Goal: Task Accomplishment & Management: Complete application form

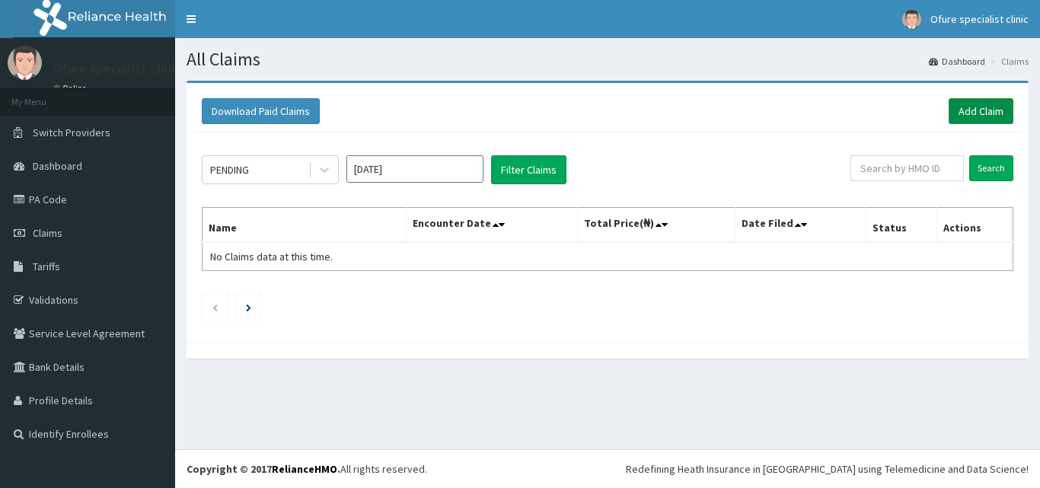
click at [986, 113] on link "Add Claim" at bounding box center [981, 111] width 65 height 26
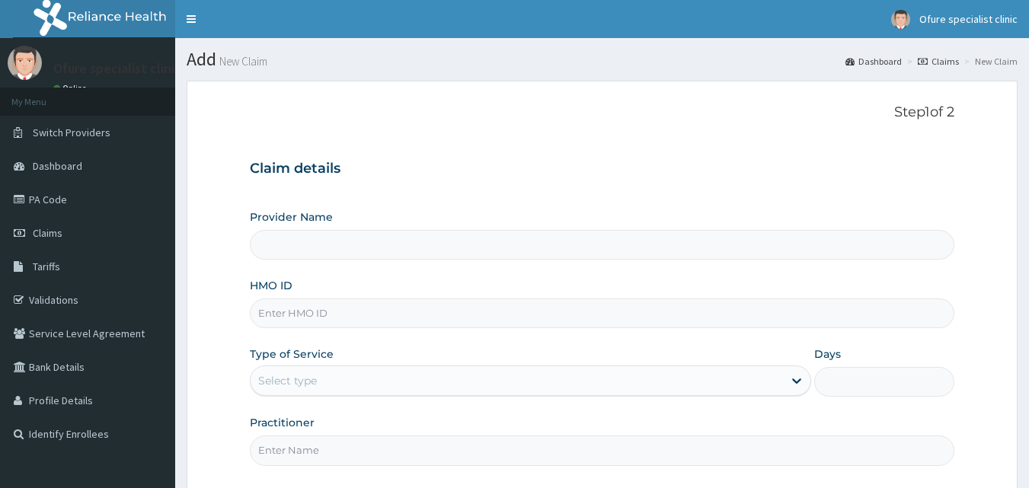
type input "Ofure Specialist"
click at [319, 309] on input "HMO ID" at bounding box center [602, 313] width 705 height 30
type input "z"
type input "ZTE/10017/D"
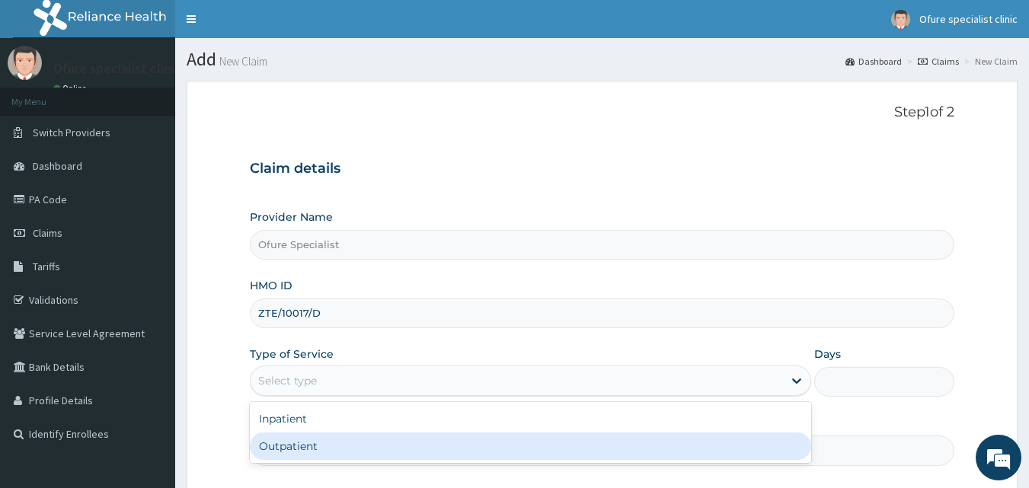
click at [308, 447] on div "Outpatient" at bounding box center [530, 445] width 561 height 27
type input "1"
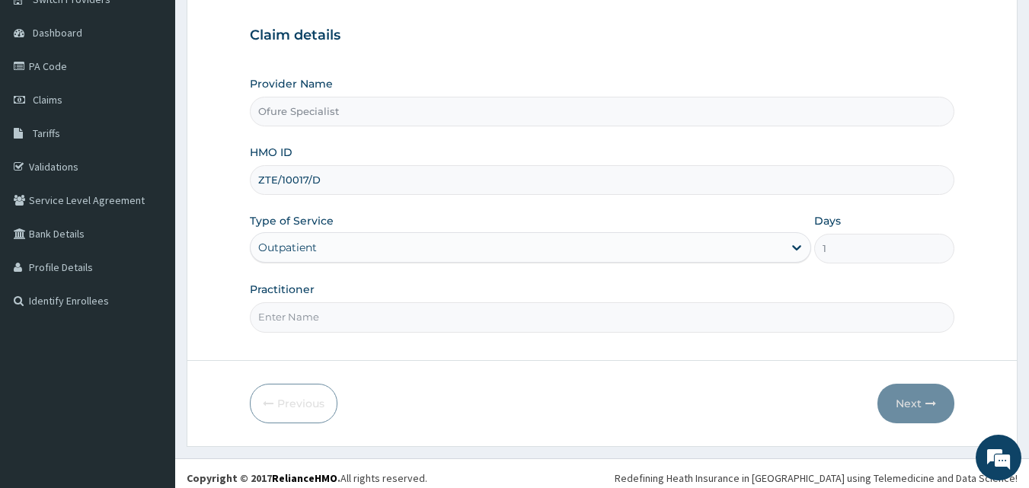
scroll to position [142, 0]
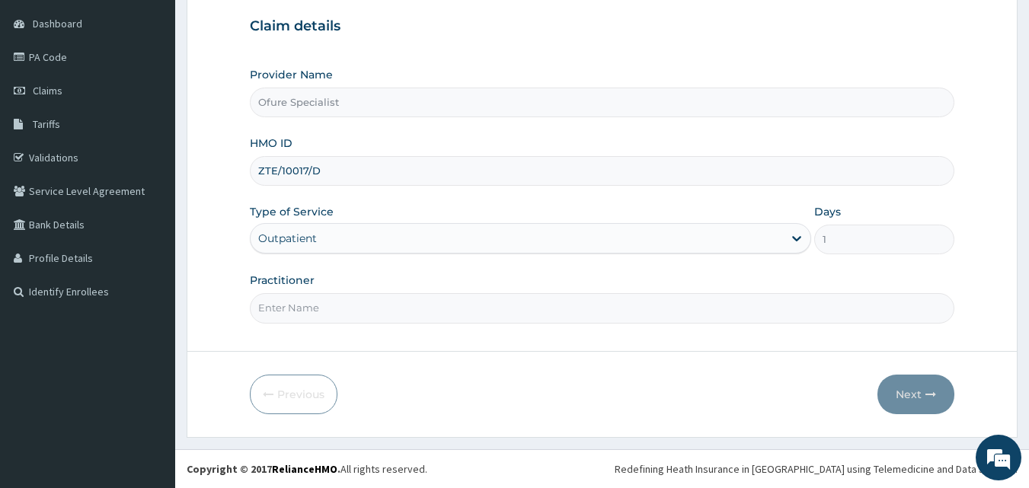
click at [316, 311] on input "Practitioner" at bounding box center [602, 308] width 705 height 30
type input "DR. [DEMOGRAPHIC_DATA]"
click at [912, 389] on button "Next" at bounding box center [915, 395] width 77 height 40
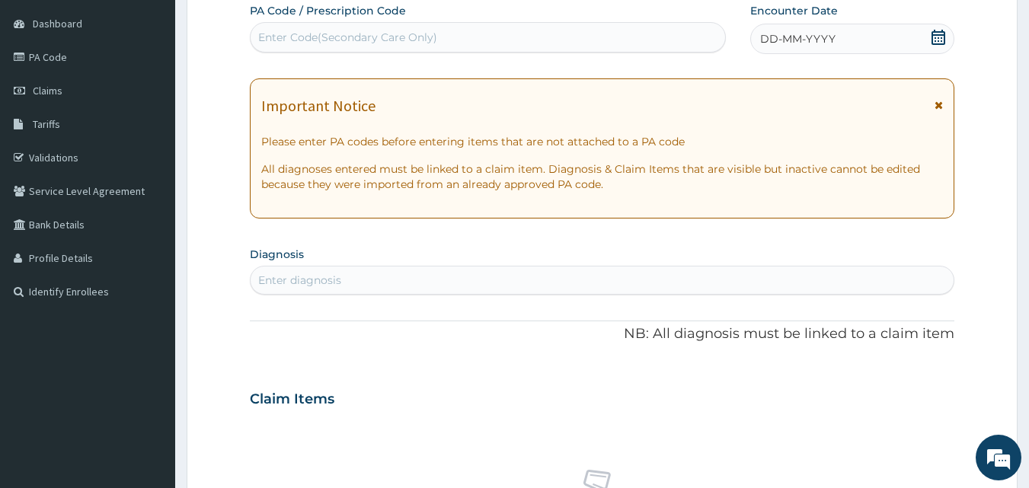
scroll to position [0, 0]
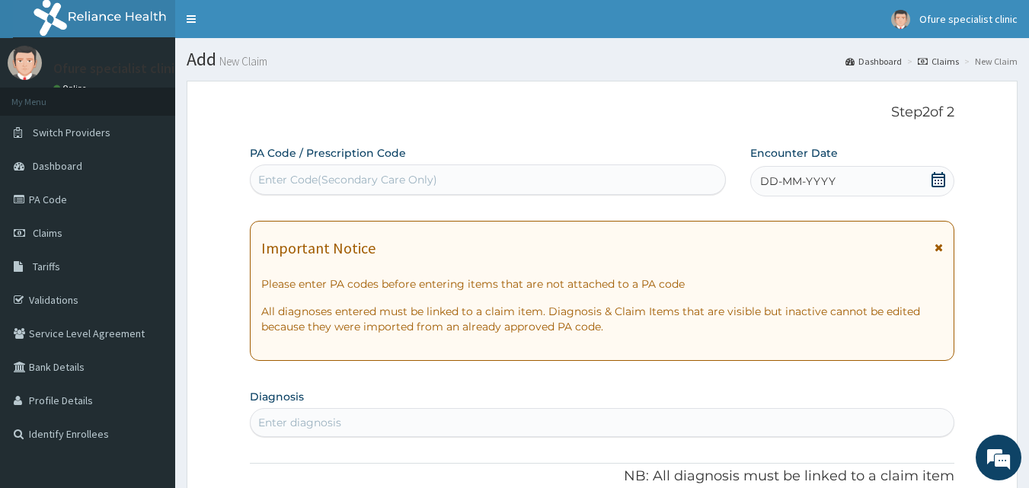
click at [944, 181] on icon at bounding box center [938, 179] width 14 height 15
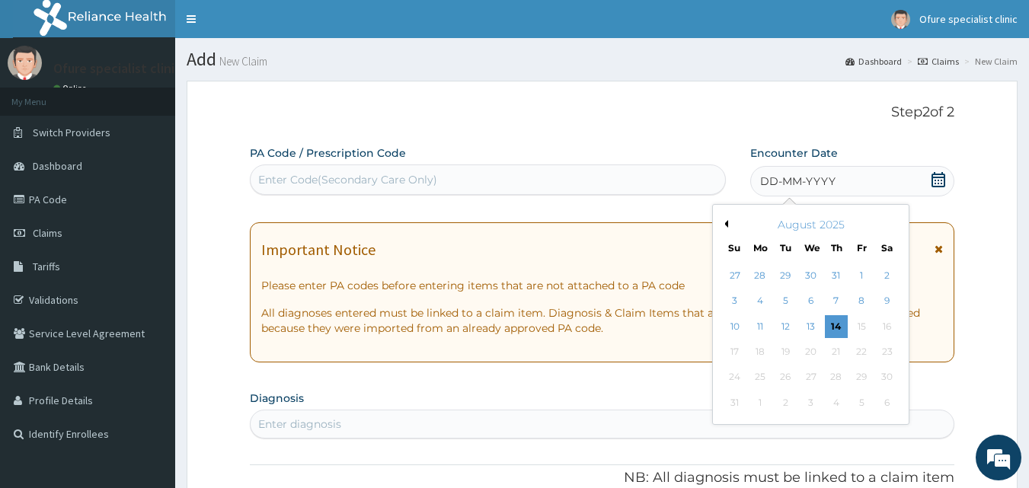
click at [728, 226] on div "August 2025" at bounding box center [810, 224] width 183 height 15
click at [723, 226] on button "Previous Month" at bounding box center [724, 224] width 8 height 8
click at [885, 302] on div "12" at bounding box center [887, 301] width 23 height 23
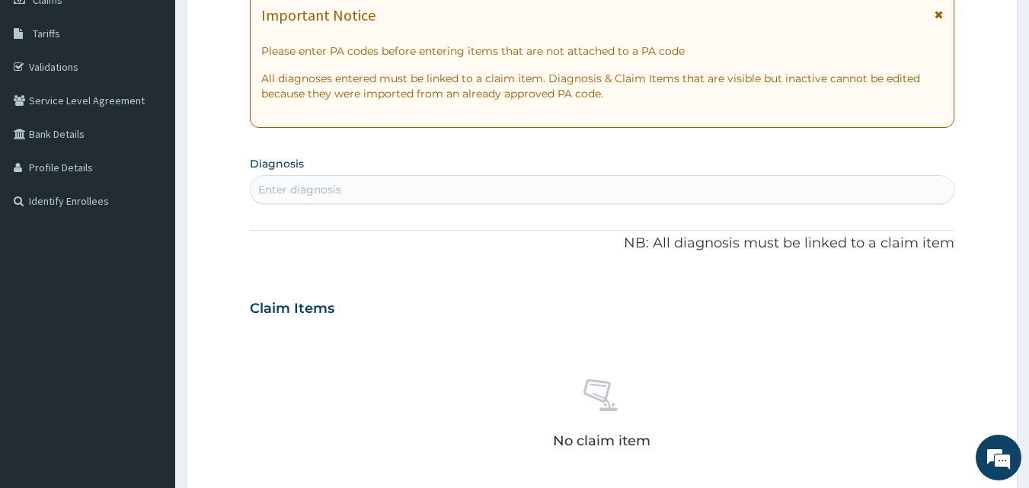
scroll to position [246, 0]
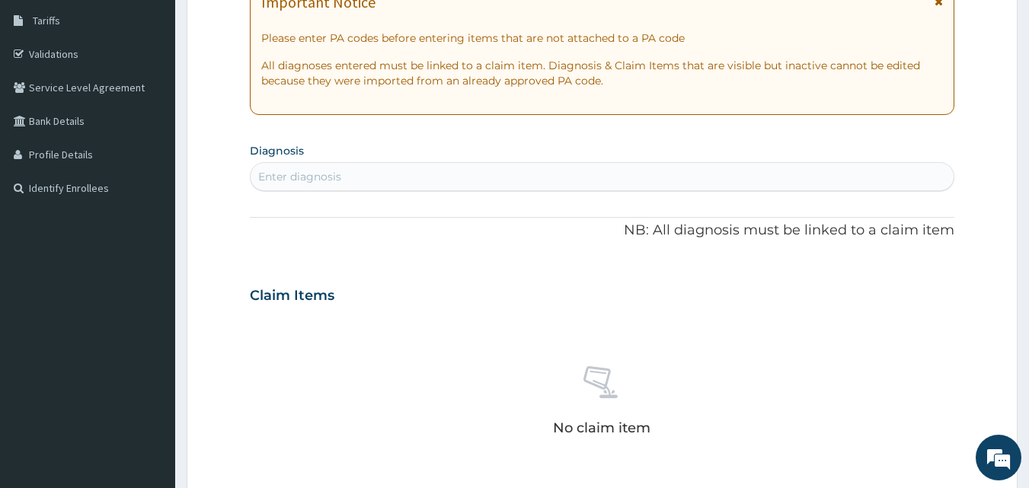
click at [283, 173] on div "Enter diagnosis" at bounding box center [299, 176] width 83 height 15
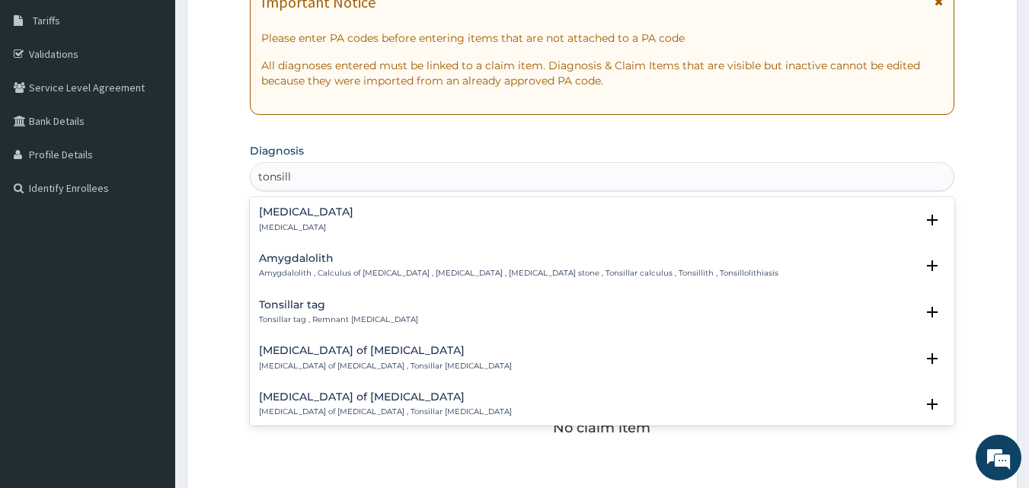
type input "tonsilli"
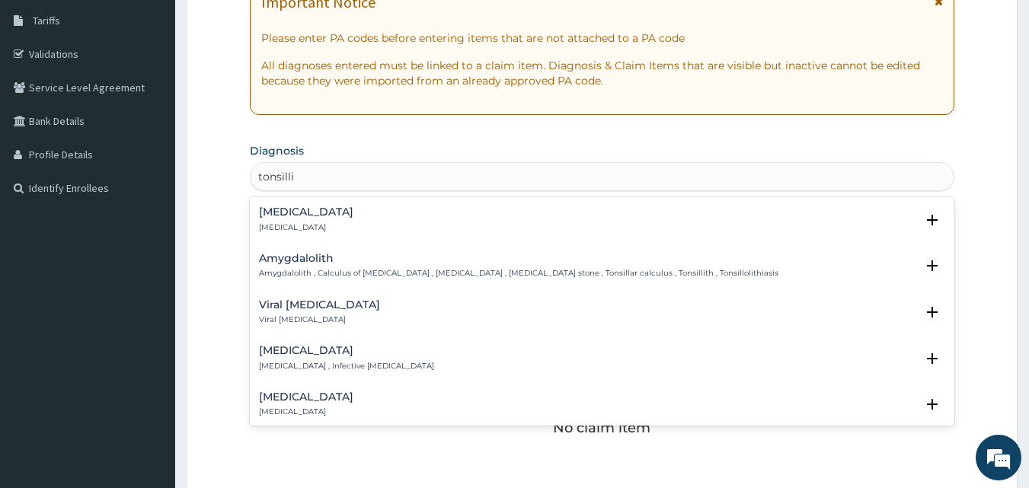
click at [319, 352] on h4 "Acute tonsillitis" at bounding box center [346, 350] width 175 height 11
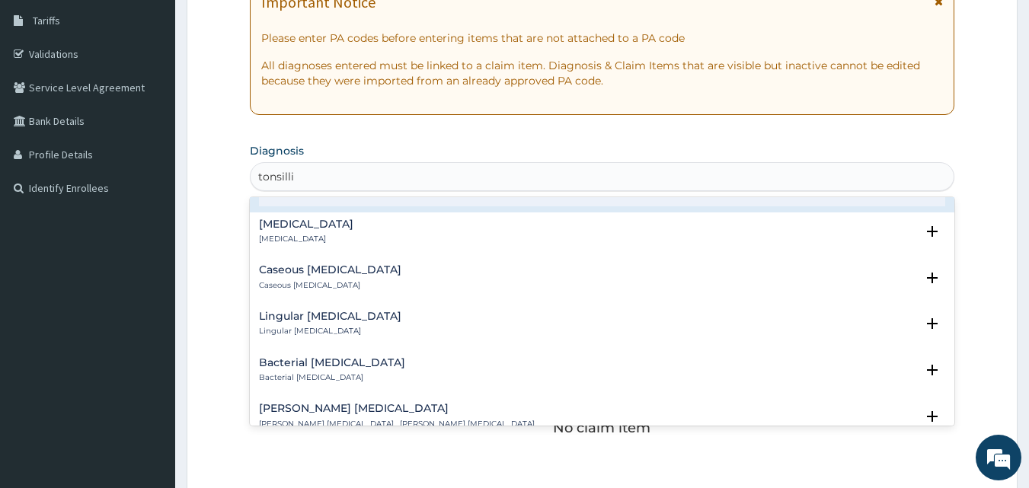
scroll to position [274, 0]
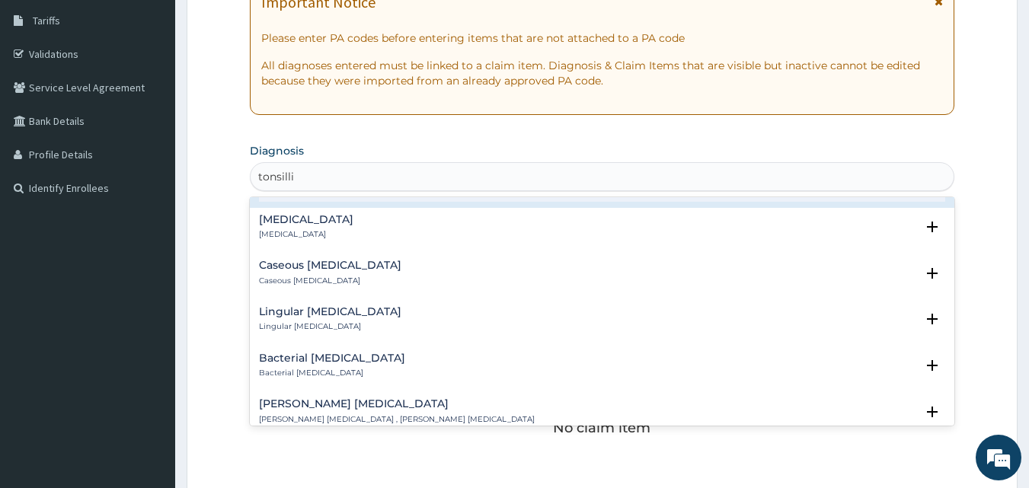
click at [337, 353] on h4 "Bacterial tonsillitis" at bounding box center [332, 358] width 146 height 11
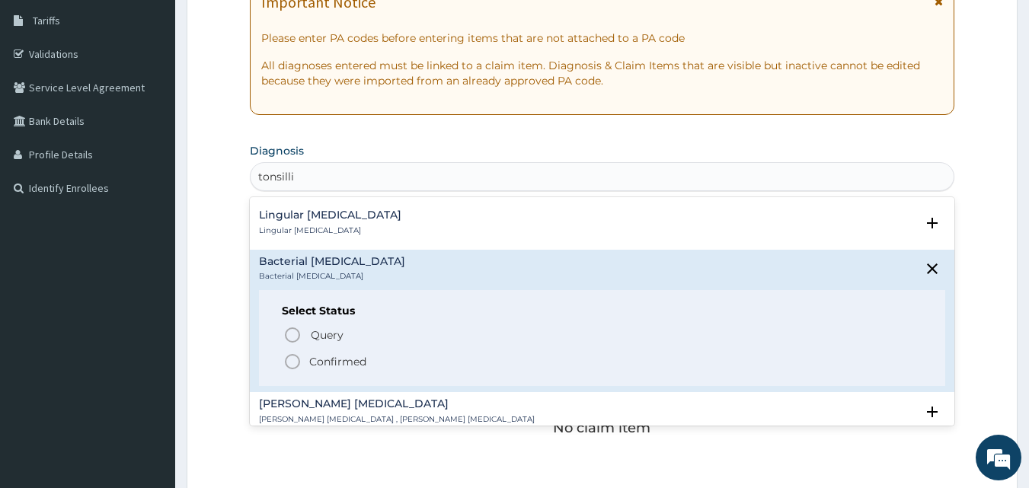
click at [327, 363] on p "Confirmed" at bounding box center [337, 361] width 57 height 15
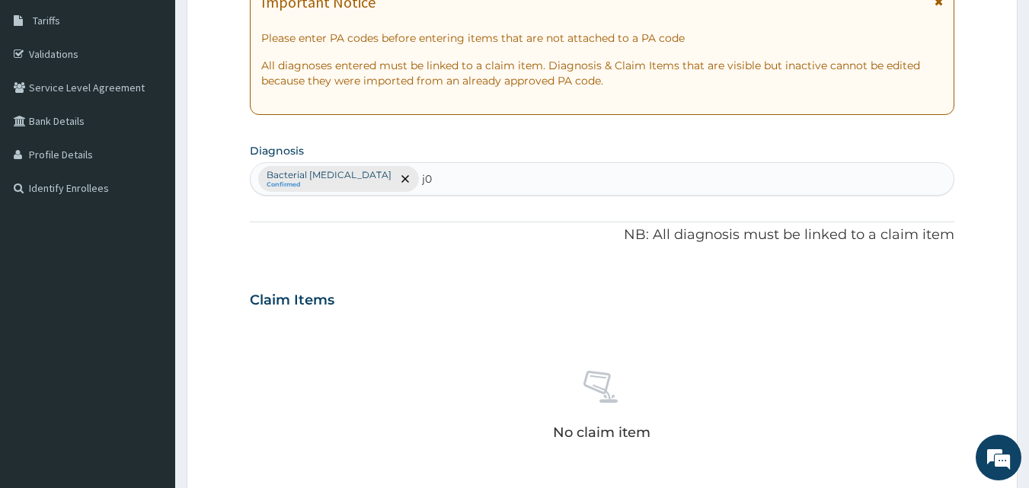
type input "j"
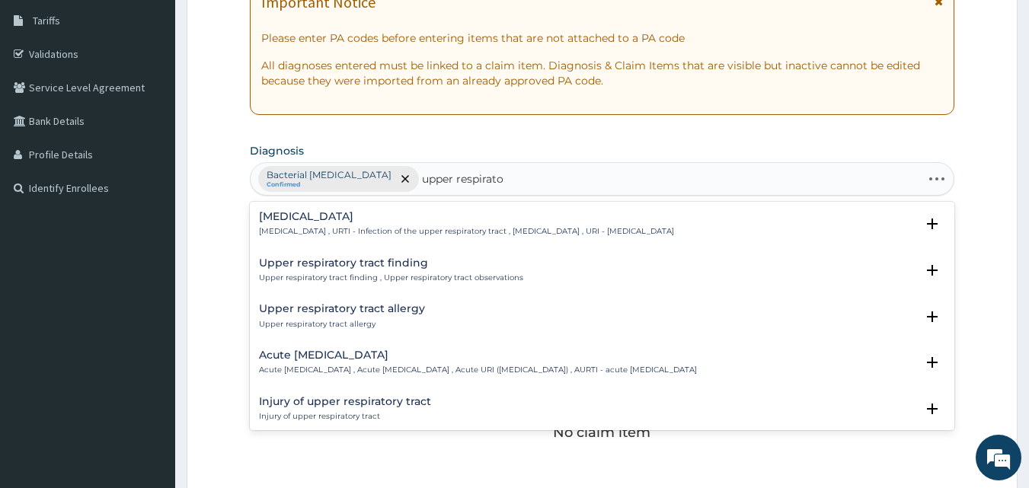
type input "upper respirator"
click at [374, 356] on h4 "Acute upper respiratory infection" at bounding box center [478, 354] width 438 height 11
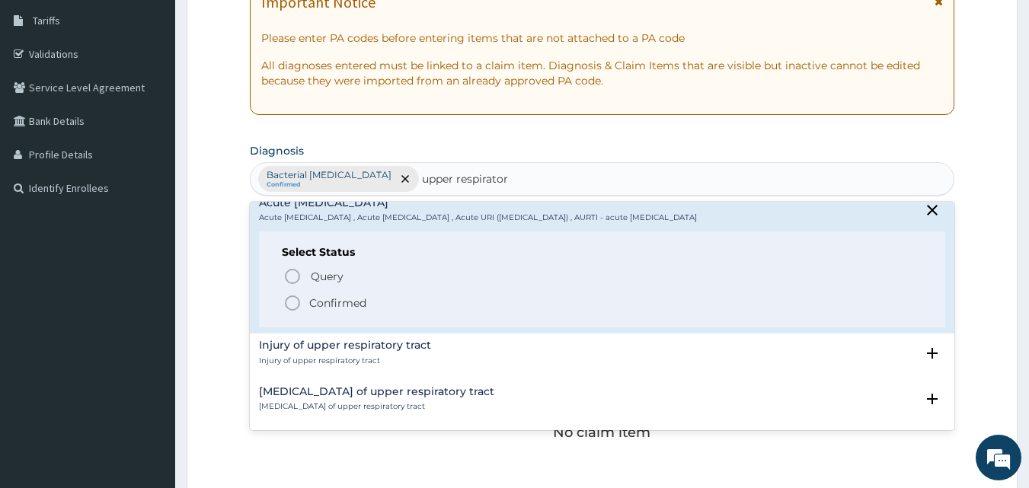
scroll to position [183, 0]
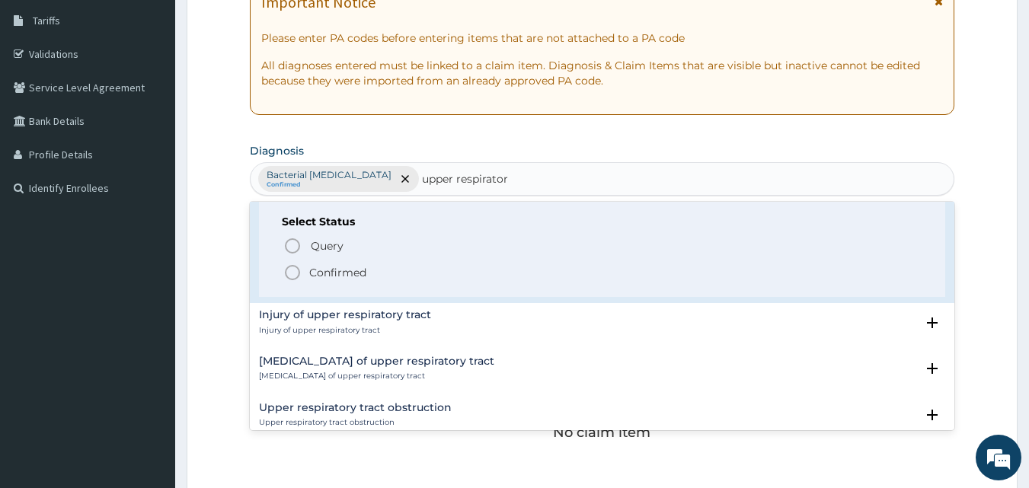
click at [291, 271] on icon "status option filled" at bounding box center [292, 272] width 18 height 18
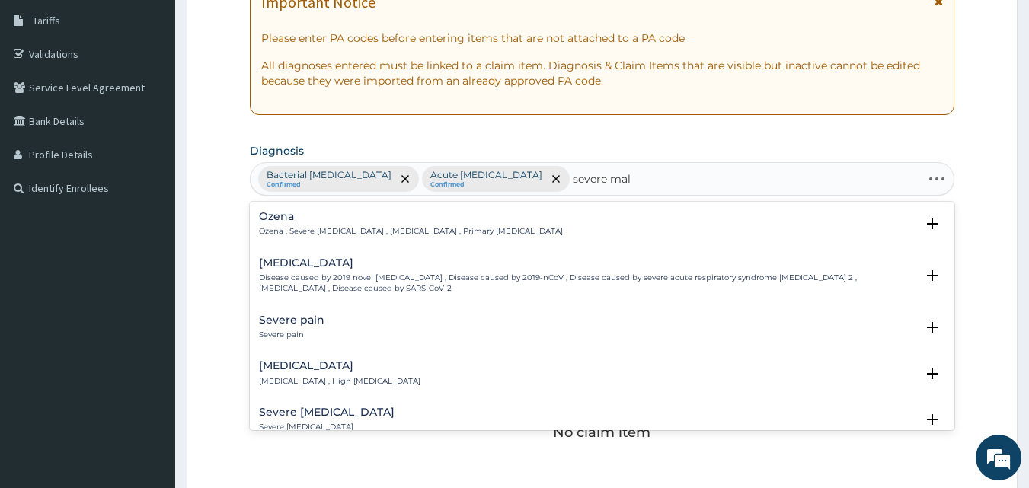
type input "severe mala"
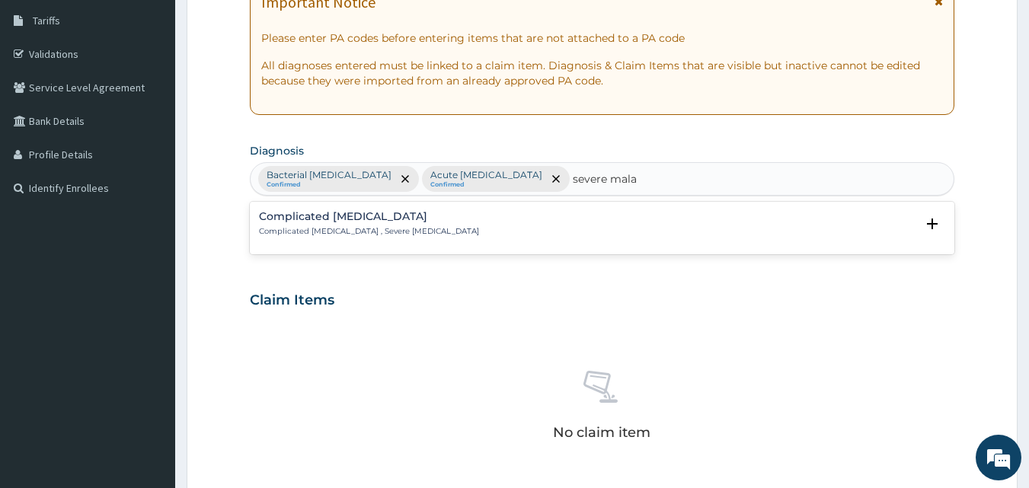
click at [305, 226] on p "Complicated malaria , Severe malaria" at bounding box center [369, 231] width 220 height 11
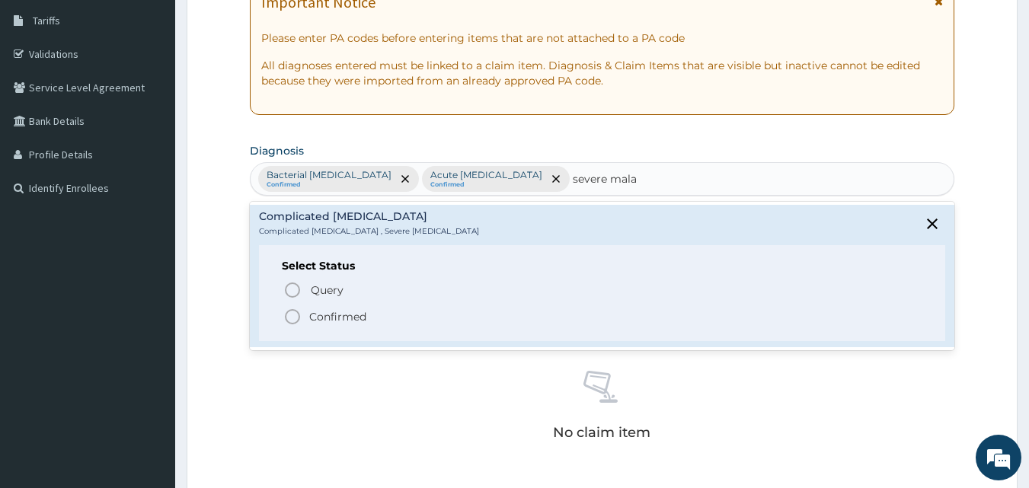
click at [330, 313] on p "Confirmed" at bounding box center [337, 316] width 57 height 15
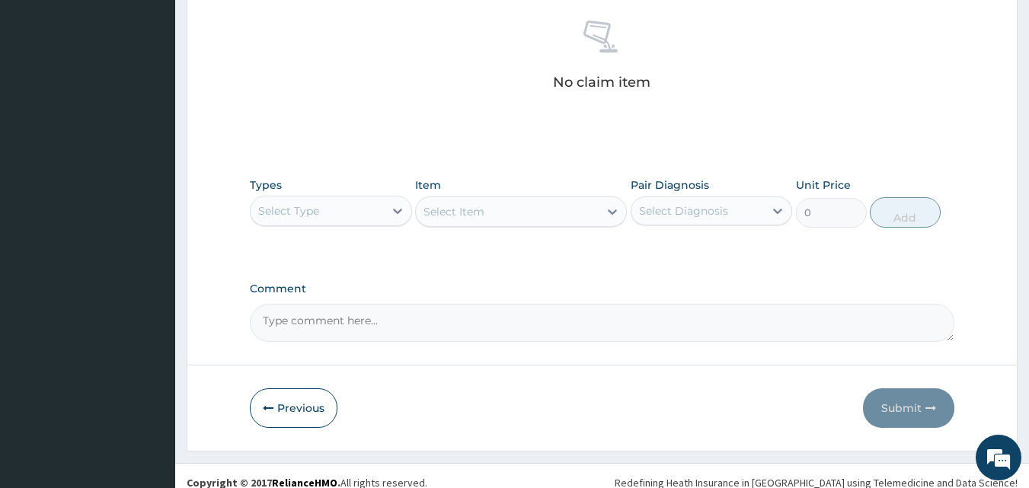
scroll to position [610, 0]
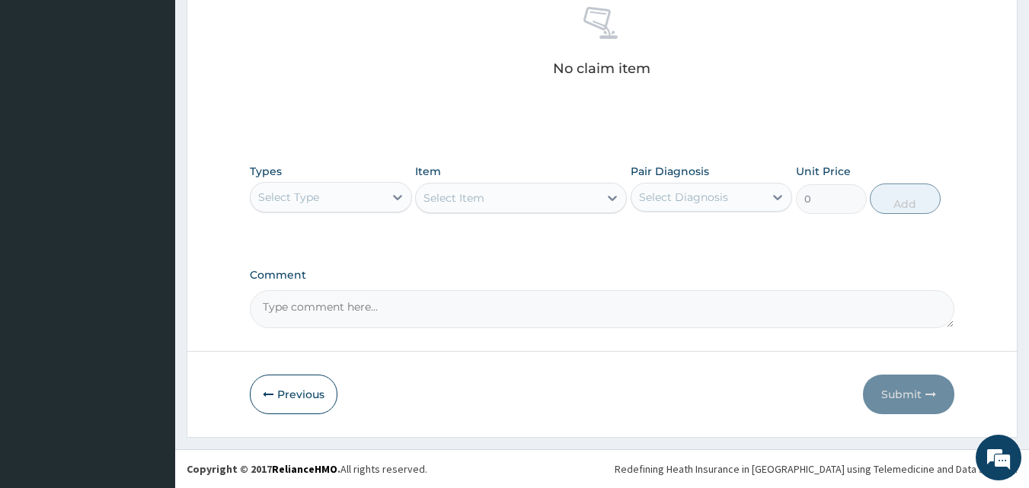
click at [305, 196] on div "Select Type" at bounding box center [288, 197] width 61 height 15
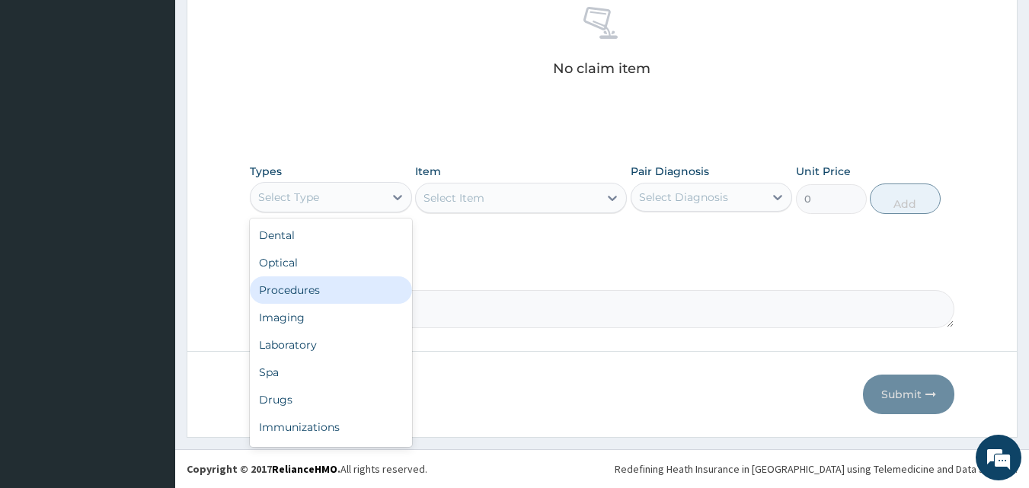
click at [308, 290] on div "Procedures" at bounding box center [331, 289] width 162 height 27
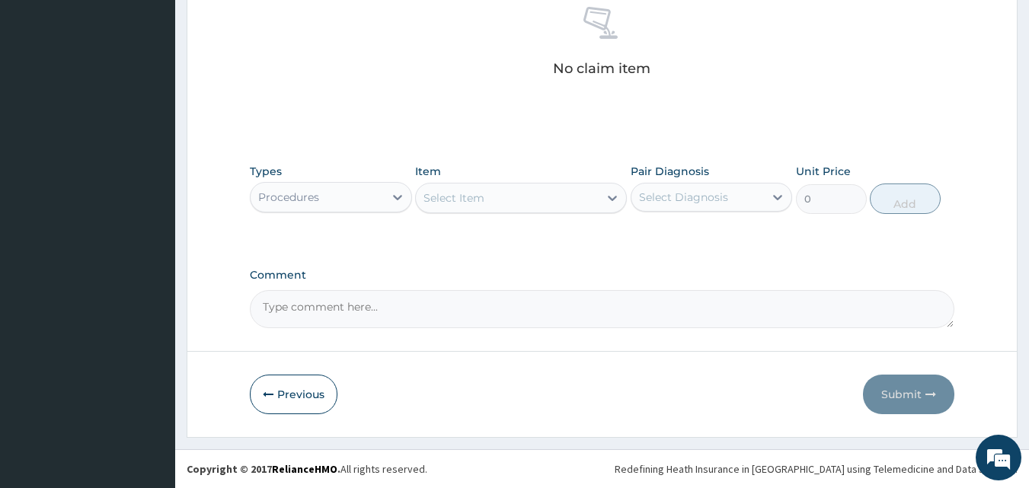
click at [541, 191] on div "Select Item" at bounding box center [507, 198] width 183 height 24
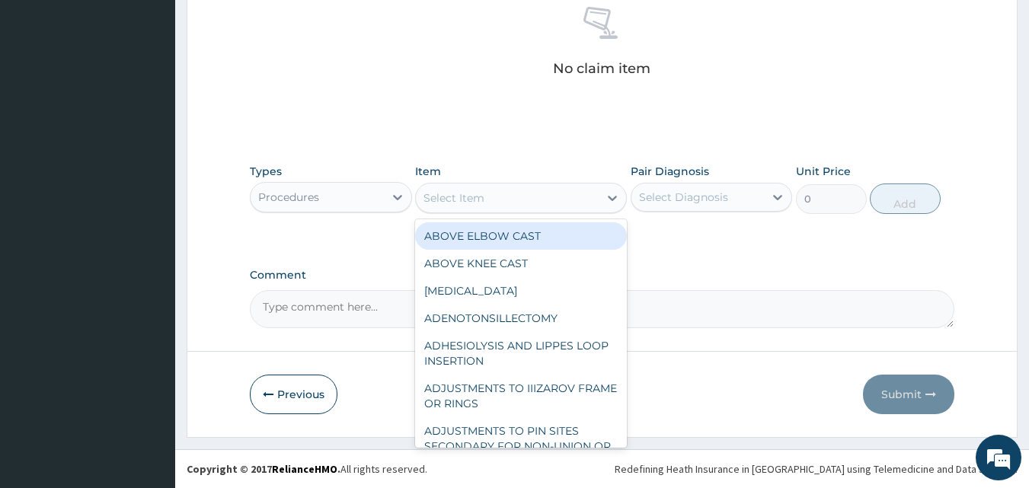
type input "g"
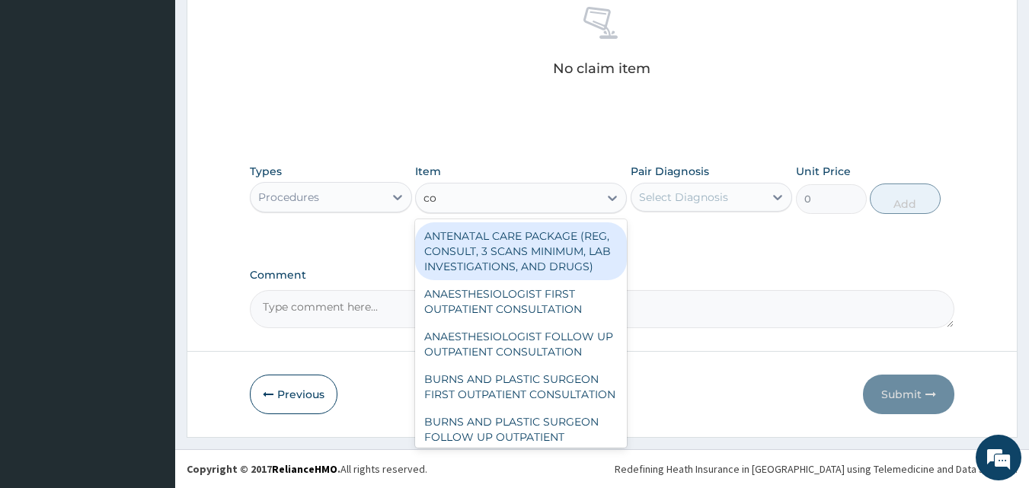
type input "c"
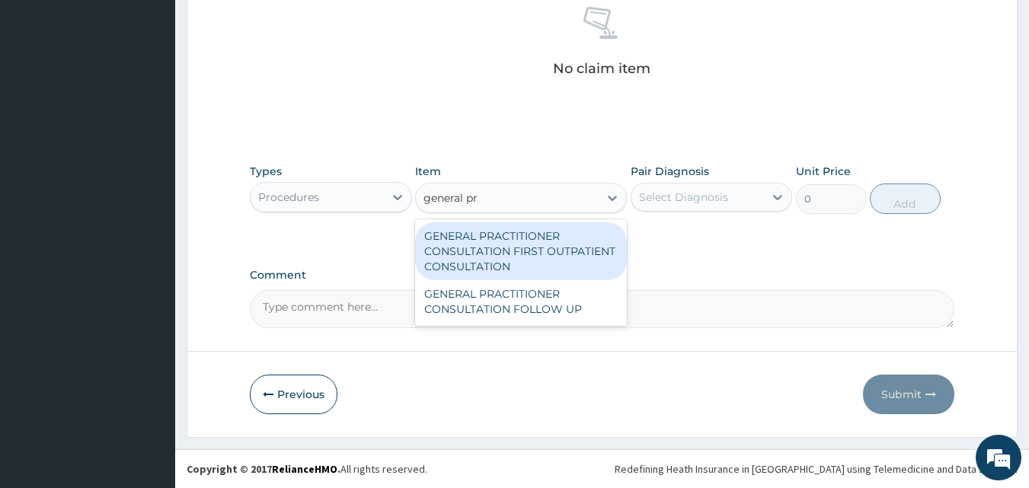
type input "general pra"
click at [544, 254] on div "GENERAL PRACTITIONER CONSULTATION FIRST OUTPATIENT CONSULTATION" at bounding box center [521, 251] width 212 height 58
type input "3795"
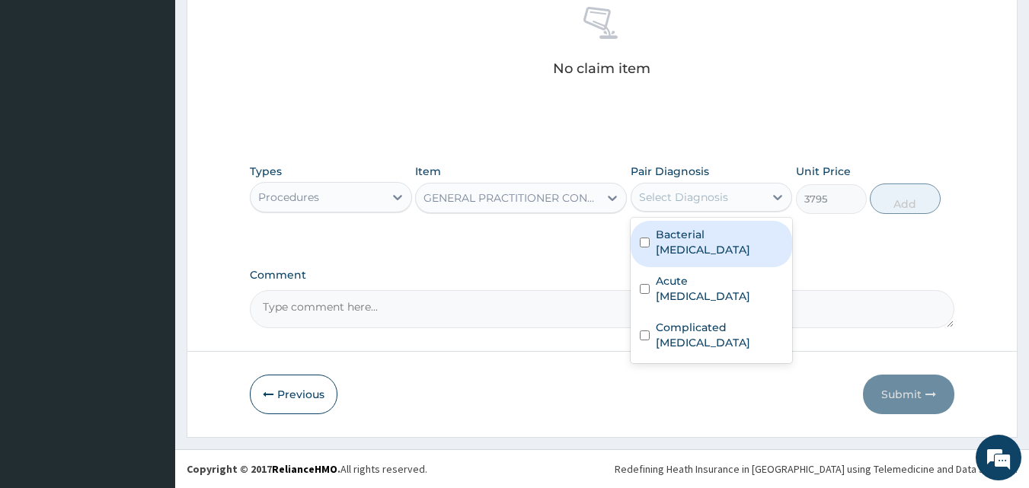
click at [666, 196] on div "Select Diagnosis" at bounding box center [683, 197] width 89 height 15
click at [649, 235] on div "Bacterial tonsillitis" at bounding box center [711, 244] width 162 height 46
checkbox input "true"
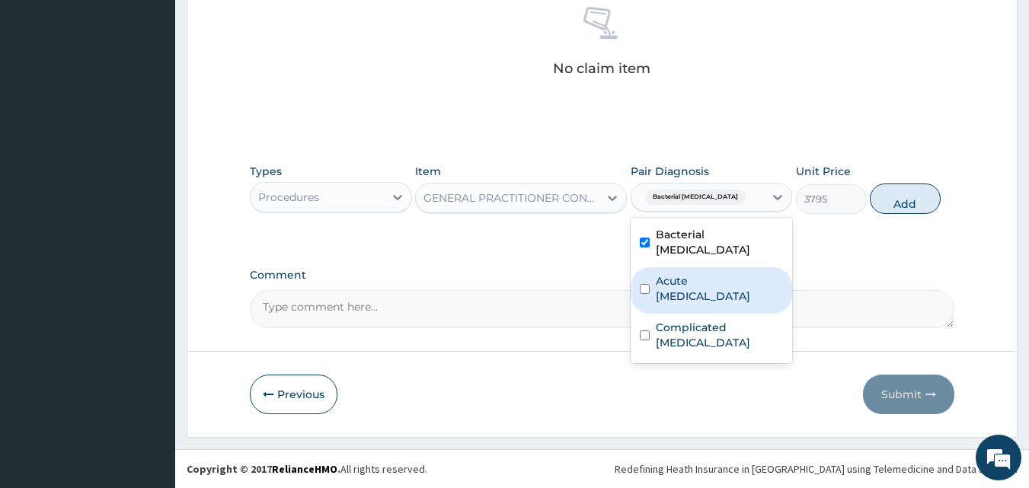
click at [646, 284] on input "checkbox" at bounding box center [645, 289] width 10 height 10
checkbox input "true"
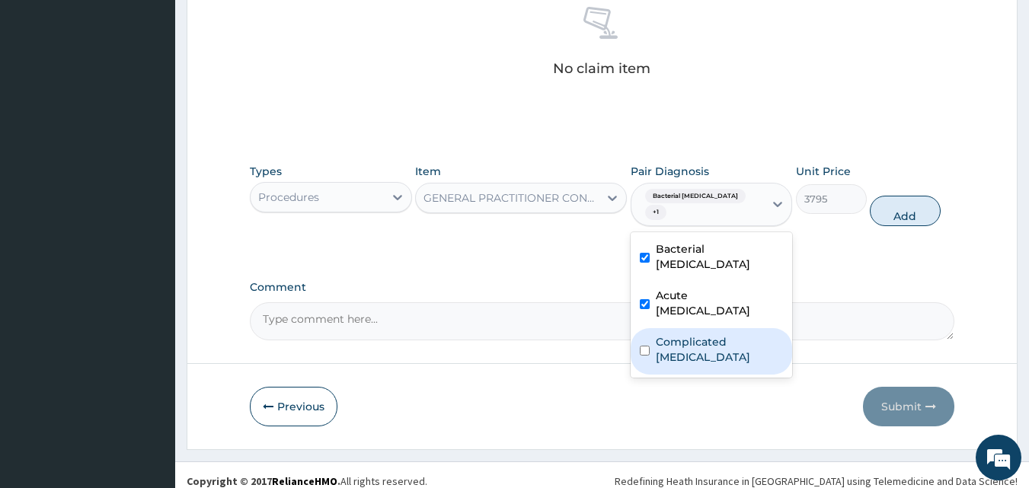
click at [644, 346] on input "checkbox" at bounding box center [645, 351] width 10 height 10
checkbox input "true"
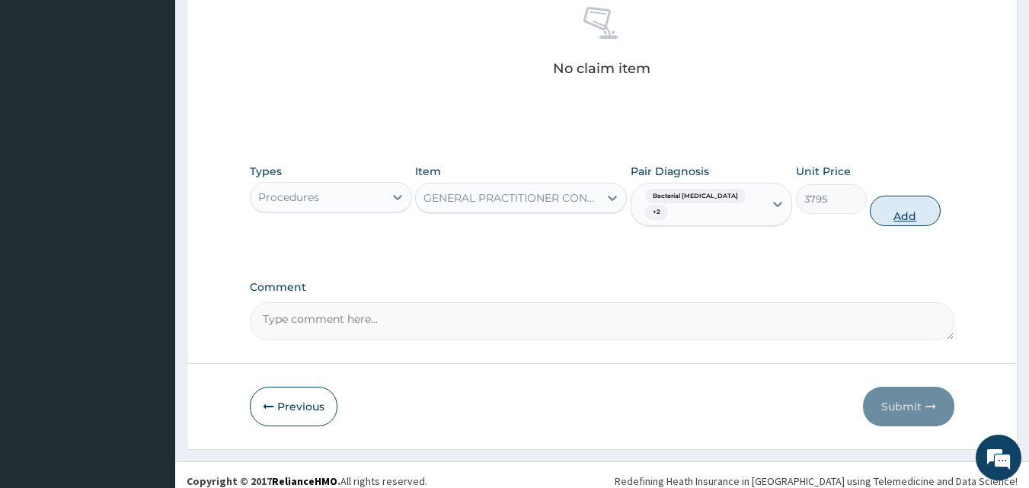
click at [902, 201] on button "Add" at bounding box center [904, 211] width 71 height 30
type input "0"
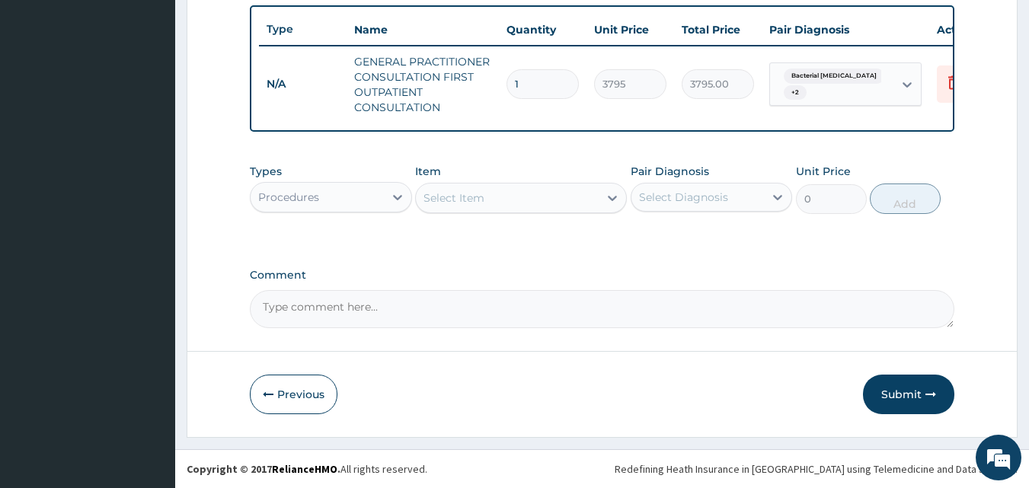
scroll to position [573, 0]
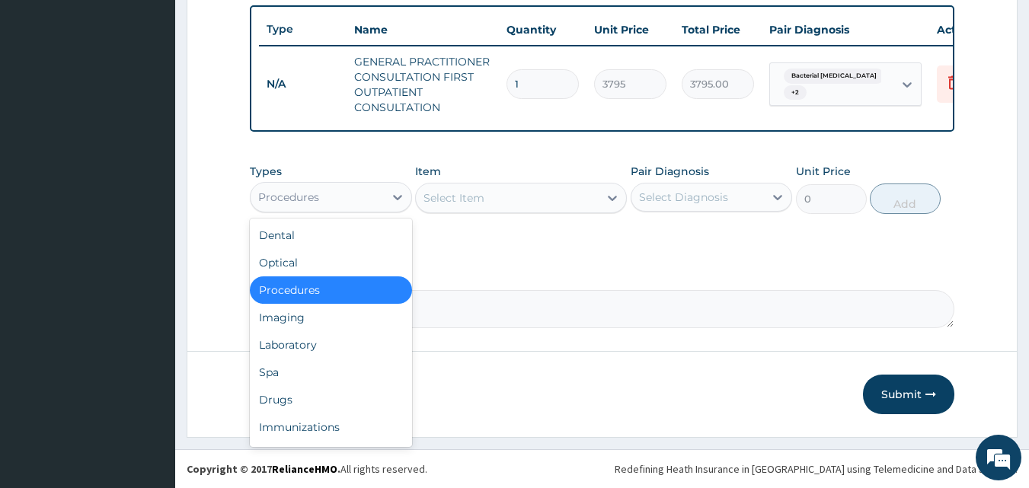
click at [334, 192] on div "Procedures" at bounding box center [316, 197] width 133 height 24
click at [311, 347] on div "Laboratory" at bounding box center [331, 344] width 162 height 27
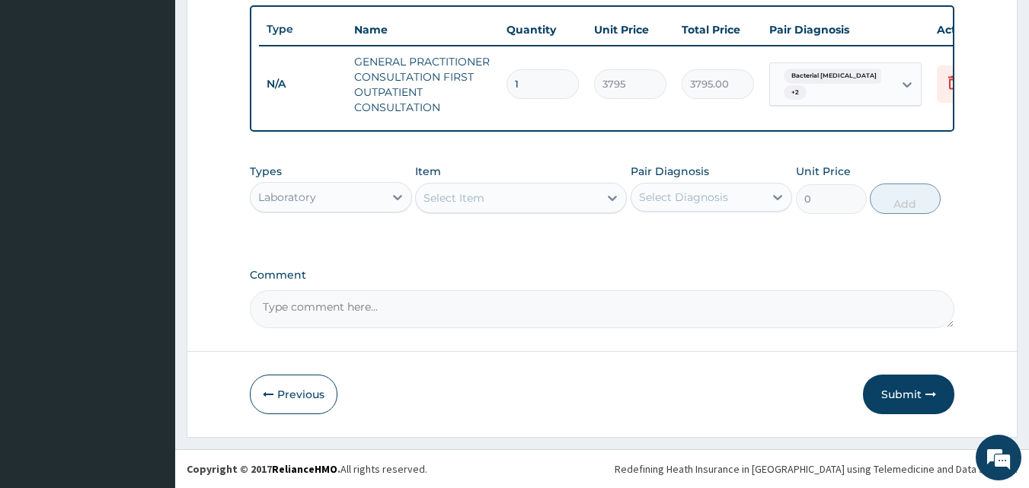
click at [497, 195] on div "Select Item" at bounding box center [507, 198] width 183 height 24
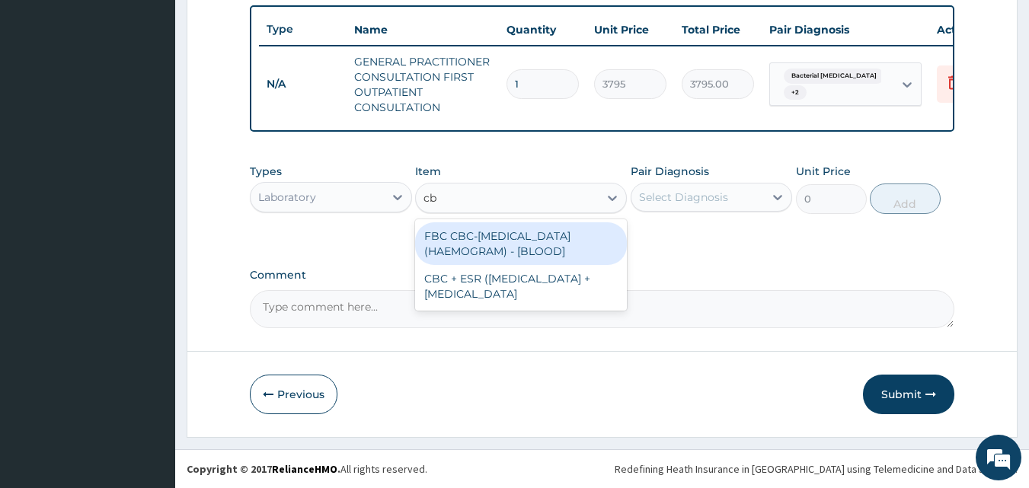
type input "cbc"
click at [502, 242] on div "FBC CBC-COMPLETE BLOOD COUNT (HAEMOGRAM) - [BLOOD]" at bounding box center [521, 243] width 212 height 43
type input "4600"
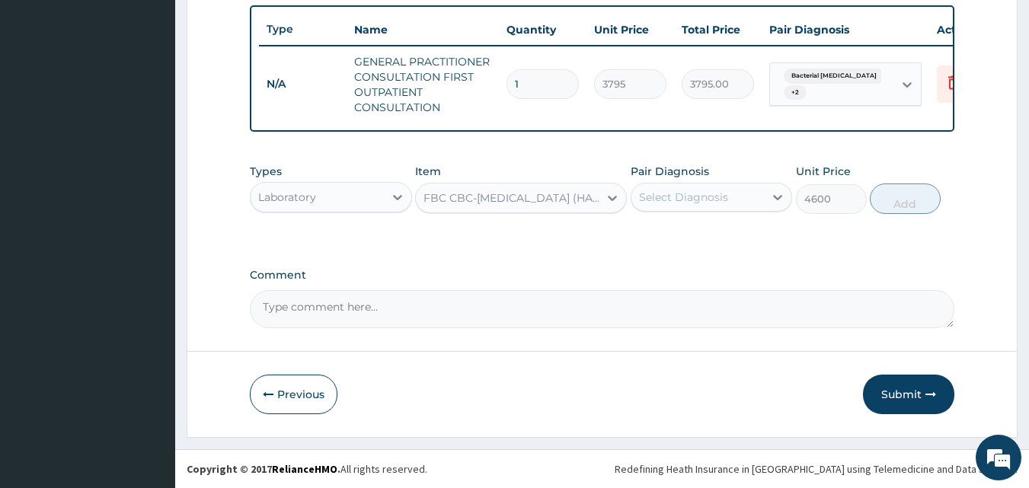
click at [714, 196] on div "Select Diagnosis" at bounding box center [683, 197] width 89 height 15
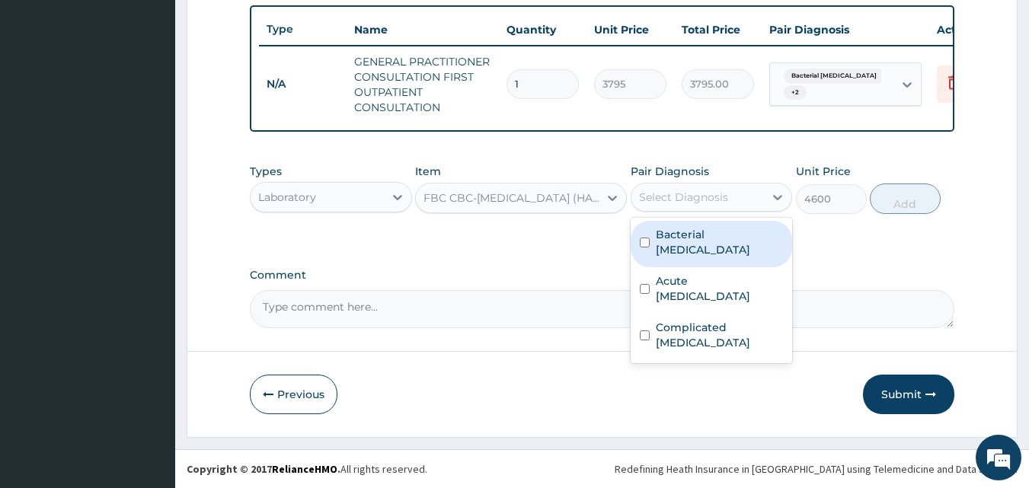
click at [643, 238] on input "checkbox" at bounding box center [645, 243] width 10 height 10
checkbox input "true"
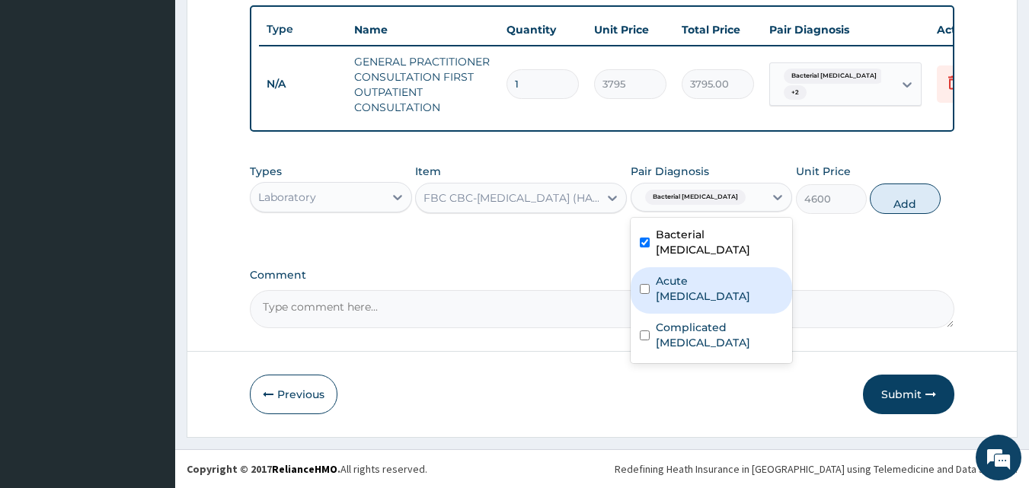
click at [643, 284] on input "checkbox" at bounding box center [645, 289] width 10 height 10
checkbox input "true"
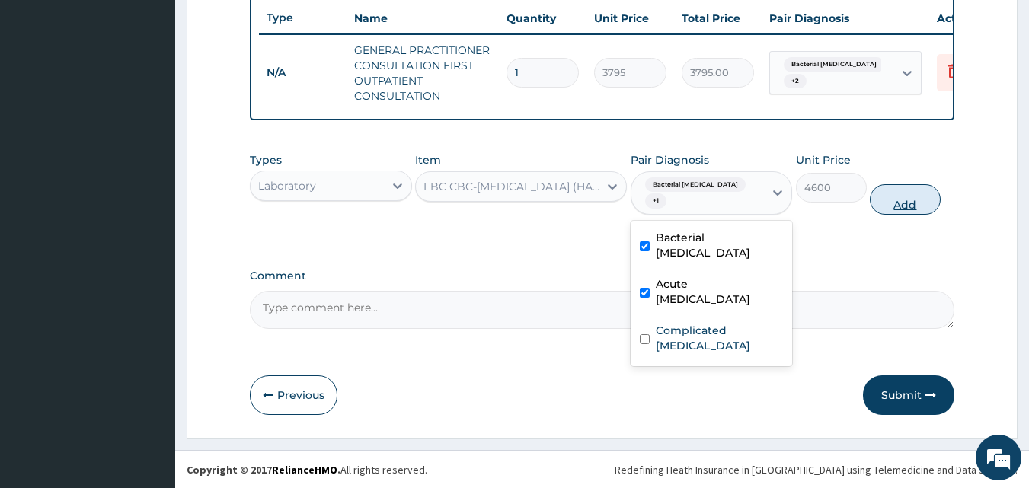
click at [898, 199] on button "Add" at bounding box center [904, 199] width 71 height 30
type input "0"
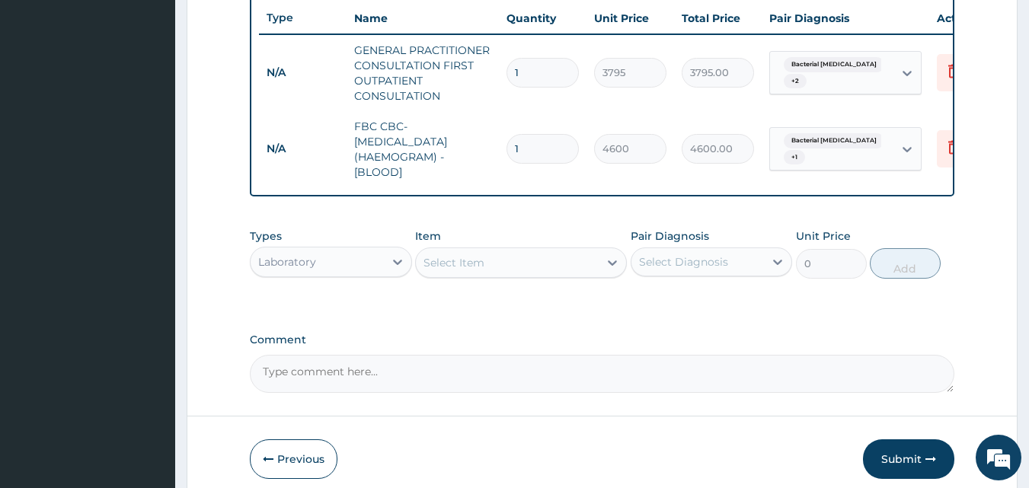
click at [301, 270] on div "Laboratory" at bounding box center [287, 261] width 58 height 15
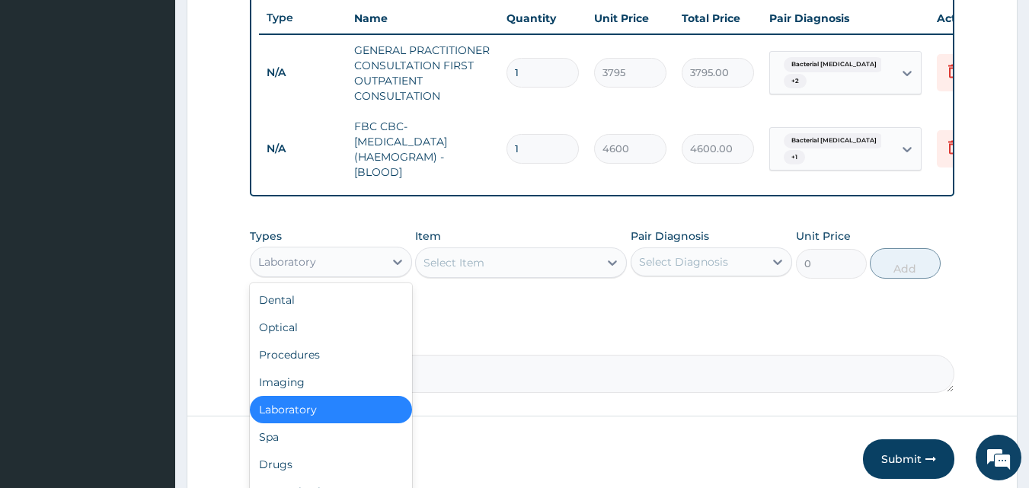
click at [292, 422] on div "Laboratory" at bounding box center [331, 409] width 162 height 27
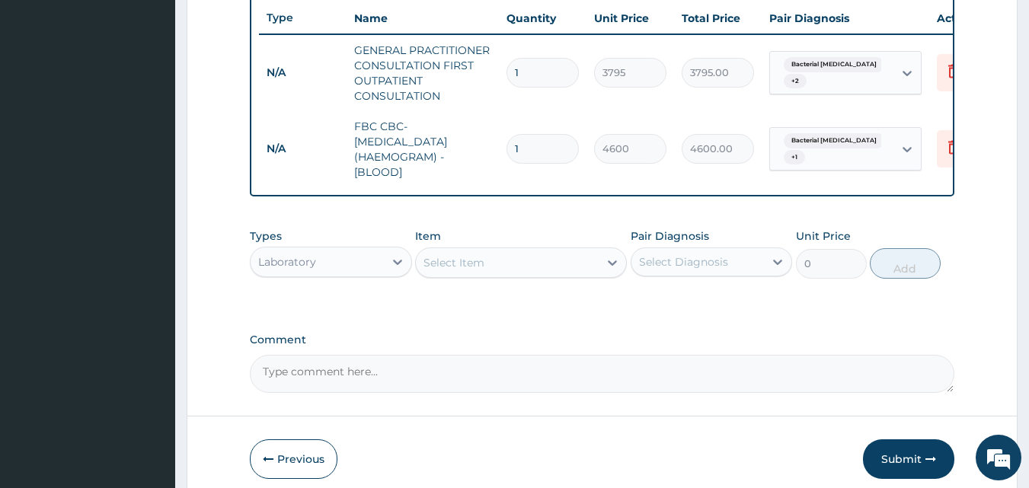
click at [512, 270] on div "Select Item" at bounding box center [507, 262] width 183 height 24
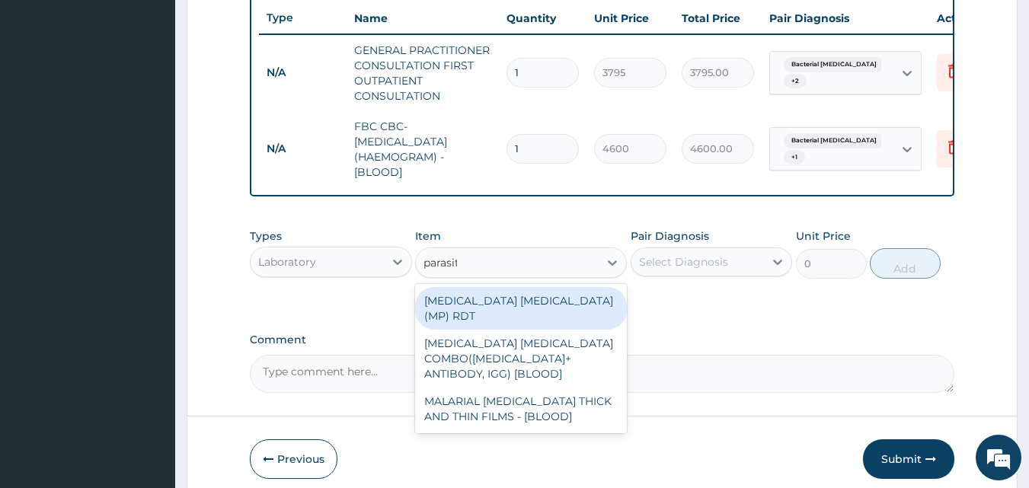
type input "parasite"
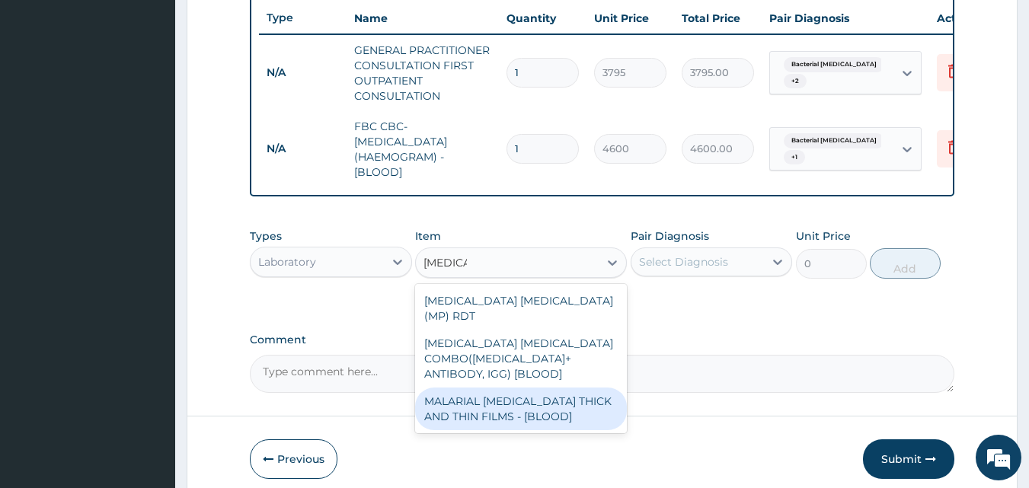
click at [512, 397] on div "MALARIAL PARASITE THICK AND THIN FILMS - [BLOOD]" at bounding box center [521, 409] width 212 height 43
type input "1725"
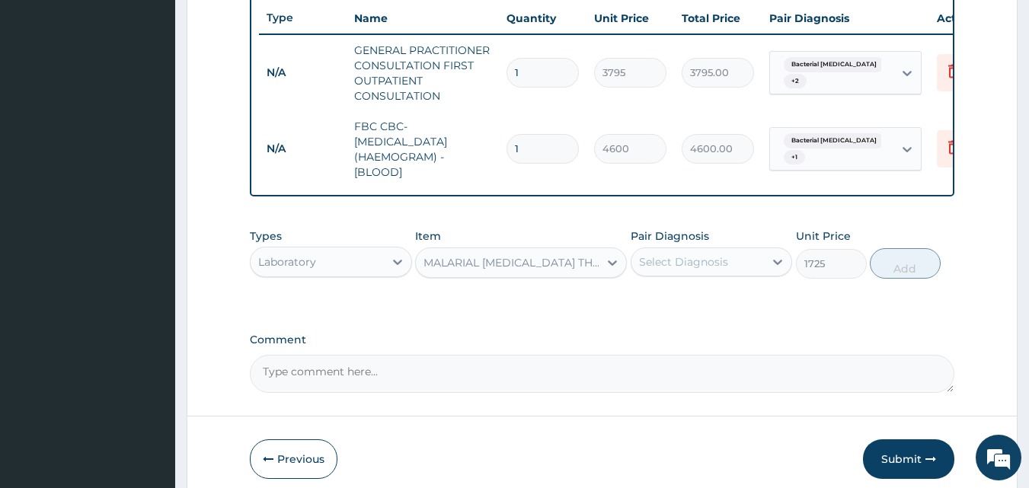
click at [707, 270] on div "Select Diagnosis" at bounding box center [683, 261] width 89 height 15
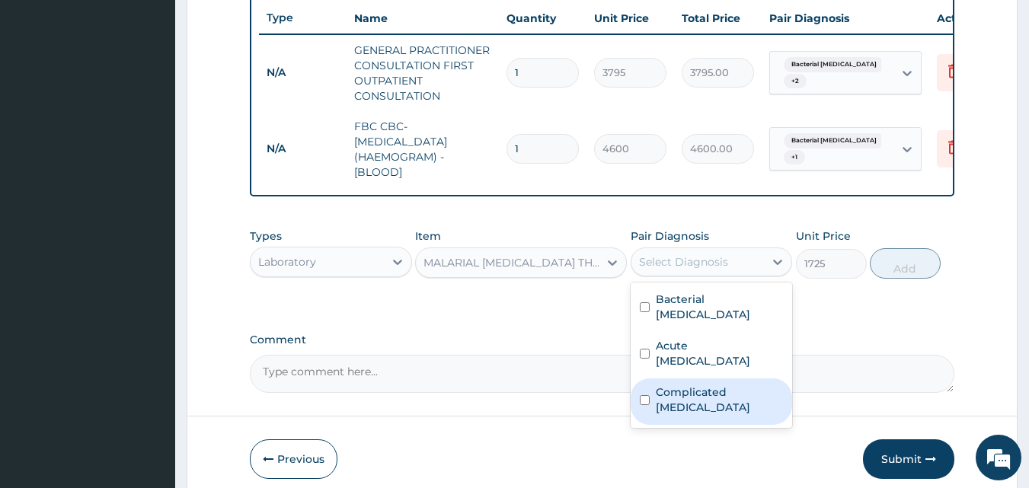
click at [676, 393] on label "Complicated malaria" at bounding box center [720, 399] width 128 height 30
checkbox input "true"
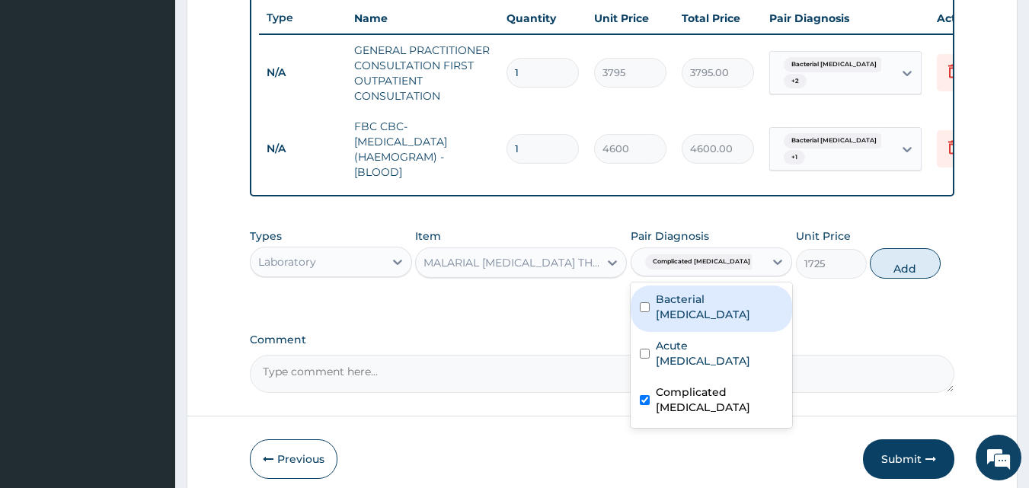
click at [869, 345] on label "Comment" at bounding box center [602, 339] width 705 height 13
click at [869, 355] on textarea "Comment" at bounding box center [602, 374] width 705 height 38
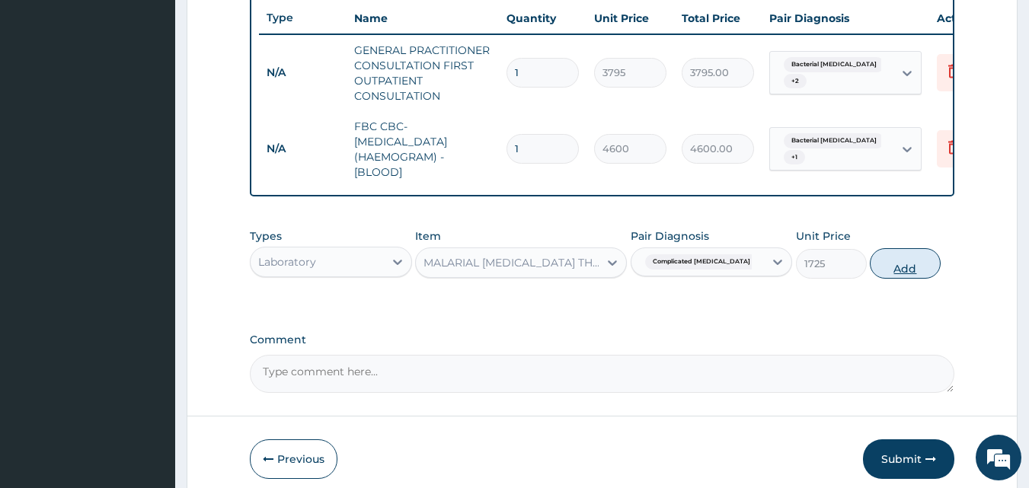
click at [900, 279] on button "Add" at bounding box center [904, 263] width 71 height 30
type input "0"
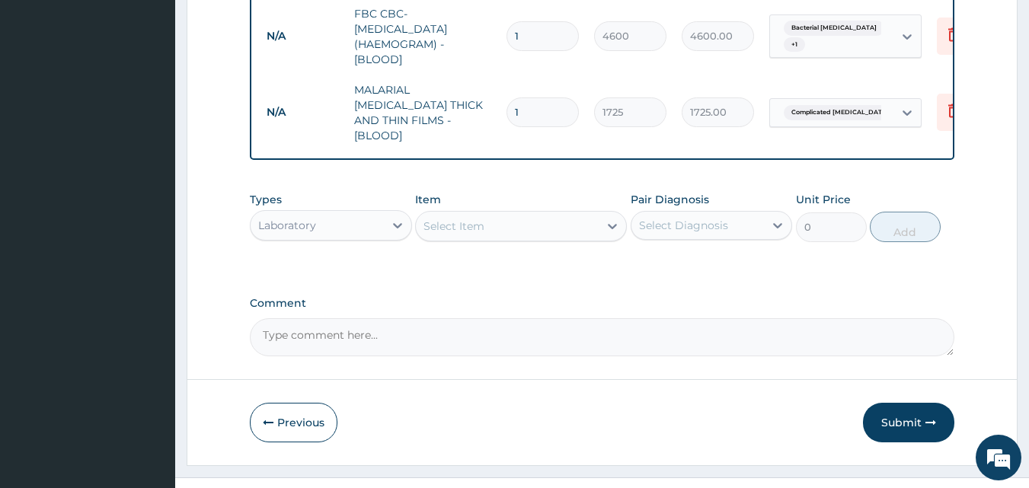
scroll to position [710, 0]
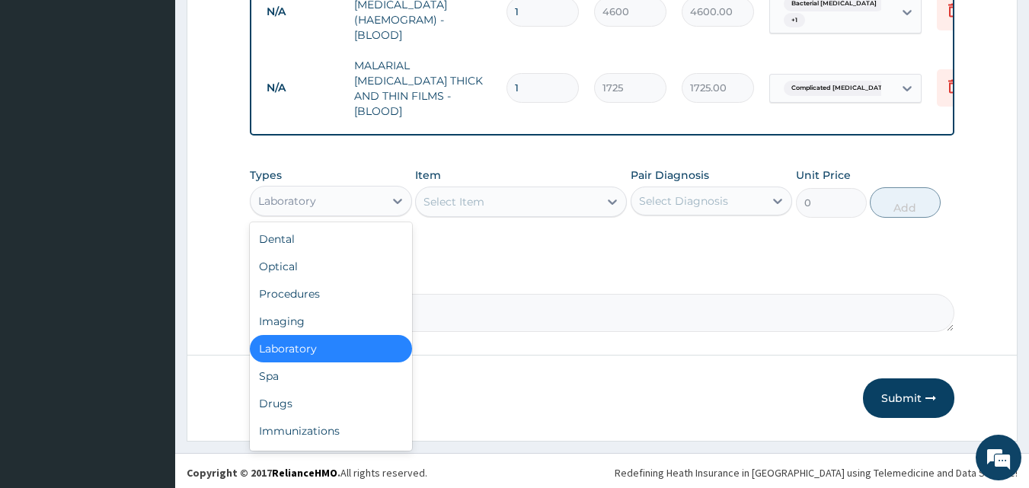
click at [283, 209] on div "Laboratory" at bounding box center [316, 201] width 133 height 24
click at [283, 399] on div "Drugs" at bounding box center [331, 403] width 162 height 27
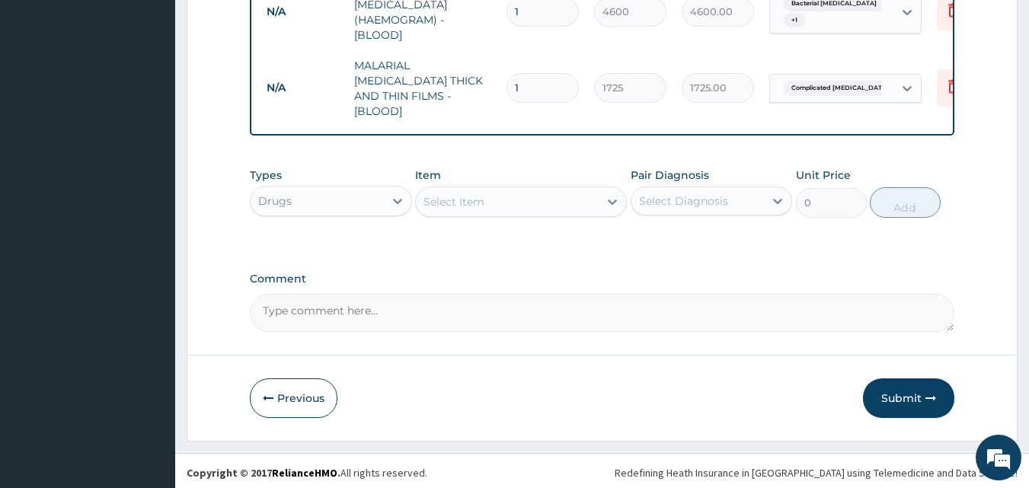
click at [464, 196] on div "Select Item" at bounding box center [453, 201] width 61 height 15
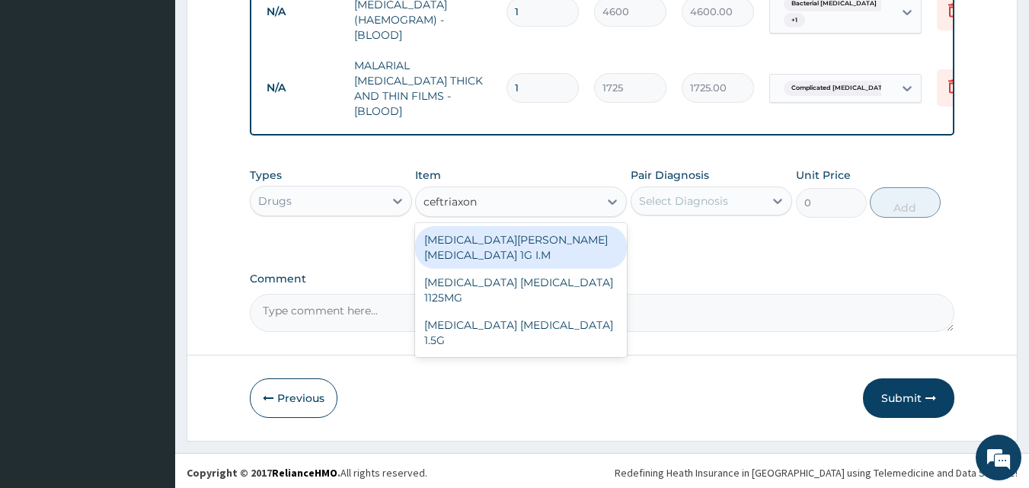
type input "ceftriaxone"
click at [483, 240] on div "ROCEPHIN CEFTRIAXONE 1G I.M" at bounding box center [521, 247] width 212 height 43
type input "8855"
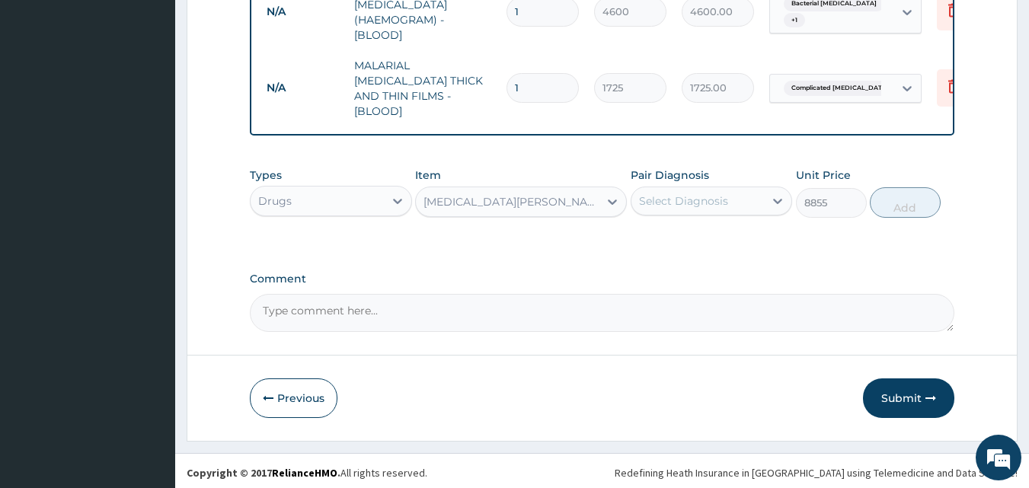
click at [506, 199] on div "ROCEPHIN CEFTRIAXONE 1G I.M" at bounding box center [511, 201] width 177 height 15
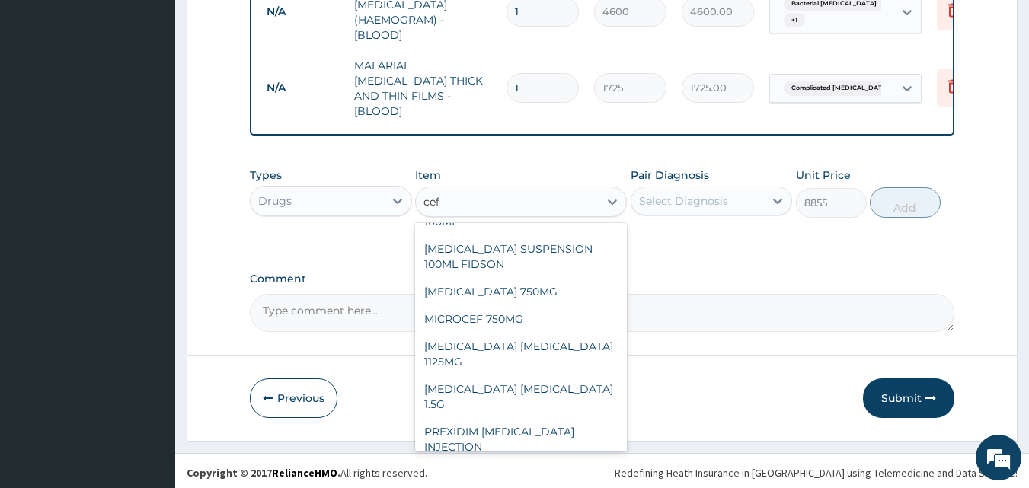
scroll to position [0, 0]
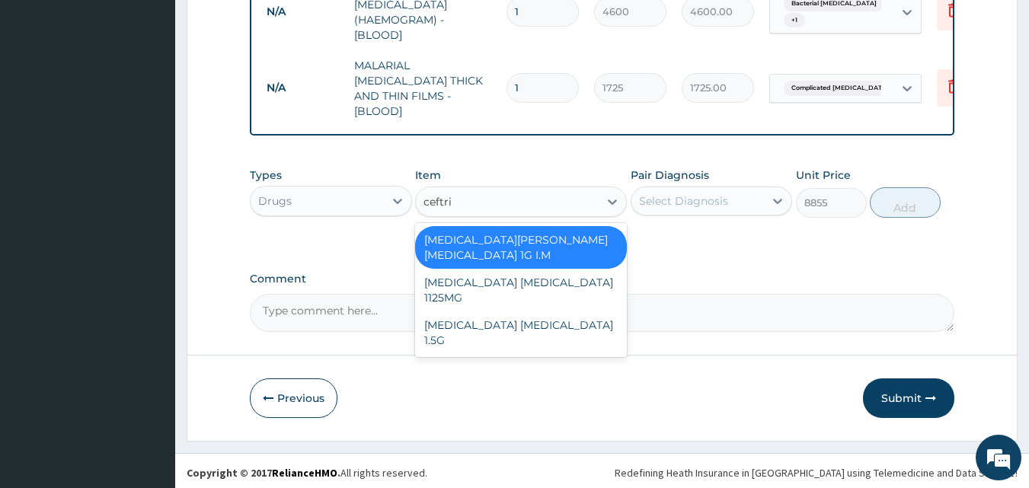
type input "ceftria"
click at [506, 237] on div "ROCEPHIN CEFTRIAXONE 1G I.M" at bounding box center [521, 247] width 212 height 43
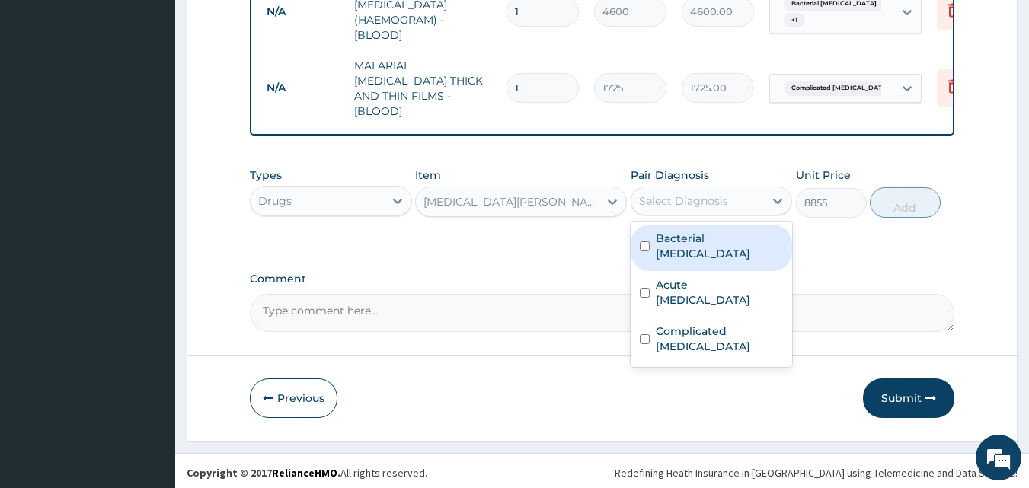
click at [682, 196] on div "Select Diagnosis" at bounding box center [683, 200] width 89 height 15
click at [675, 236] on label "Bacterial tonsillitis" at bounding box center [720, 246] width 128 height 30
checkbox input "true"
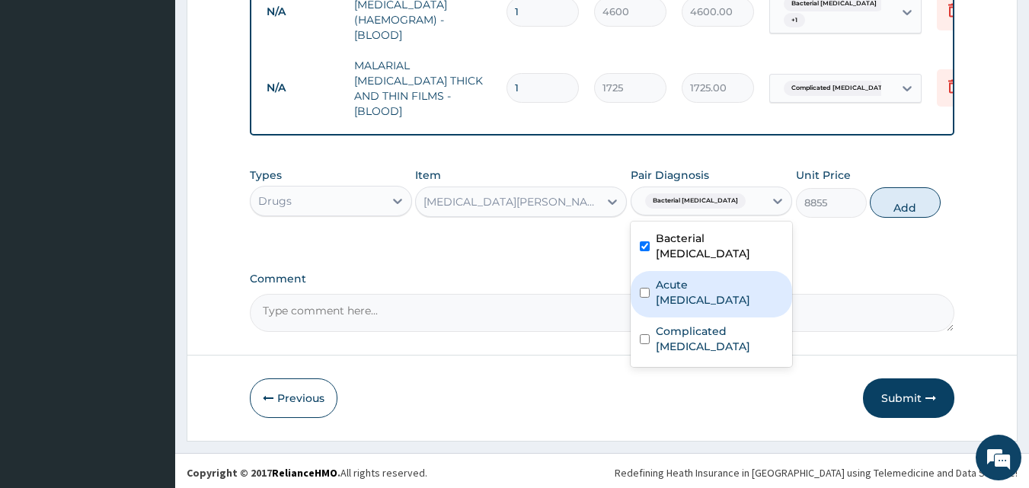
click at [675, 277] on label "Acute upper respiratory infection" at bounding box center [720, 292] width 128 height 30
checkbox input "true"
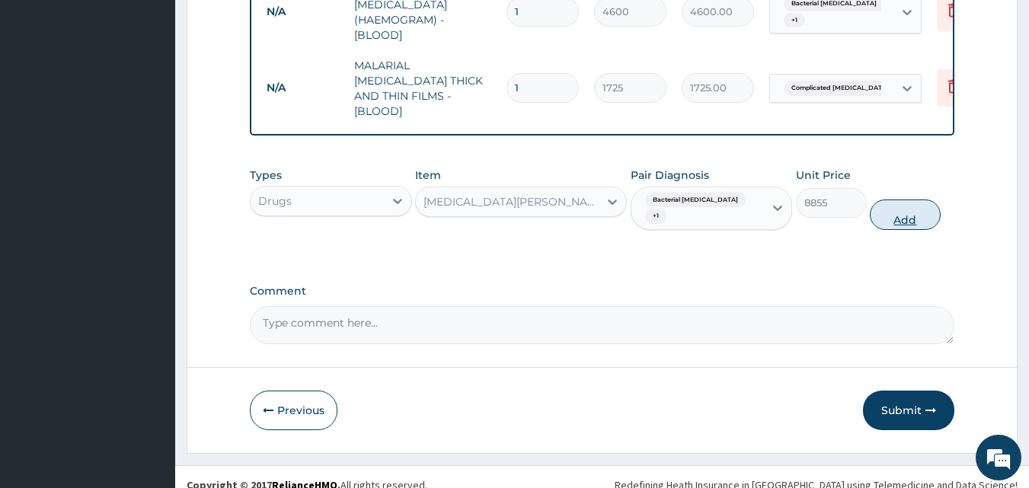
click at [906, 207] on button "Add" at bounding box center [904, 214] width 71 height 30
type input "0"
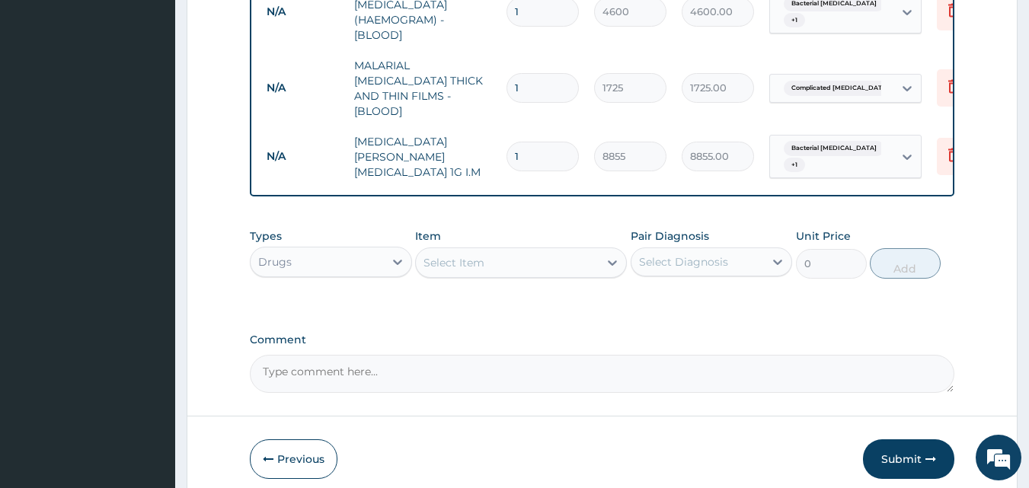
type input "0.00"
type input "5"
type input "44275.00"
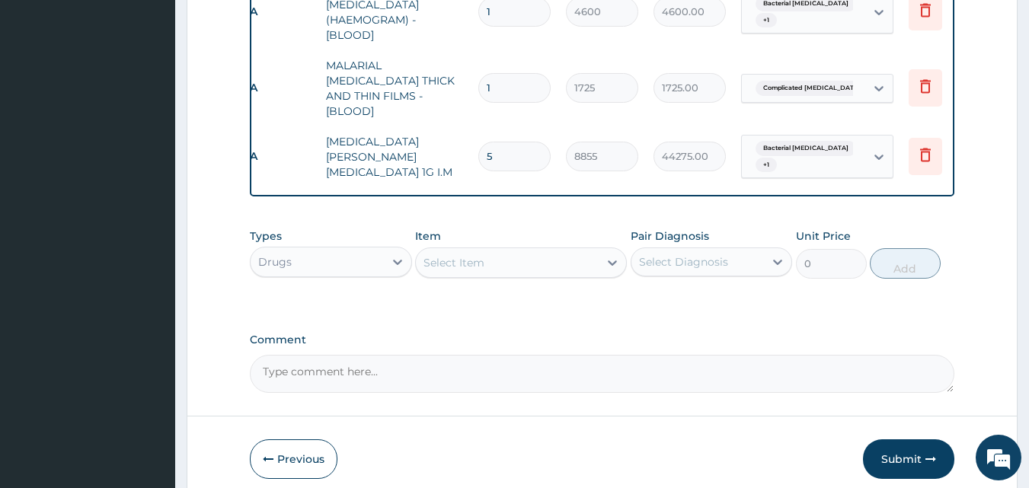
scroll to position [0, 26]
type input "5"
click at [461, 267] on div "Select Item" at bounding box center [507, 262] width 183 height 24
type input "e"
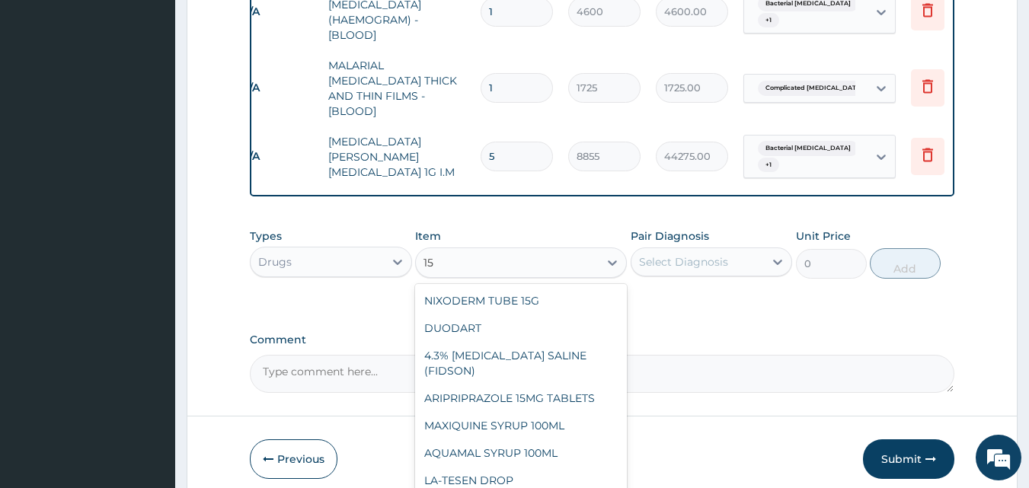
type input "1"
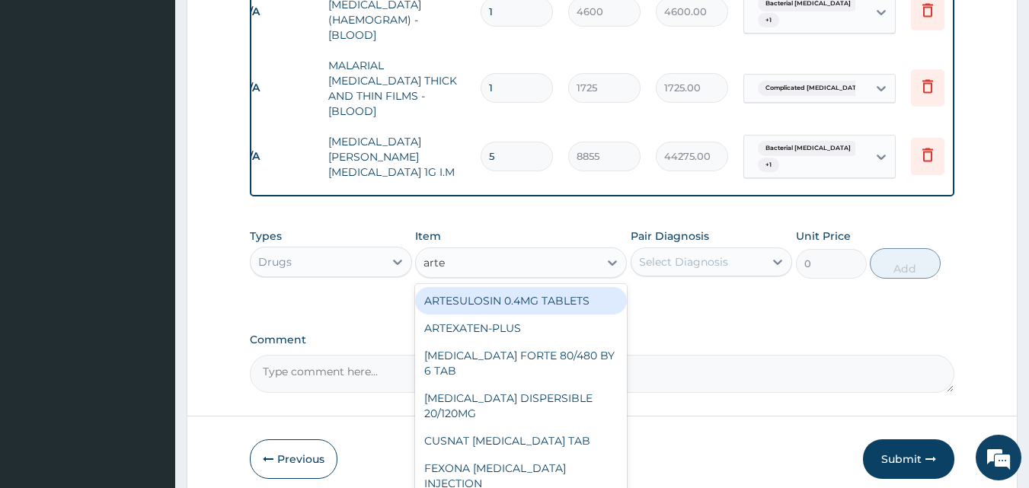
type input "artem"
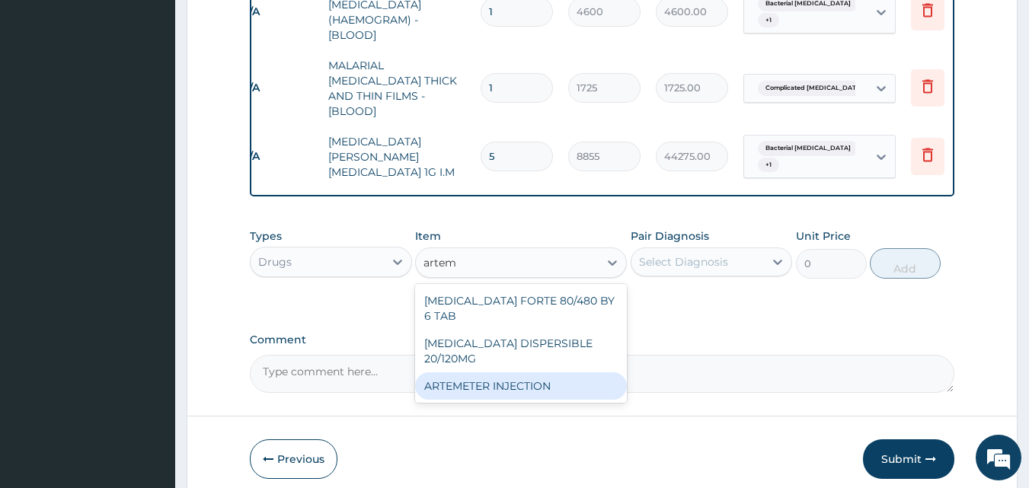
click at [491, 372] on div "ARTEMETER INJECTION" at bounding box center [521, 385] width 212 height 27
type input "1012"
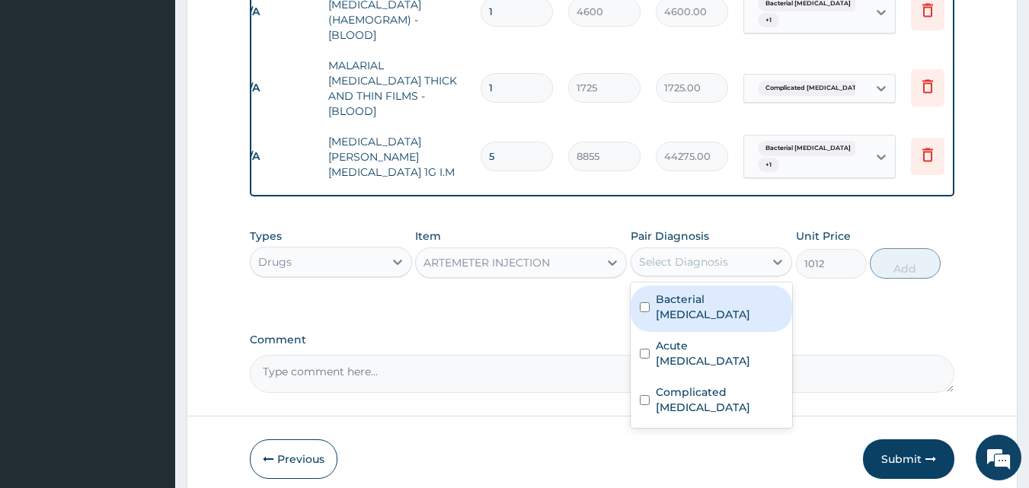
click at [678, 257] on div "Select Diagnosis" at bounding box center [683, 261] width 89 height 15
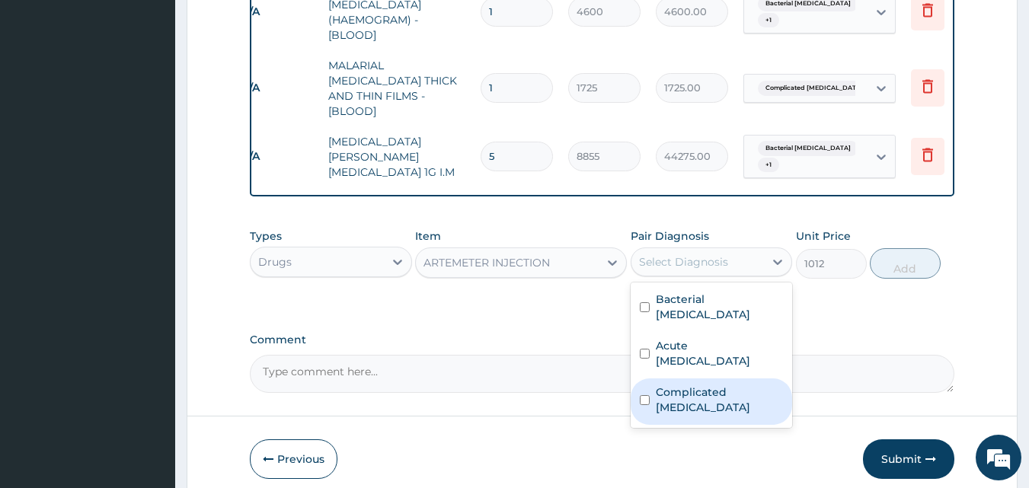
click at [697, 384] on label "Complicated malaria" at bounding box center [720, 399] width 128 height 30
checkbox input "true"
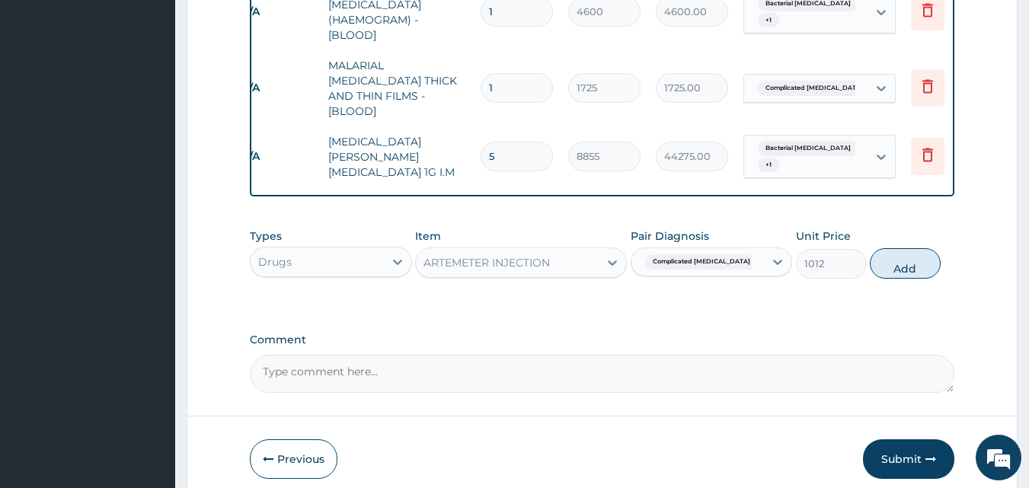
click at [906, 260] on button "Add" at bounding box center [904, 263] width 71 height 30
type input "0"
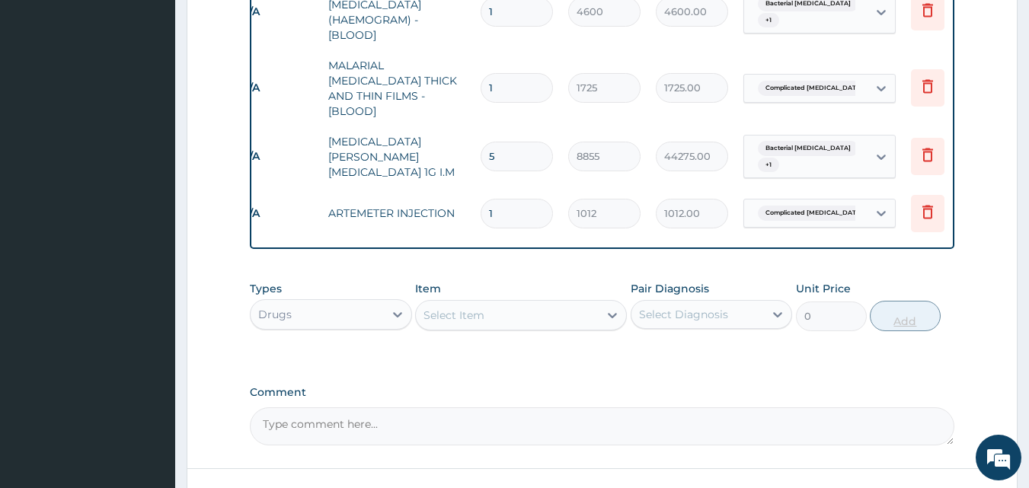
type input "0.00"
type input "6"
type input "6072.00"
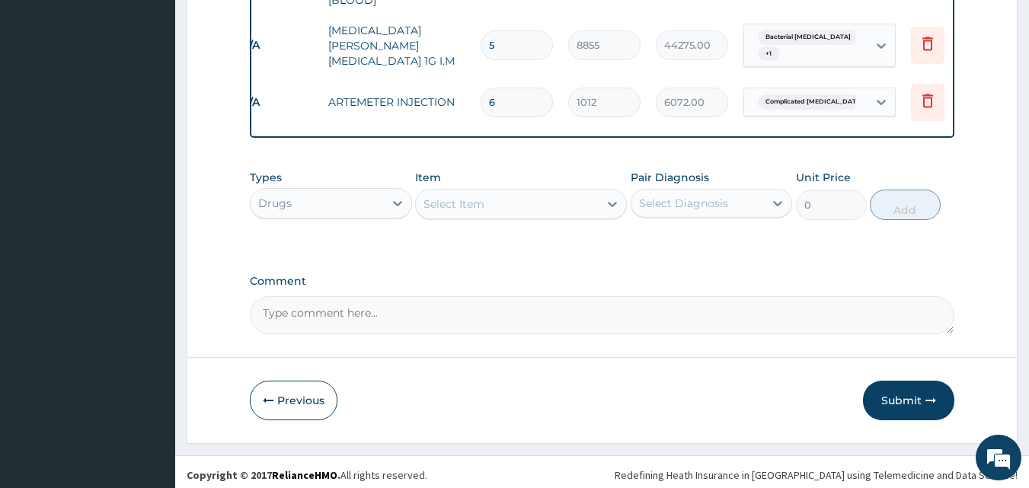
type input "6"
click at [454, 203] on div "Select Item" at bounding box center [453, 203] width 61 height 15
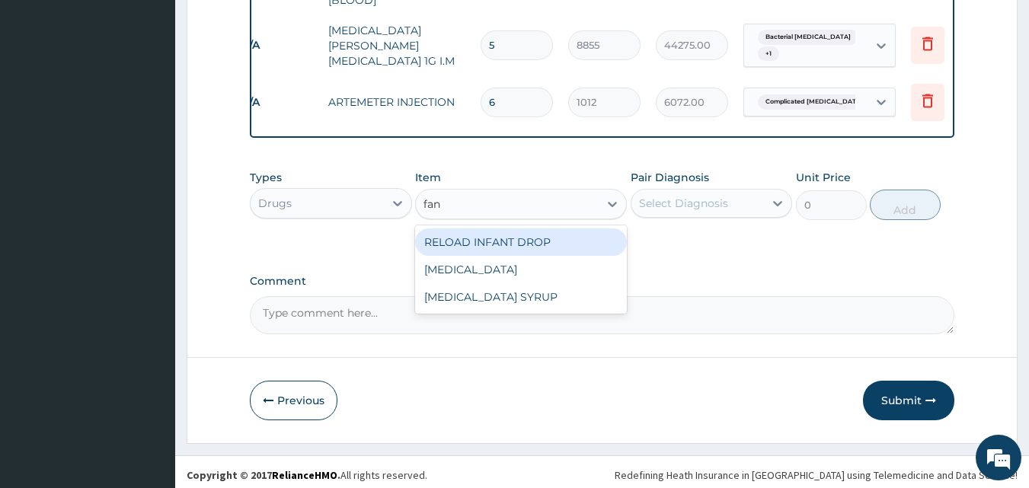
type input "fans"
click at [452, 237] on div "[MEDICAL_DATA]" at bounding box center [521, 241] width 212 height 27
type input "227.7"
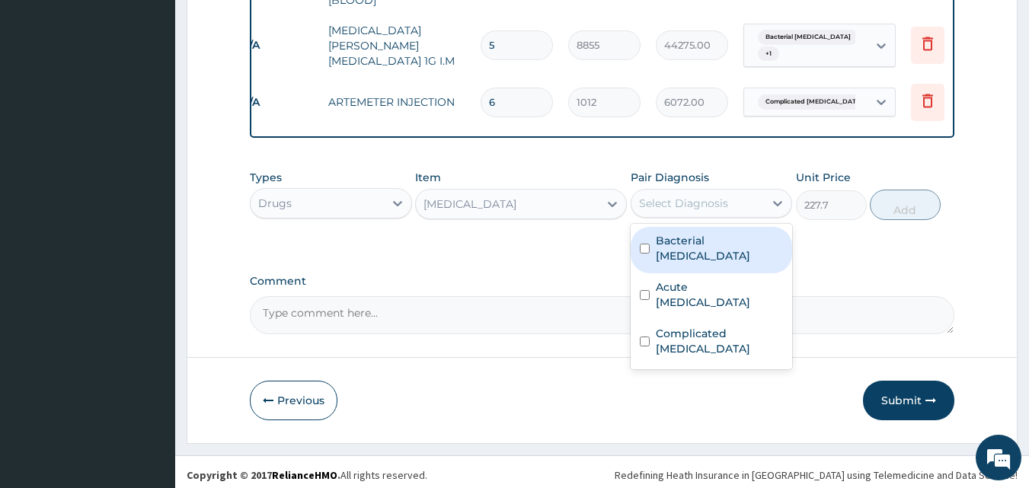
click at [686, 196] on div "Select Diagnosis" at bounding box center [683, 203] width 89 height 15
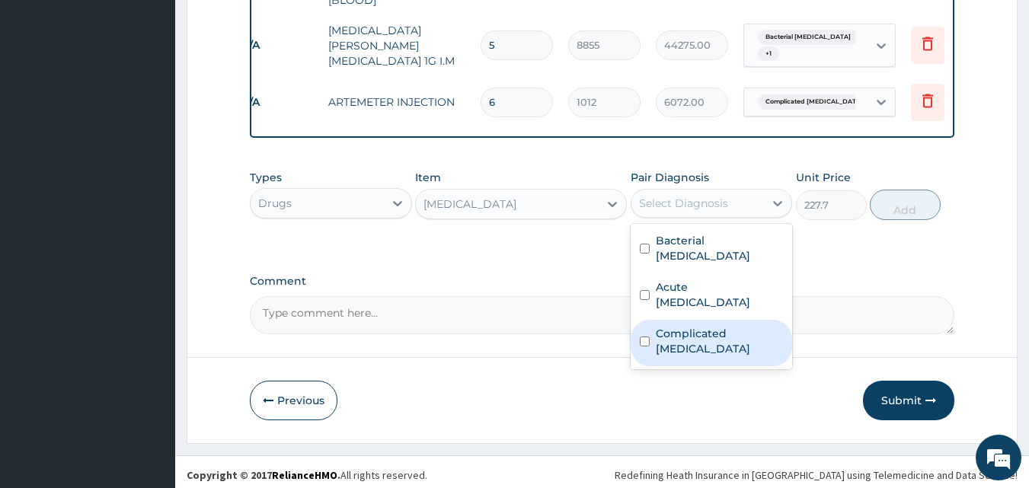
click at [710, 326] on label "Complicated [MEDICAL_DATA]" at bounding box center [720, 341] width 128 height 30
checkbox input "true"
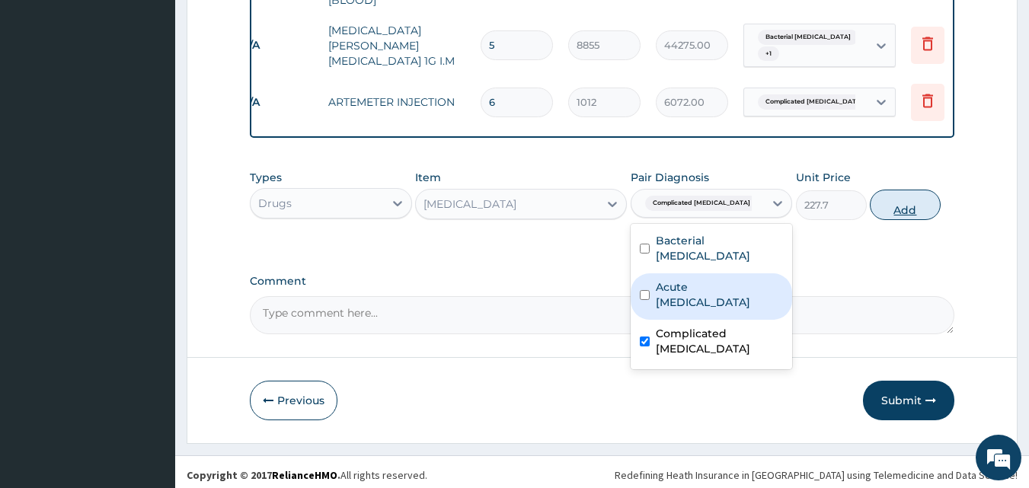
click at [909, 205] on button "Add" at bounding box center [904, 205] width 71 height 30
type input "0"
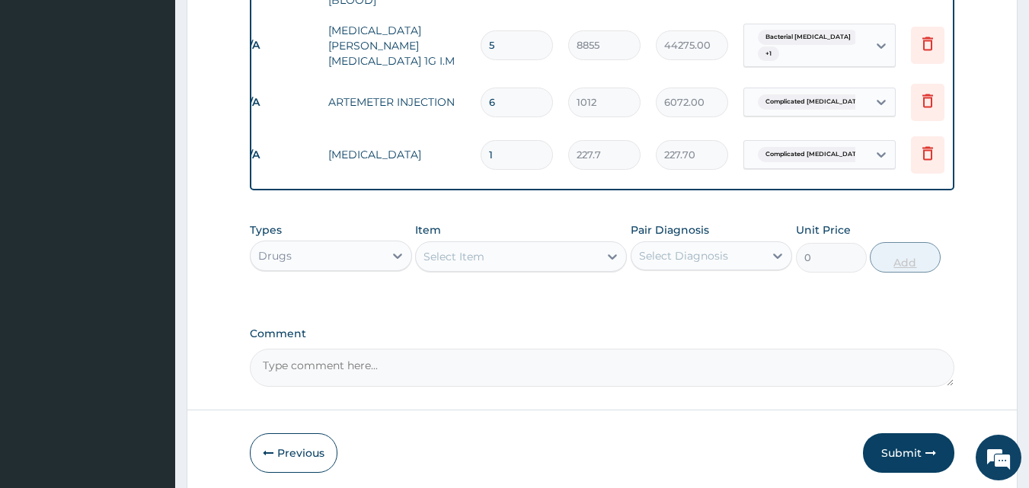
type input "0.00"
type input "2"
type input "455.40"
type input "2"
click at [512, 247] on div "Select Item" at bounding box center [507, 256] width 183 height 24
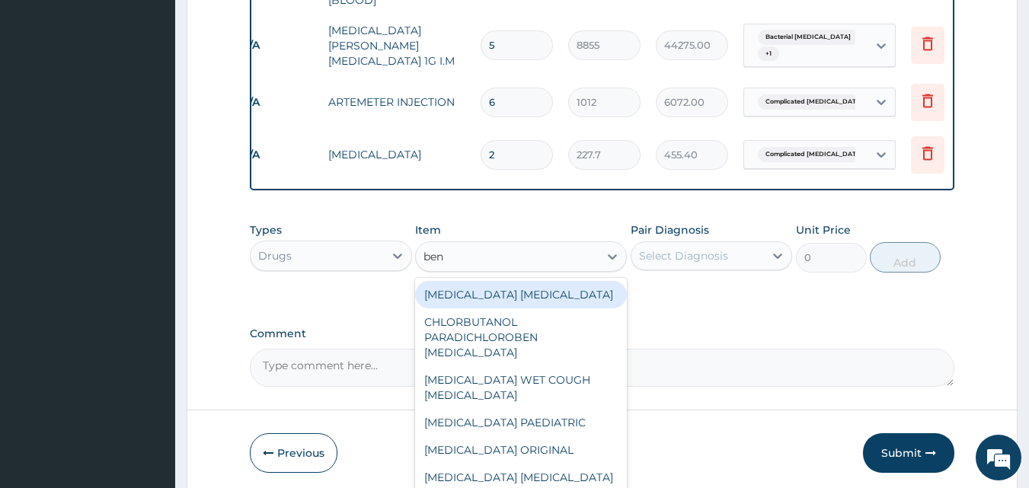
type input "beny"
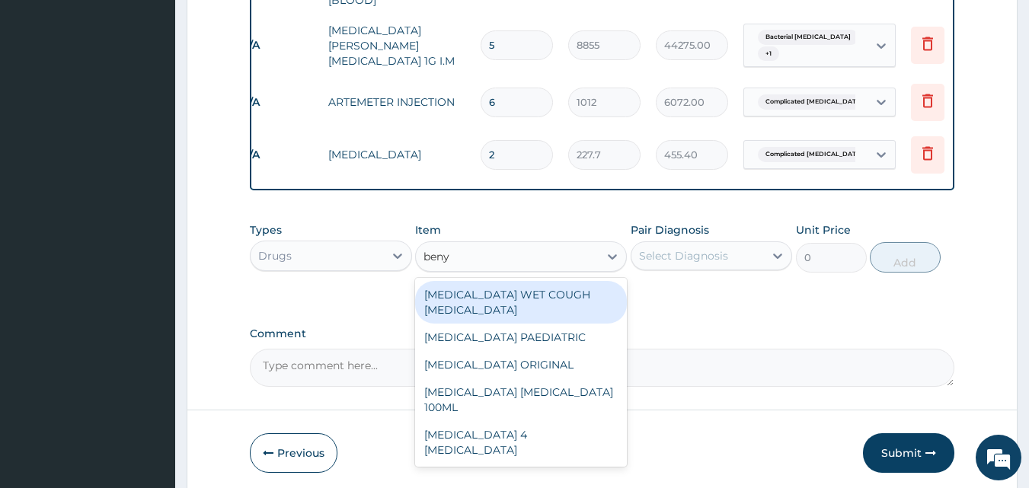
click at [522, 290] on div "[MEDICAL_DATA] WET COUGH [MEDICAL_DATA]" at bounding box center [521, 302] width 212 height 43
type input "1897.5"
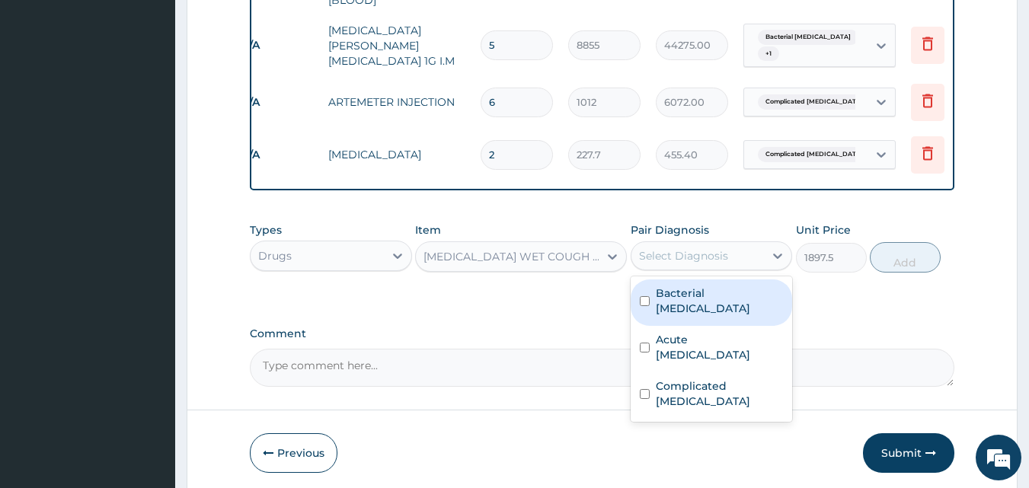
click at [684, 260] on div "Select Diagnosis" at bounding box center [697, 256] width 133 height 24
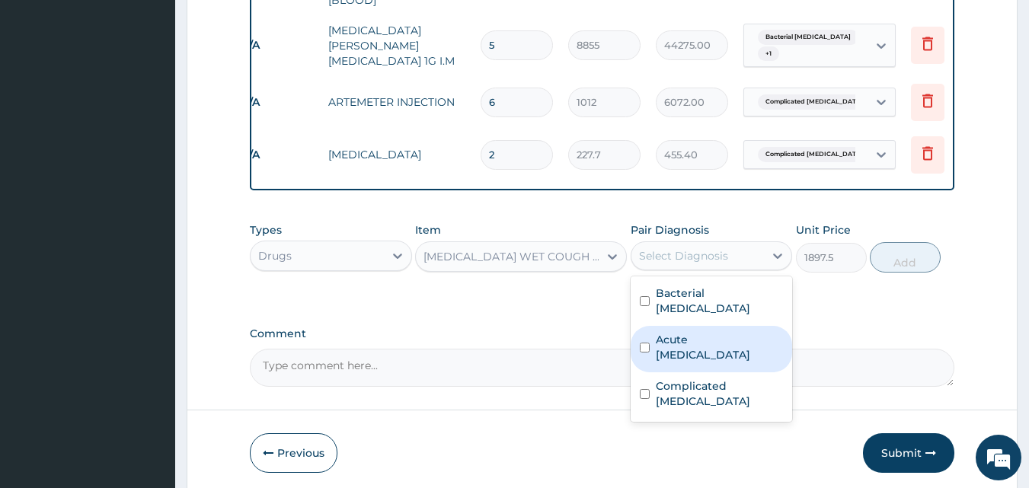
click at [672, 332] on label "Acute [MEDICAL_DATA]" at bounding box center [720, 347] width 128 height 30
checkbox input "true"
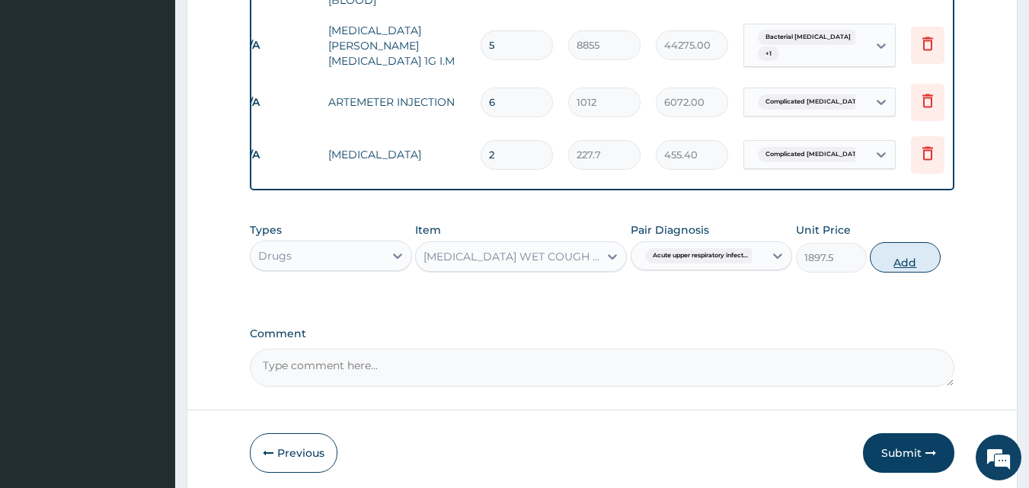
click at [908, 251] on button "Add" at bounding box center [904, 257] width 71 height 30
type input "0"
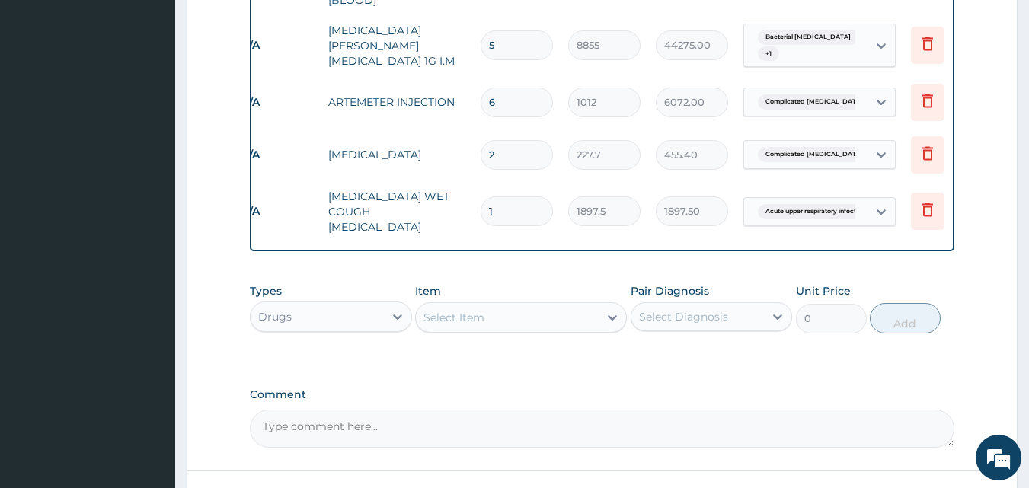
click at [464, 310] on div "Select Item" at bounding box center [453, 317] width 61 height 15
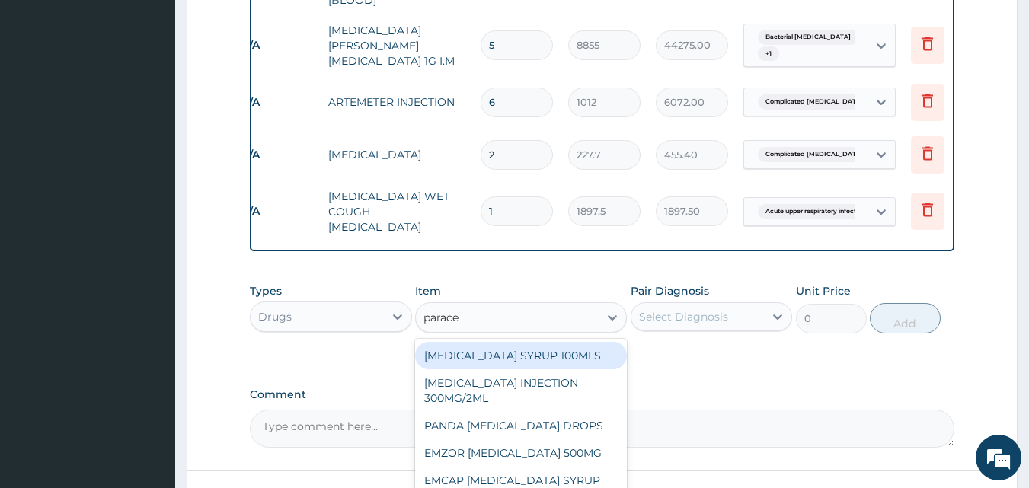
type input "paracet"
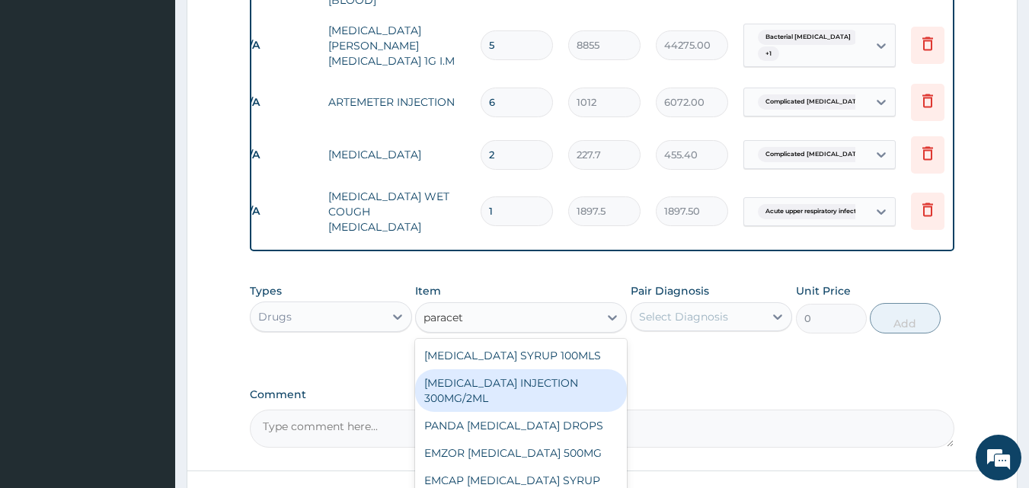
click at [482, 375] on div "[MEDICAL_DATA] INJECTION 300MG/2ML" at bounding box center [521, 390] width 212 height 43
type input "278.3"
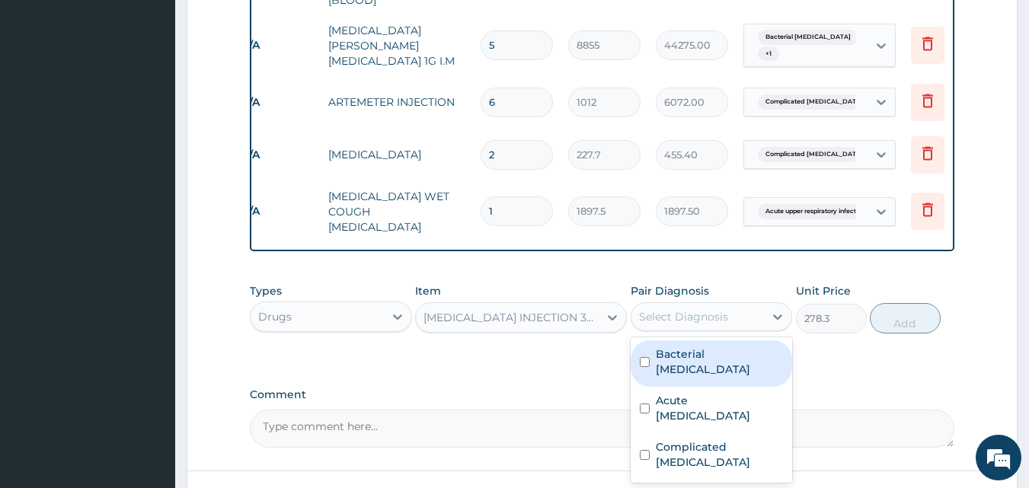
click at [659, 309] on div "Select Diagnosis" at bounding box center [683, 316] width 89 height 15
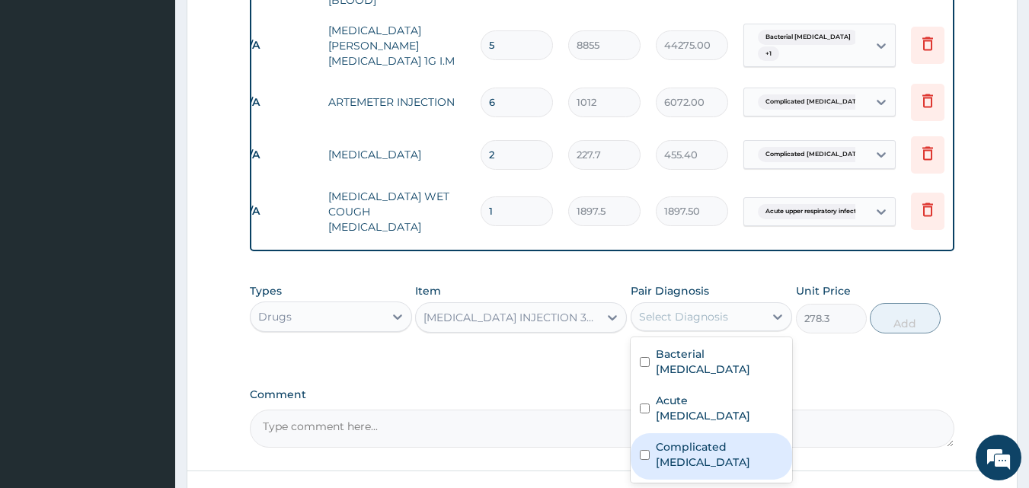
click at [700, 439] on label "Complicated [MEDICAL_DATA]" at bounding box center [720, 454] width 128 height 30
checkbox input "true"
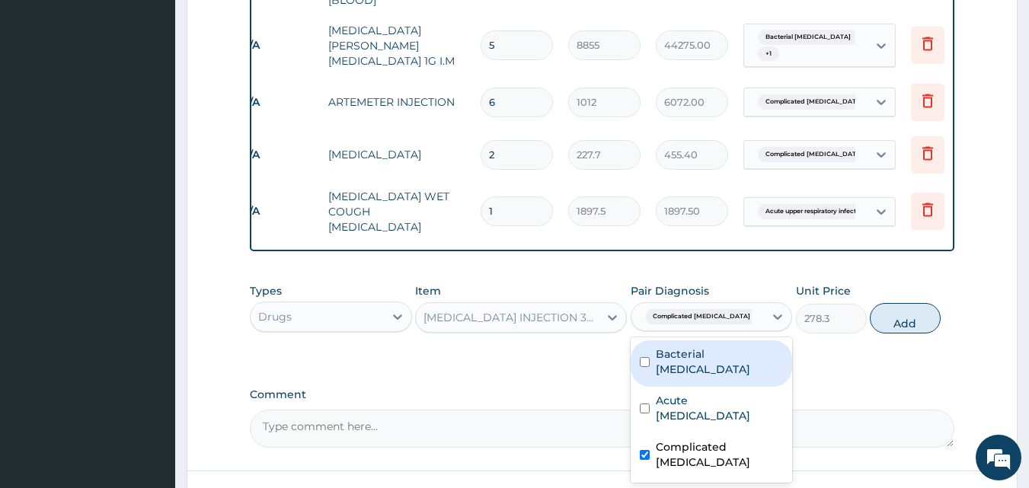
click at [649, 357] on input "checkbox" at bounding box center [645, 362] width 10 height 10
checkbox input "true"
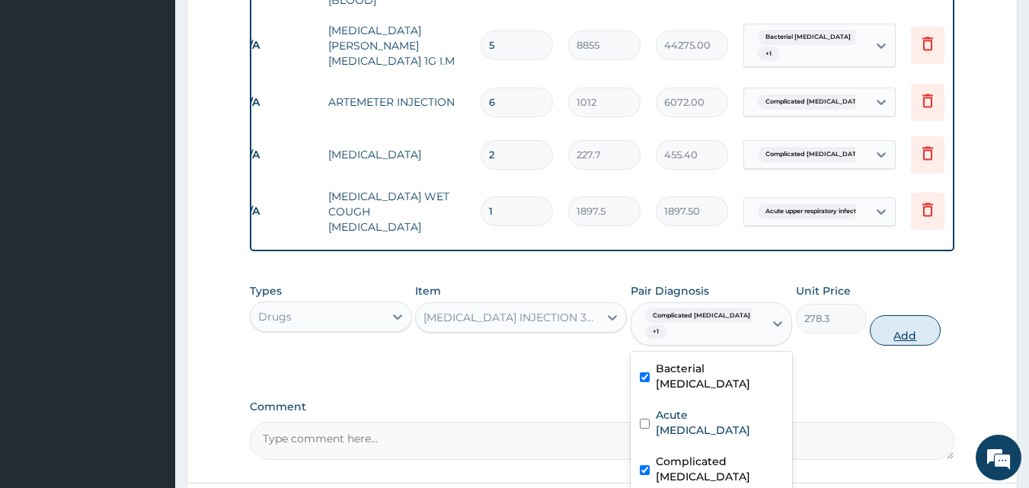
click at [902, 315] on button "Add" at bounding box center [904, 330] width 71 height 30
type input "0"
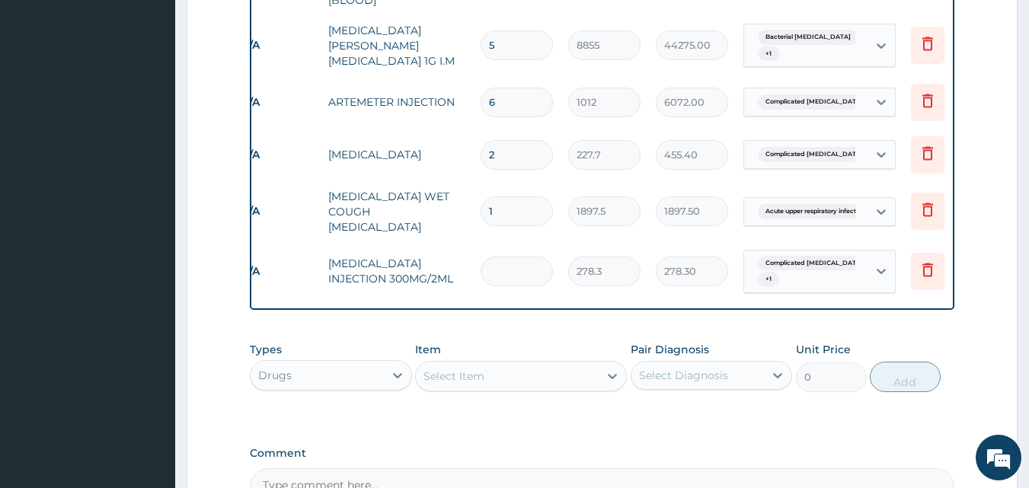
type input "0.00"
type input "6"
type input "1669.80"
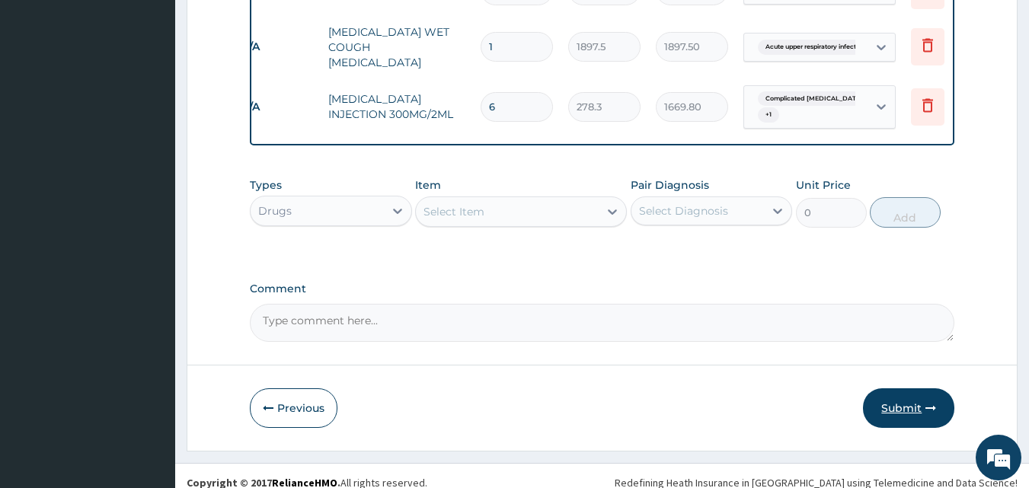
type input "6"
click at [895, 394] on button "Submit" at bounding box center [908, 408] width 91 height 40
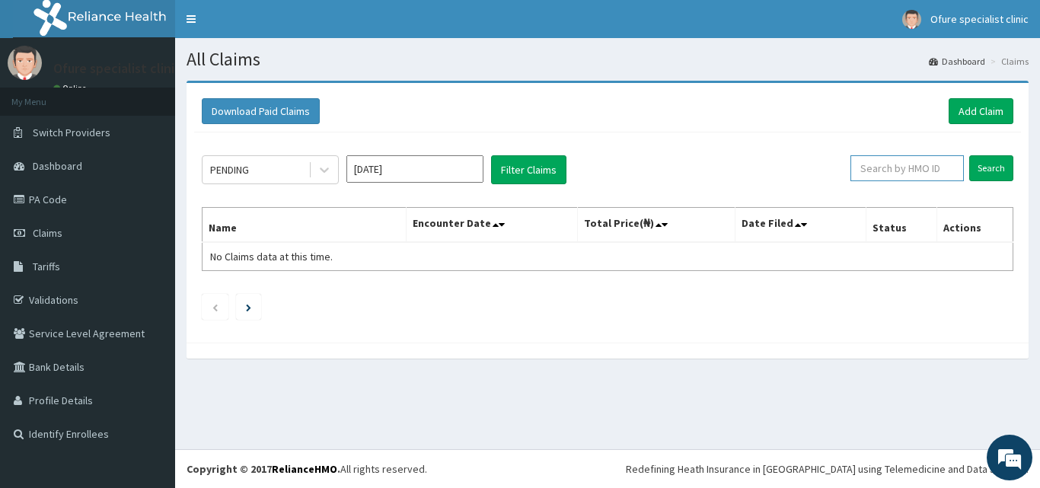
click at [920, 170] on input "text" at bounding box center [906, 168] width 113 height 26
type input "zte/10017/d"
click at [983, 164] on input "Search" at bounding box center [991, 168] width 44 height 26
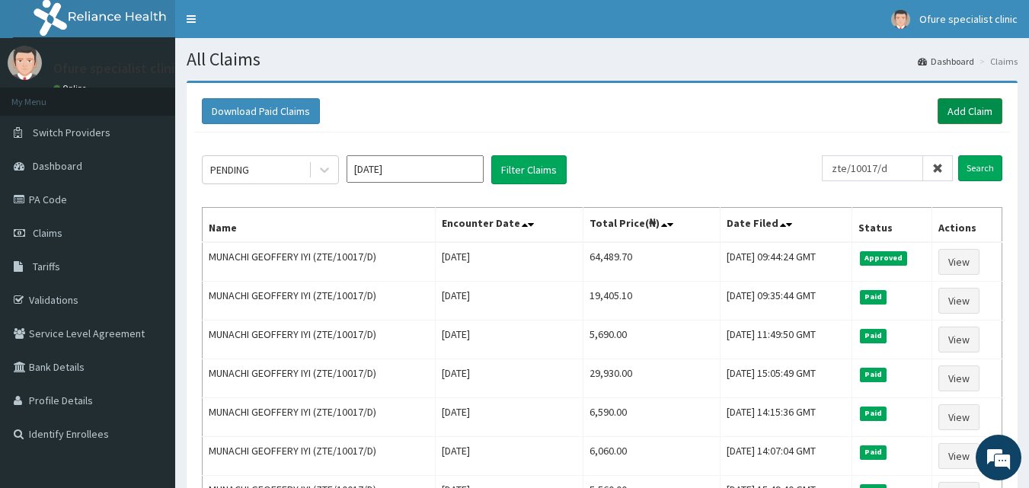
click at [968, 108] on link "Add Claim" at bounding box center [969, 111] width 65 height 26
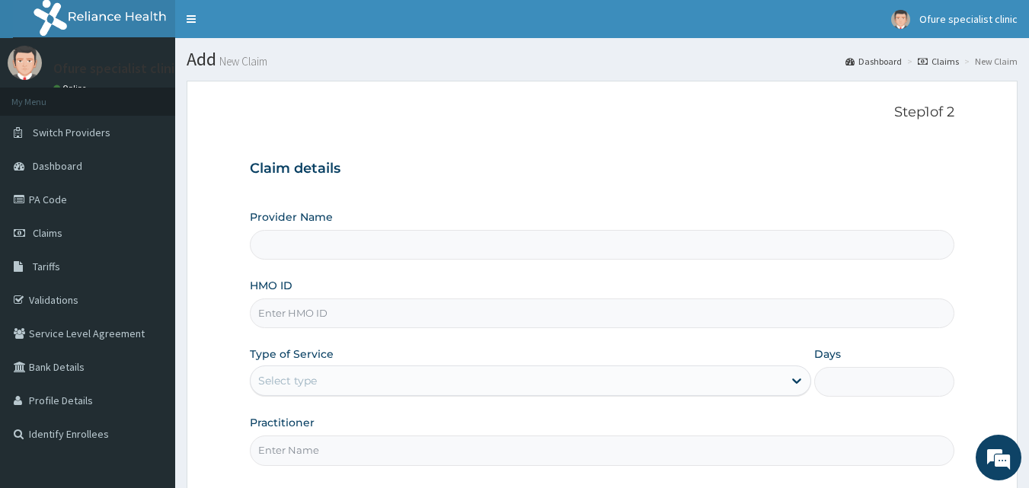
type input "Ofure Specialist"
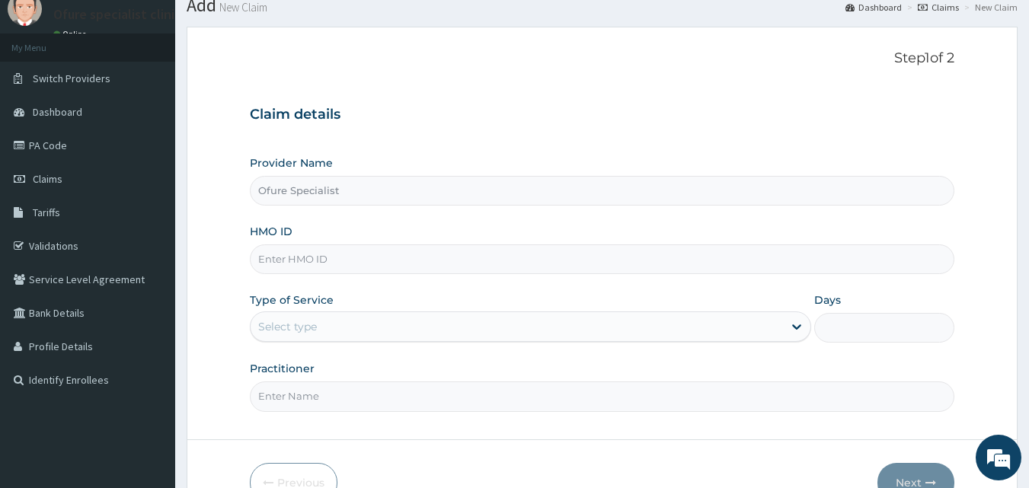
scroll to position [142, 0]
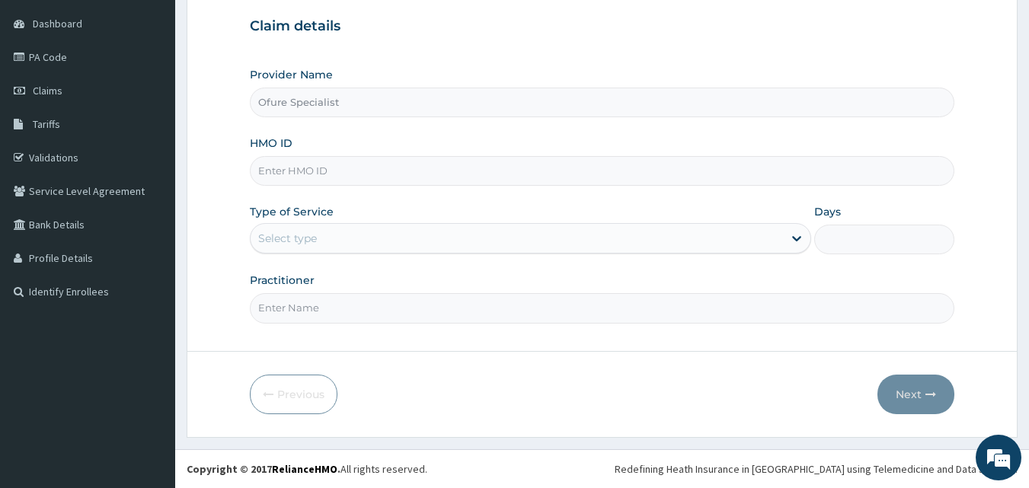
click at [314, 177] on input "HMO ID" at bounding box center [602, 171] width 705 height 30
type input "ZTE/10017/C"
click at [359, 237] on div "Select type" at bounding box center [516, 238] width 532 height 24
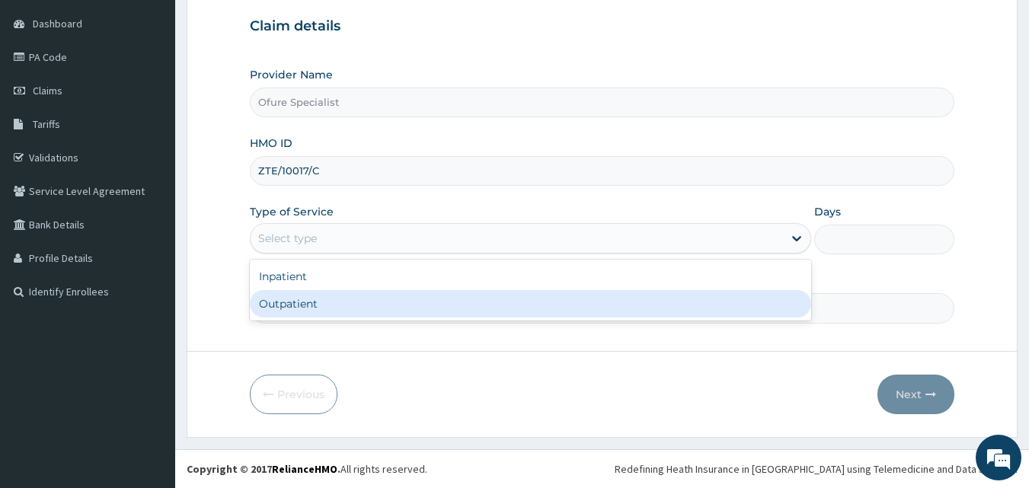
click at [353, 299] on div "Outpatient" at bounding box center [530, 303] width 561 height 27
type input "1"
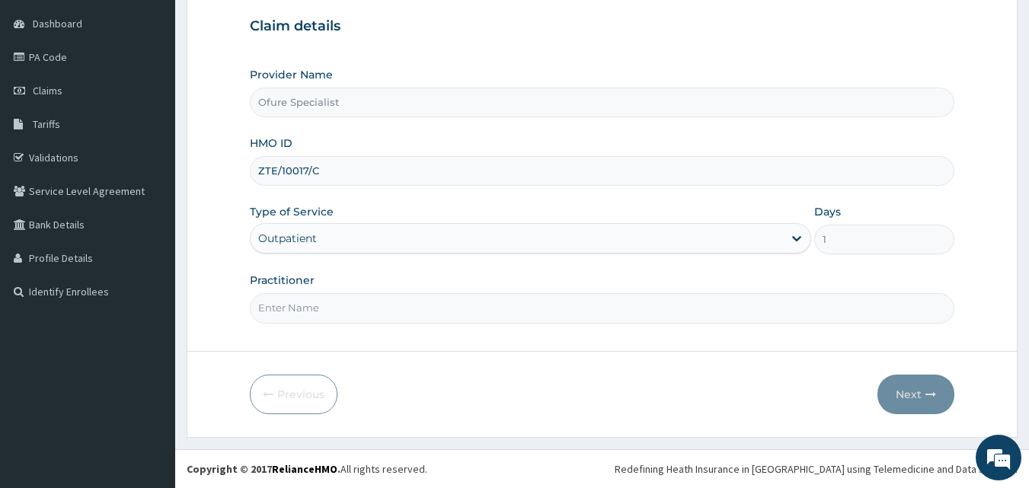
click at [350, 314] on input "Practitioner" at bounding box center [602, 308] width 705 height 30
type input "DR. [DEMOGRAPHIC_DATA]"
click at [914, 391] on button "Next" at bounding box center [915, 395] width 77 height 40
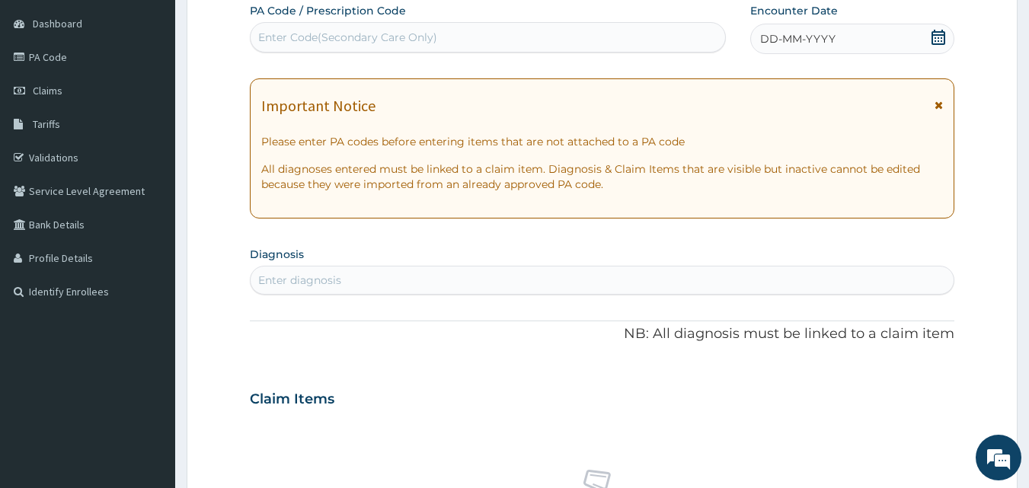
click at [938, 33] on icon at bounding box center [937, 37] width 15 height 15
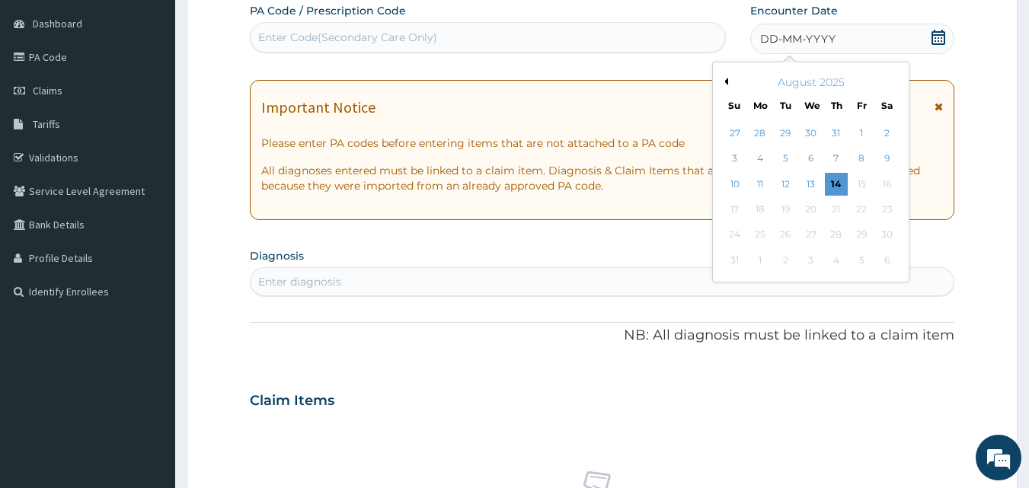
click at [725, 82] on button "Previous Month" at bounding box center [724, 82] width 8 height 8
click at [813, 213] on div "23" at bounding box center [810, 209] width 23 height 23
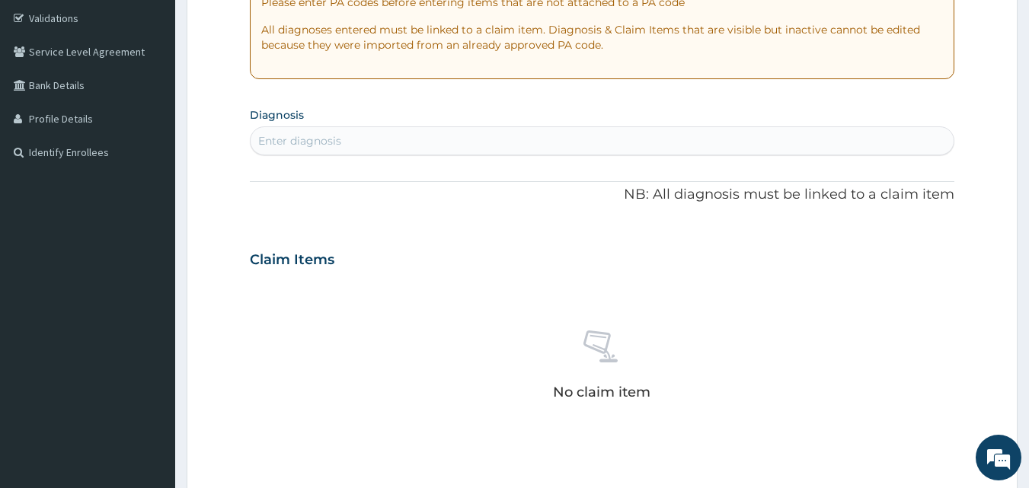
scroll to position [328, 0]
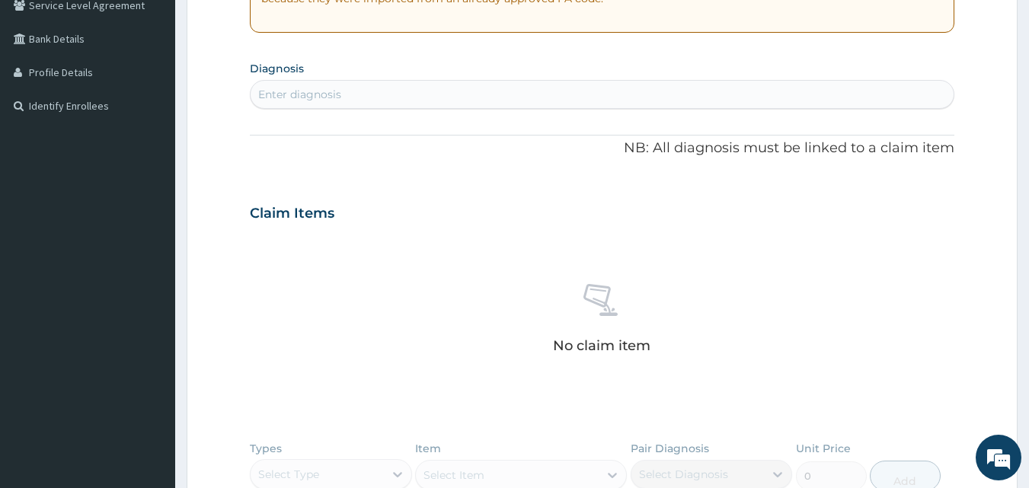
click at [300, 93] on div "Enter diagnosis" at bounding box center [299, 94] width 83 height 15
type input "abdominal pain"
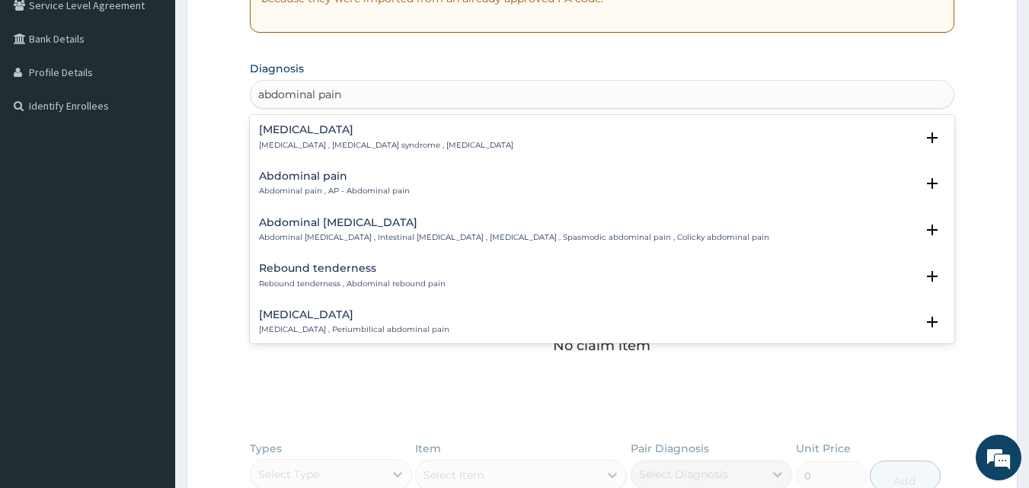
click at [347, 176] on h4 "Abdominal pain" at bounding box center [334, 176] width 151 height 11
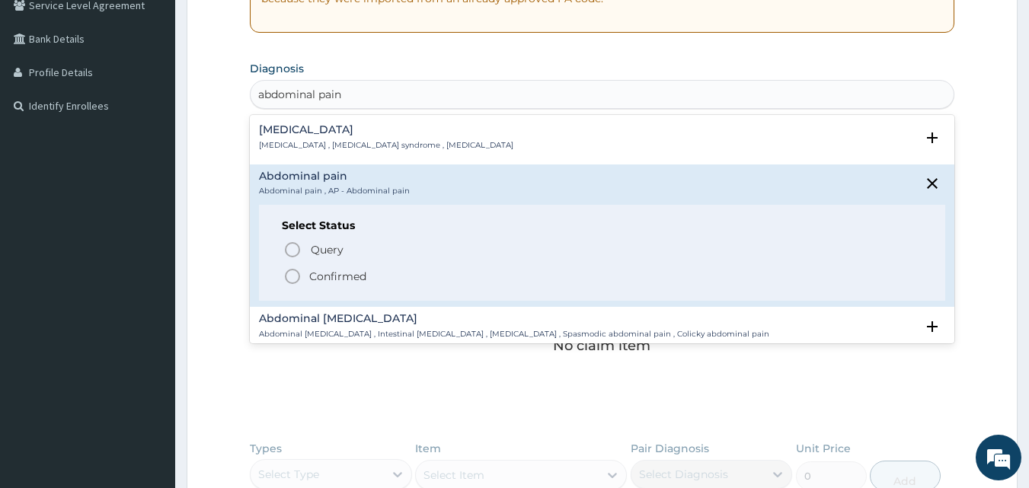
click at [332, 277] on p "Confirmed" at bounding box center [337, 276] width 57 height 15
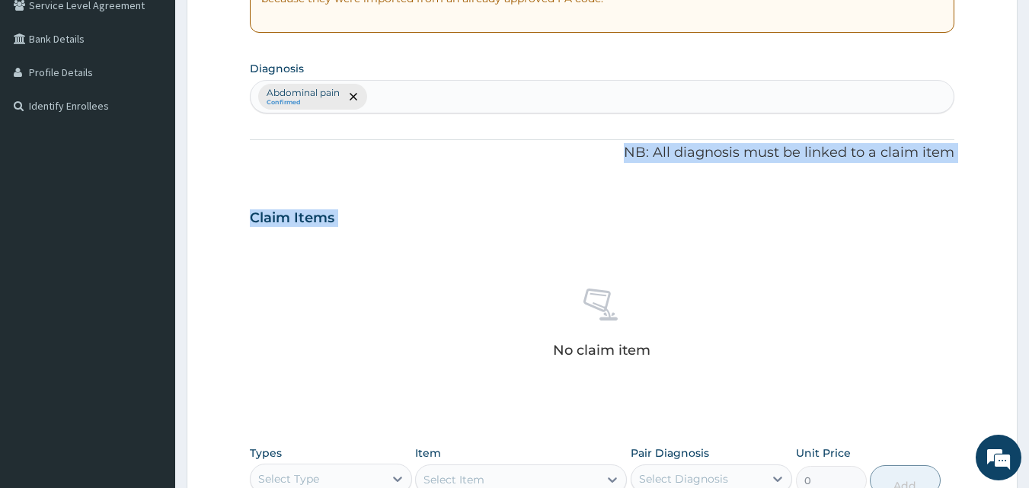
drag, startPoint x: 332, startPoint y: 276, endPoint x: 393, endPoint y: 150, distance: 140.3
click at [393, 150] on div "PA Code / Prescription Code Enter Code(Secondary Care Only) Encounter Date 23-0…" at bounding box center [602, 213] width 705 height 793
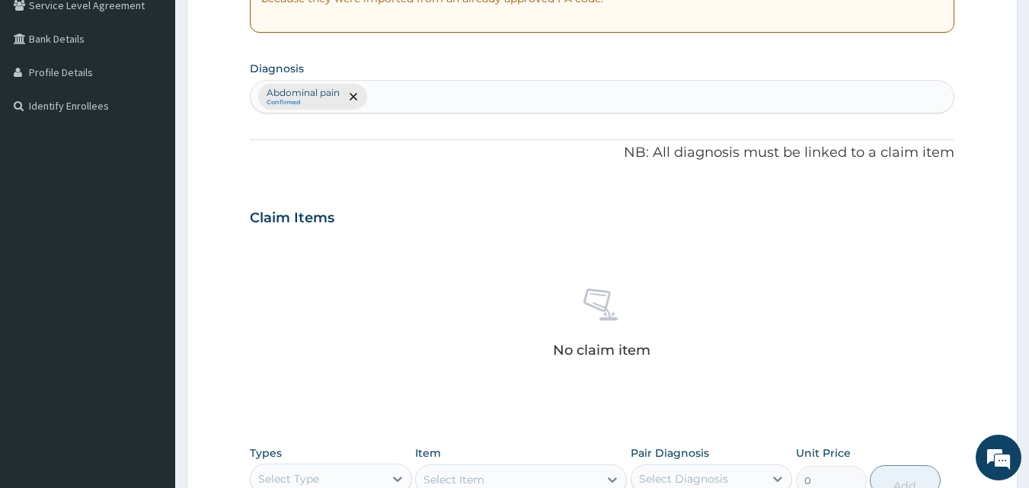
click at [396, 96] on div "Abdominal pain Confirmed" at bounding box center [601, 97] width 703 height 32
click at [357, 100] on icon "remove selection option" at bounding box center [353, 97] width 8 height 8
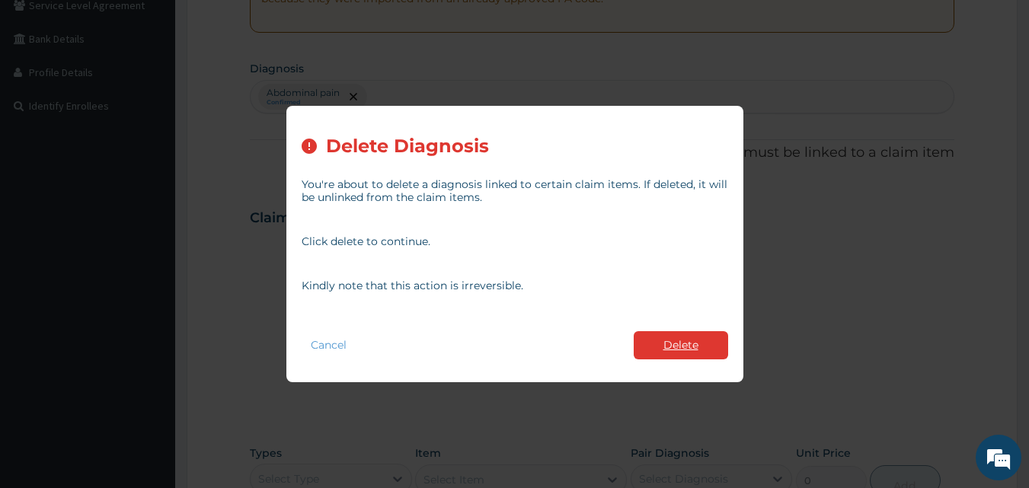
click at [669, 343] on button "Delete" at bounding box center [680, 345] width 94 height 28
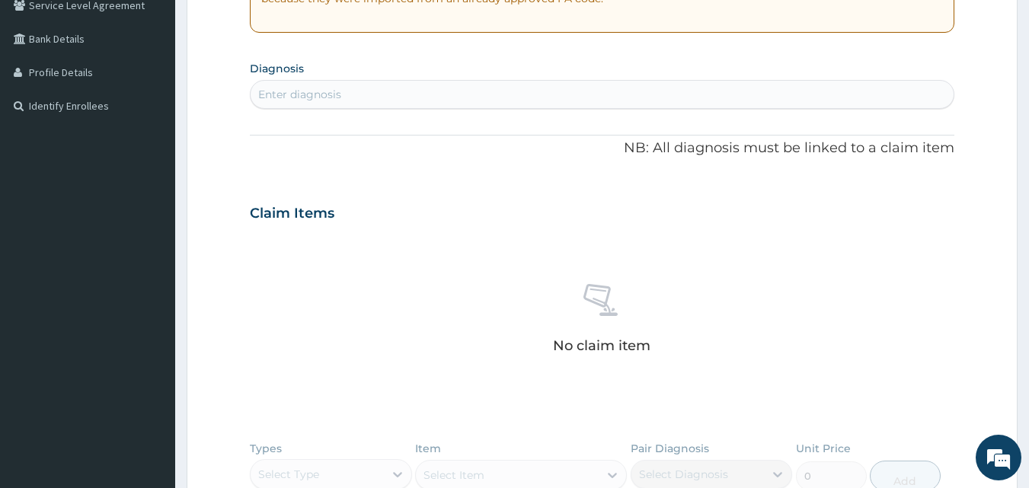
click at [366, 101] on div "Enter diagnosis" at bounding box center [601, 94] width 703 height 24
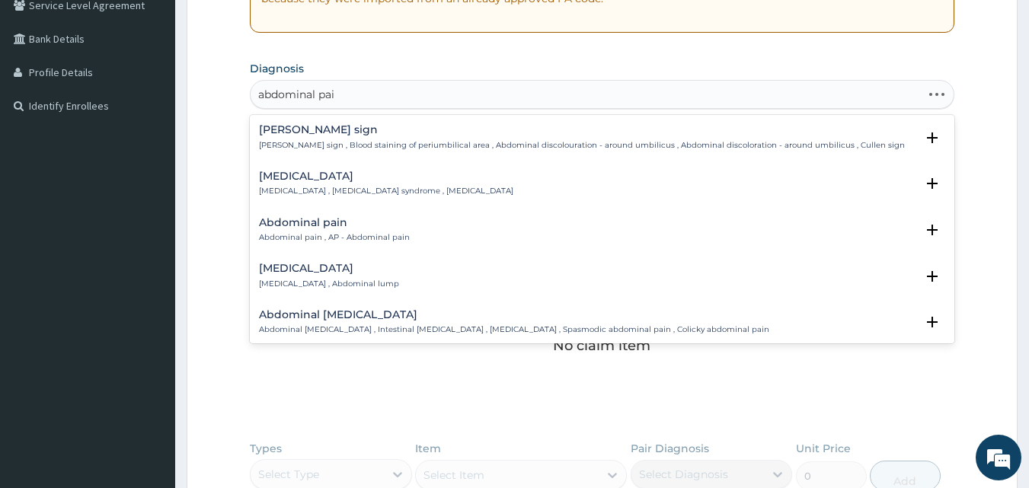
type input "abdominal pain"
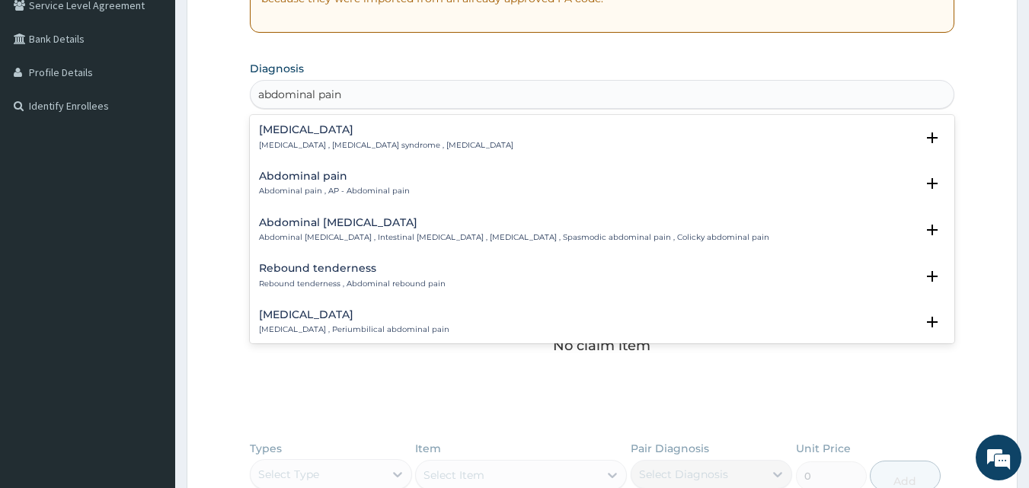
click at [320, 180] on h4 "Abdominal pain" at bounding box center [334, 176] width 151 height 11
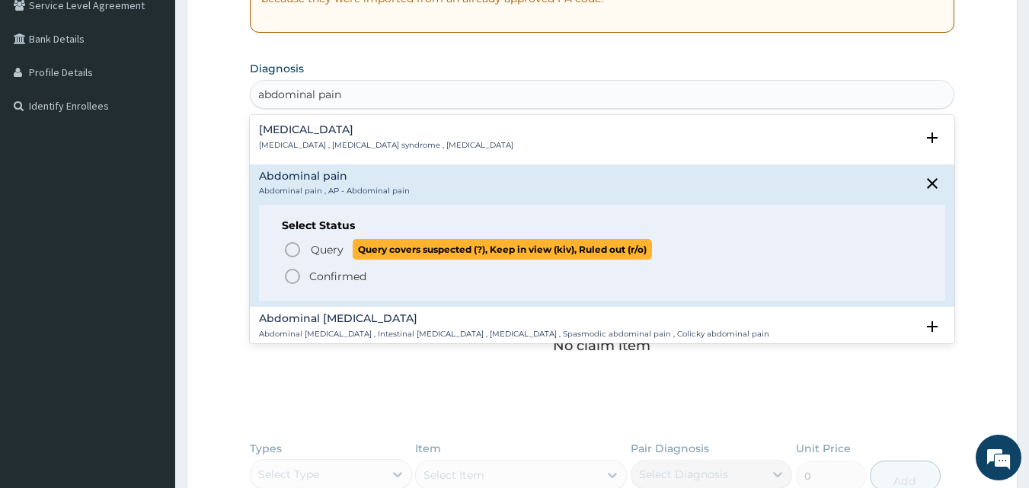
click at [324, 241] on p "Query Query covers suspected (?), Keep in view (kiv), Ruled out (r/o)" at bounding box center [480, 249] width 343 height 21
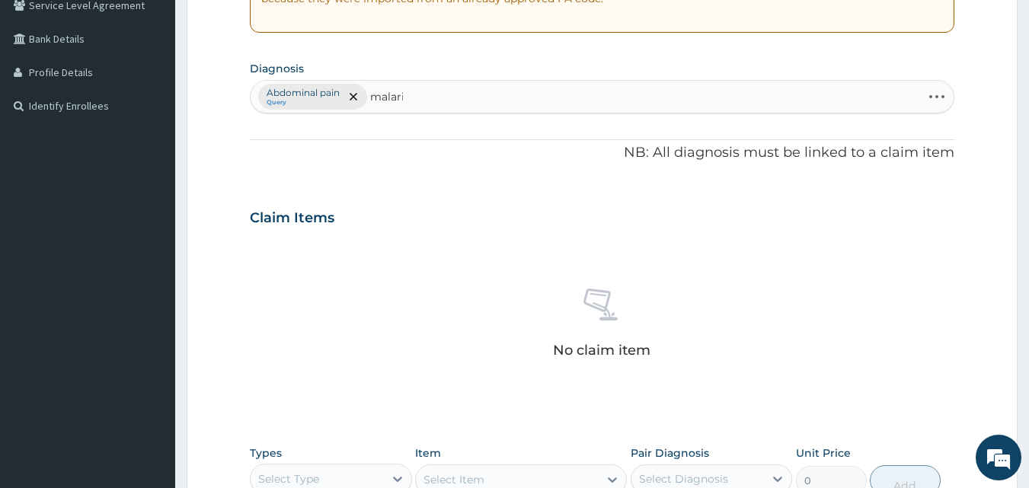
type input "malaria"
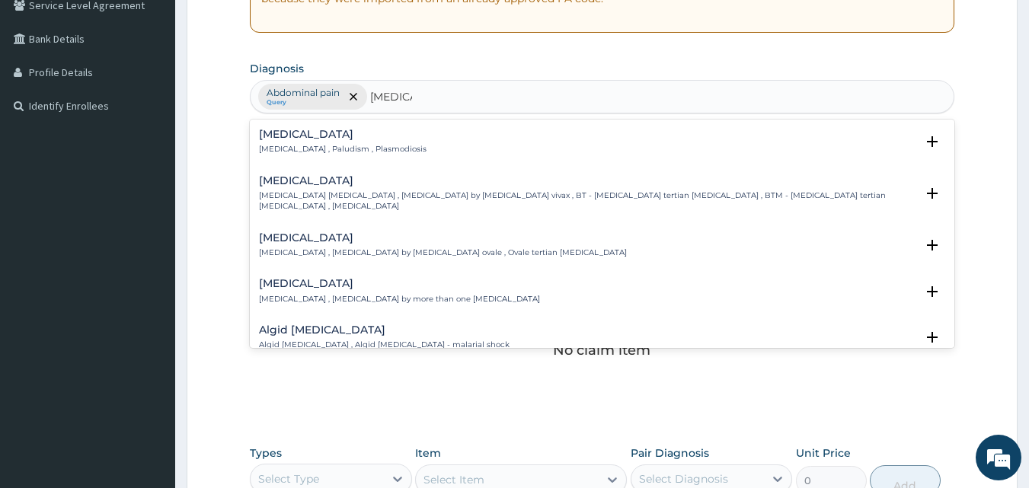
click at [321, 147] on p "Malaria , Paludism , Plasmodiosis" at bounding box center [342, 149] width 167 height 11
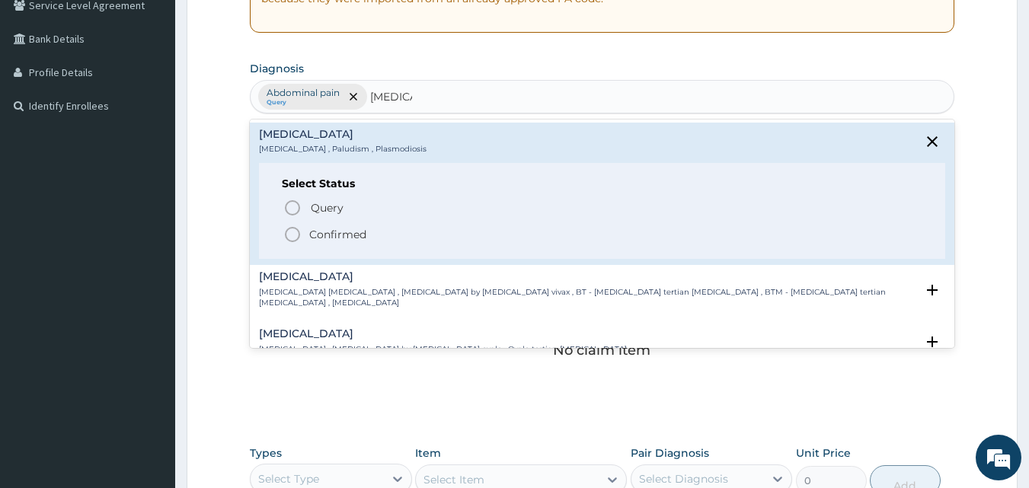
click at [324, 231] on p "Confirmed" at bounding box center [337, 234] width 57 height 15
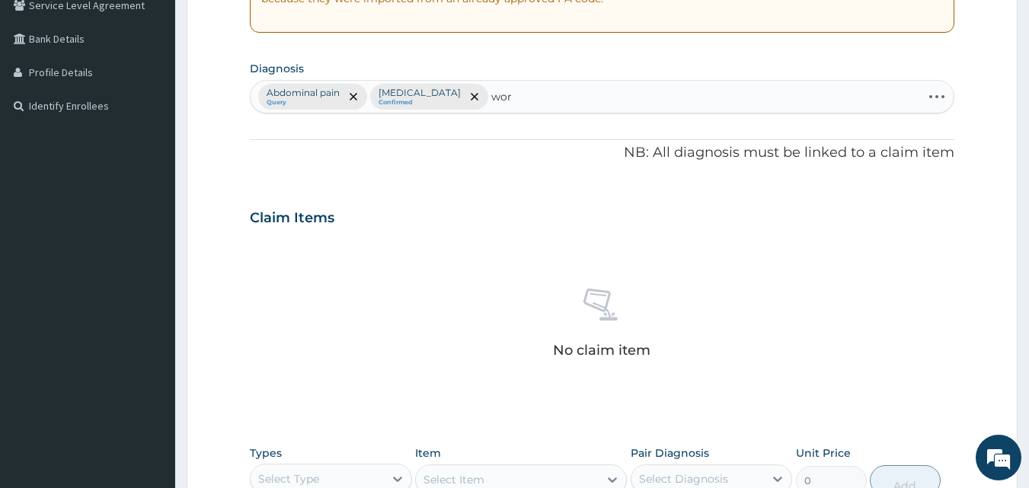
type input "worm"
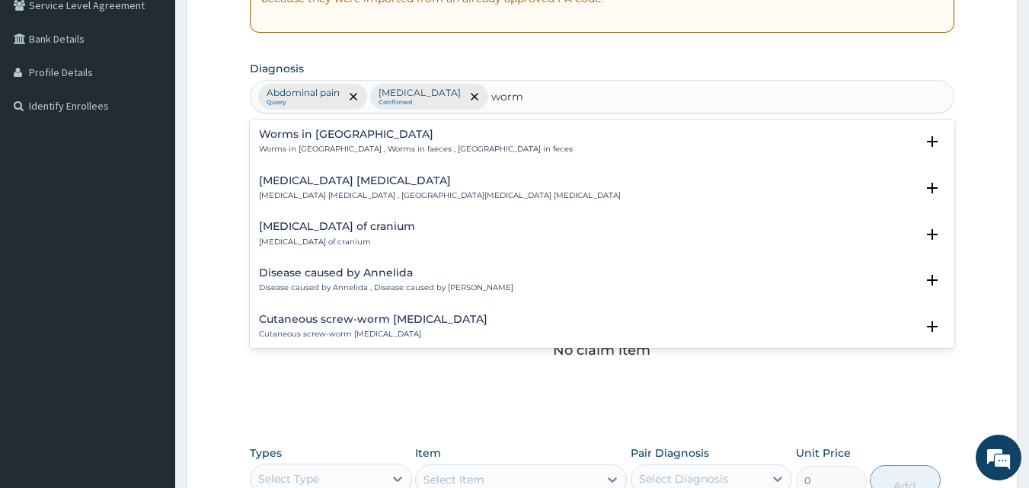
click at [288, 145] on p "Worms in stool , Worms in faeces , Worms in feces" at bounding box center [416, 149] width 314 height 11
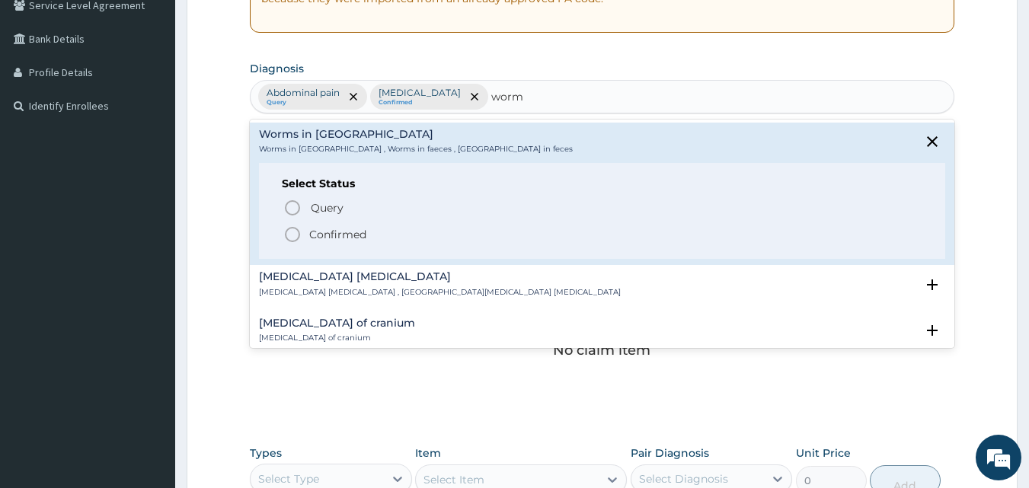
click at [339, 238] on p "Confirmed" at bounding box center [337, 234] width 57 height 15
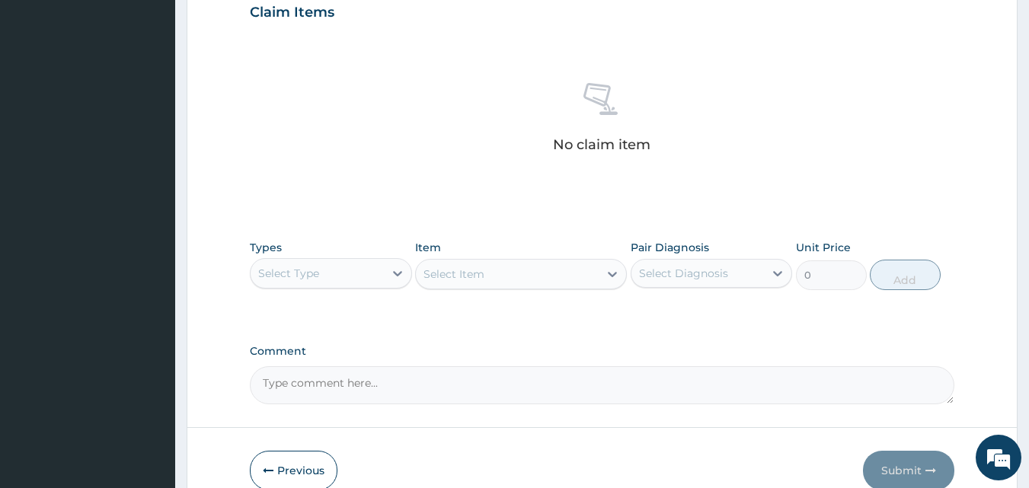
scroll to position [610, 0]
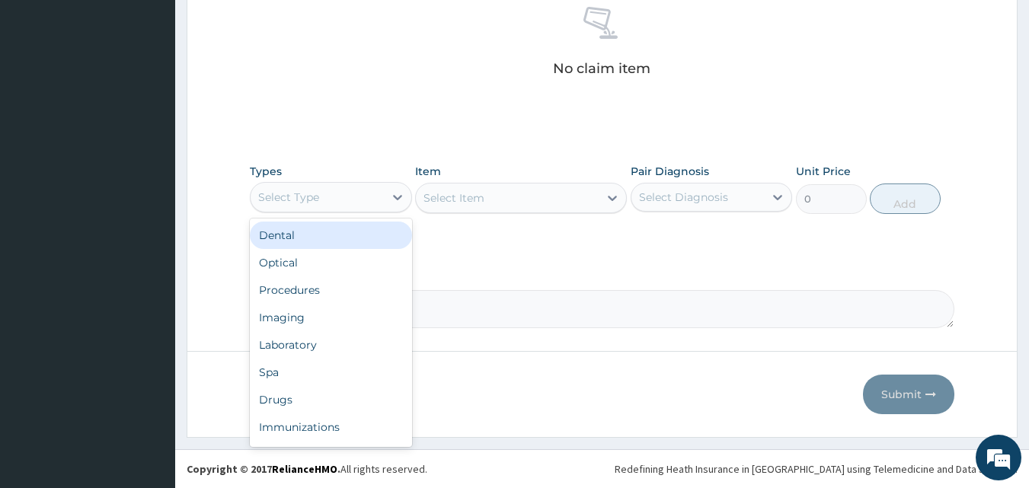
click at [308, 203] on div "Select Type" at bounding box center [288, 197] width 61 height 15
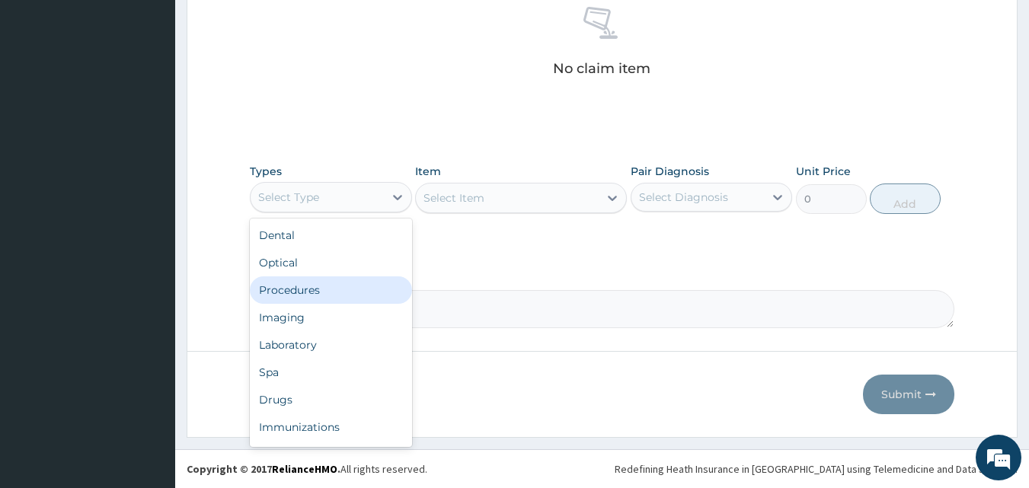
click at [296, 287] on div "Procedures" at bounding box center [331, 289] width 162 height 27
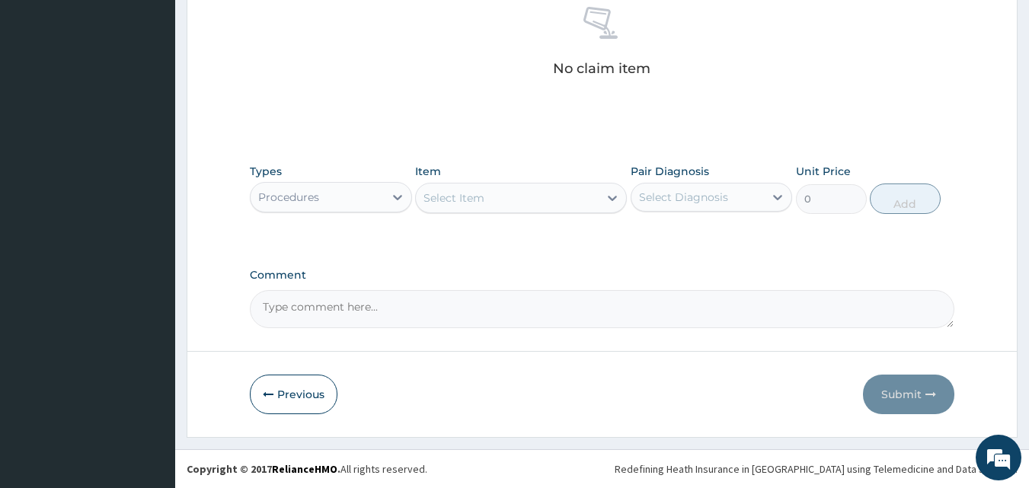
click at [506, 205] on div "Select Item" at bounding box center [507, 198] width 183 height 24
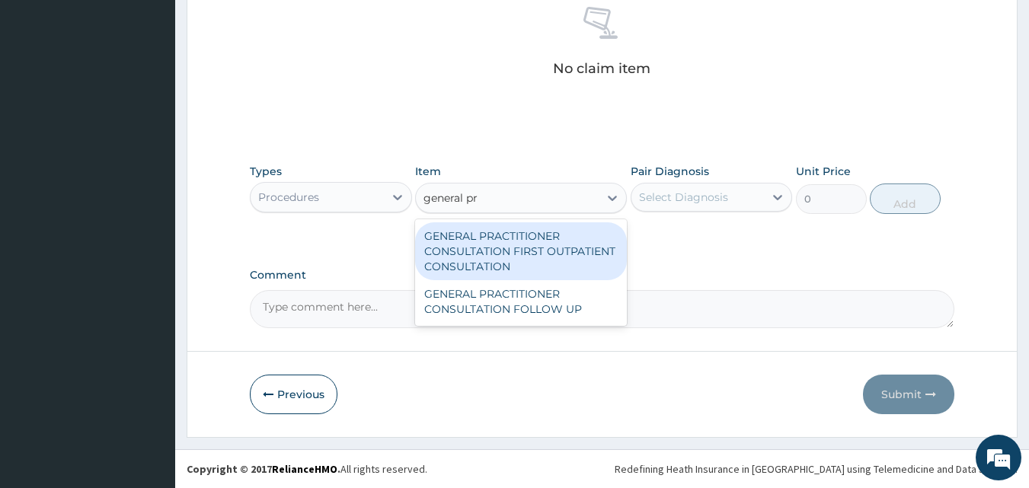
type input "general pra"
click at [488, 248] on div "GENERAL PRACTITIONER CONSULTATION FIRST OUTPATIENT CONSULTATION" at bounding box center [521, 251] width 212 height 58
type input "3795"
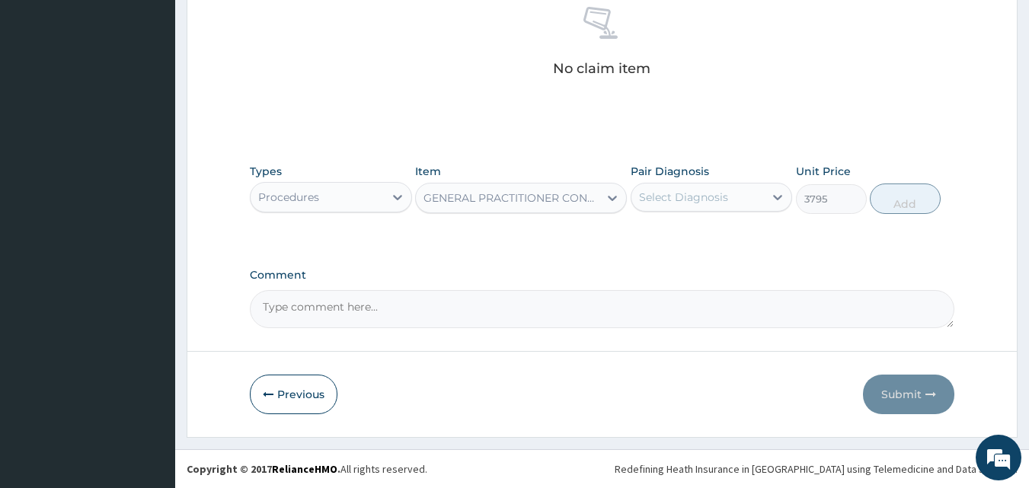
click at [668, 191] on div "Select Diagnosis" at bounding box center [683, 197] width 89 height 15
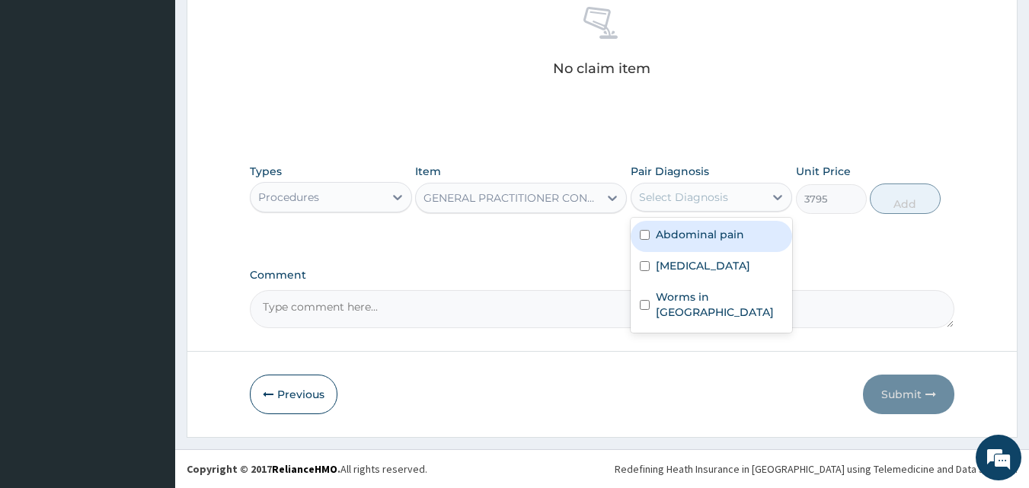
click at [661, 237] on label "Abdominal pain" at bounding box center [700, 234] width 88 height 15
checkbox input "true"
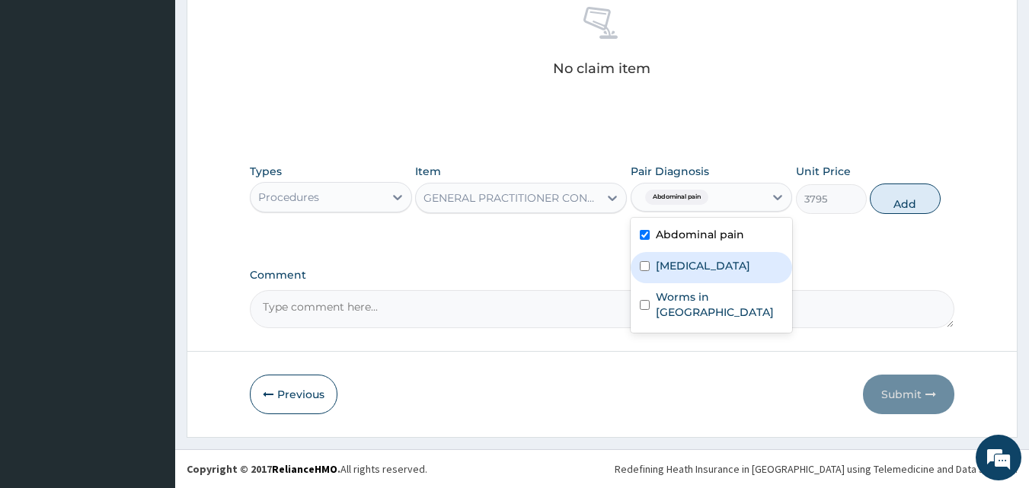
click at [675, 271] on label "Malaria" at bounding box center [703, 265] width 94 height 15
checkbox input "true"
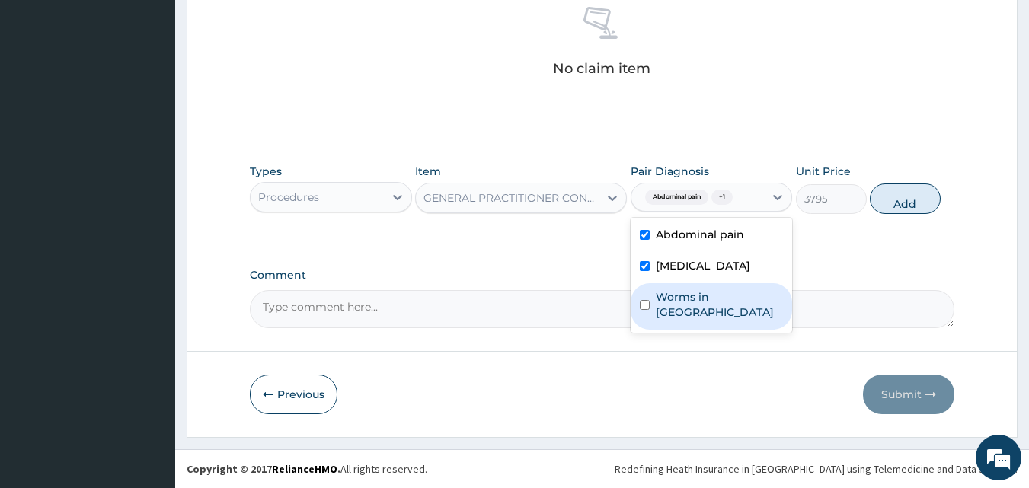
click at [686, 298] on label "Worms in stool" at bounding box center [720, 304] width 128 height 30
checkbox input "true"
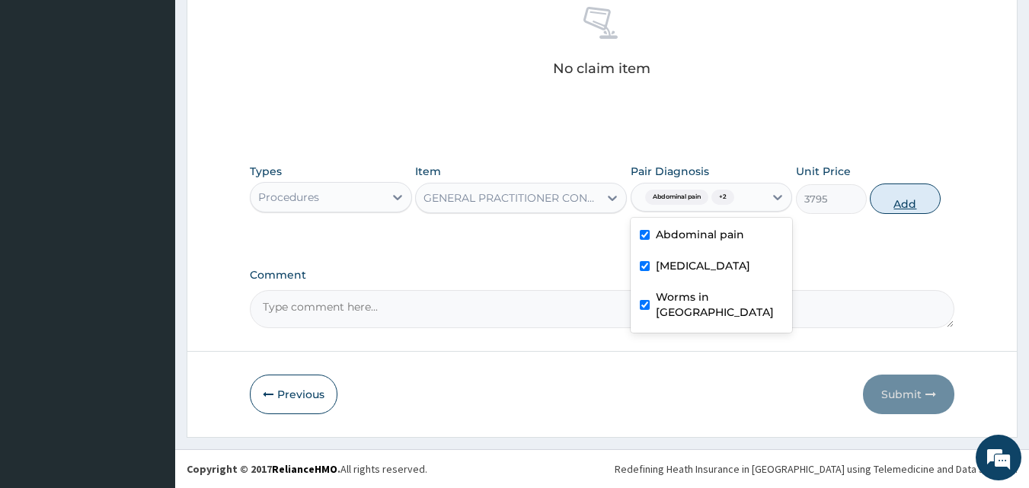
click at [888, 198] on button "Add" at bounding box center [904, 198] width 71 height 30
type input "0"
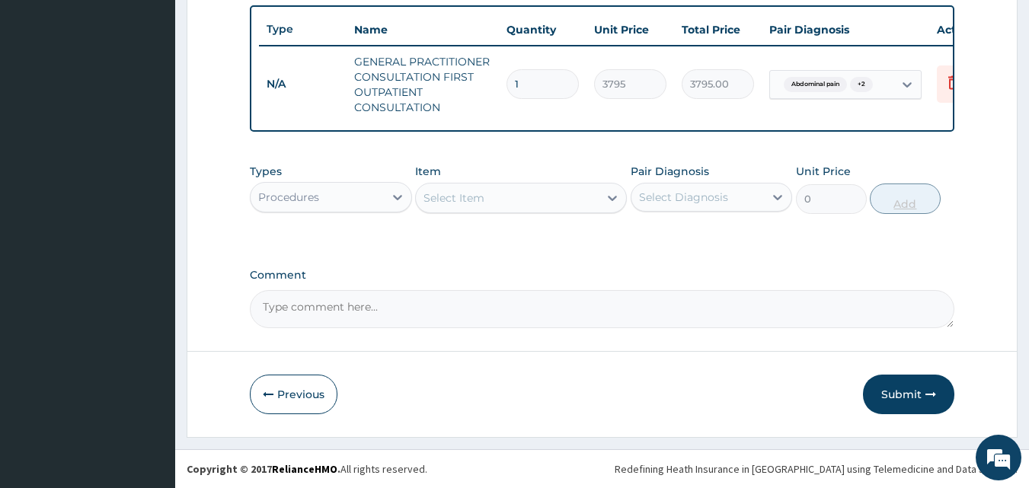
scroll to position [573, 0]
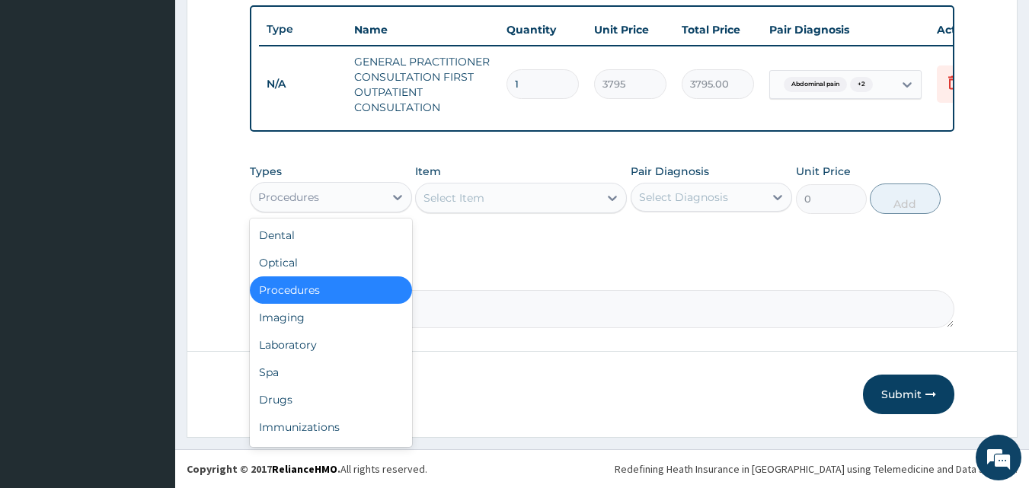
click at [311, 196] on div "Procedures" at bounding box center [288, 197] width 61 height 15
click at [302, 349] on div "Laboratory" at bounding box center [331, 344] width 162 height 27
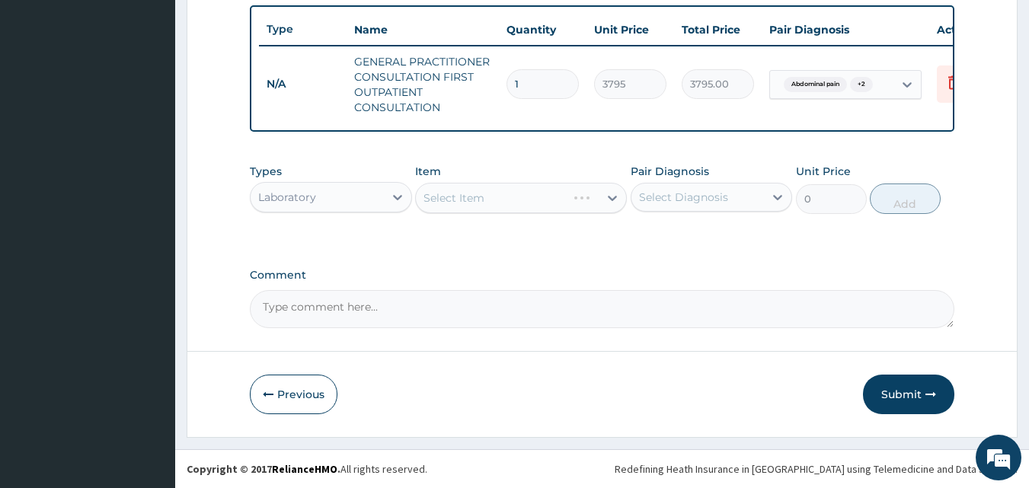
click at [467, 199] on div "Select Item" at bounding box center [521, 198] width 212 height 30
click at [479, 197] on div "Select Item" at bounding box center [453, 197] width 61 height 15
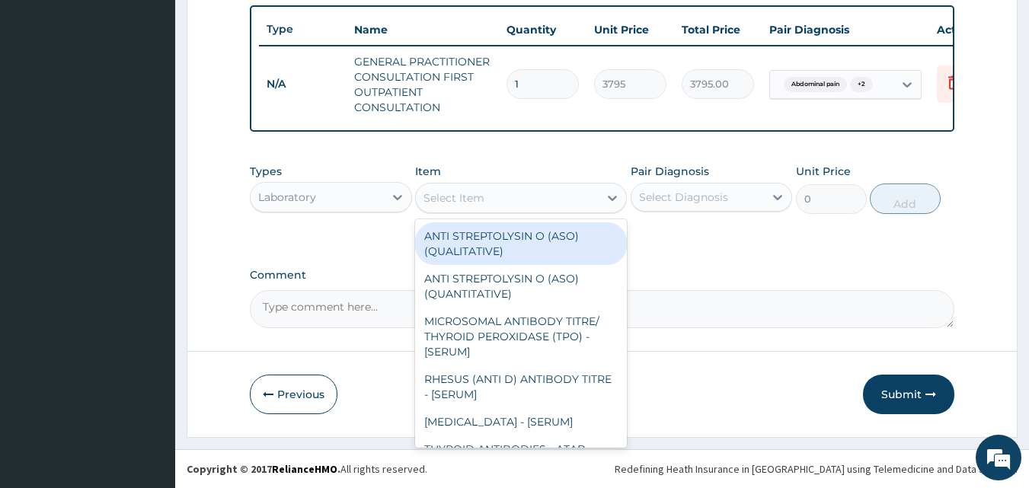
click at [479, 197] on div "Select Item" at bounding box center [453, 197] width 61 height 15
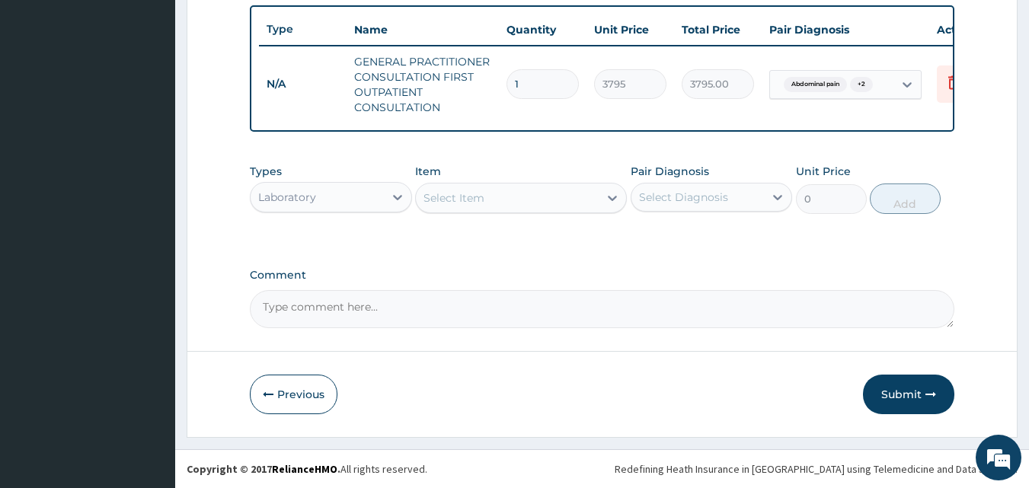
click at [479, 197] on div "Select Item" at bounding box center [453, 197] width 61 height 15
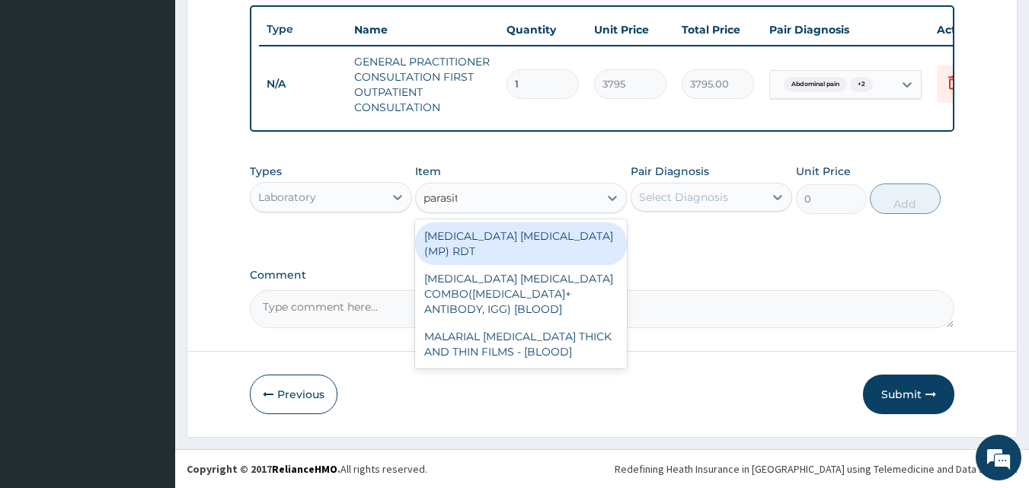
type input "parasite"
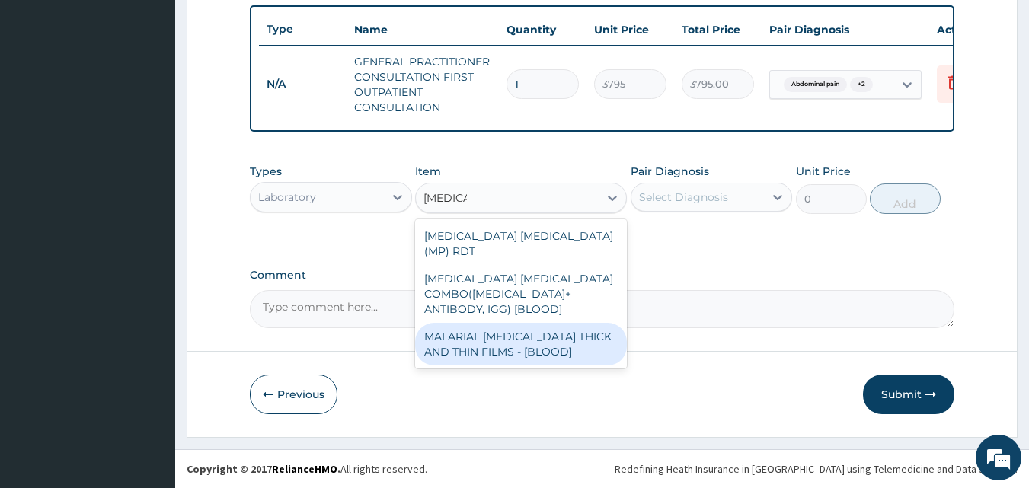
click at [485, 323] on div "MALARIAL [MEDICAL_DATA] THICK AND THIN FILMS - [BLOOD]" at bounding box center [521, 344] width 212 height 43
type input "1725"
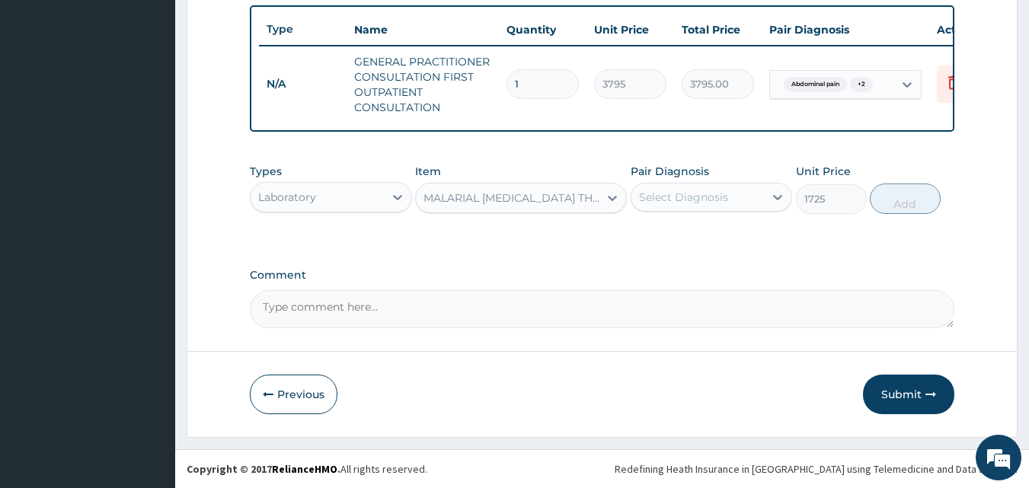
click at [665, 203] on div "Select Diagnosis" at bounding box center [683, 197] width 89 height 15
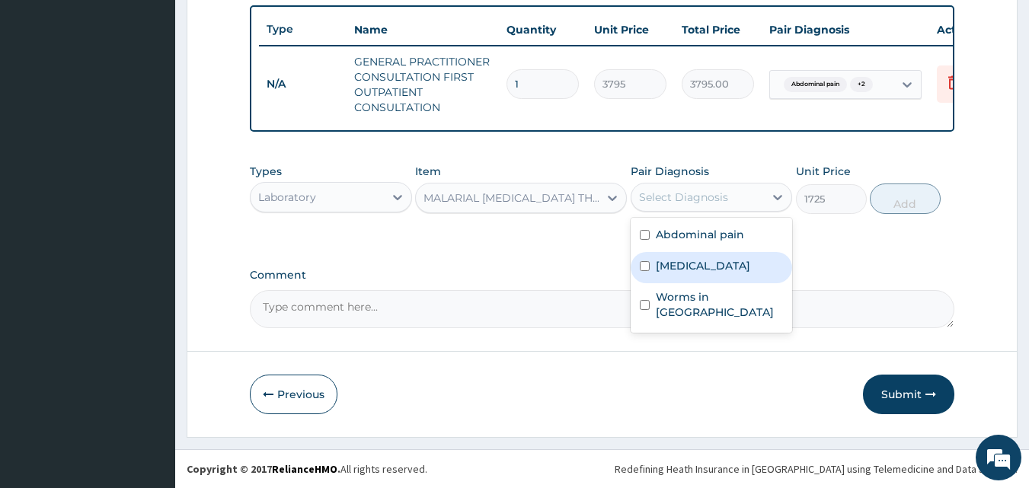
click at [674, 266] on label "[MEDICAL_DATA]" at bounding box center [703, 265] width 94 height 15
checkbox input "true"
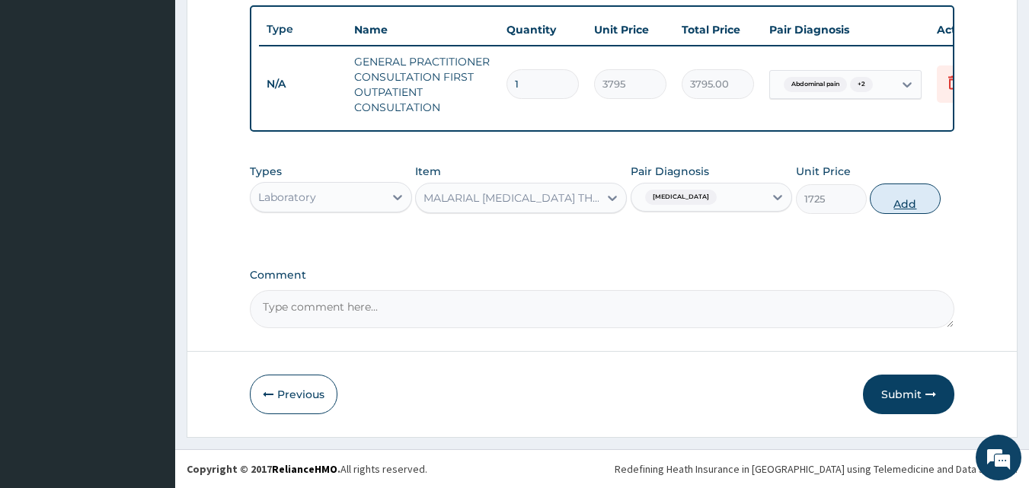
click at [902, 199] on button "Add" at bounding box center [904, 198] width 71 height 30
type input "0"
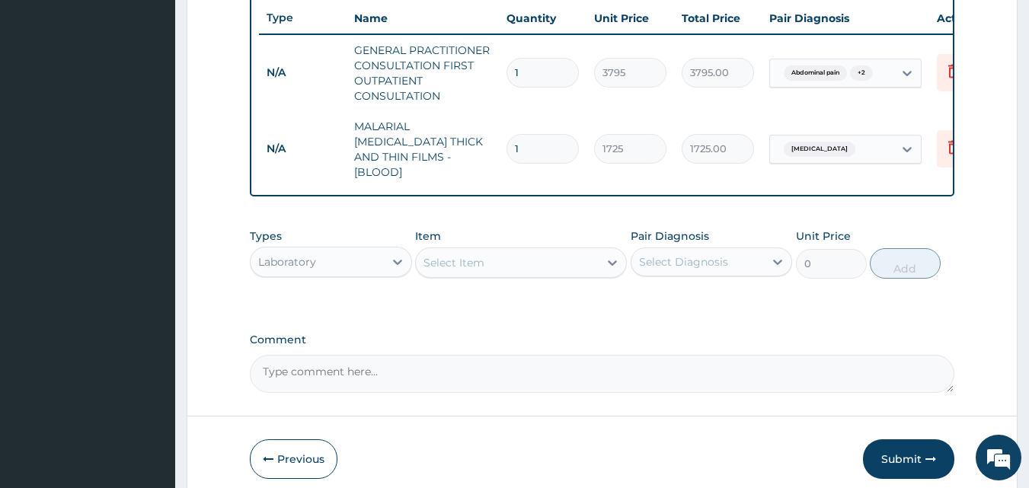
click at [337, 254] on div "Laboratory" at bounding box center [316, 262] width 133 height 24
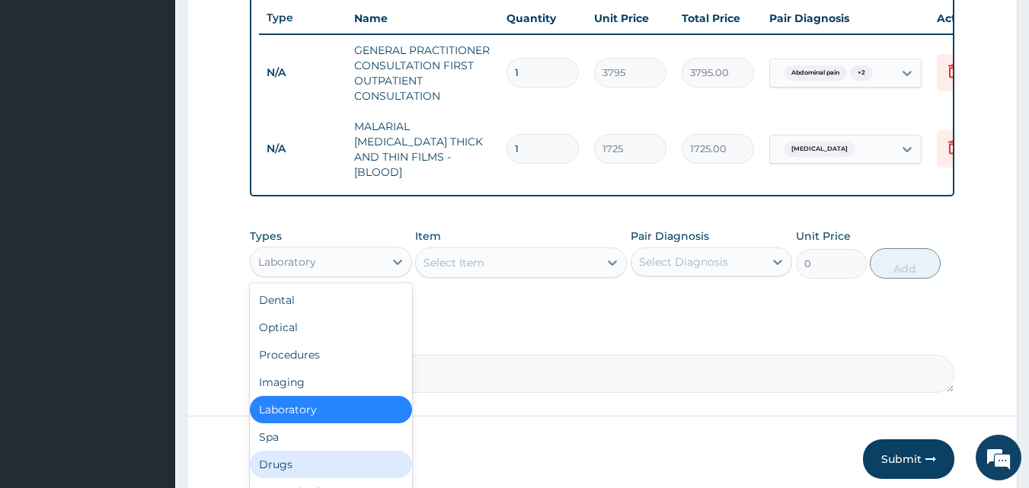
click at [290, 473] on div "Drugs" at bounding box center [331, 464] width 162 height 27
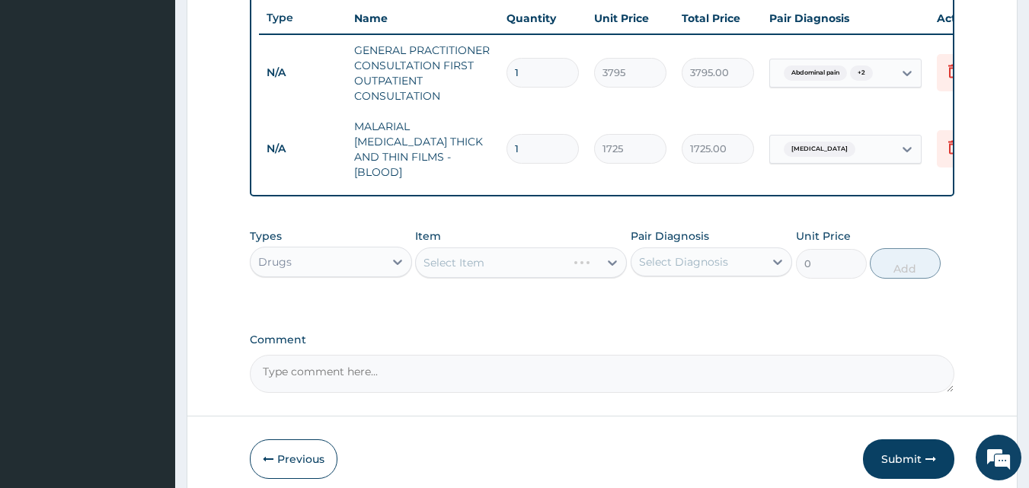
click at [457, 259] on div "Select Item" at bounding box center [521, 262] width 212 height 30
click at [494, 257] on div "Select Item" at bounding box center [507, 262] width 183 height 24
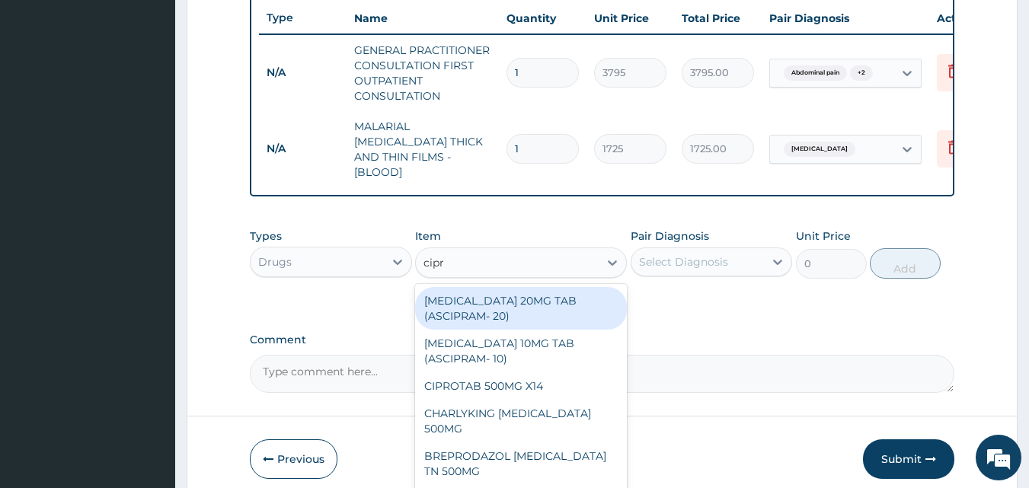
type input "[MEDICAL_DATA]"
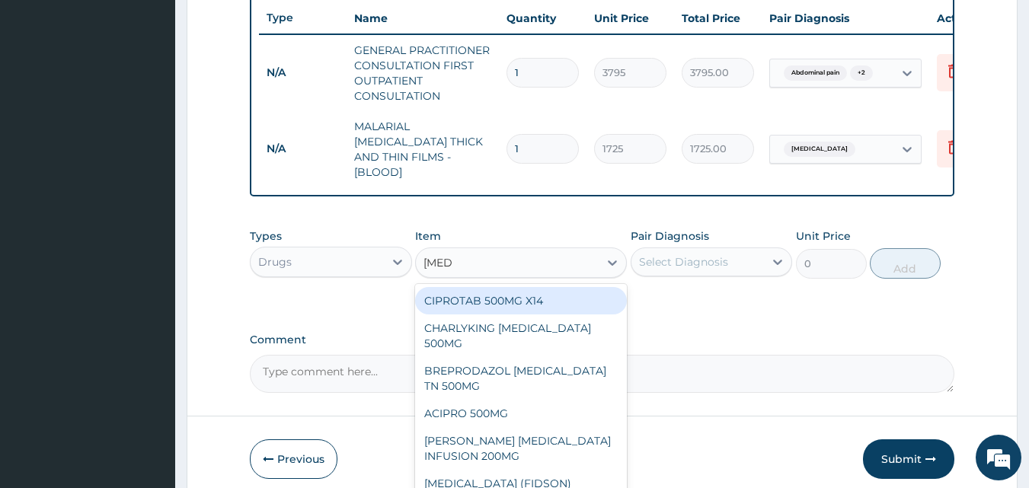
click at [493, 295] on div "CIPROTAB 500MG X14" at bounding box center [521, 300] width 212 height 27
type input "341.55"
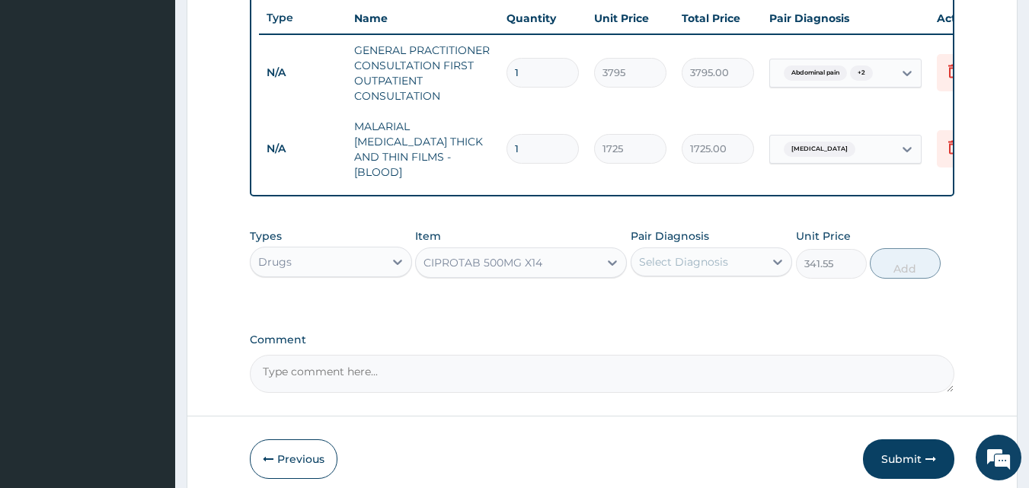
click at [689, 263] on div "Select Diagnosis" at bounding box center [683, 261] width 89 height 15
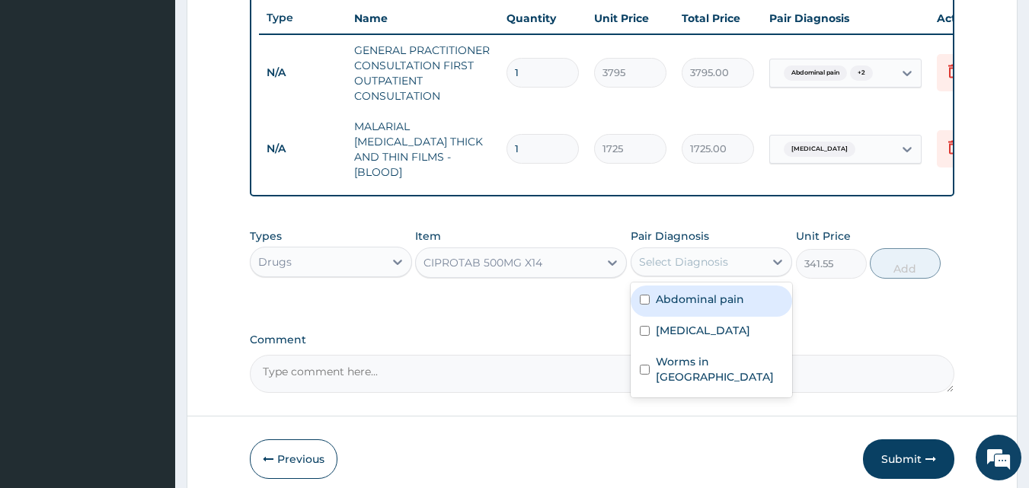
click at [684, 299] on label "Abdominal pain" at bounding box center [700, 299] width 88 height 15
checkbox input "true"
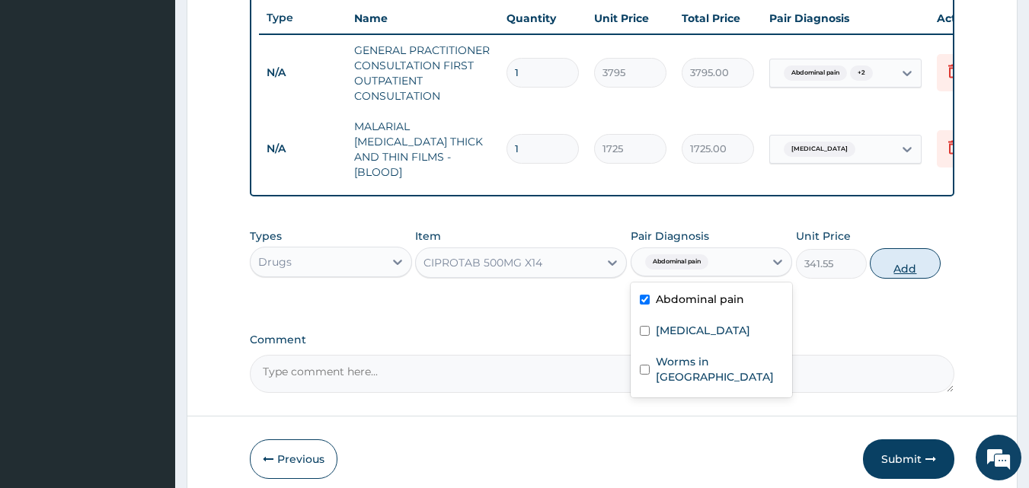
click at [906, 258] on button "Add" at bounding box center [904, 263] width 71 height 30
type input "0"
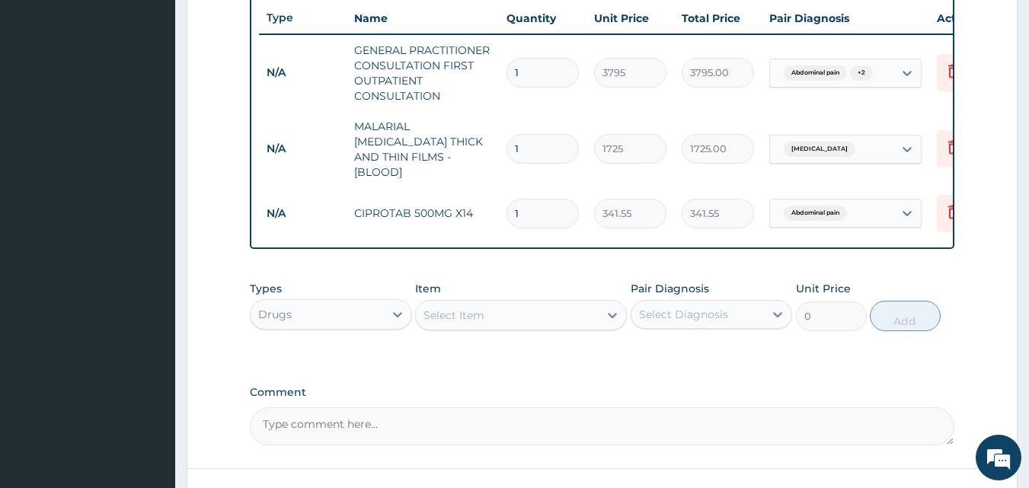
type input "10"
type input "3415.50"
type input "10"
click at [469, 313] on div "Select Item" at bounding box center [453, 315] width 61 height 15
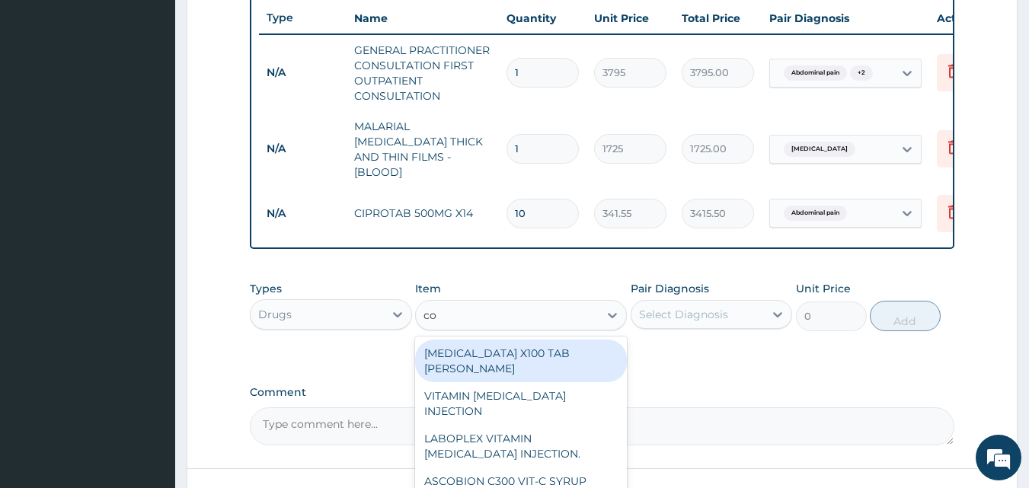
type input "coa"
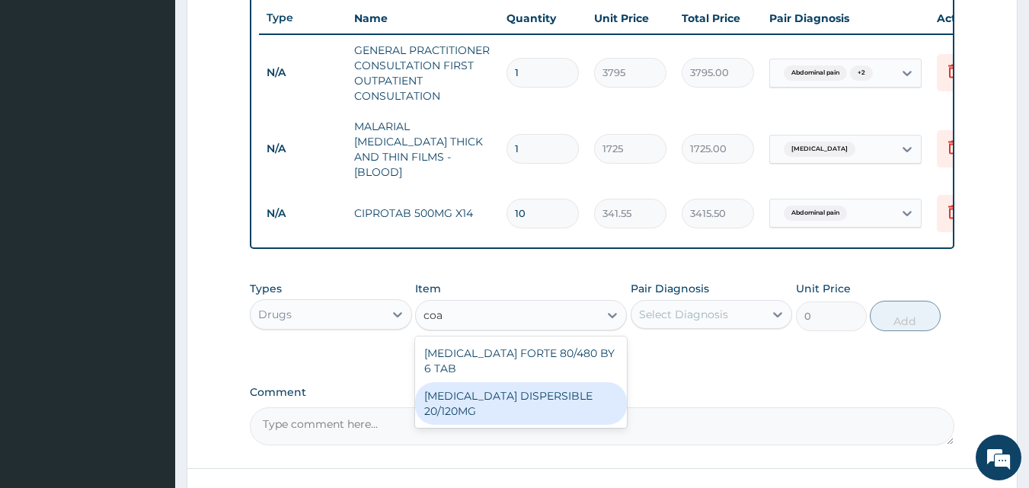
click at [470, 382] on div "COARTEM DISPERSIBLE 20/120MG" at bounding box center [521, 403] width 212 height 43
type input "120.175"
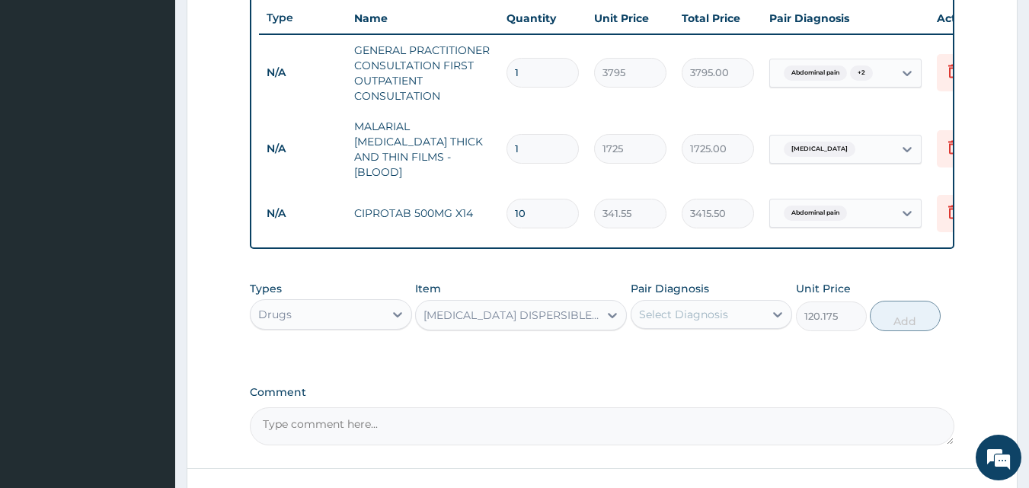
click at [663, 312] on div "Select Diagnosis" at bounding box center [683, 314] width 89 height 15
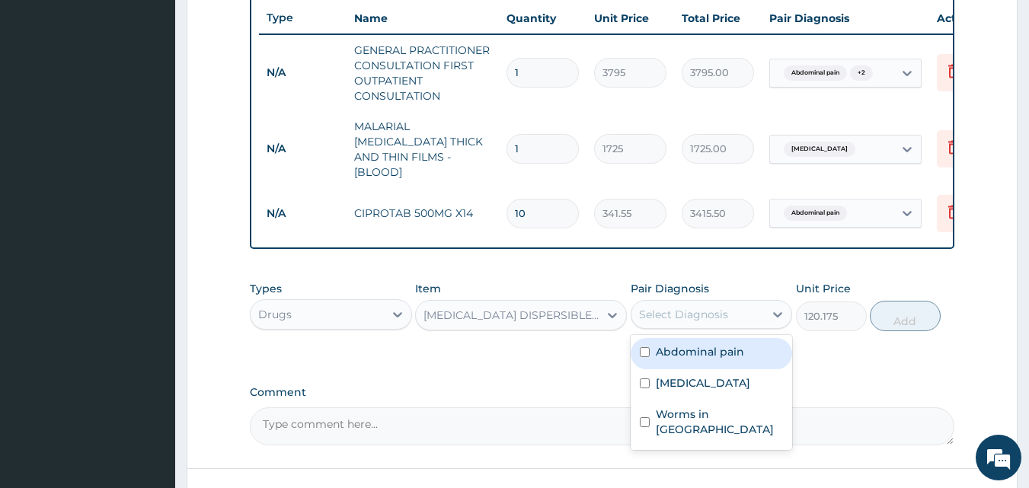
click at [675, 354] on label "Abdominal pain" at bounding box center [700, 351] width 88 height 15
checkbox input "true"
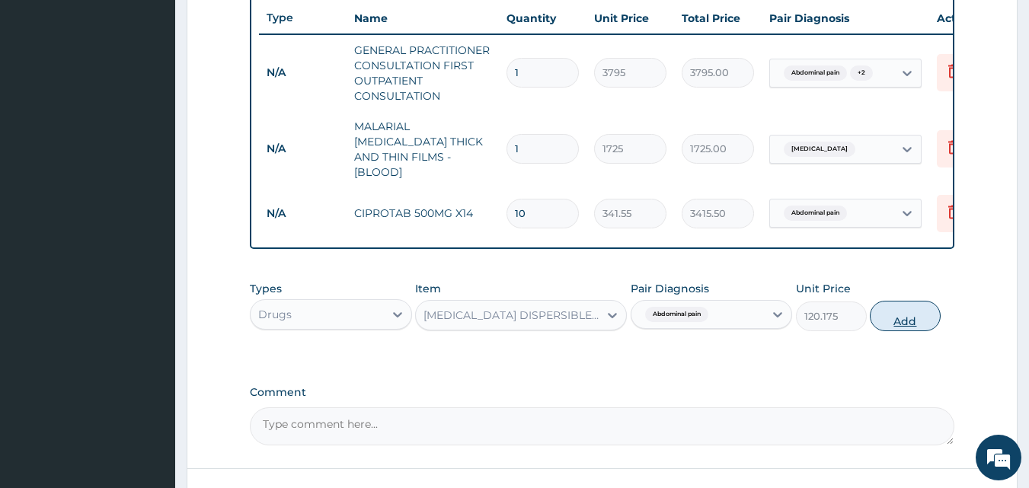
click at [887, 313] on button "Add" at bounding box center [904, 316] width 71 height 30
type input "0"
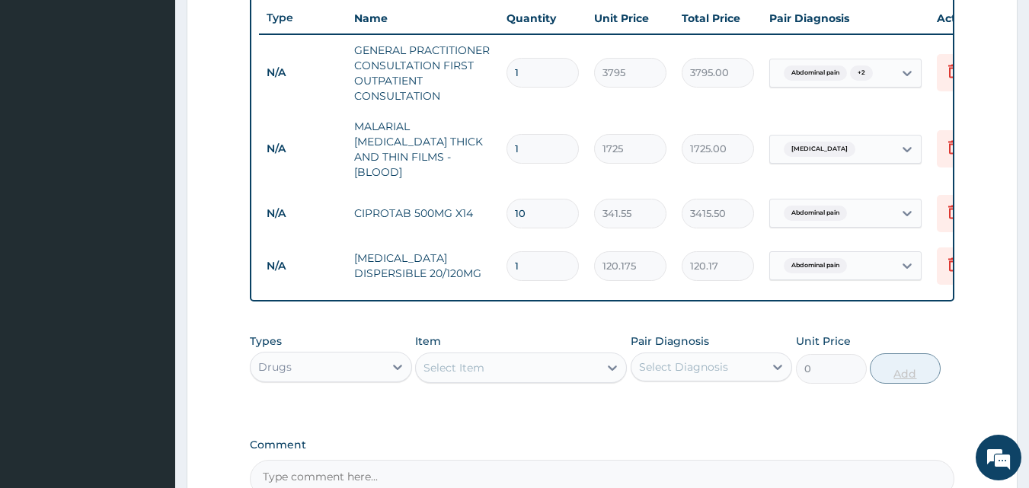
type input "0.00"
type input "2"
type input "240.35"
type input "24"
type input "2884.20"
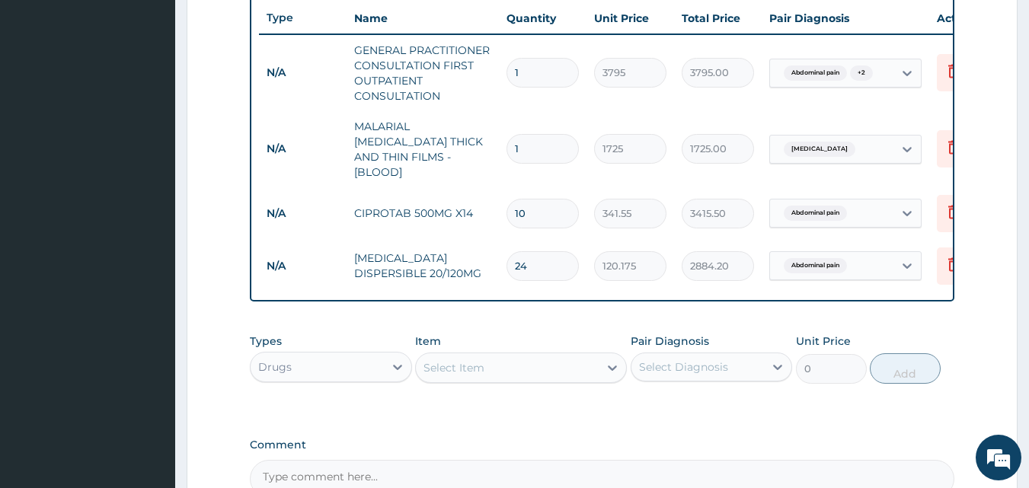
scroll to position [739, 0]
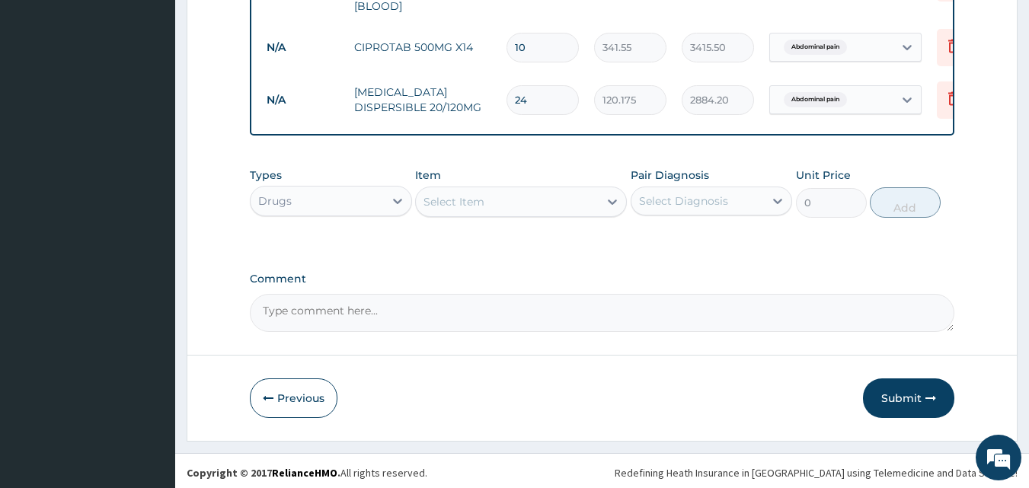
type input "24"
click at [459, 199] on div "Select Item" at bounding box center [453, 201] width 61 height 15
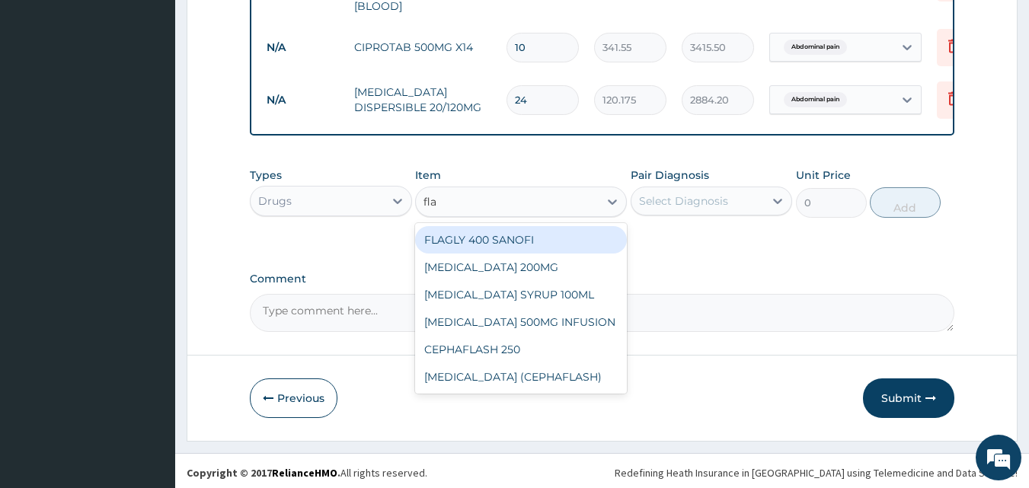
type input "flag"
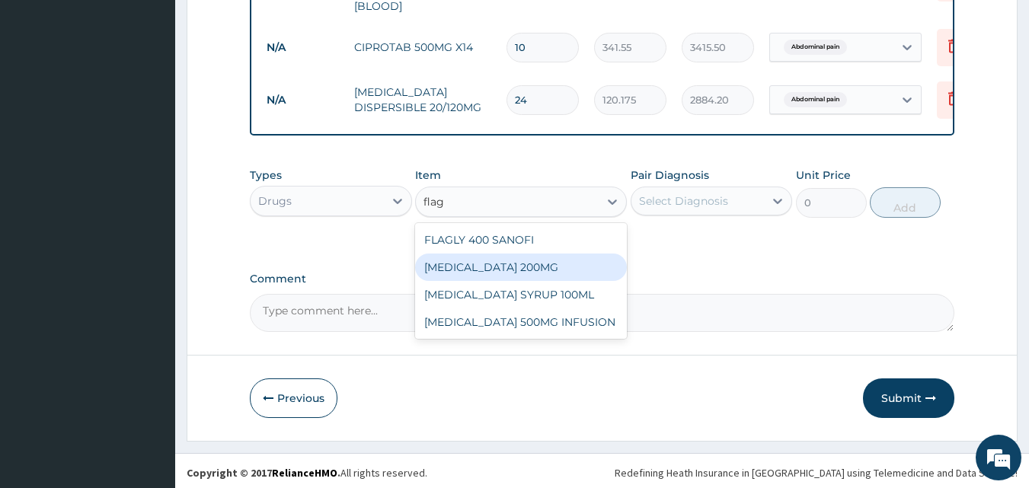
click at [453, 261] on div "FLAGYL 200MG" at bounding box center [521, 267] width 212 height 27
type input "50.6"
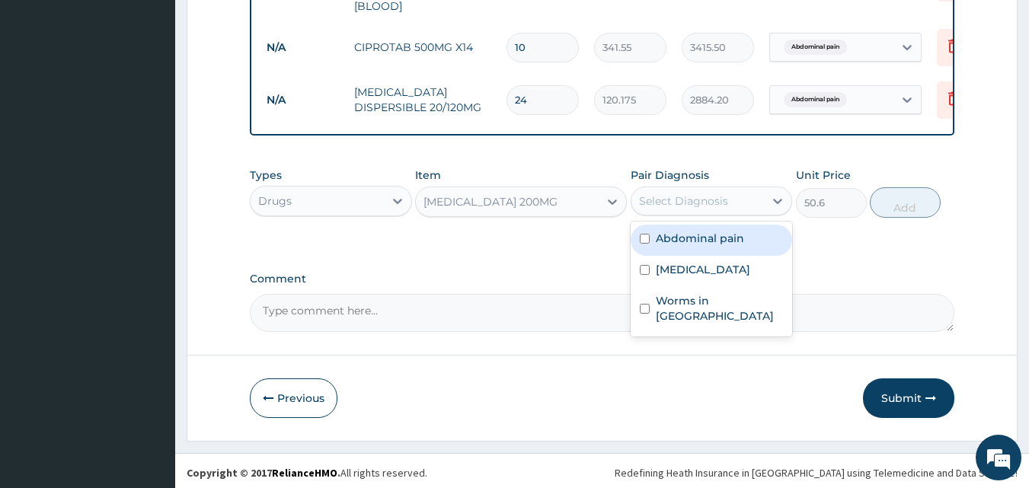
click at [668, 199] on div "Select Diagnosis" at bounding box center [683, 200] width 89 height 15
click at [661, 238] on label "Abdominal pain" at bounding box center [700, 238] width 88 height 15
checkbox input "true"
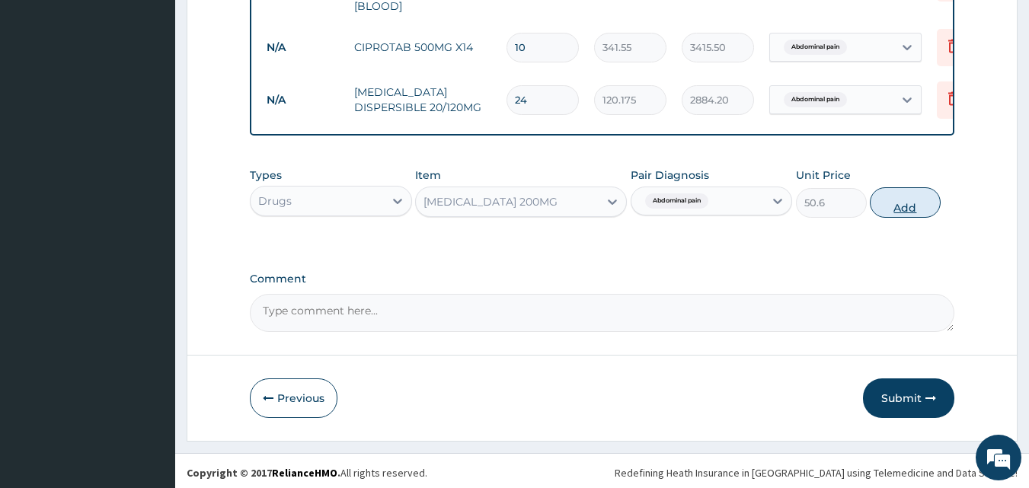
click at [908, 201] on button "Add" at bounding box center [904, 202] width 71 height 30
type input "0"
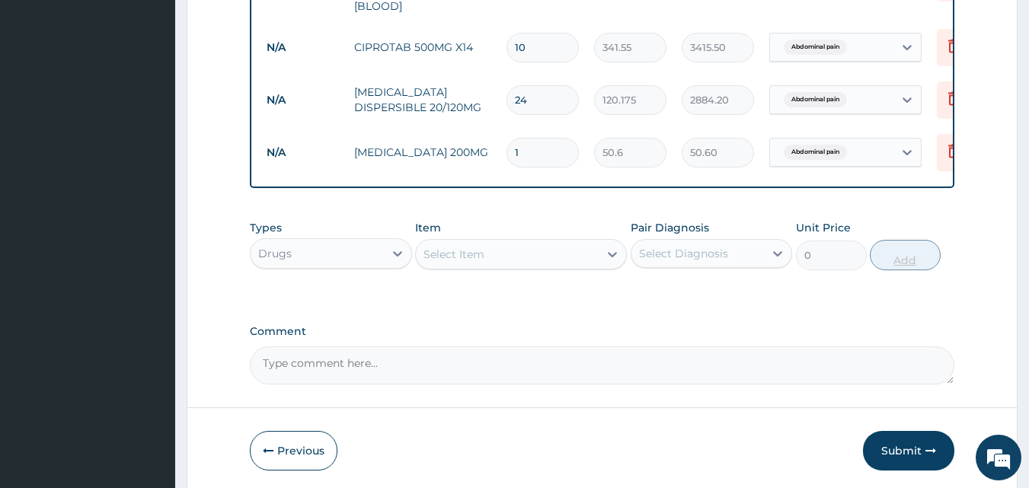
type input "15"
type input "759.00"
type input "15"
click at [487, 239] on div "Select Item" at bounding box center [521, 254] width 212 height 30
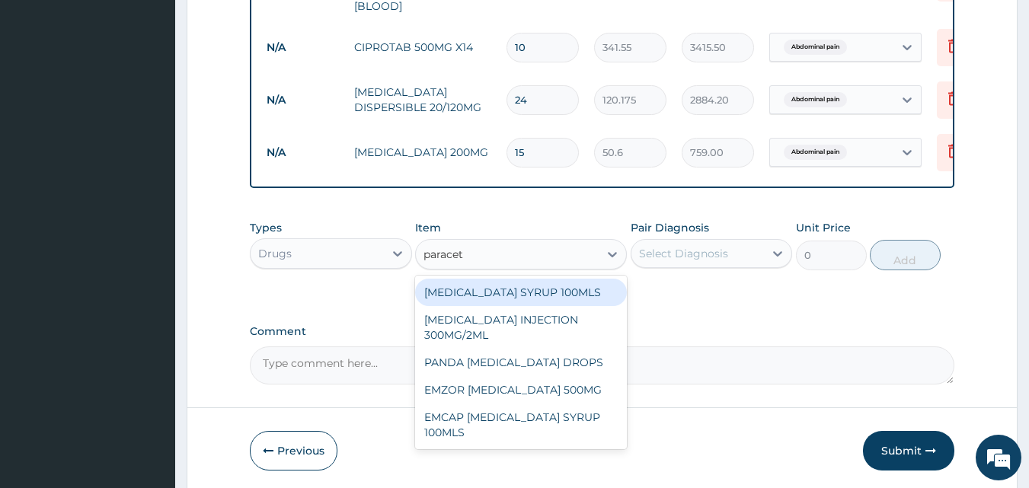
type input "paraceta"
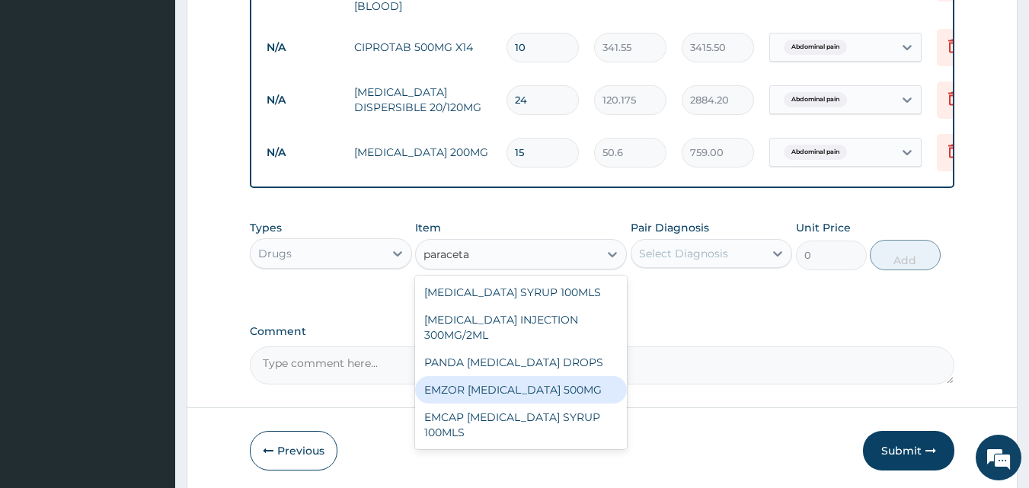
click at [503, 388] on div "EMZOR PARACETAMOL 500MG" at bounding box center [521, 389] width 212 height 27
type input "25.3"
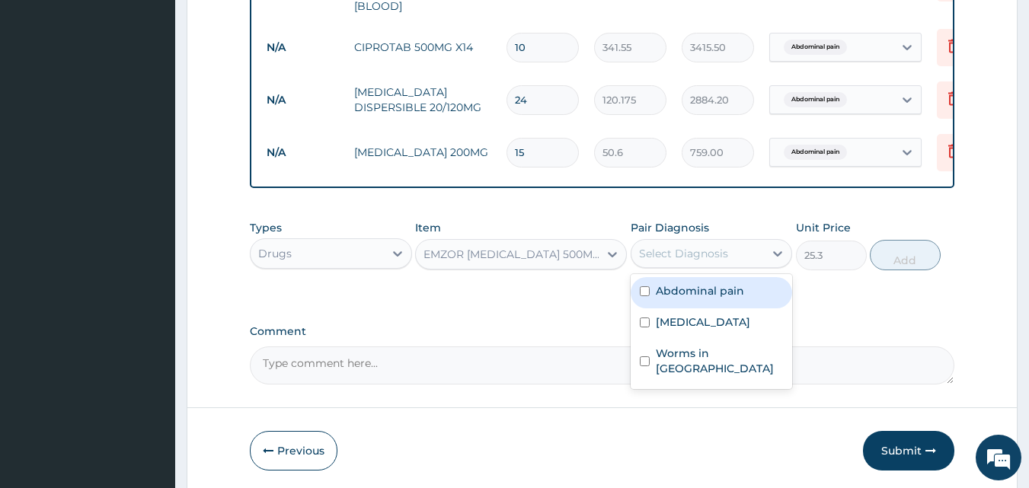
click at [689, 254] on div "Select Diagnosis" at bounding box center [683, 253] width 89 height 15
click at [644, 292] on input "checkbox" at bounding box center [645, 291] width 10 height 10
checkbox input "true"
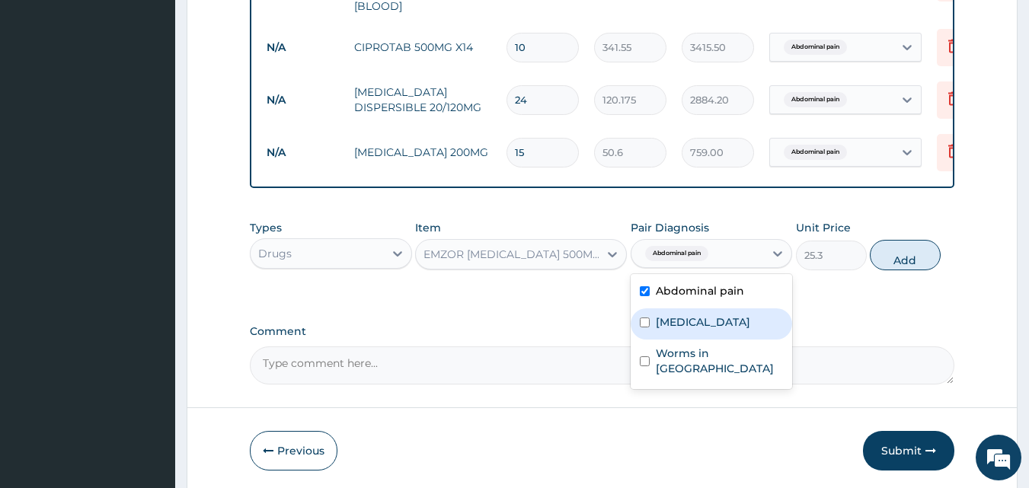
click at [645, 317] on input "checkbox" at bounding box center [645, 322] width 10 height 10
checkbox input "true"
click at [898, 257] on button "Add" at bounding box center [904, 255] width 71 height 30
type input "0"
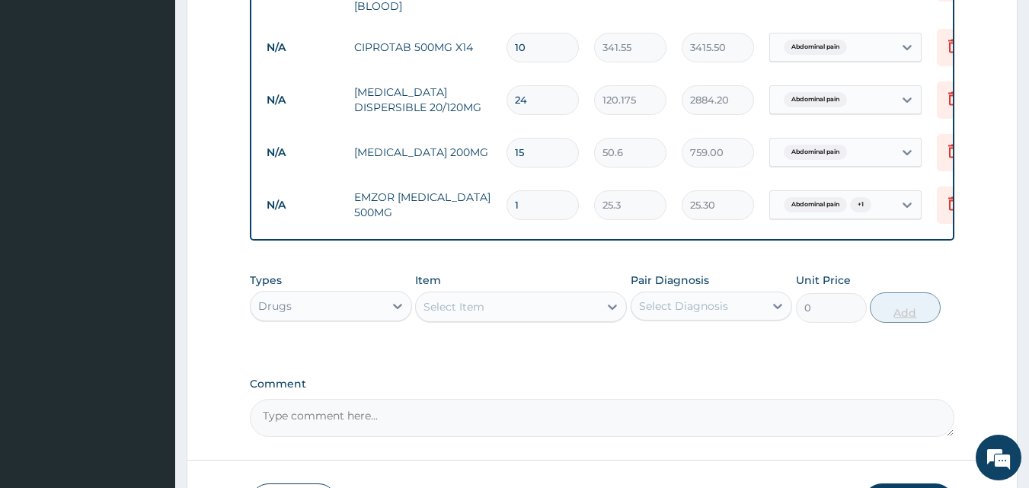
type input "0.00"
type input "3"
type input "75.90"
type input "30"
type input "759.00"
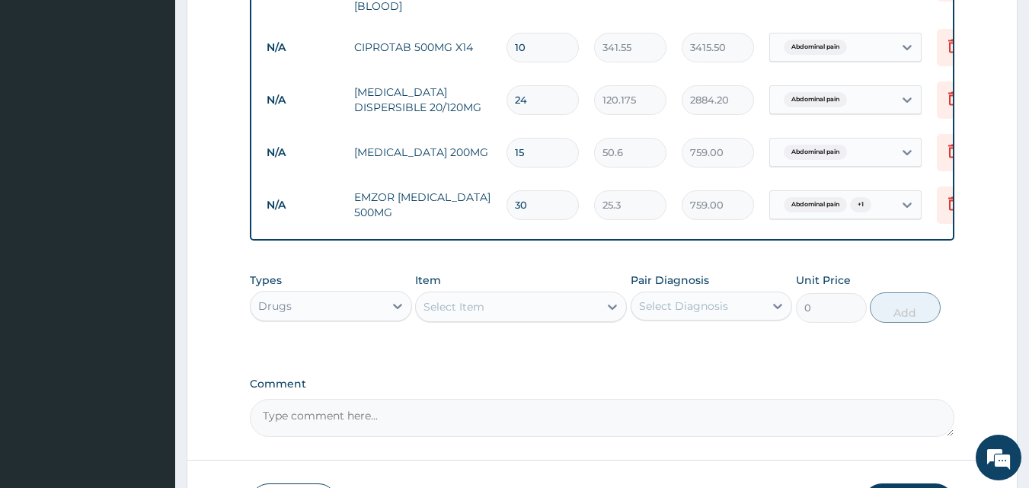
type input "30"
click at [473, 300] on div "Select Item" at bounding box center [453, 306] width 61 height 15
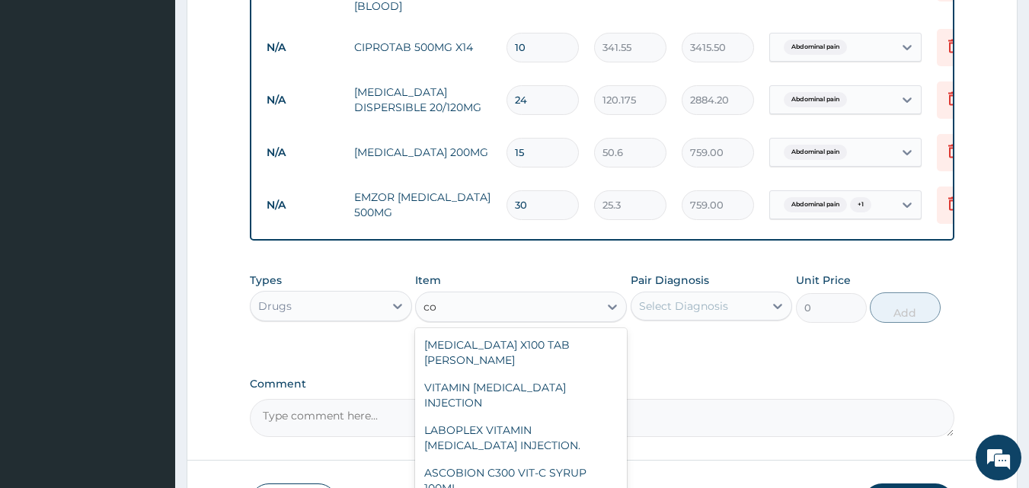
type input "c"
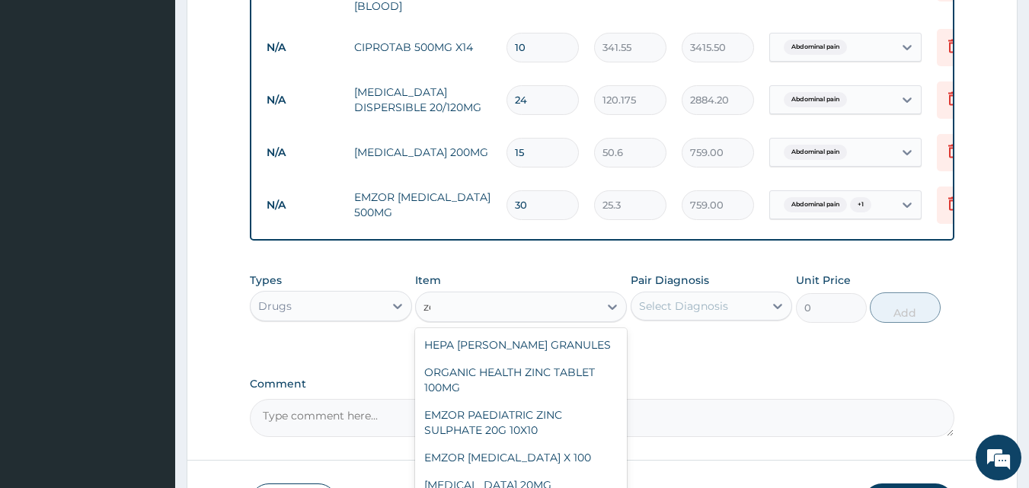
type input "z"
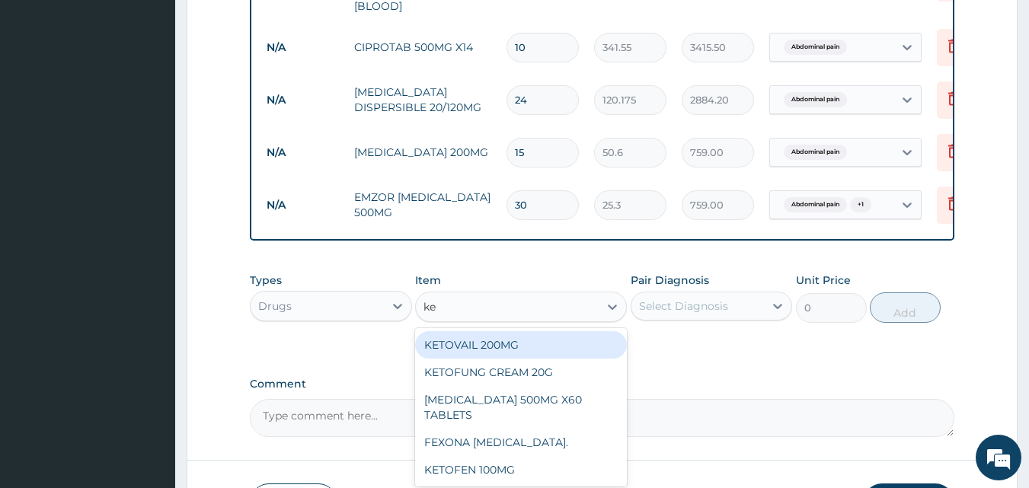
type input "k"
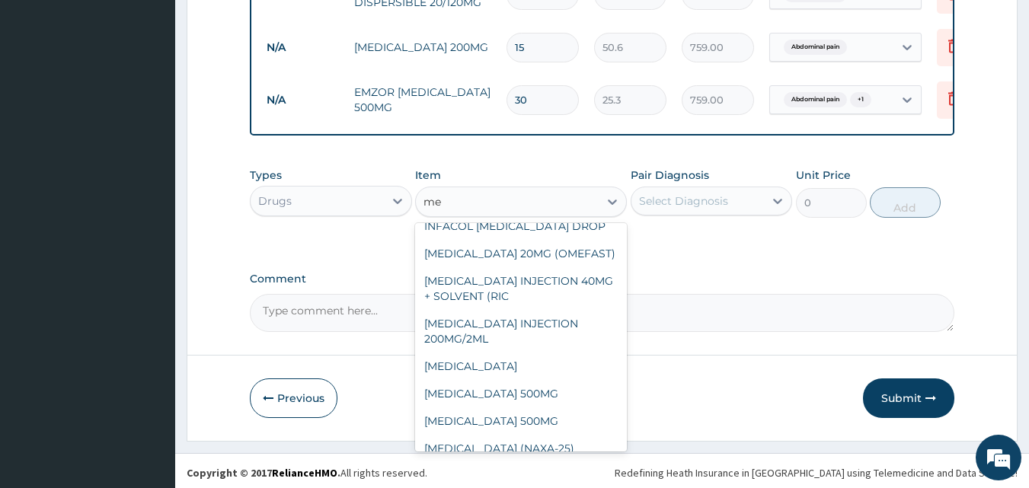
scroll to position [2339, 0]
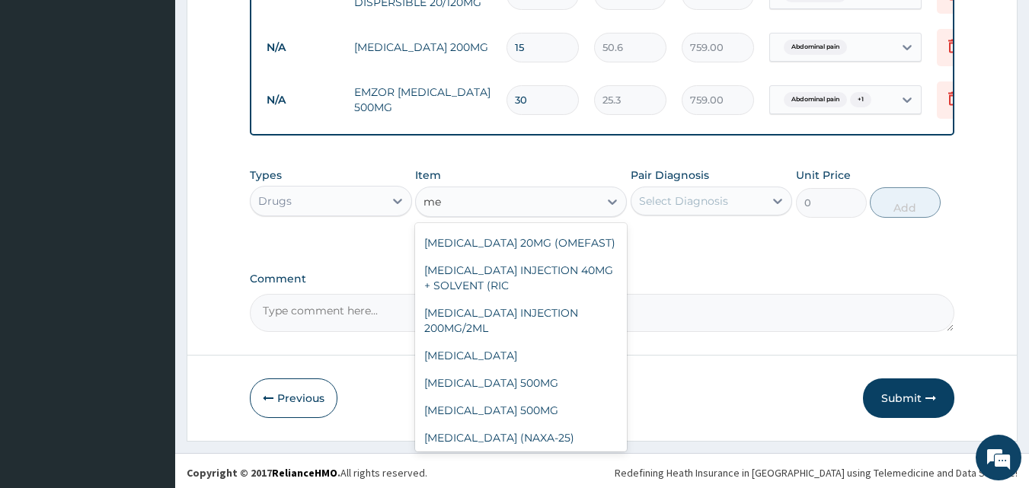
type input "m"
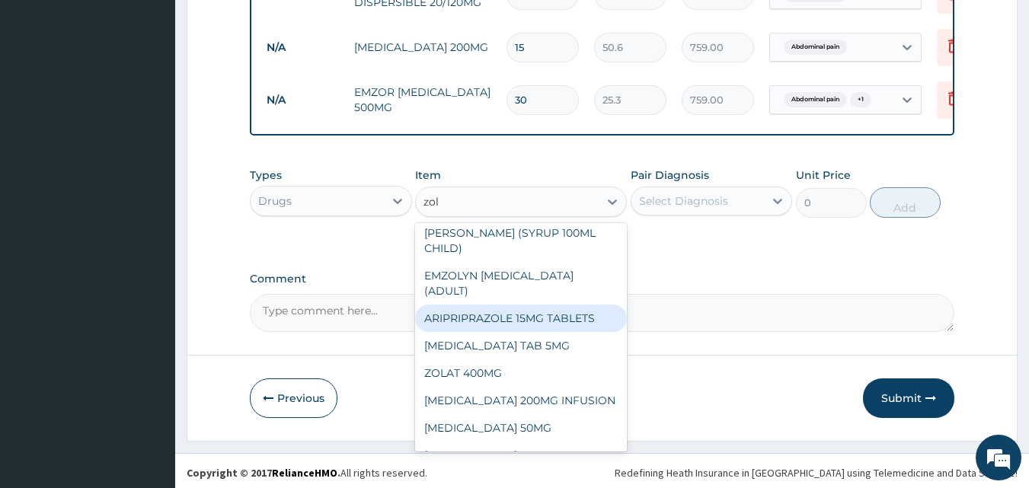
scroll to position [150, 0]
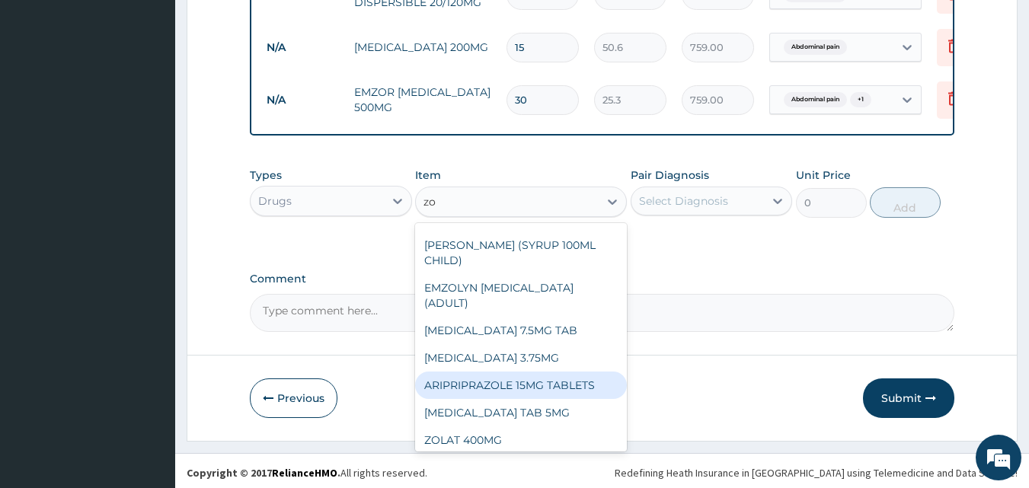
type input "z"
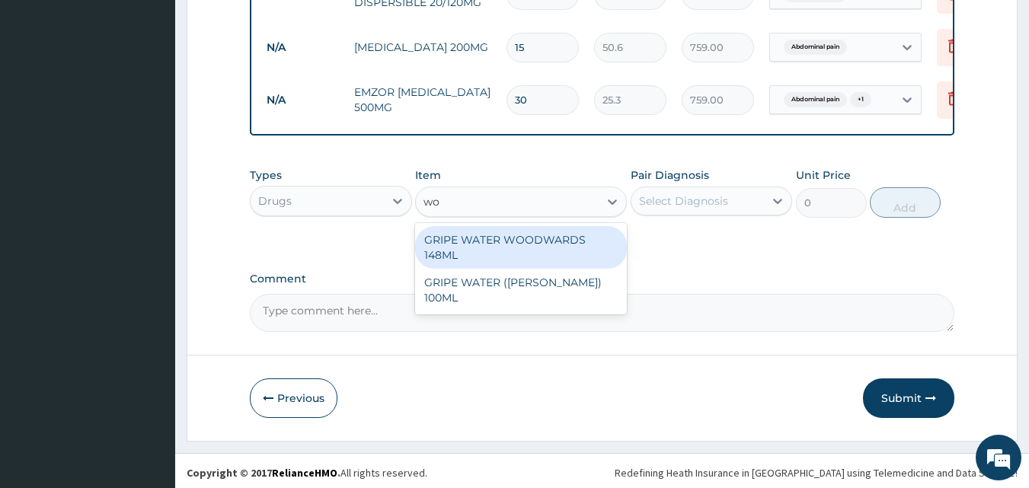
scroll to position [0, 0]
type input "w"
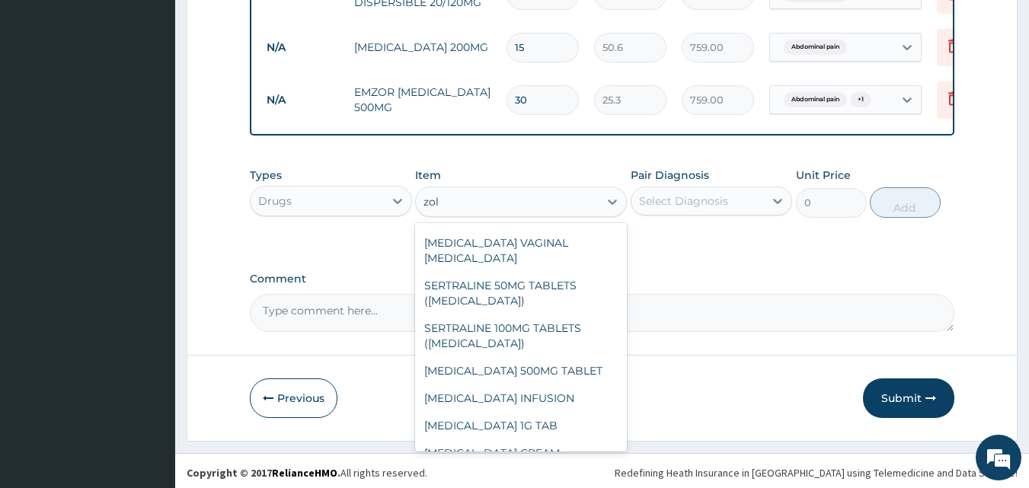
scroll to position [655, 0]
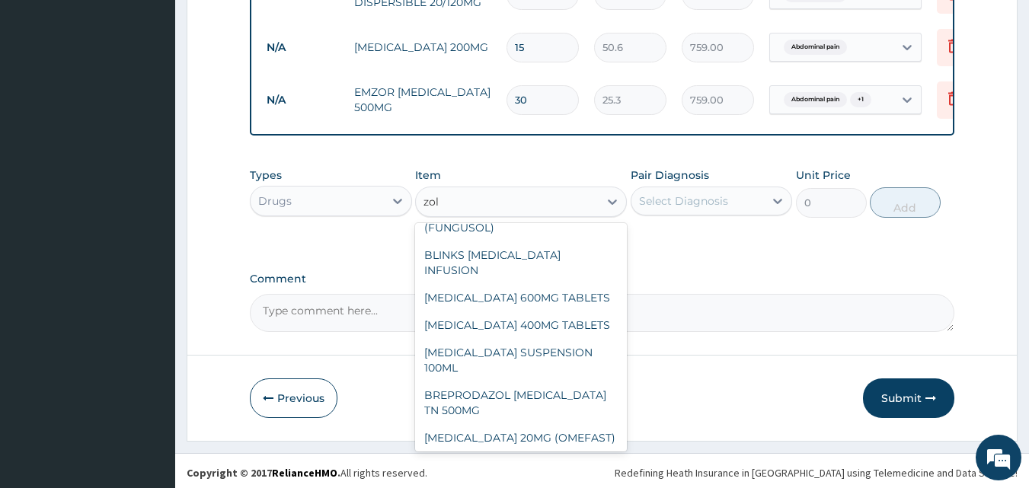
type input "zol"
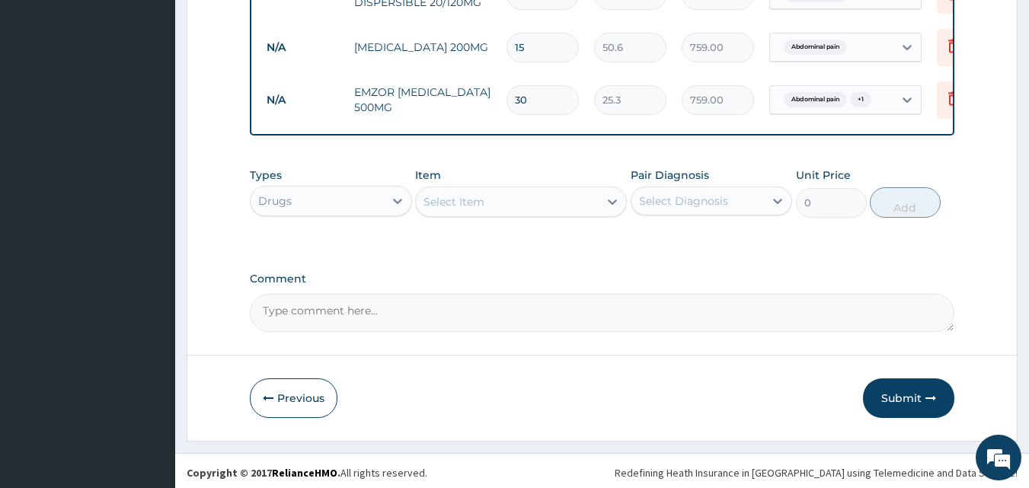
click at [759, 273] on label "Comment" at bounding box center [602, 279] width 705 height 13
click at [759, 294] on textarea "Comment" at bounding box center [602, 313] width 705 height 38
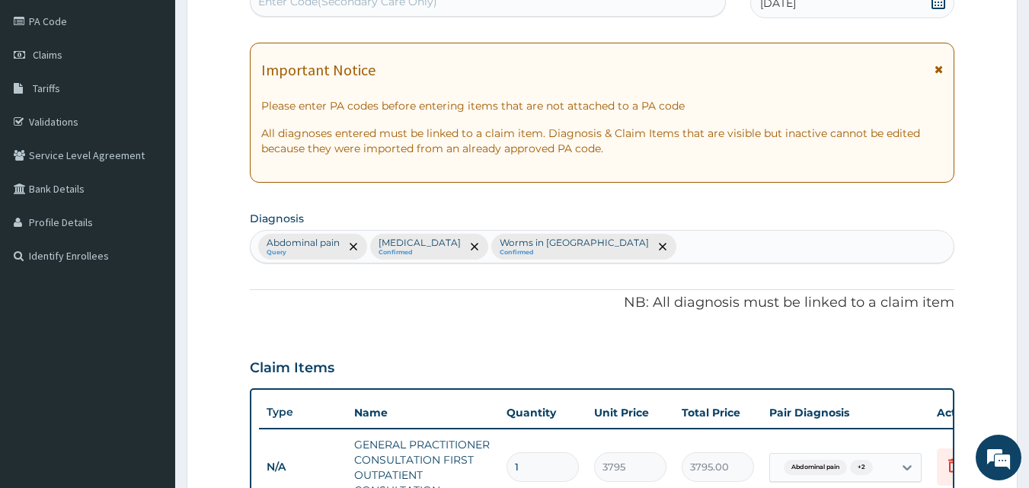
scroll to position [176, 0]
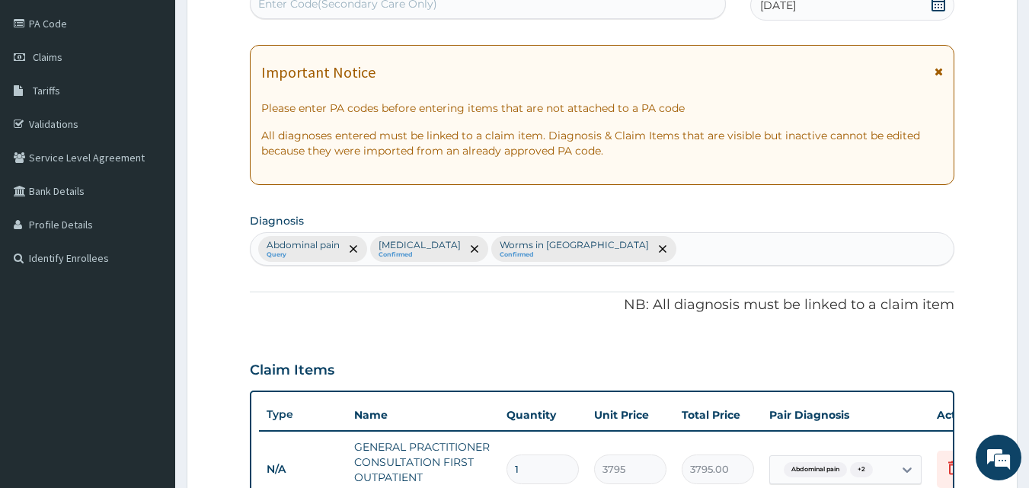
click at [582, 245] on div "Abdominal pain Query Malaria Confirmed Worms in stool Confirmed" at bounding box center [601, 249] width 703 height 32
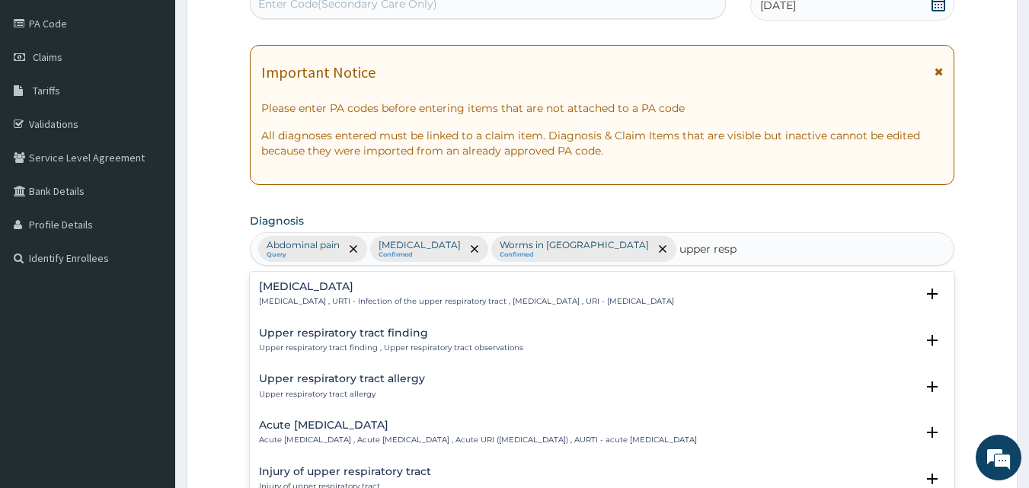
type input "upper respi"
click at [399, 290] on h4 "Upper respiratory infection" at bounding box center [466, 286] width 415 height 11
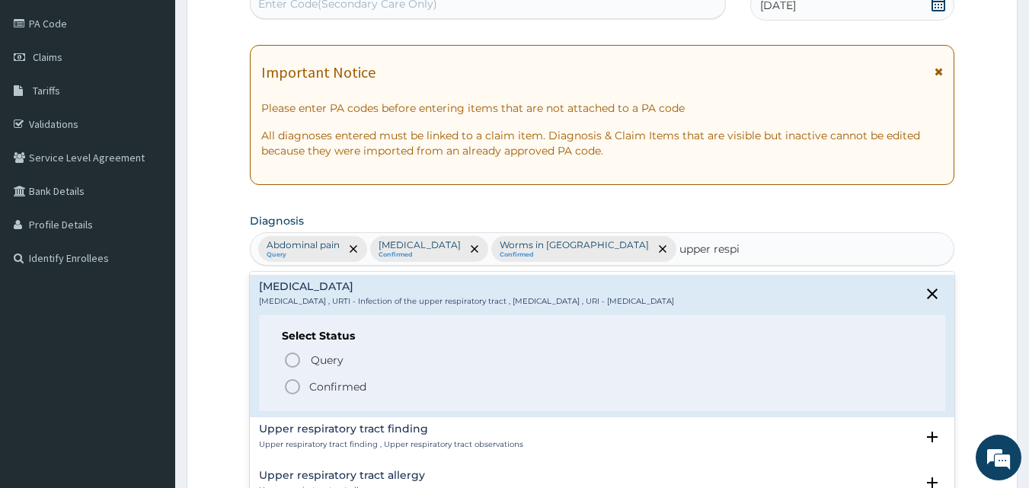
click at [340, 391] on p "Confirmed" at bounding box center [337, 386] width 57 height 15
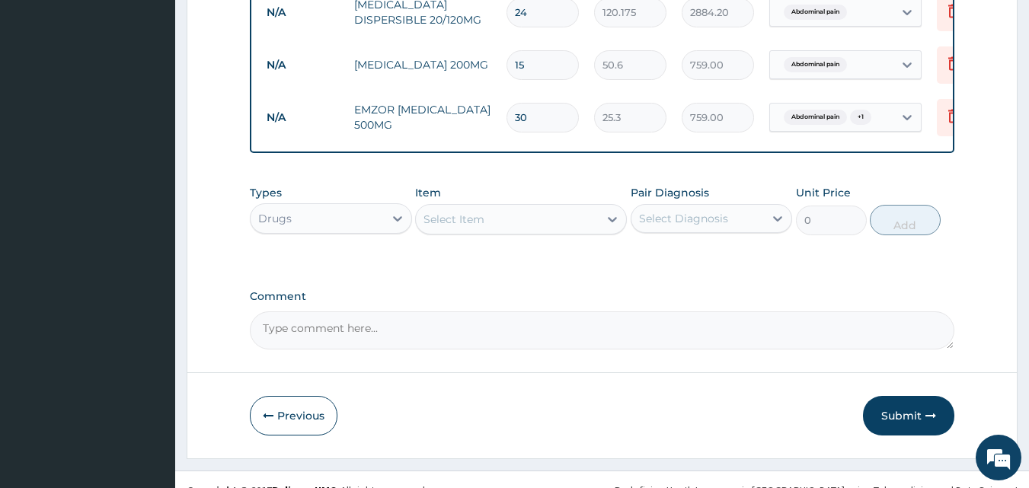
scroll to position [844, 0]
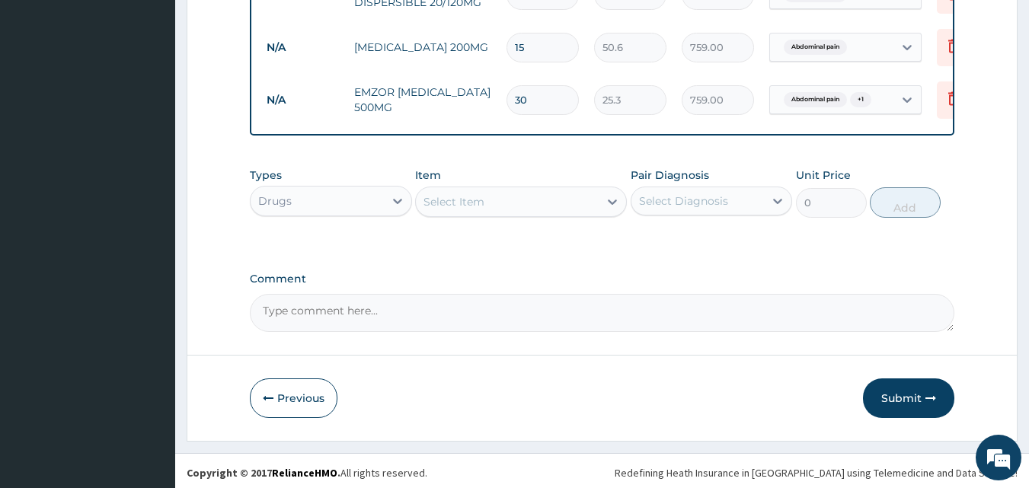
click at [476, 187] on div "Select Item" at bounding box center [521, 202] width 212 height 30
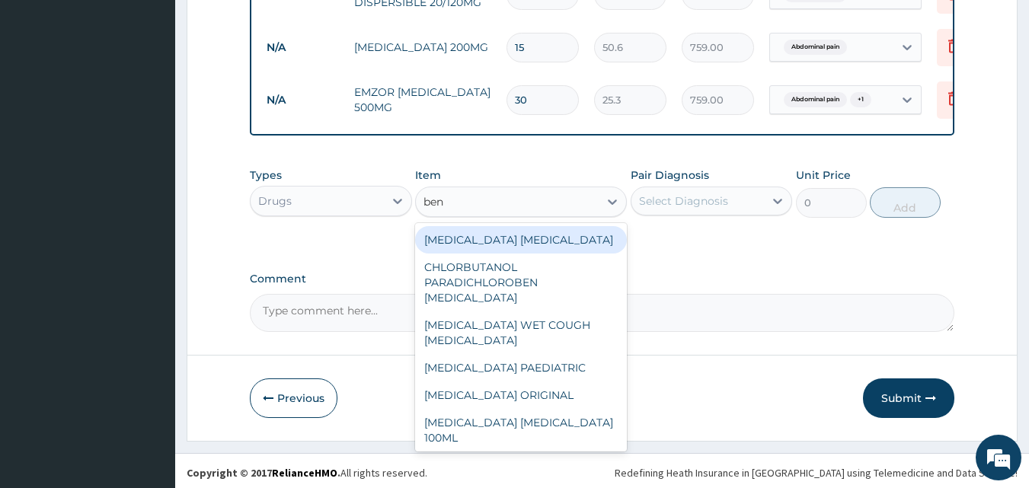
type input "beny"
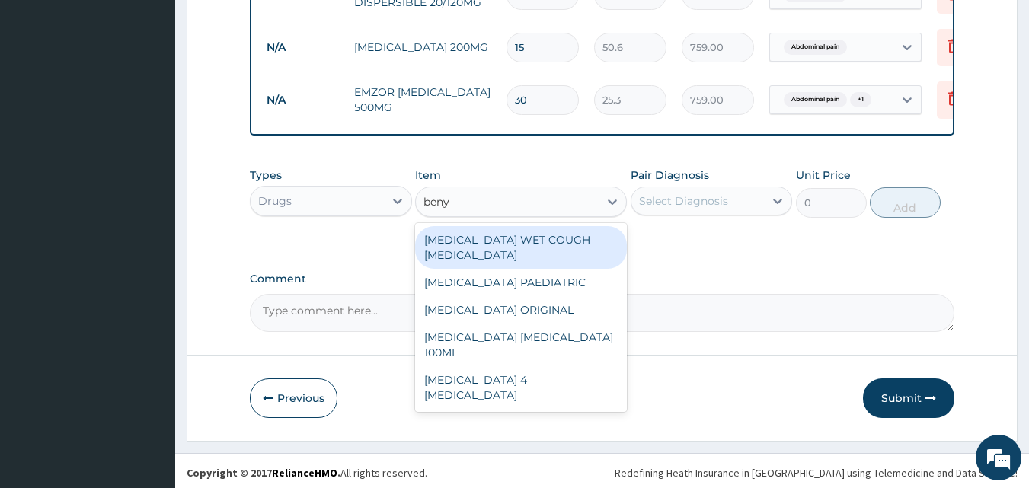
click at [493, 231] on div "BENYLIN WET COUGH MENTHOL" at bounding box center [521, 247] width 212 height 43
type input "1897.5"
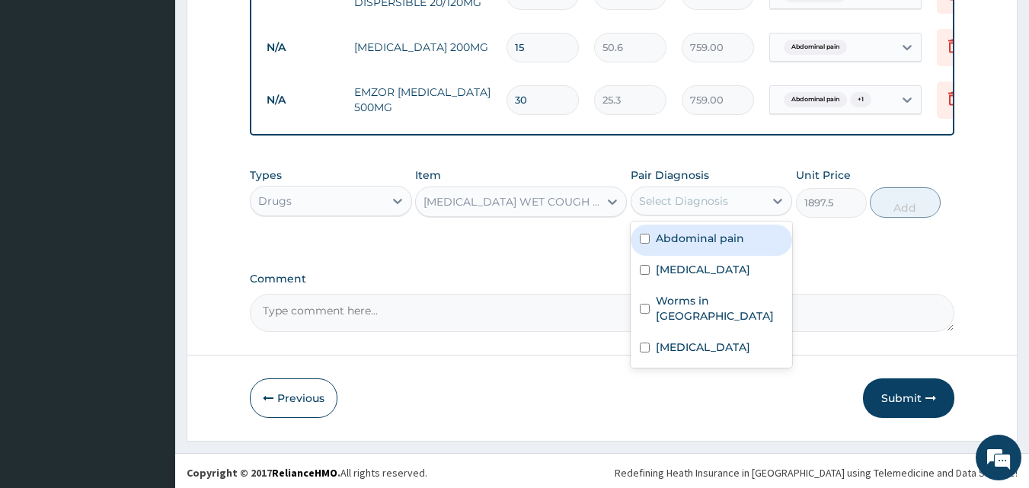
click at [685, 198] on div "Select Diagnosis" at bounding box center [683, 200] width 89 height 15
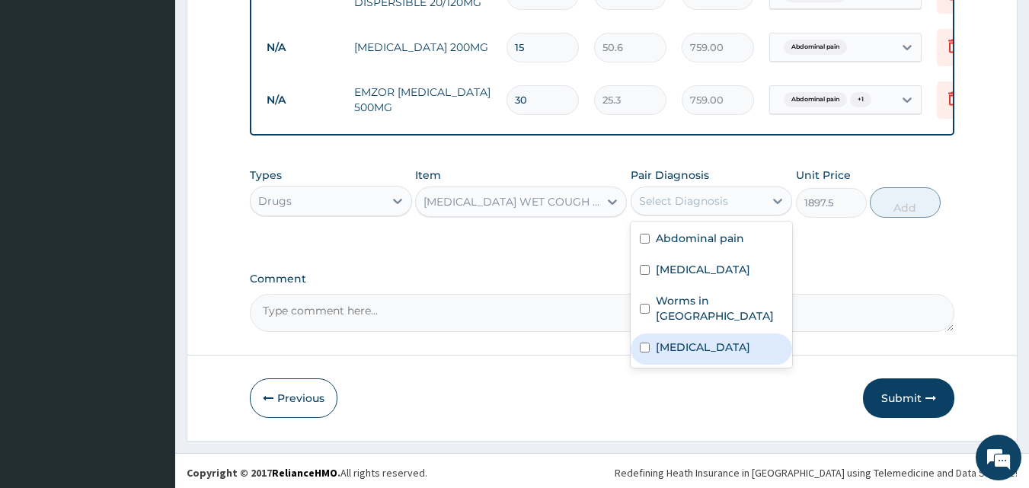
click at [675, 340] on label "Upper respiratory infection" at bounding box center [703, 347] width 94 height 15
checkbox input "true"
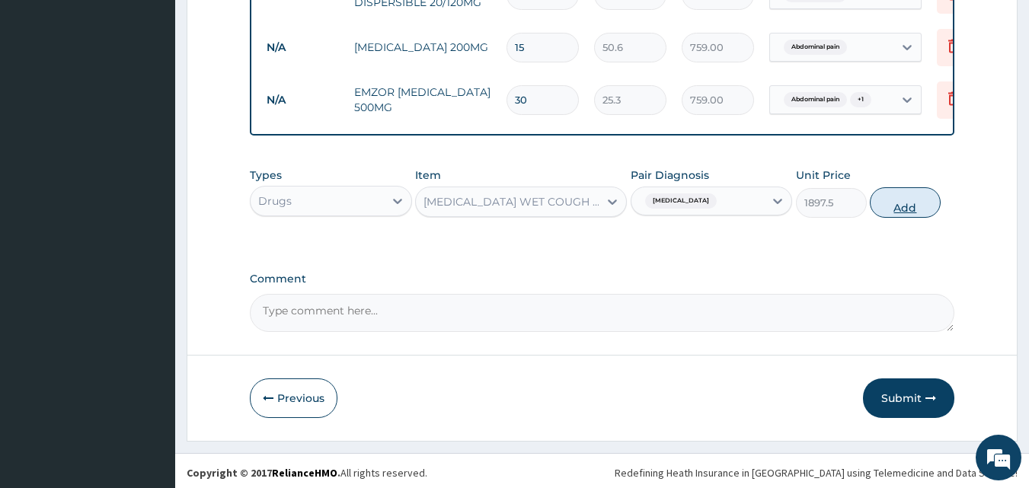
click at [917, 199] on button "Add" at bounding box center [904, 202] width 71 height 30
type input "0"
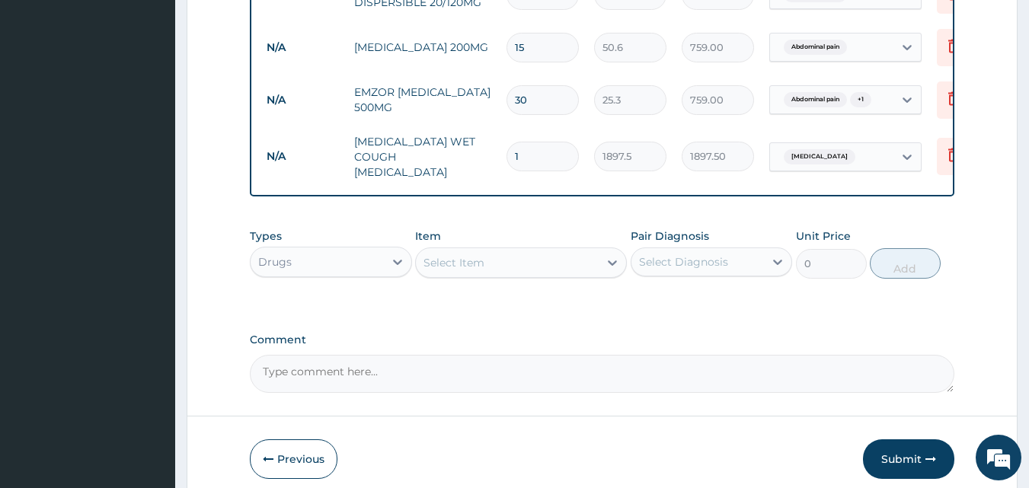
scroll to position [896, 0]
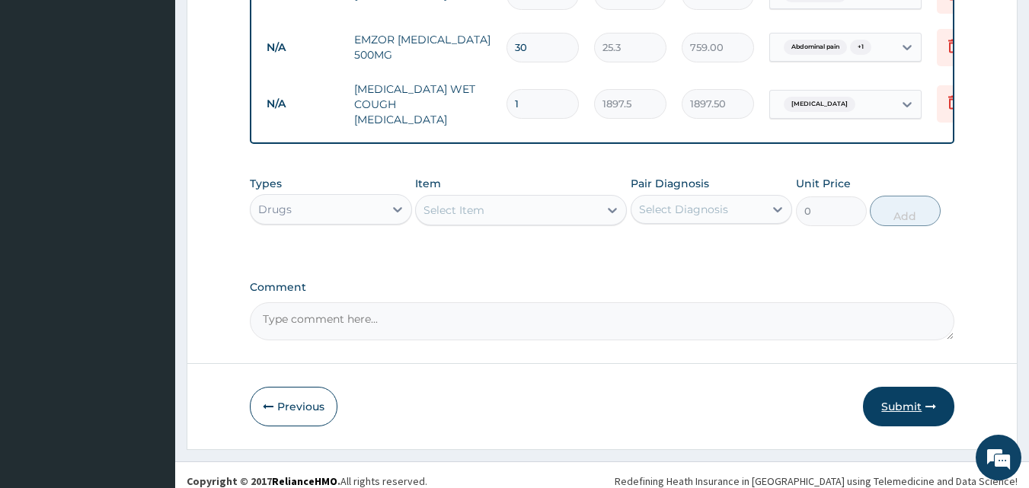
click at [890, 392] on button "Submit" at bounding box center [908, 407] width 91 height 40
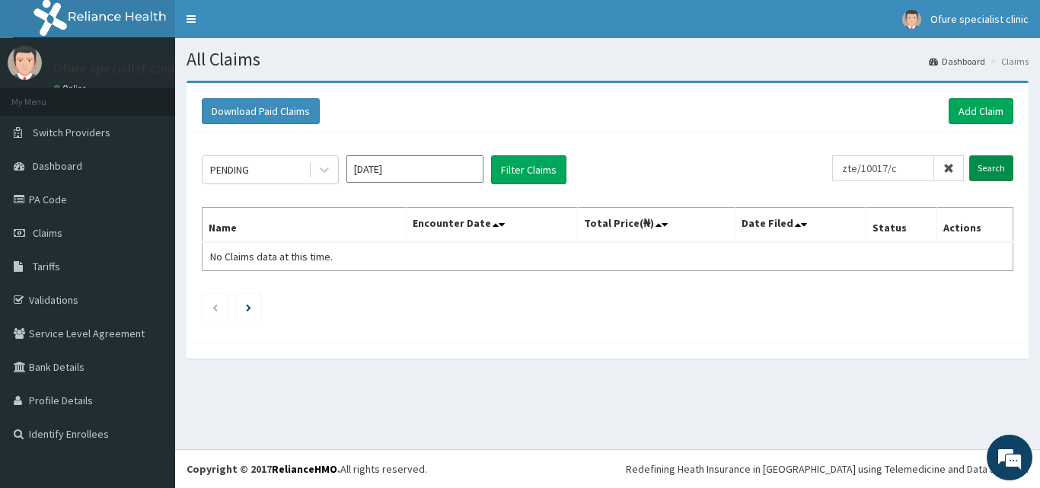
type input "zte/10017/c"
click at [992, 166] on input "Search" at bounding box center [991, 168] width 44 height 26
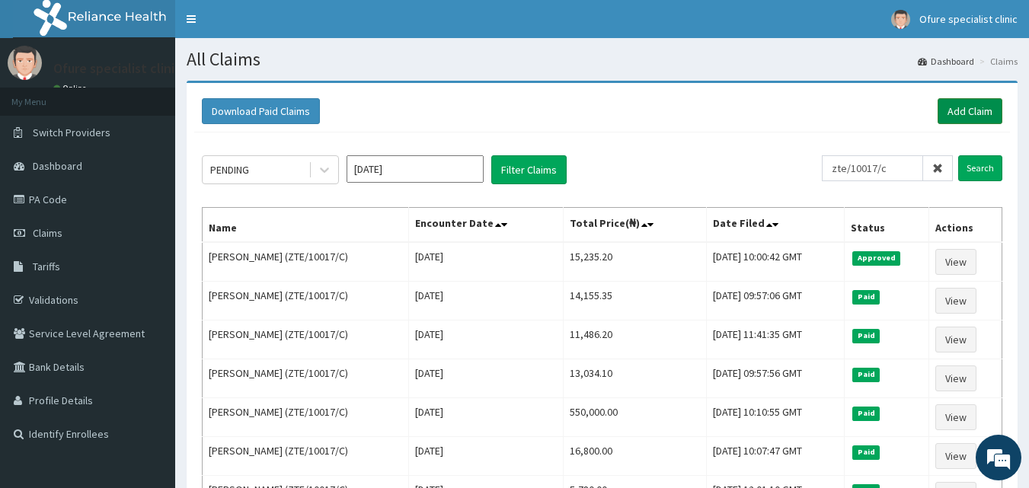
click at [976, 113] on link "Add Claim" at bounding box center [969, 111] width 65 height 26
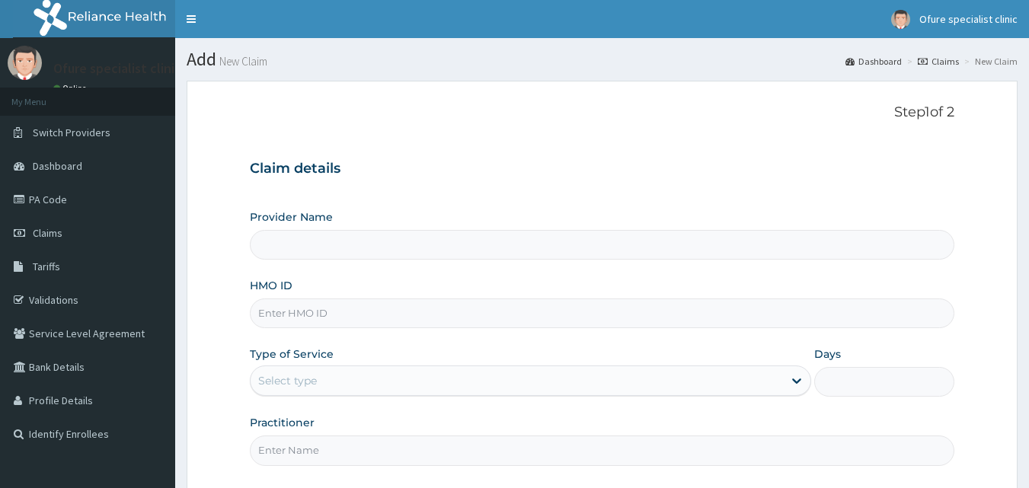
type input "Ofure Specialist"
click at [318, 318] on input "HMO ID" at bounding box center [602, 313] width 705 height 30
type input "ZEI/10113/D"
click at [364, 374] on div "Select type" at bounding box center [516, 380] width 532 height 24
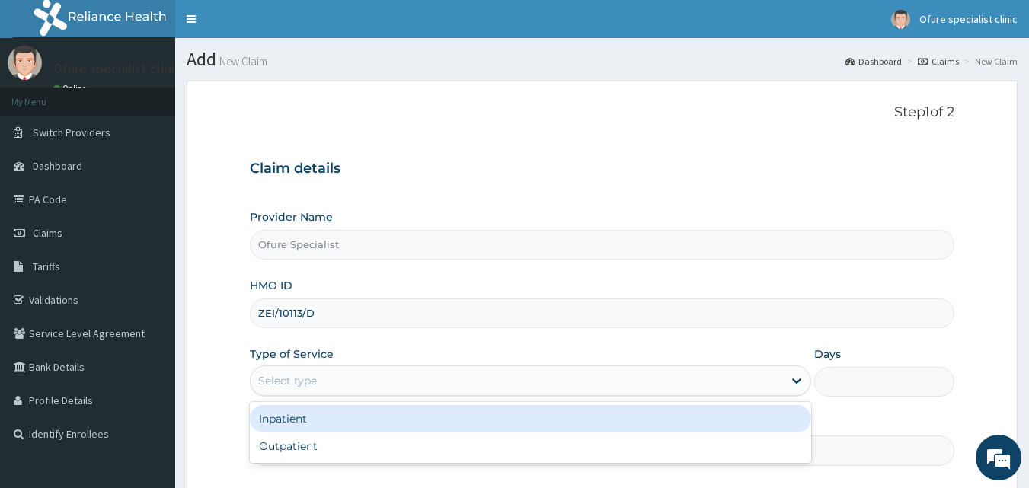
click at [291, 421] on div "Inpatient" at bounding box center [530, 418] width 561 height 27
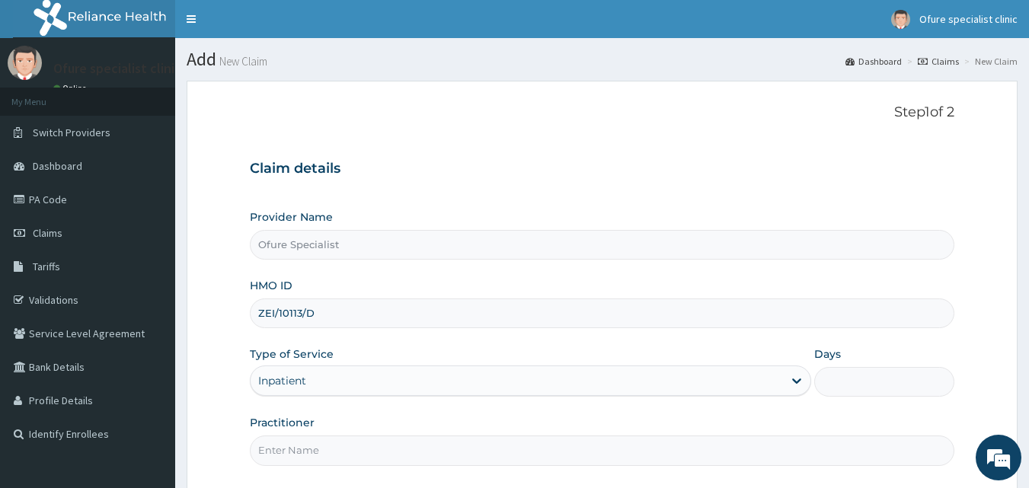
click at [857, 381] on input "Days" at bounding box center [884, 382] width 140 height 30
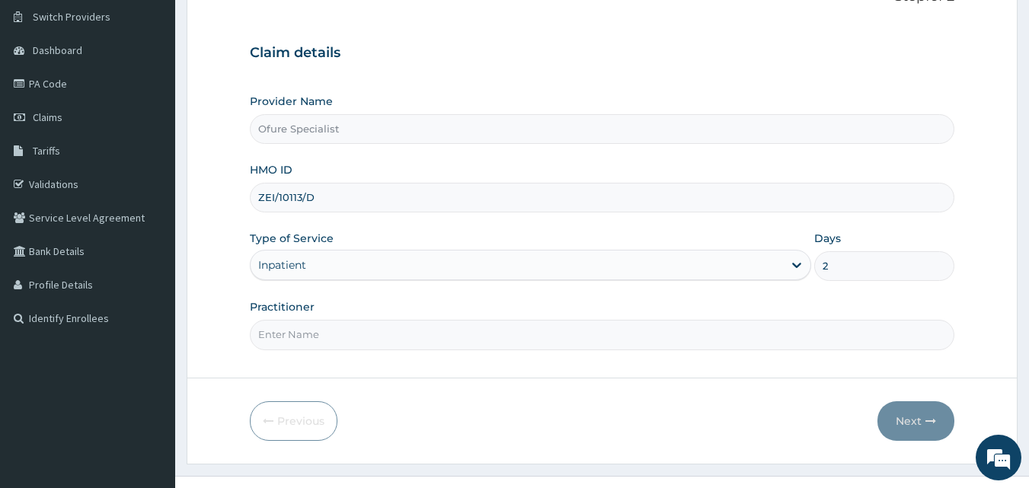
scroll to position [142, 0]
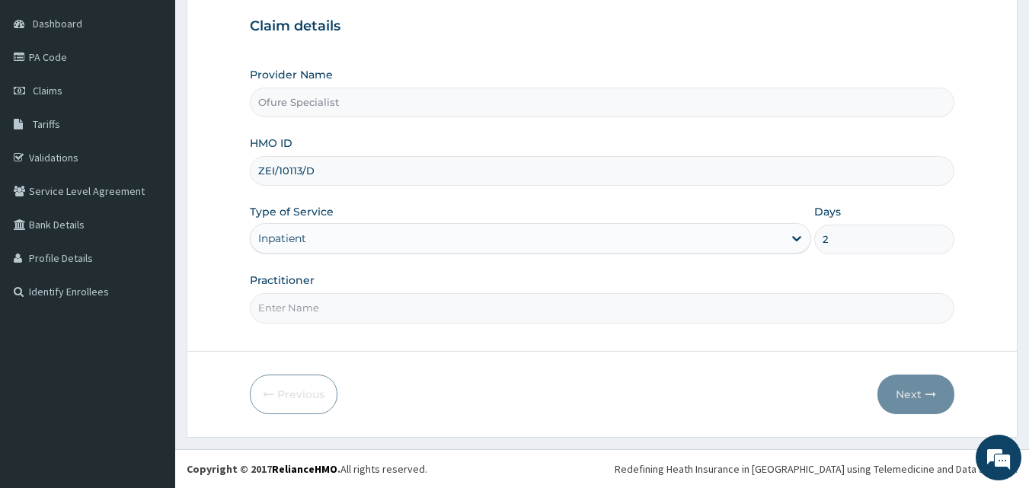
type input "2"
click at [285, 310] on input "Practitioner" at bounding box center [602, 308] width 705 height 30
type input "DR. [DEMOGRAPHIC_DATA]"
click at [908, 388] on button "Next" at bounding box center [915, 395] width 77 height 40
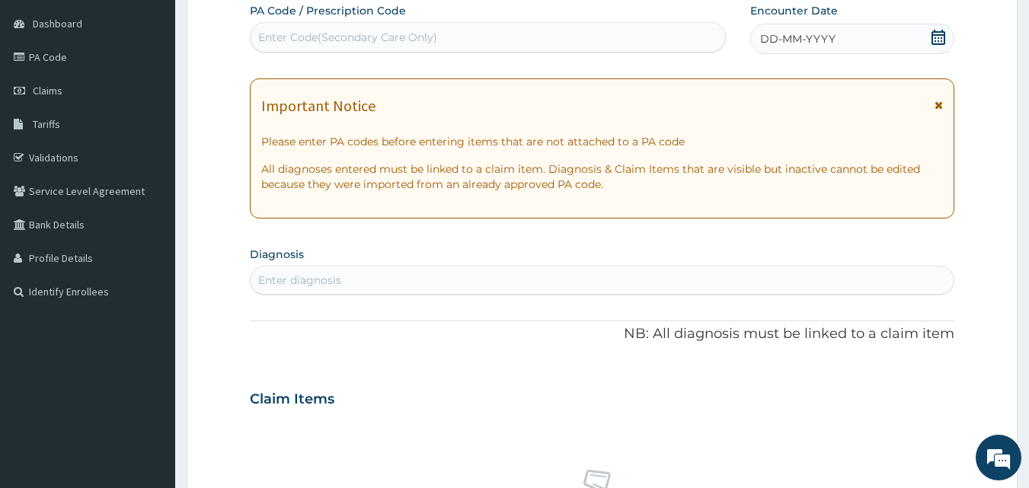
click at [379, 37] on div "Enter Code(Secondary Care Only)" at bounding box center [347, 37] width 179 height 15
type input "PA/43FA31"
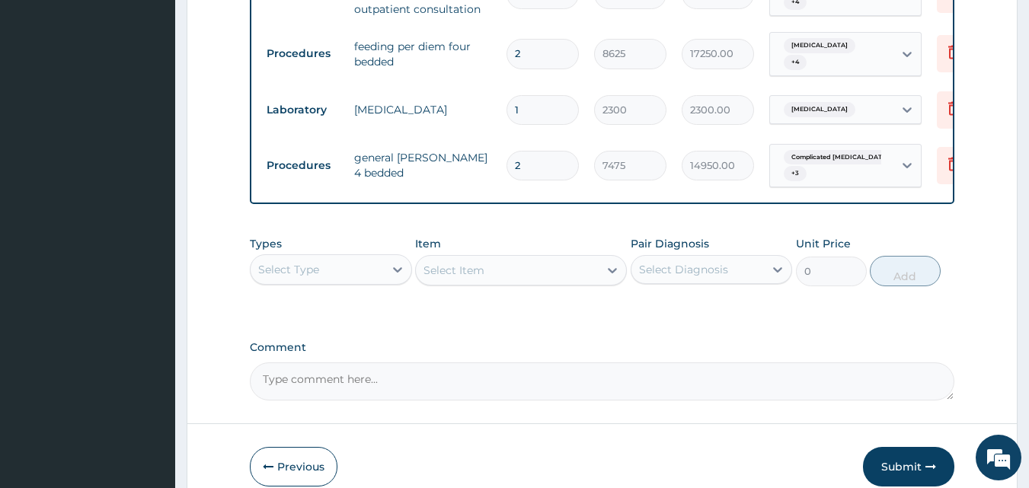
scroll to position [1262, 0]
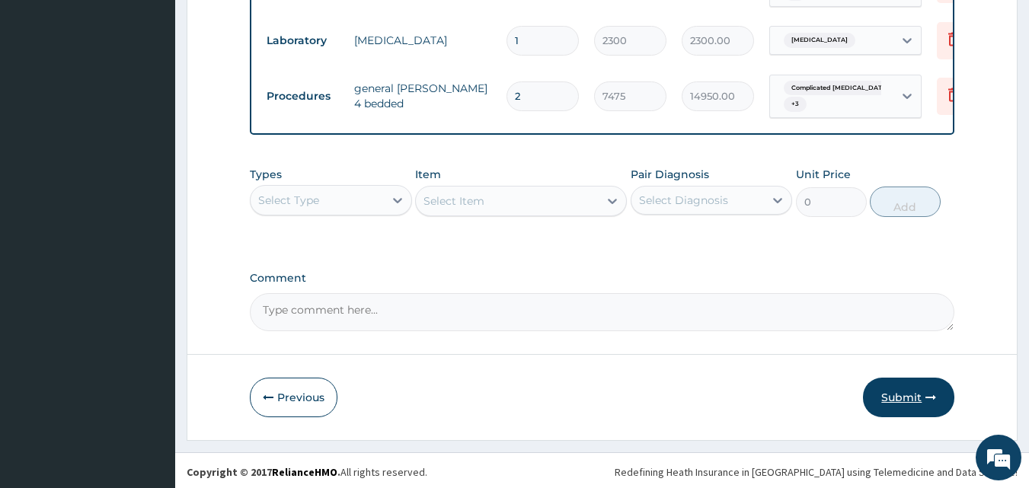
click at [904, 395] on button "Submit" at bounding box center [908, 398] width 91 height 40
click at [909, 390] on button "Submit" at bounding box center [908, 398] width 91 height 40
click at [906, 398] on button "Submit" at bounding box center [908, 398] width 91 height 40
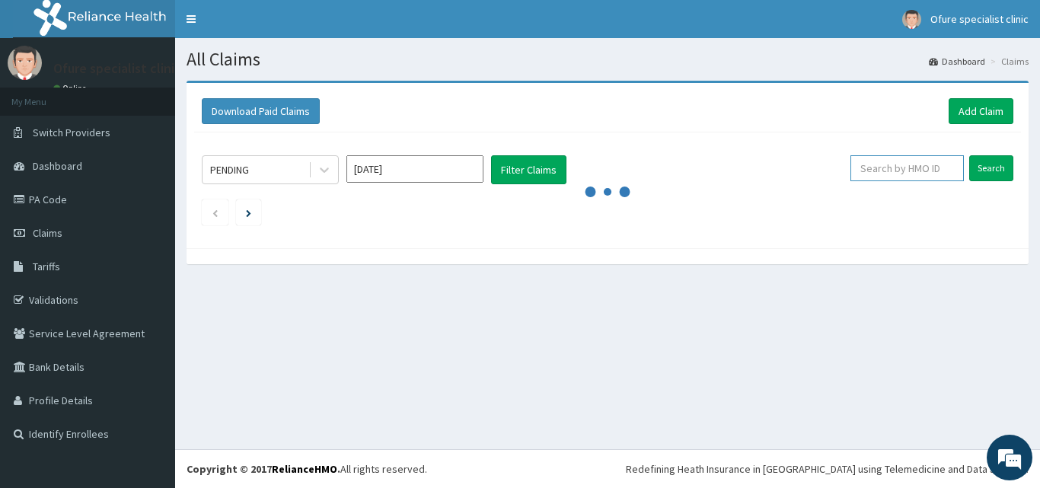
click at [909, 166] on input "text" at bounding box center [906, 168] width 113 height 26
type input "ZEI/10113/D"
click at [984, 171] on input "Search" at bounding box center [991, 168] width 44 height 26
click at [987, 166] on input "Search" at bounding box center [991, 168] width 44 height 26
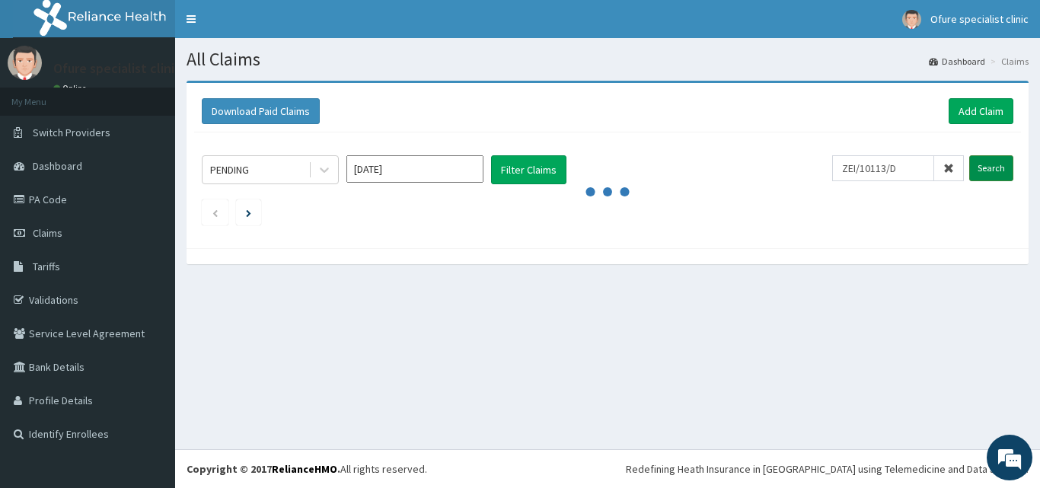
click at [987, 166] on input "Search" at bounding box center [991, 168] width 44 height 26
click at [988, 168] on input "Search" at bounding box center [991, 168] width 44 height 26
click at [991, 171] on input "Search" at bounding box center [991, 168] width 44 height 26
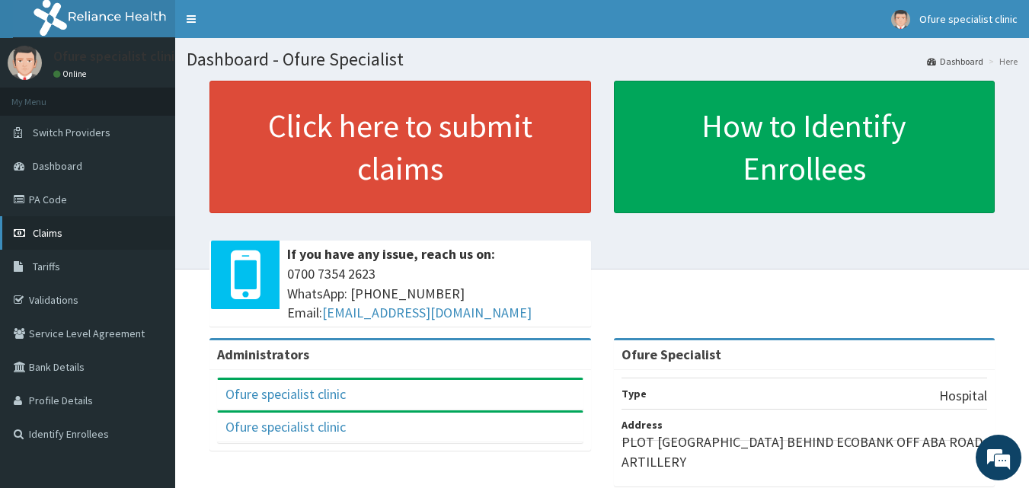
click at [49, 237] on span "Claims" at bounding box center [48, 233] width 30 height 14
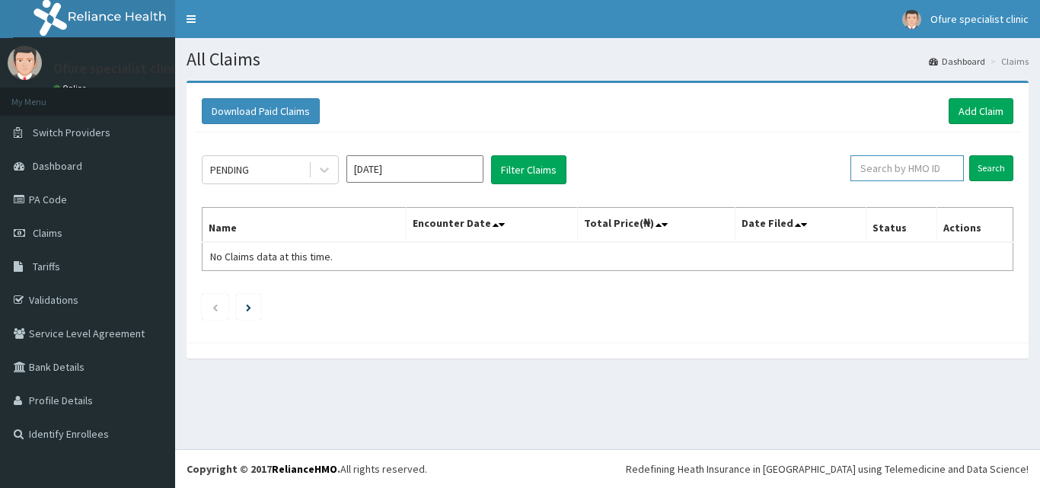
click at [910, 169] on input "text" at bounding box center [906, 168] width 113 height 26
type input "ZEI/10113/D"
click at [992, 174] on input "Search" at bounding box center [991, 168] width 44 height 26
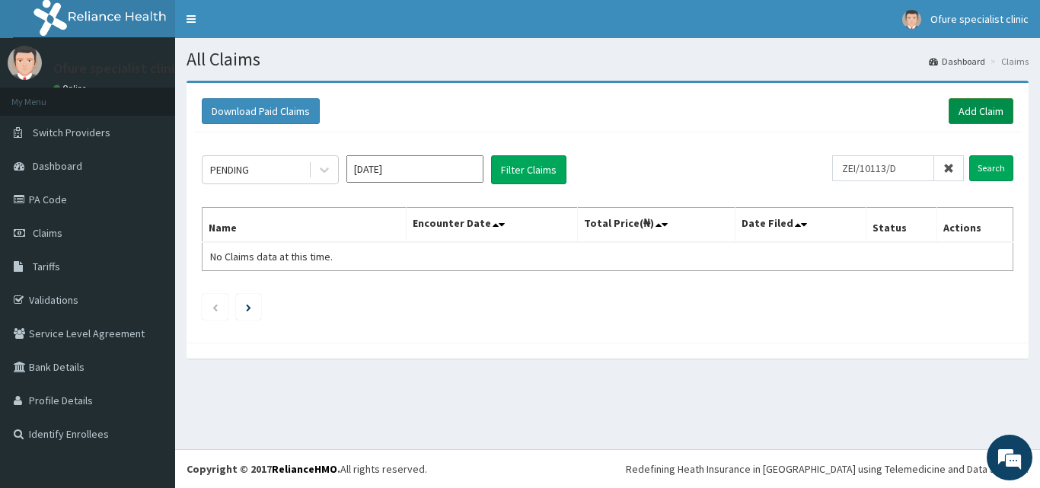
click at [984, 108] on link "Add Claim" at bounding box center [981, 111] width 65 height 26
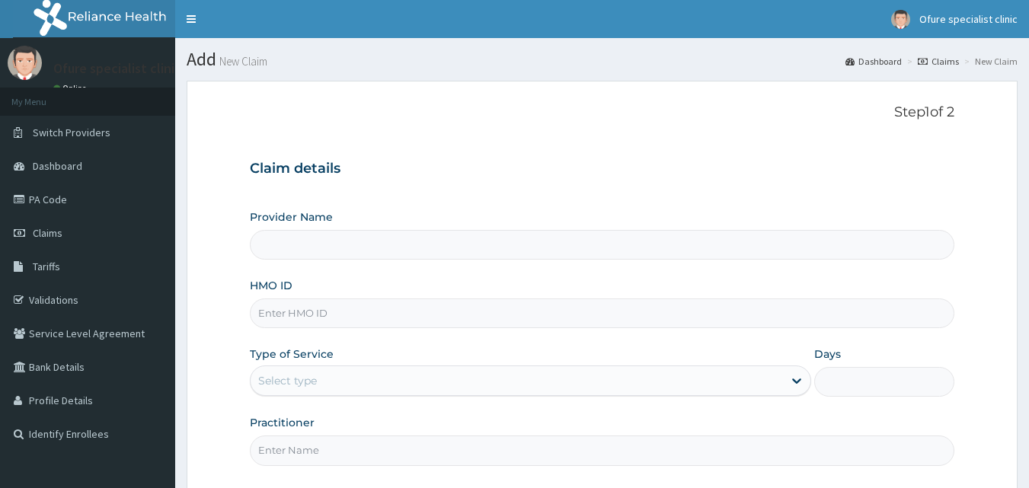
type input "Ofure Specialist"
click at [408, 310] on input "HMO ID" at bounding box center [602, 313] width 705 height 30
type input "Z"
type input "ZEI/10113/D"
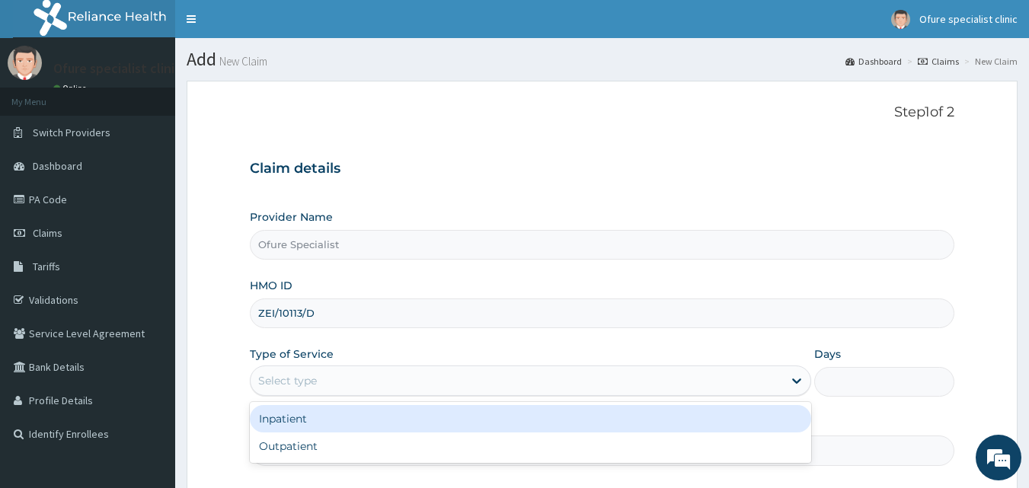
click at [291, 417] on div "Inpatient" at bounding box center [530, 418] width 561 height 27
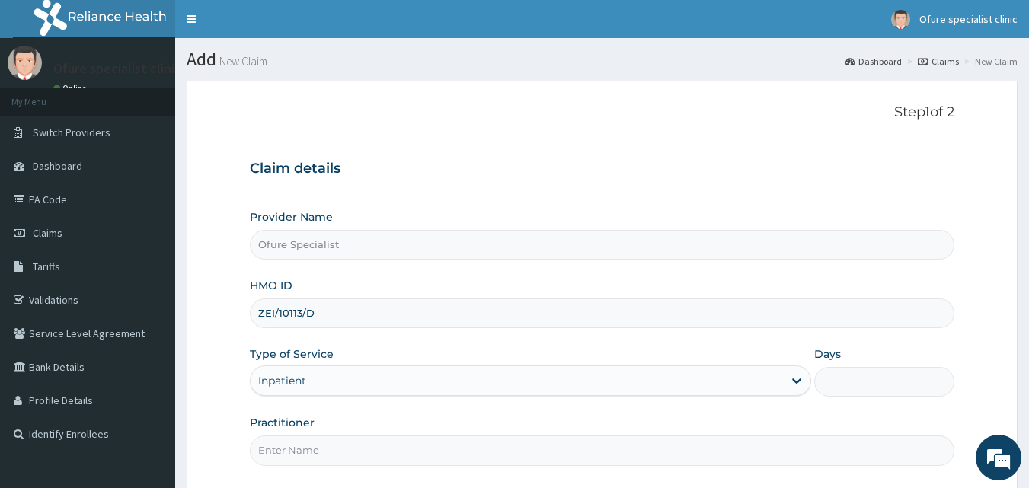
click at [853, 383] on input "Days" at bounding box center [884, 382] width 140 height 30
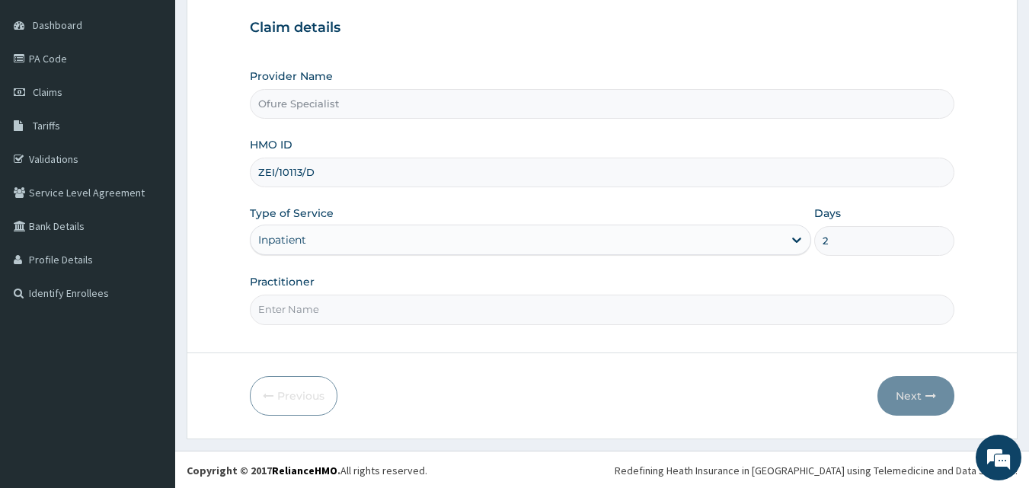
scroll to position [142, 0]
type input "2"
click at [310, 310] on input "Practitioner" at bounding box center [602, 308] width 705 height 30
type input "DR. OBILAHI"
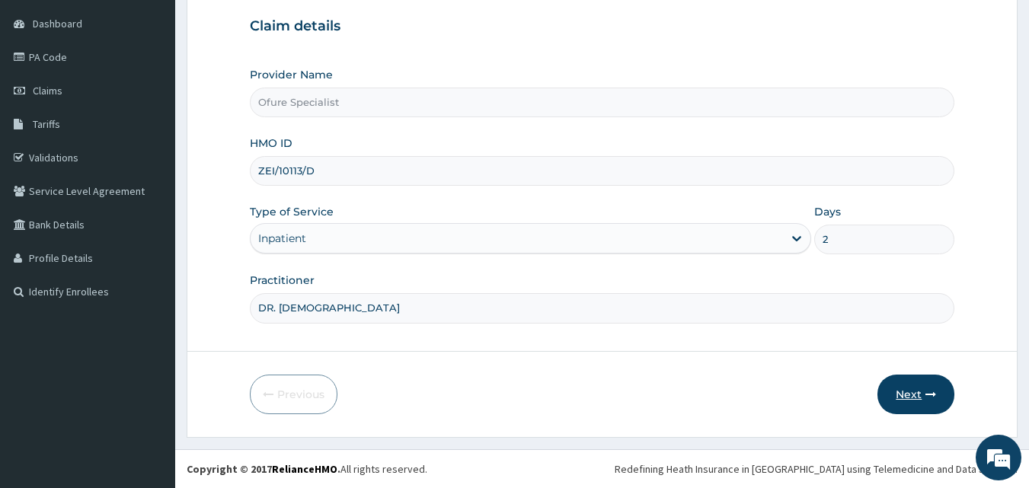
click at [908, 391] on button "Next" at bounding box center [915, 395] width 77 height 40
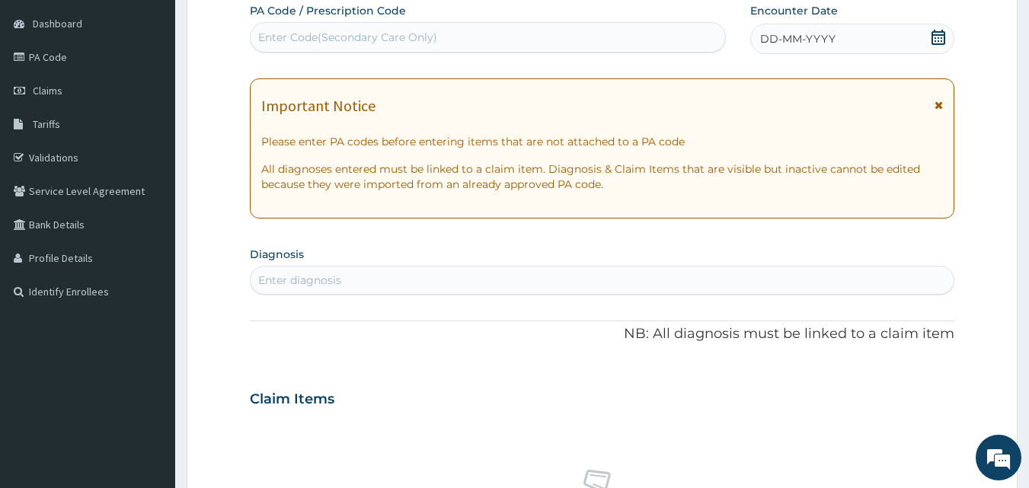
click at [429, 36] on div "Enter Code(Secondary Care Only)" at bounding box center [347, 37] width 179 height 15
type input "PA/43FA31"
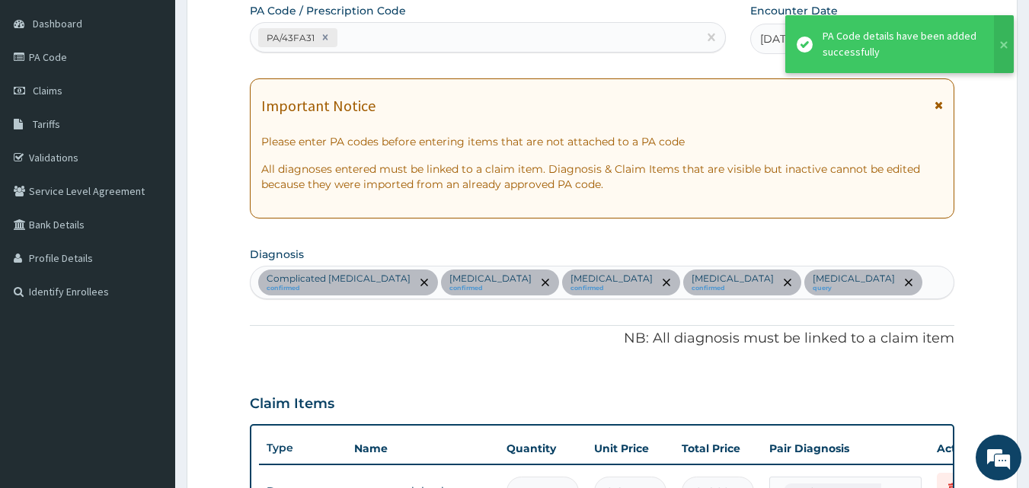
scroll to position [1099, 0]
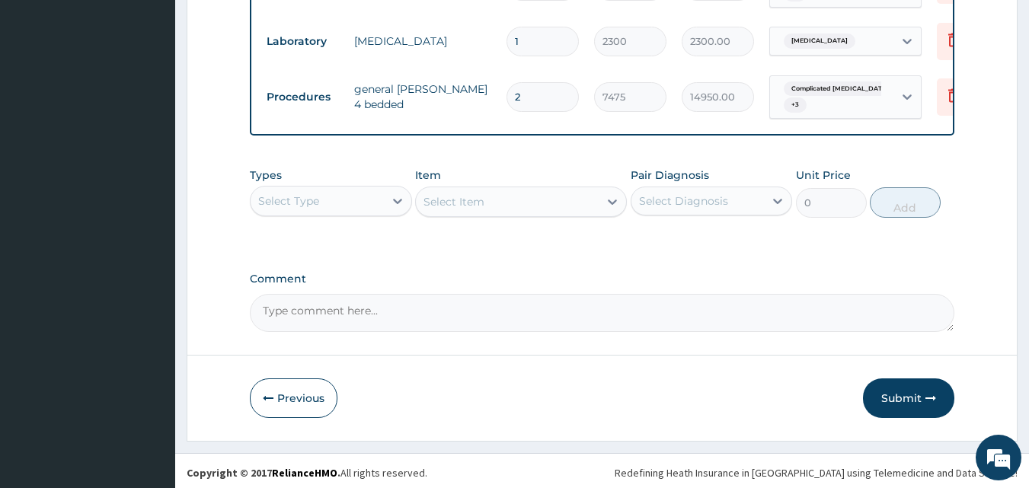
scroll to position [1262, 0]
click at [901, 394] on button "Submit" at bounding box center [908, 398] width 91 height 40
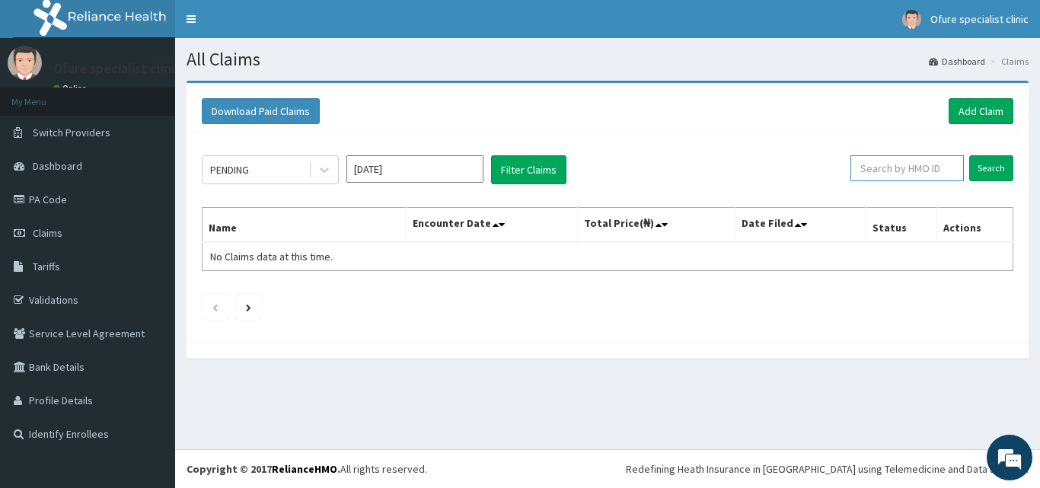
click at [918, 165] on input "text" at bounding box center [906, 168] width 113 height 26
type input "ZEI/10113/D"
click at [993, 171] on input "Search" at bounding box center [991, 168] width 44 height 26
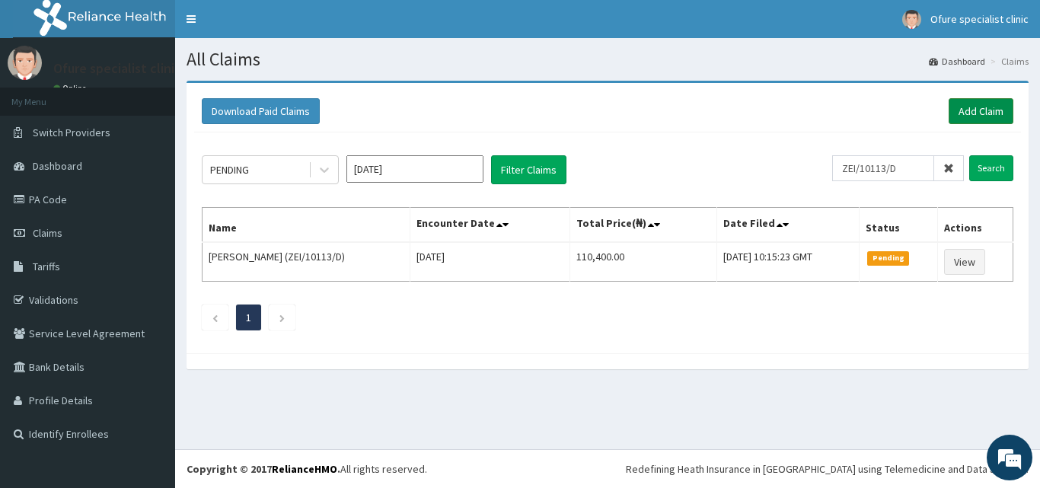
click at [972, 116] on link "Add Claim" at bounding box center [981, 111] width 65 height 26
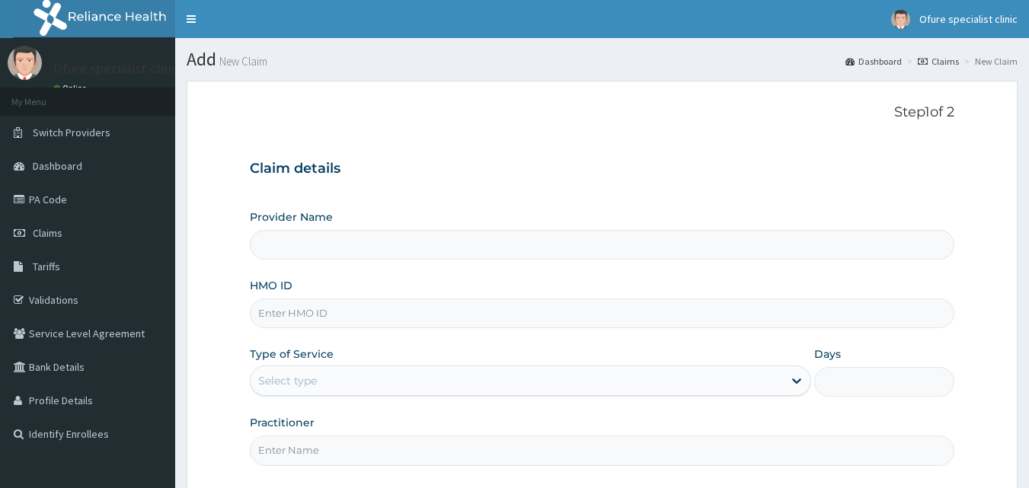
type input "Ofure Specialist"
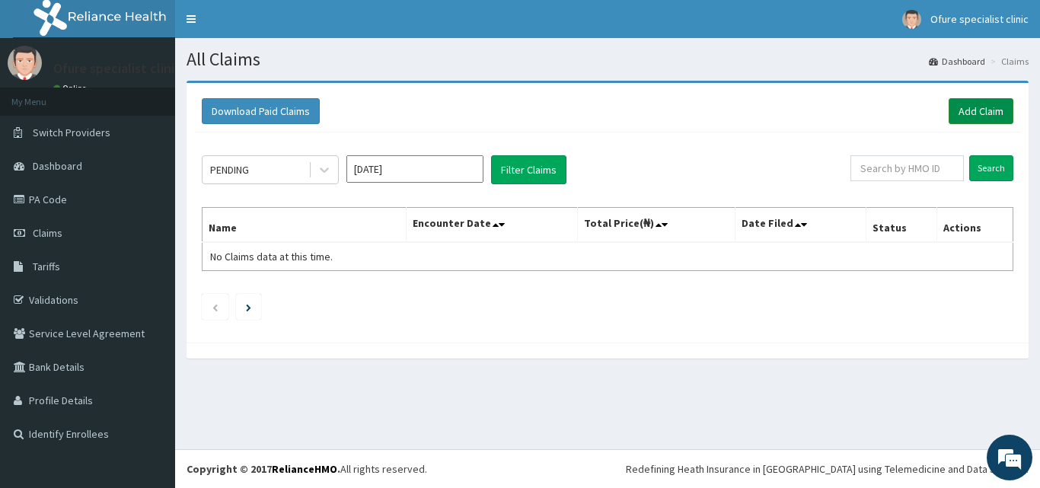
click at [987, 116] on link "Add Claim" at bounding box center [981, 111] width 65 height 26
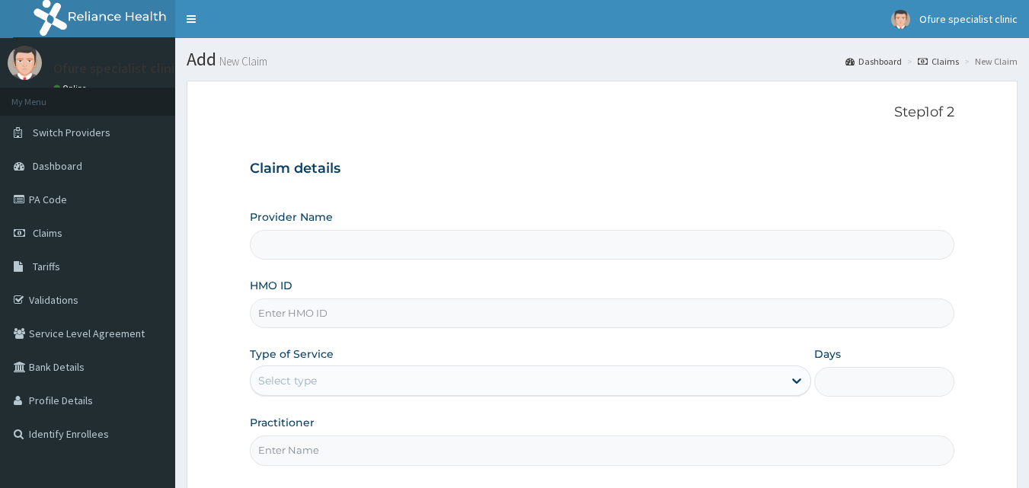
type input "Ofure Specialist"
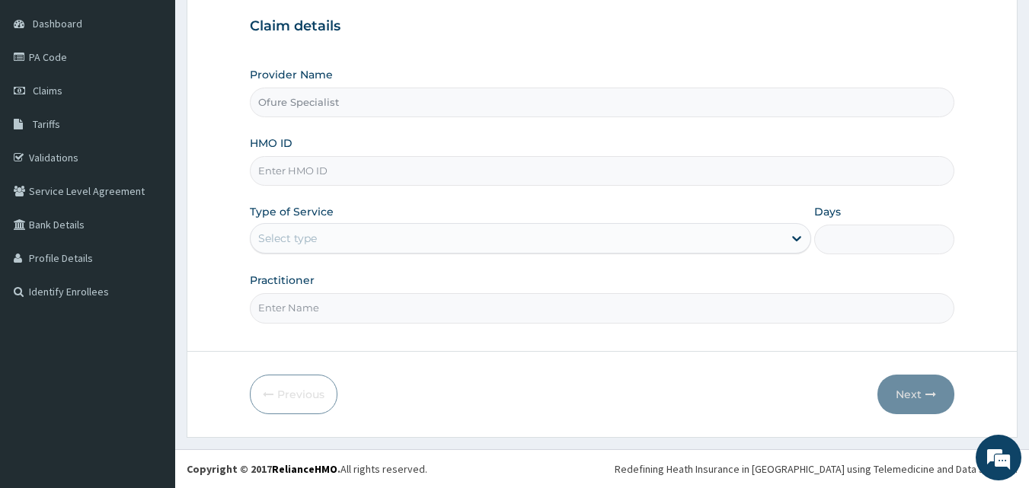
click at [292, 169] on input "HMO ID" at bounding box center [602, 171] width 705 height 30
type input "ZTE/10017/B"
click at [346, 240] on div "Select type" at bounding box center [516, 238] width 532 height 24
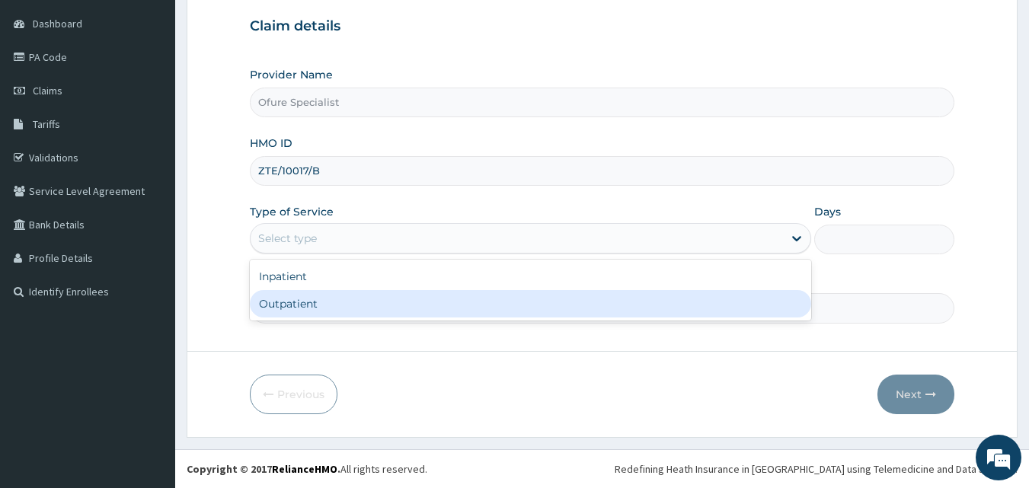
click at [330, 301] on div "Outpatient" at bounding box center [530, 303] width 561 height 27
type input "1"
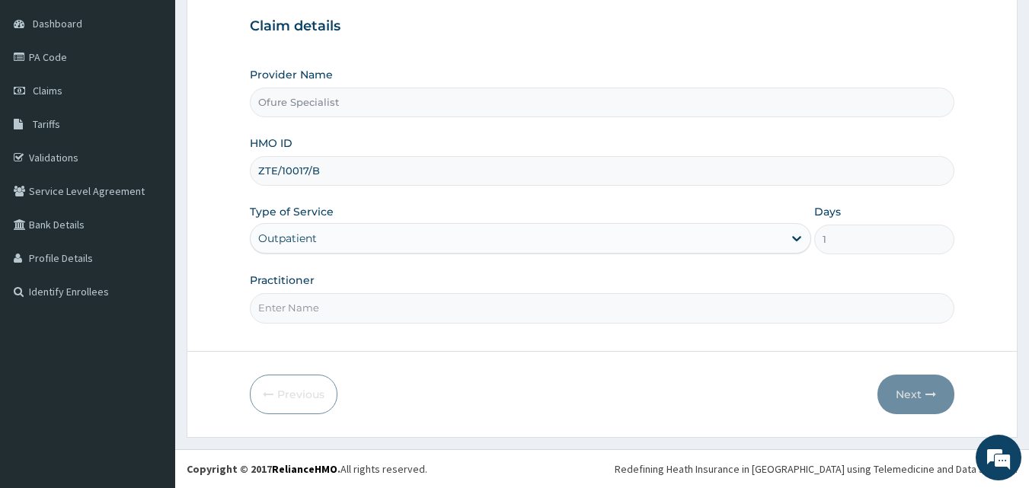
click at [333, 313] on input "Practitioner" at bounding box center [602, 308] width 705 height 30
type input "DR. [DEMOGRAPHIC_DATA]"
click at [922, 391] on button "Next" at bounding box center [915, 395] width 77 height 40
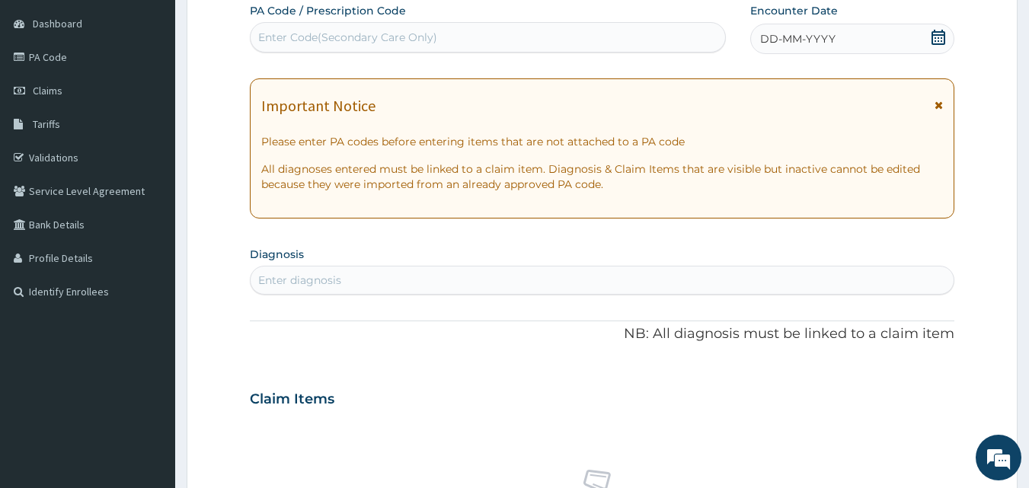
click at [454, 33] on div "Enter Code(Secondary Care Only)" at bounding box center [487, 37] width 475 height 24
type input "PA/0ABFBB"
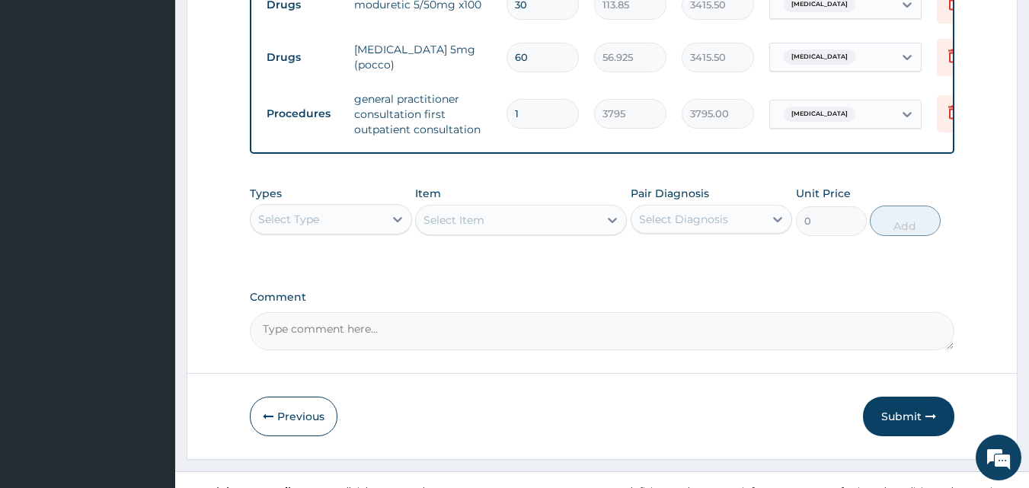
scroll to position [767, 0]
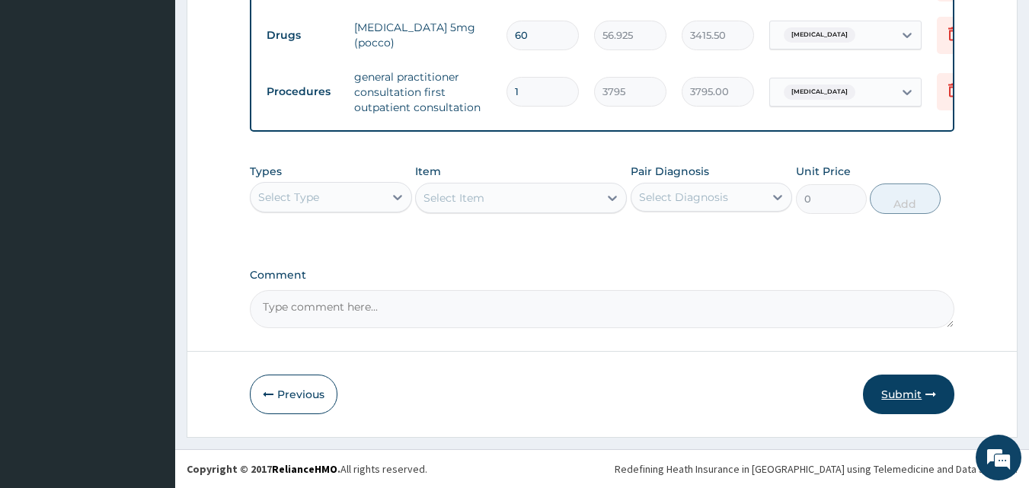
click at [910, 396] on button "Submit" at bounding box center [908, 395] width 91 height 40
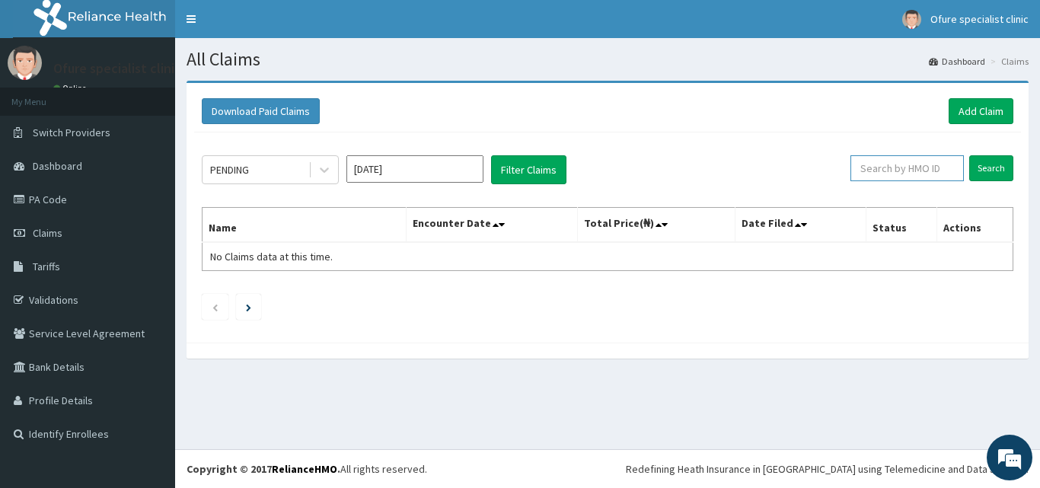
click at [892, 164] on input "text" at bounding box center [906, 168] width 113 height 26
type input "ZTE/10017/B"
click at [991, 168] on input "Search" at bounding box center [991, 168] width 44 height 26
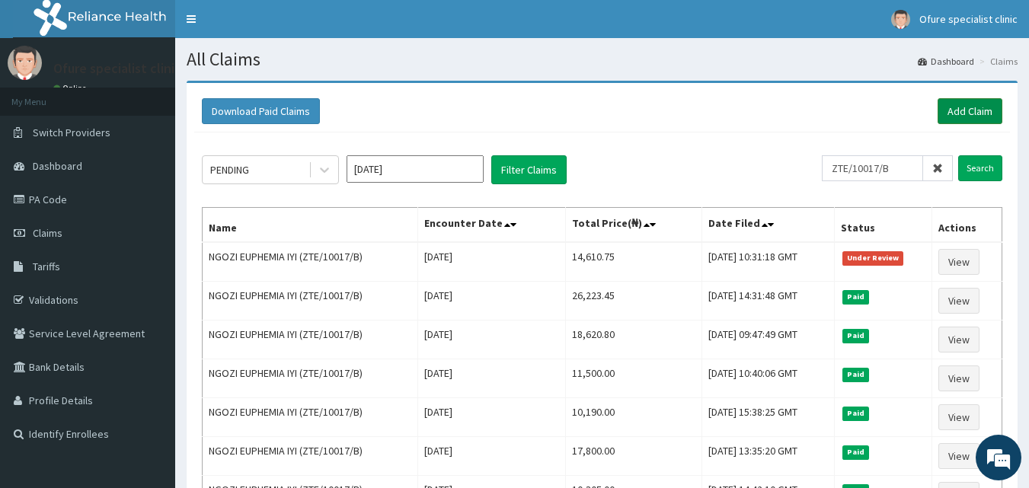
click at [960, 113] on link "Add Claim" at bounding box center [969, 111] width 65 height 26
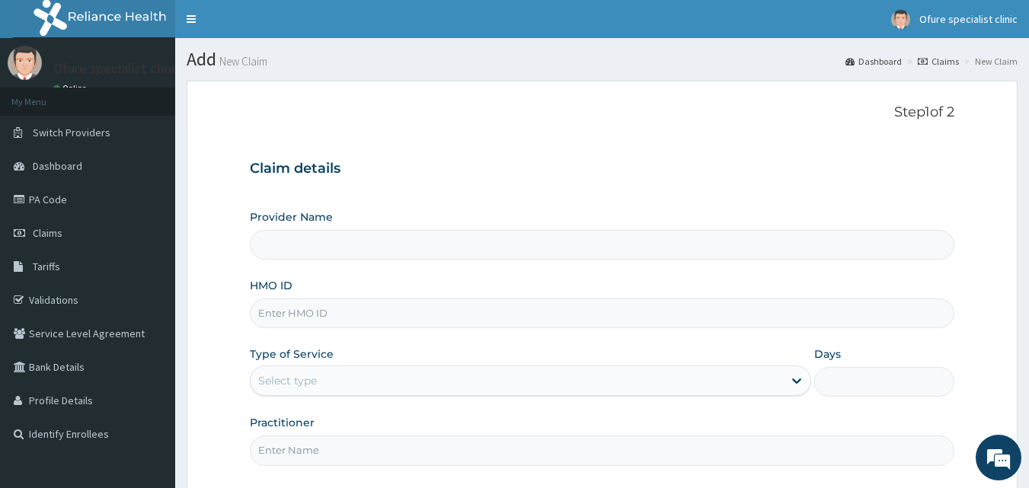
type input "Ofure Specialist"
click at [311, 316] on input "HMO ID" at bounding box center [602, 313] width 705 height 30
type input "ERM/10066/A"
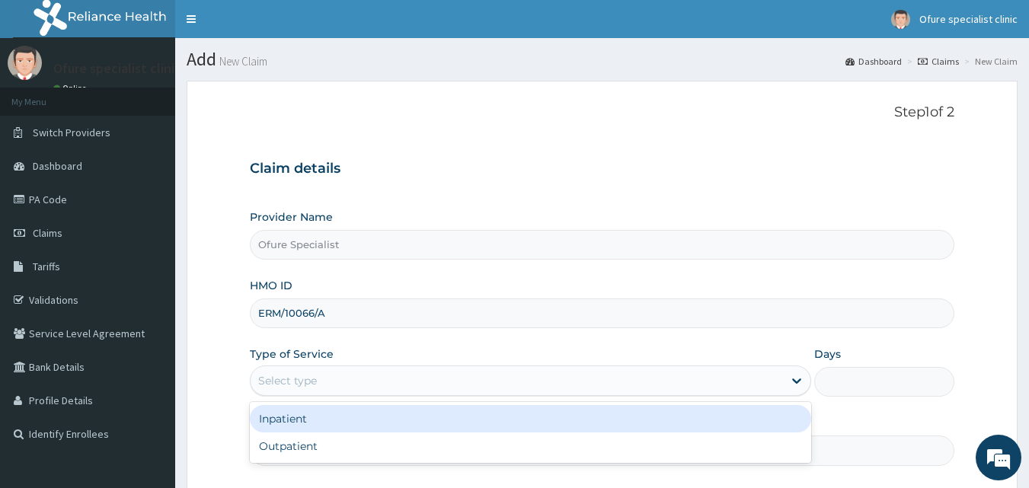
click at [315, 378] on div "Select type" at bounding box center [287, 380] width 59 height 15
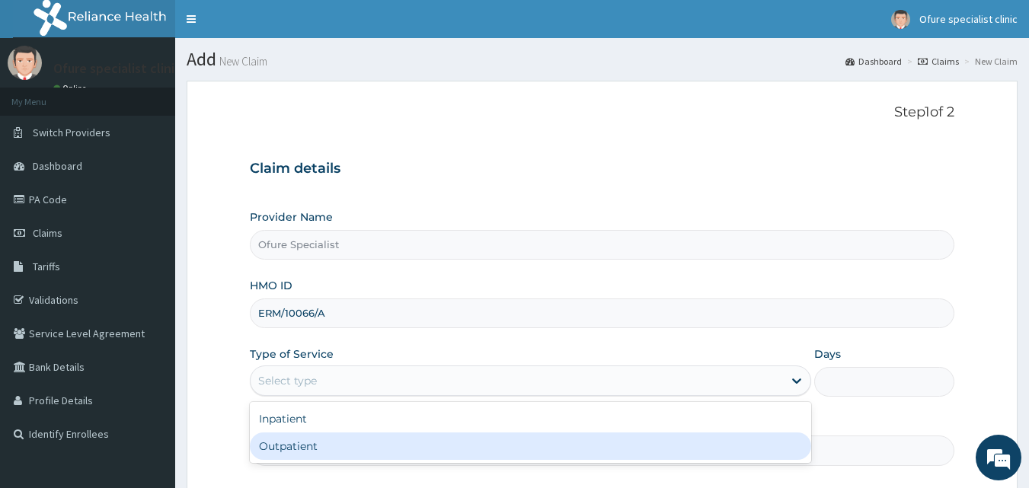
click at [299, 442] on div "Outpatient" at bounding box center [530, 445] width 561 height 27
type input "1"
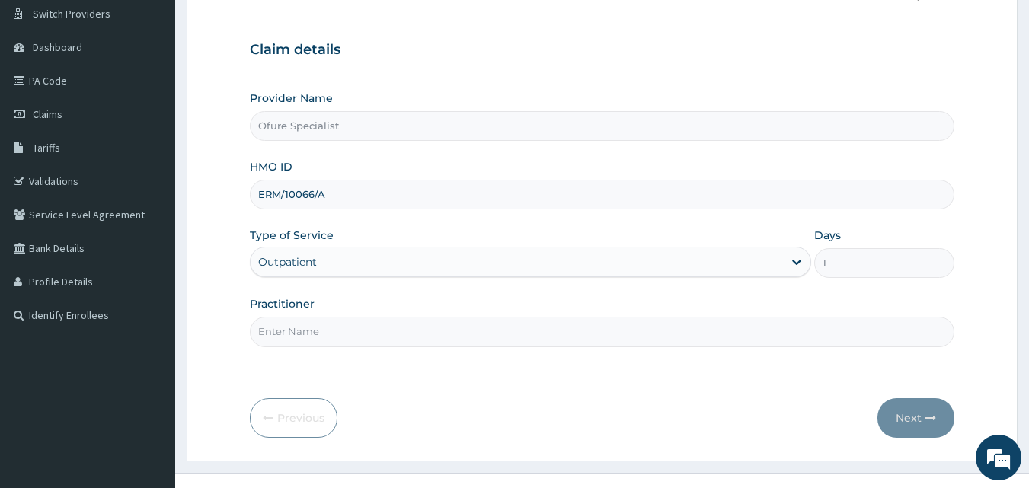
scroll to position [142, 0]
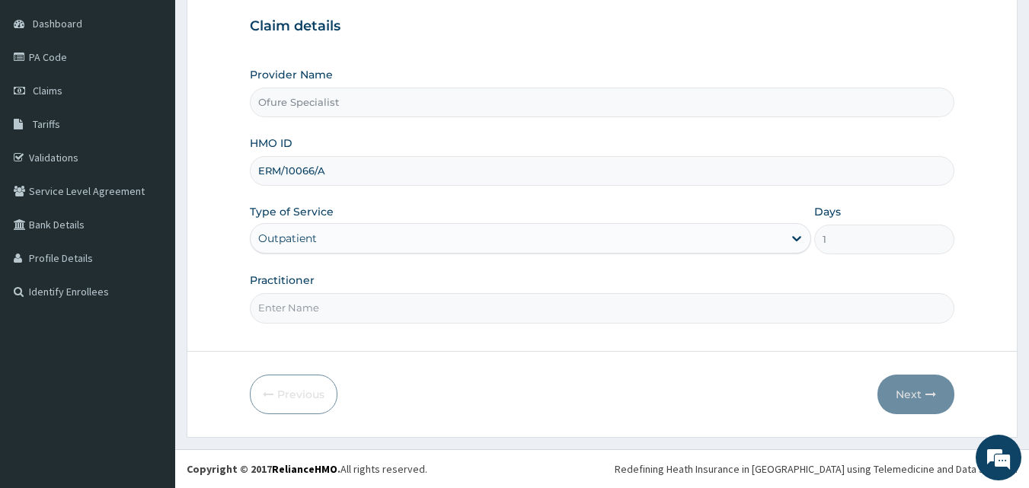
click at [431, 307] on input "Practitioner" at bounding box center [602, 308] width 705 height 30
type input "DR. [DEMOGRAPHIC_DATA]"
click at [908, 394] on button "Next" at bounding box center [915, 395] width 77 height 40
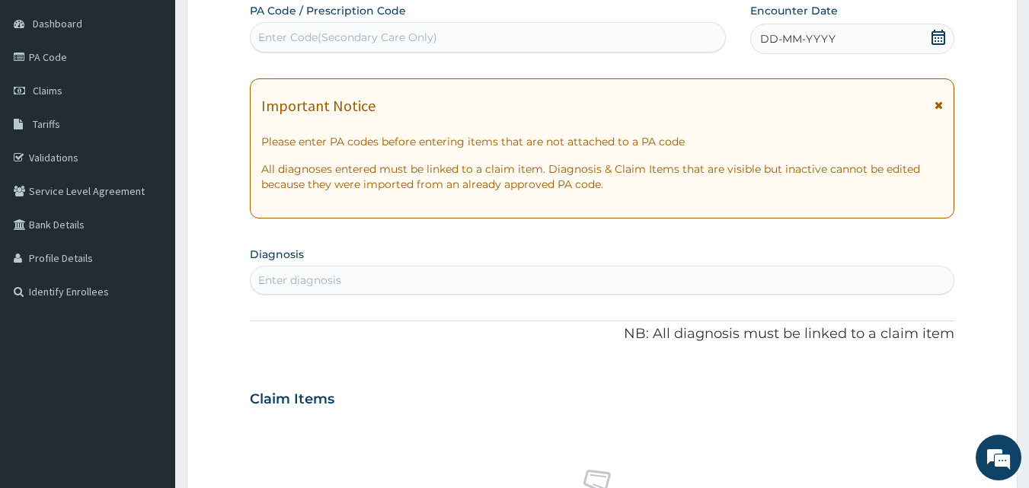
click at [497, 37] on div "Enter Code(Secondary Care Only)" at bounding box center [487, 37] width 475 height 24
click at [282, 36] on input "PA/I501A" at bounding box center [282, 37] width 48 height 15
type input "PA/F1501A"
click at [315, 37] on div "Enter Code(Secondary Care Only)" at bounding box center [487, 37] width 475 height 24
type input "PA/F1501A"
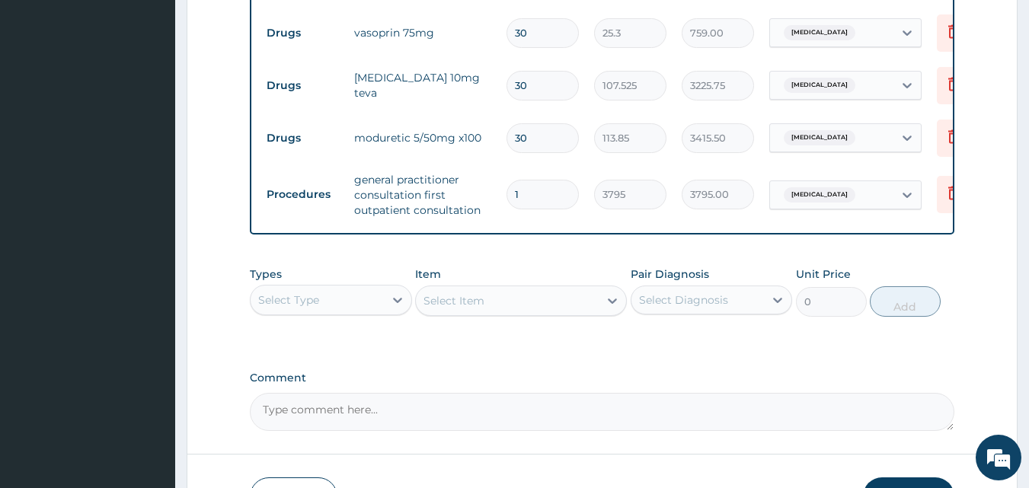
scroll to position [767, 0]
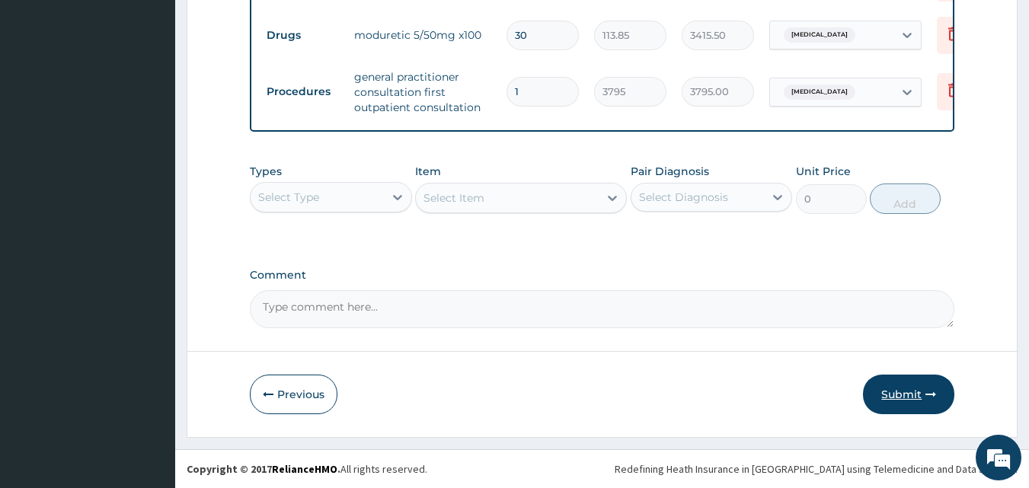
click at [895, 400] on button "Submit" at bounding box center [908, 395] width 91 height 40
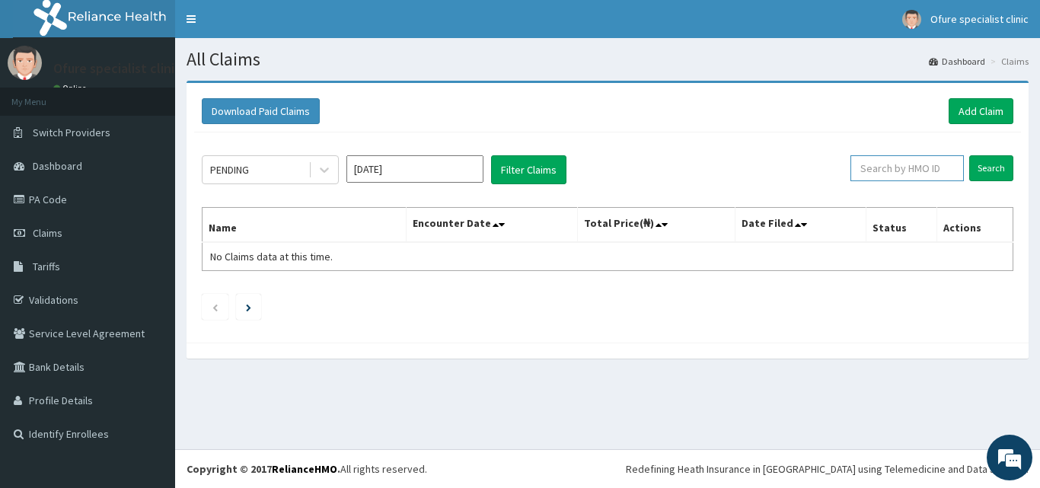
click at [940, 170] on input "text" at bounding box center [906, 168] width 113 height 26
type input "ERM/10066/A"
click at [988, 167] on input "Search" at bounding box center [991, 168] width 44 height 26
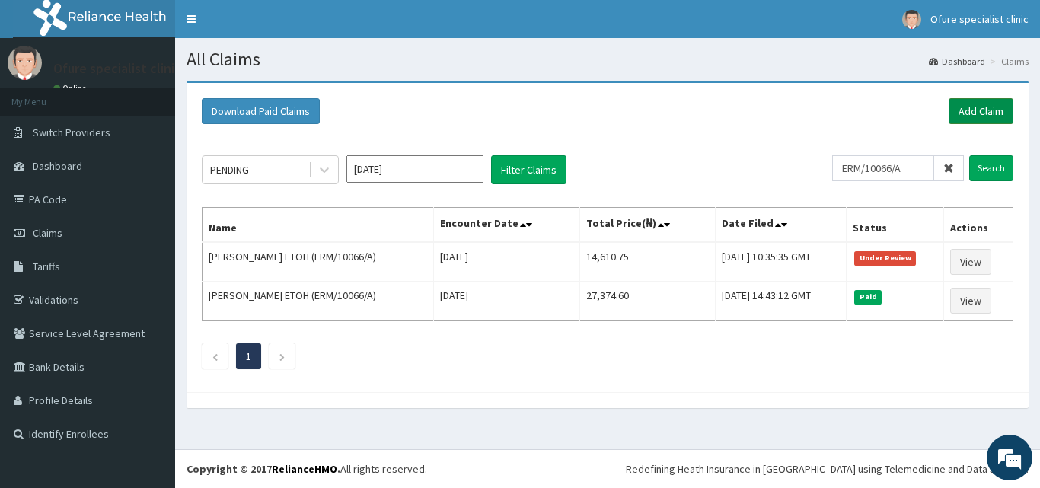
click at [975, 113] on link "Add Claim" at bounding box center [981, 111] width 65 height 26
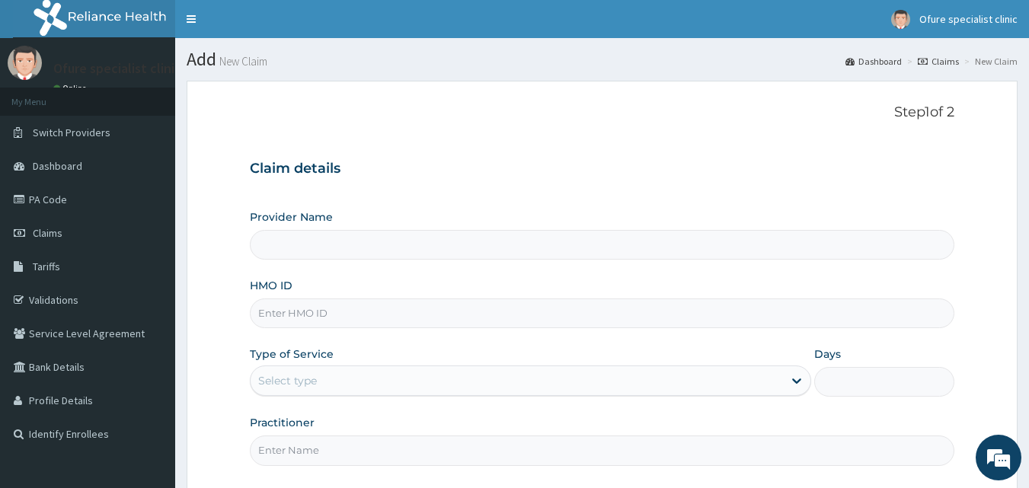
type input "Ofure Specialist"
click at [316, 312] on input "HMO ID" at bounding box center [602, 313] width 705 height 30
type input "ACB/10231/E"
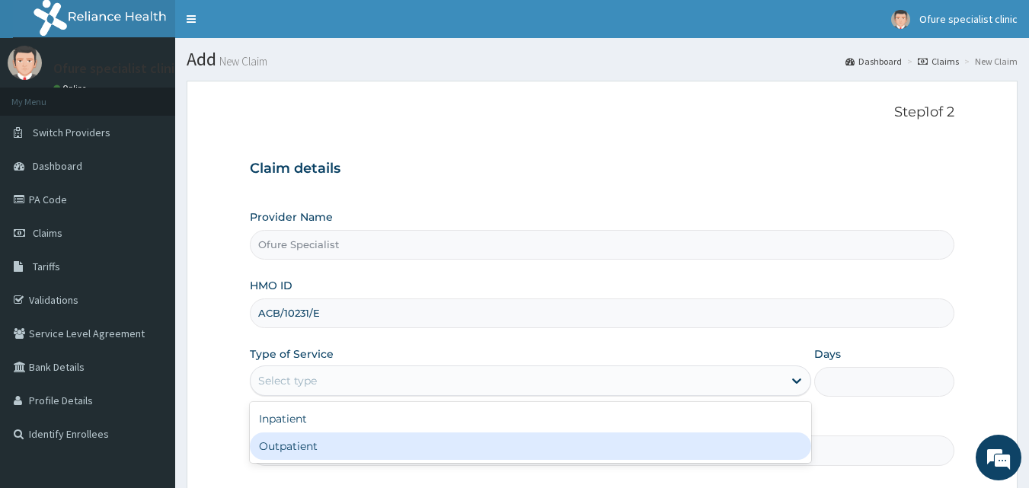
click at [292, 448] on div "Outpatient" at bounding box center [530, 445] width 561 height 27
type input "1"
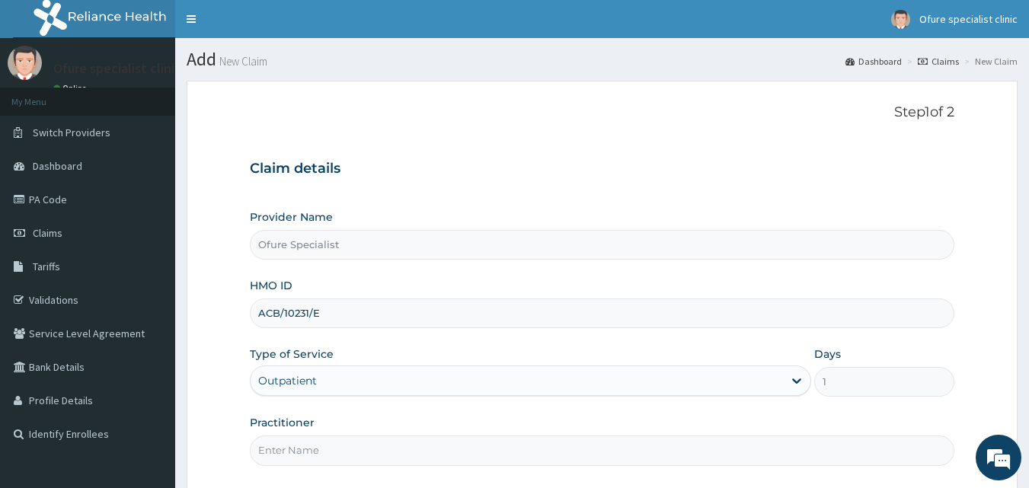
click at [340, 456] on input "Practitioner" at bounding box center [602, 450] width 705 height 30
type input "DR. OBILAHI"
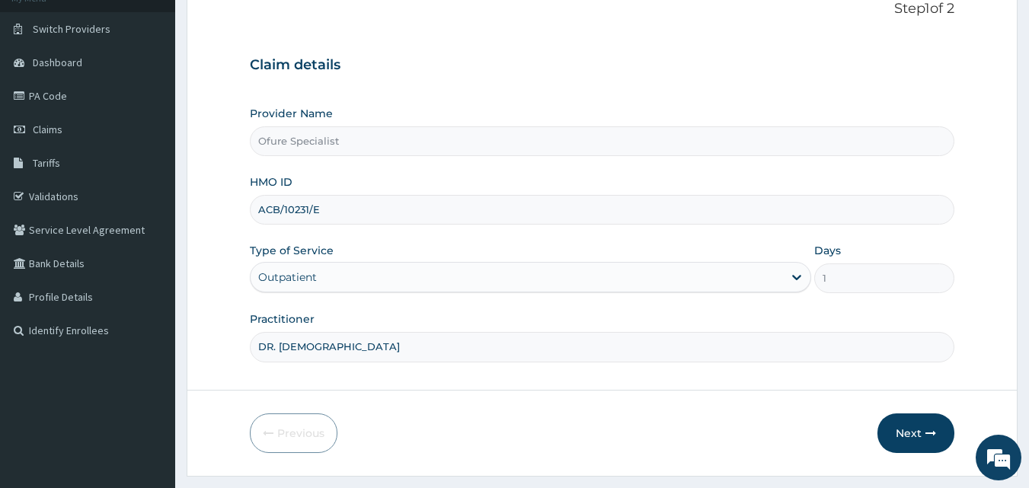
scroll to position [142, 0]
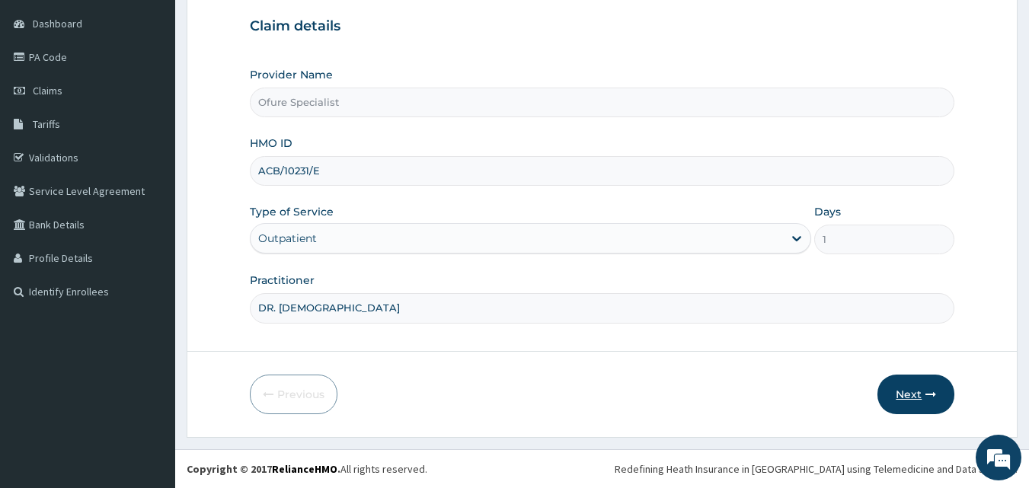
click at [909, 401] on button "Next" at bounding box center [915, 395] width 77 height 40
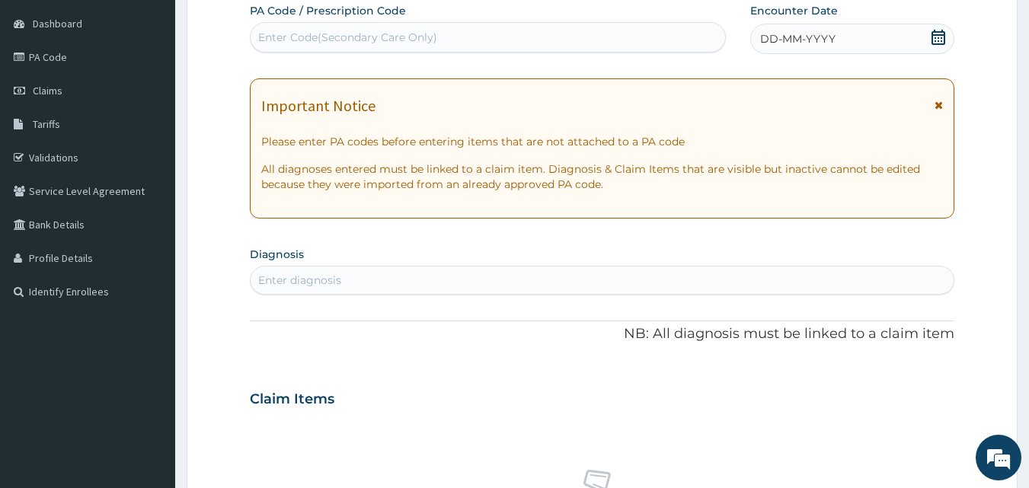
click at [941, 32] on icon at bounding box center [938, 37] width 14 height 15
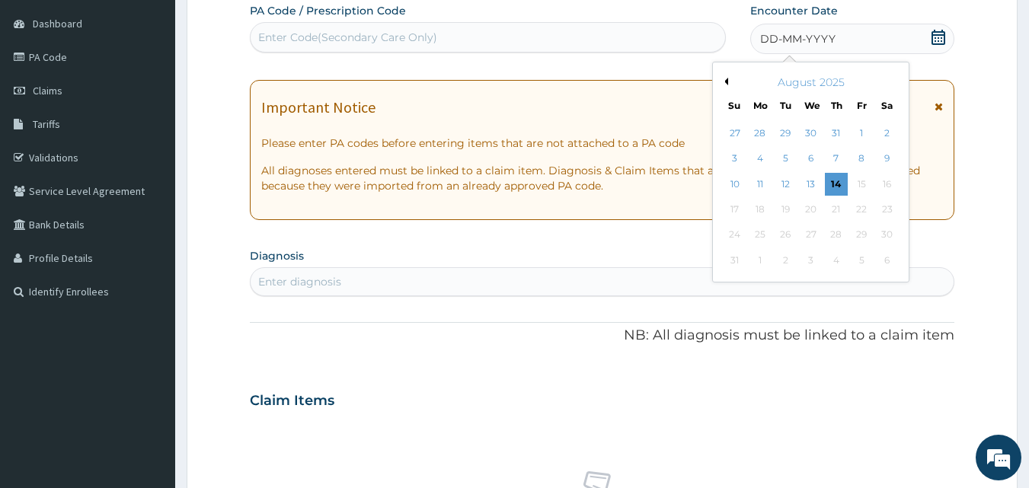
click at [726, 81] on button "Previous Month" at bounding box center [724, 82] width 8 height 8
click at [783, 236] on div "29" at bounding box center [785, 235] width 23 height 23
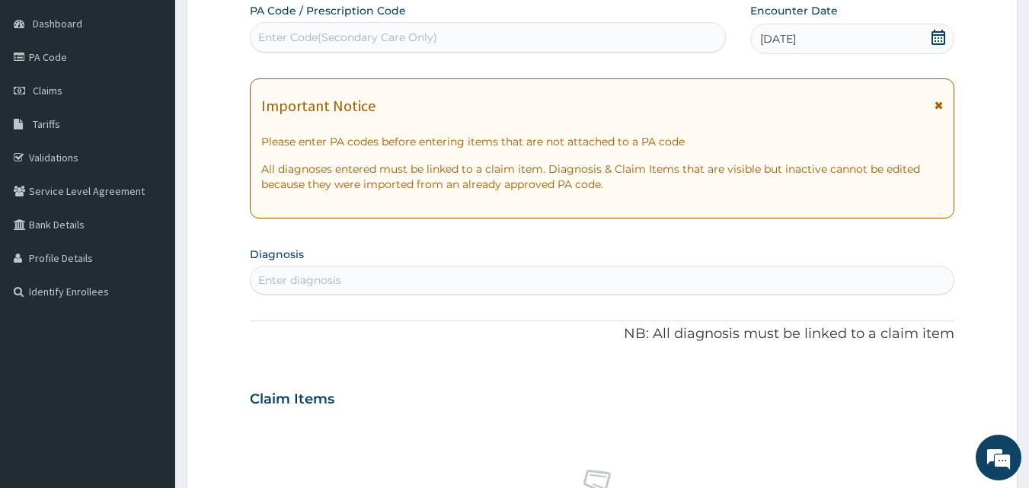
click at [371, 282] on div "Enter diagnosis" at bounding box center [601, 280] width 703 height 24
type input "mala"
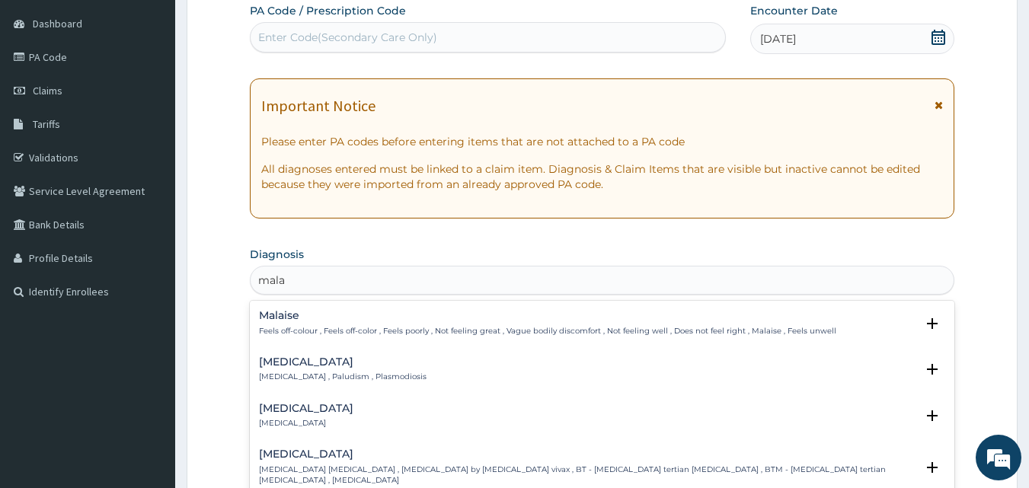
click at [301, 374] on p "Malaria , Paludism , Plasmodiosis" at bounding box center [342, 377] width 167 height 11
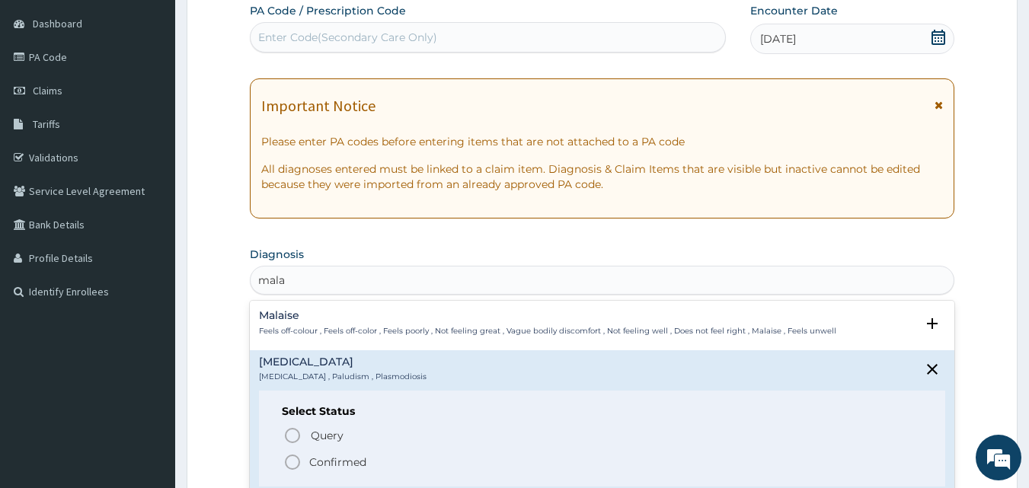
click at [333, 459] on p "Confirmed" at bounding box center [337, 462] width 57 height 15
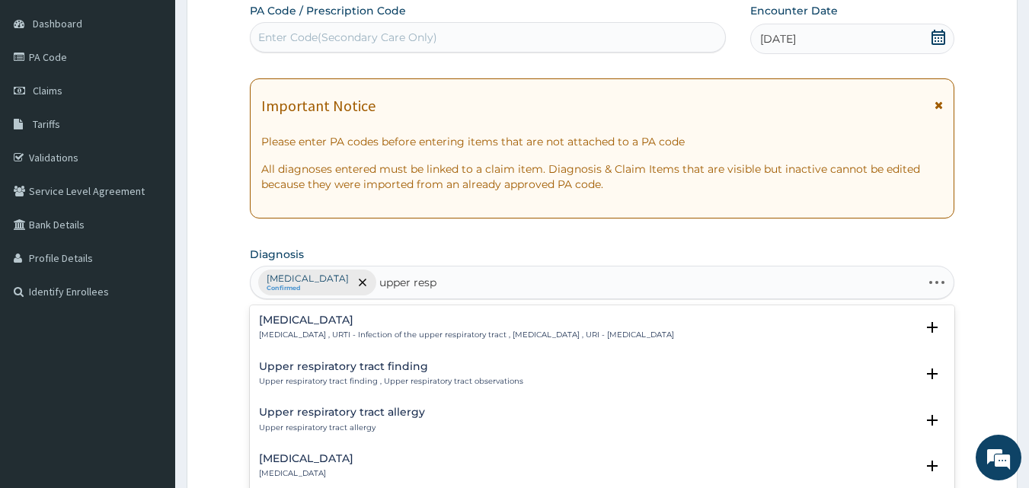
type input "upper respi"
click at [376, 323] on h4 "Upper respiratory infection" at bounding box center [466, 319] width 415 height 11
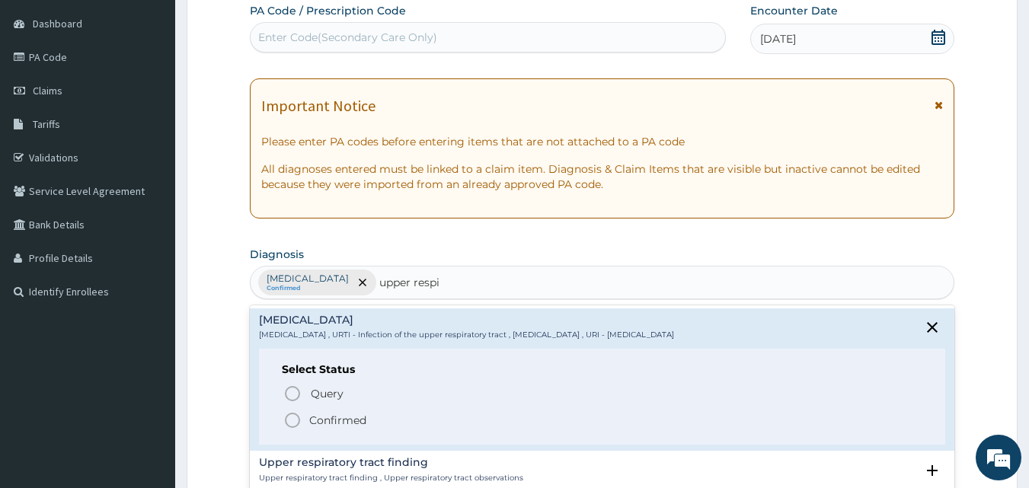
click at [336, 418] on p "Confirmed" at bounding box center [337, 420] width 57 height 15
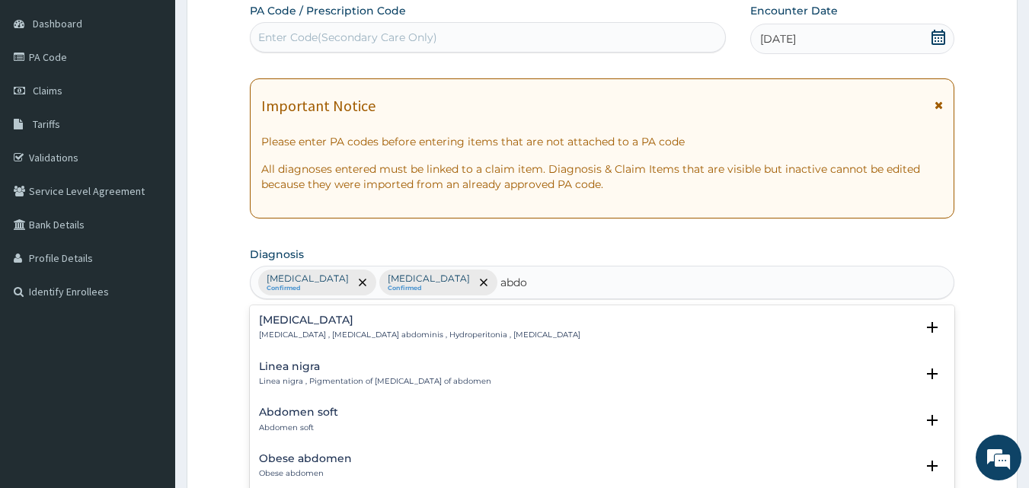
type input "abdom"
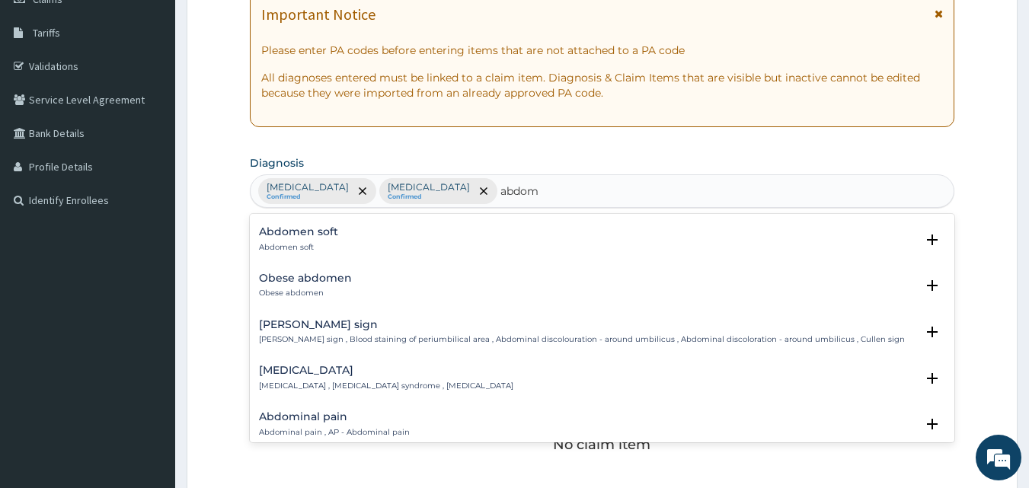
scroll to position [122, 0]
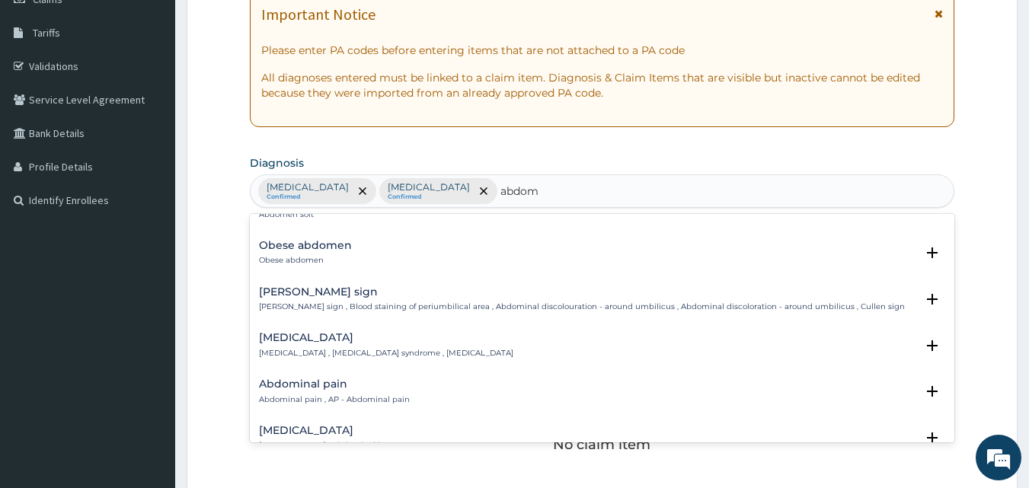
click at [370, 393] on div "Abdominal pain Abdominal pain , AP - Abdominal pain" at bounding box center [334, 391] width 151 height 27
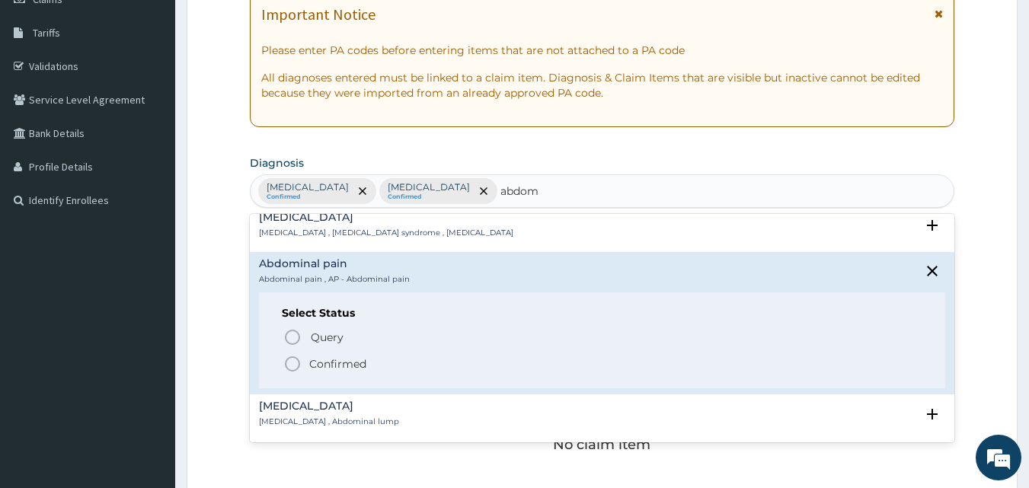
scroll to position [244, 0]
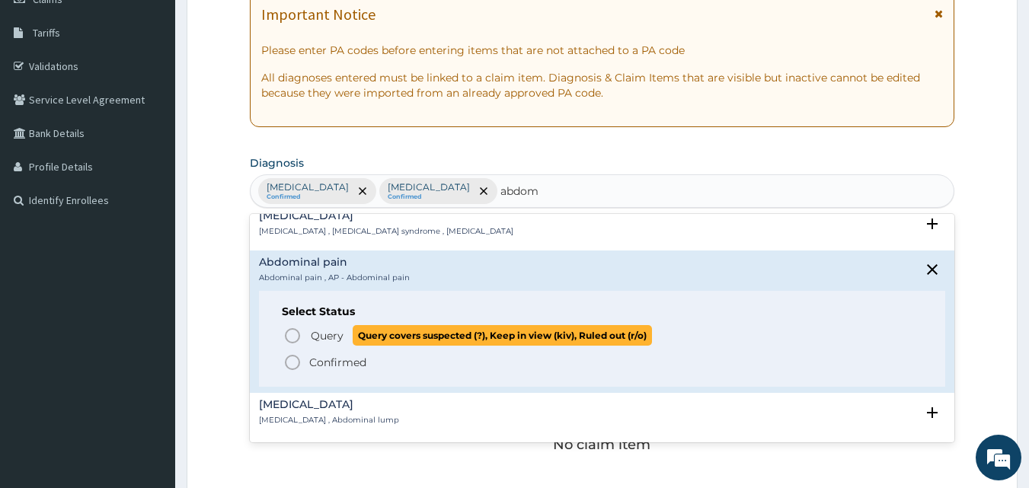
click at [293, 337] on icon "status option query" at bounding box center [292, 336] width 18 height 18
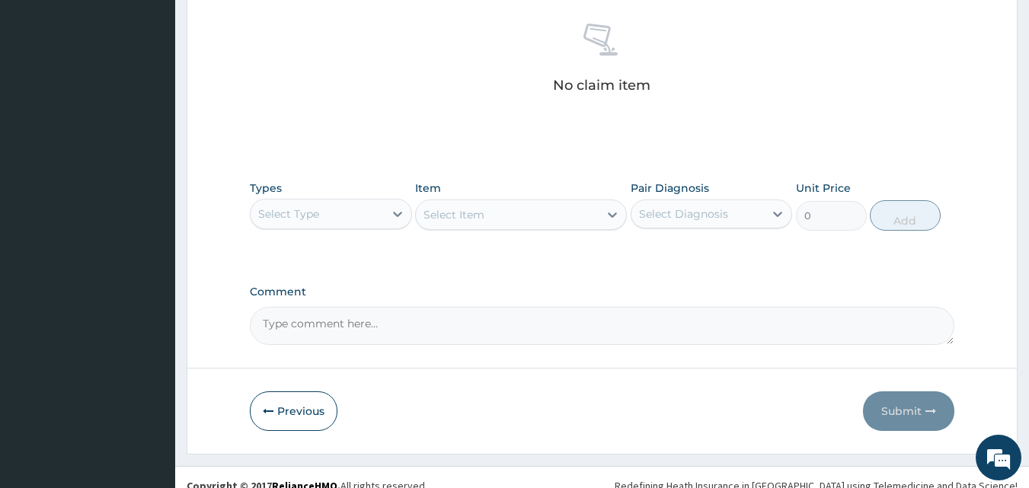
scroll to position [610, 0]
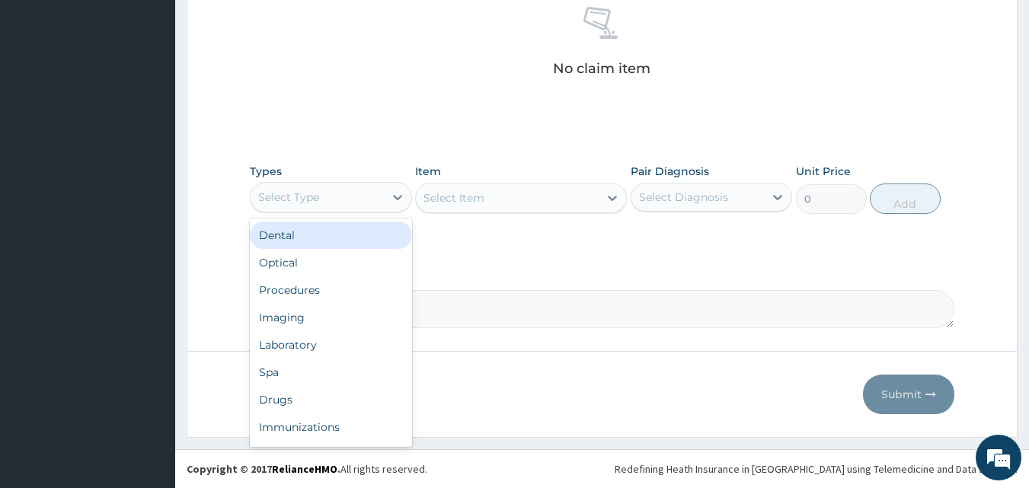
click at [330, 202] on div "Select Type" at bounding box center [316, 197] width 133 height 24
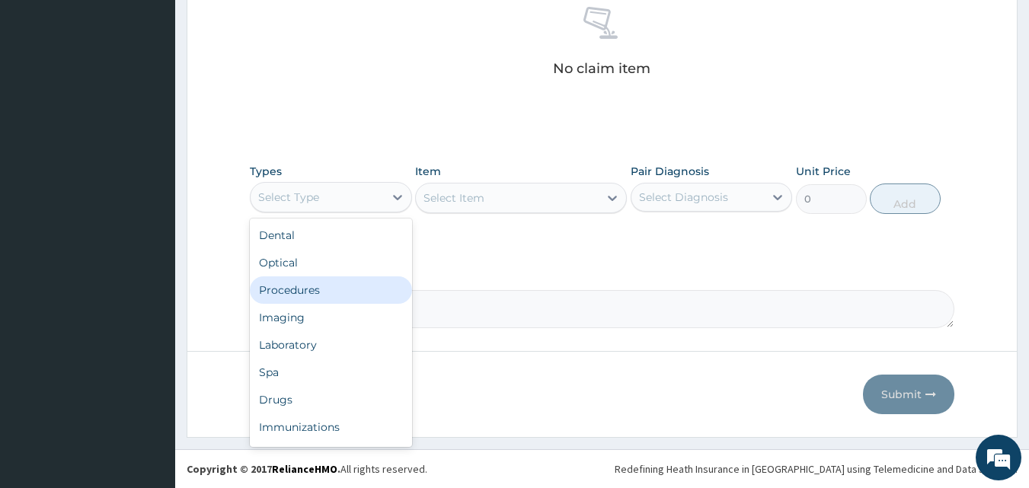
click at [318, 290] on div "Procedures" at bounding box center [331, 289] width 162 height 27
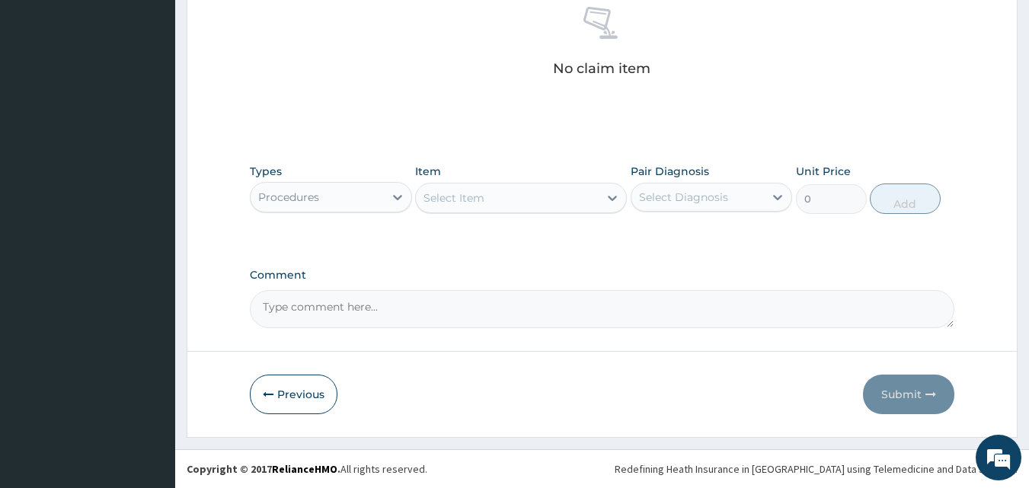
click at [490, 202] on div "Select Item" at bounding box center [507, 198] width 183 height 24
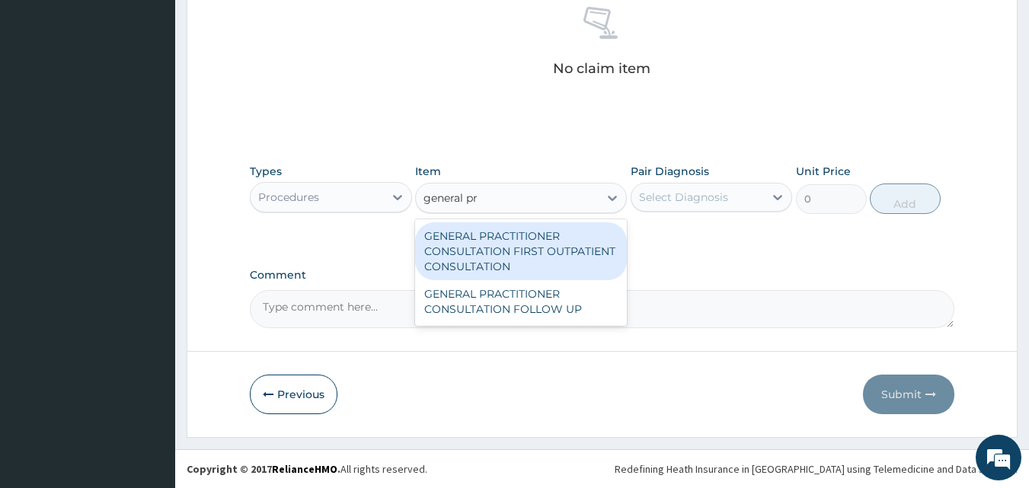
type input "general pra"
click at [502, 248] on div "GENERAL PRACTITIONER CONSULTATION FIRST OUTPATIENT CONSULTATION" at bounding box center [521, 251] width 212 height 58
type input "3795"
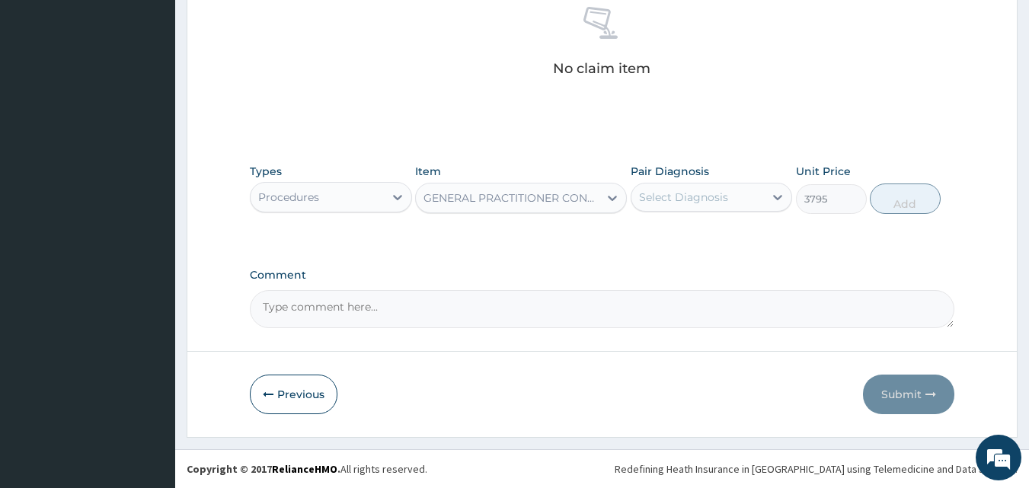
click at [673, 200] on div "Select Diagnosis" at bounding box center [683, 197] width 89 height 15
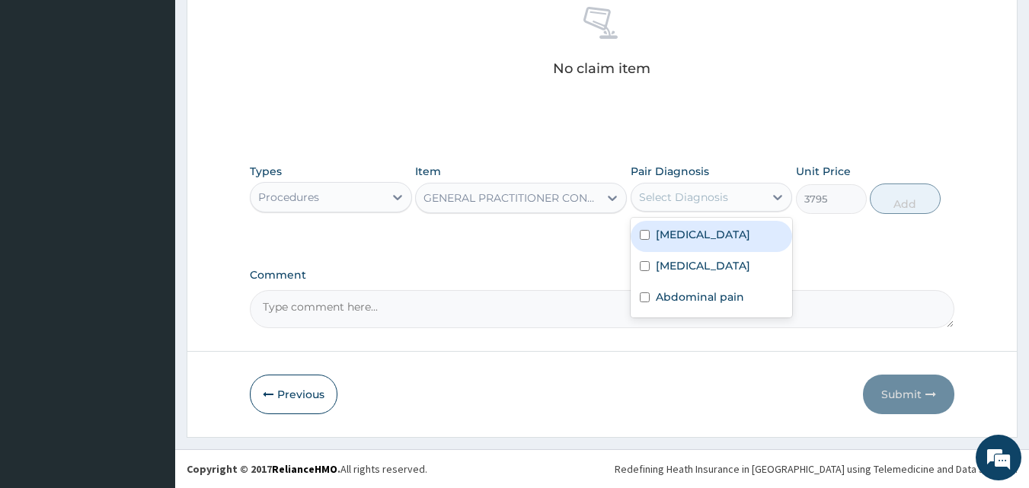
click at [646, 236] on input "checkbox" at bounding box center [645, 235] width 10 height 10
checkbox input "true"
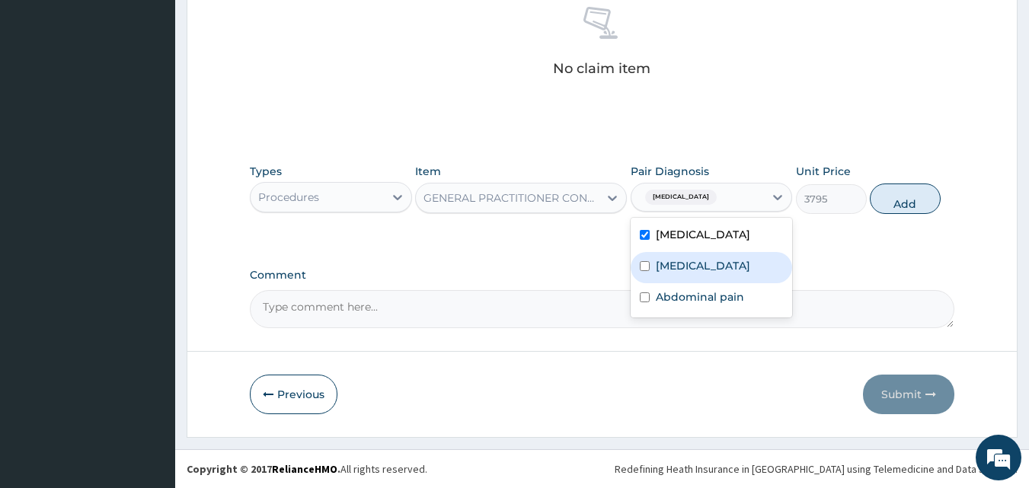
click at [647, 270] on input "checkbox" at bounding box center [645, 266] width 10 height 10
checkbox input "true"
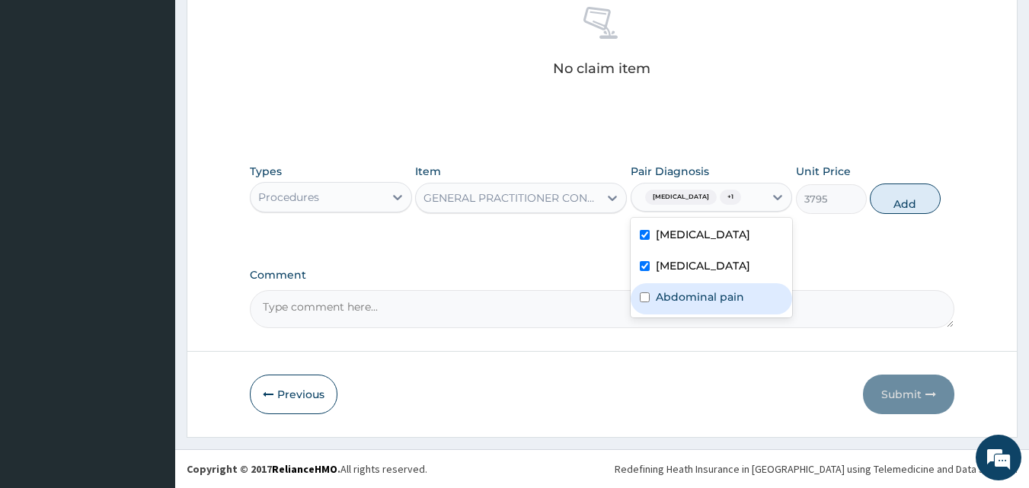
click at [646, 302] on input "checkbox" at bounding box center [645, 297] width 10 height 10
checkbox input "true"
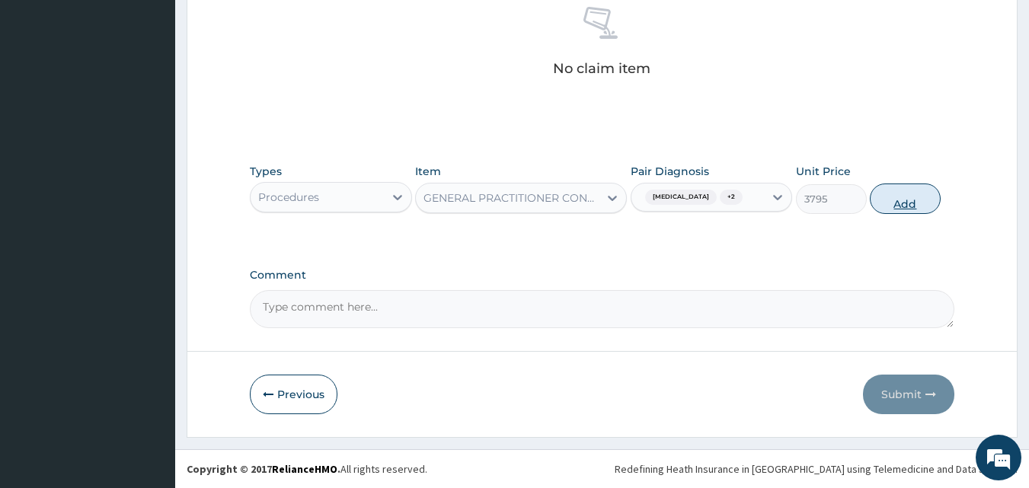
click at [899, 195] on button "Add" at bounding box center [904, 198] width 71 height 30
type input "0"
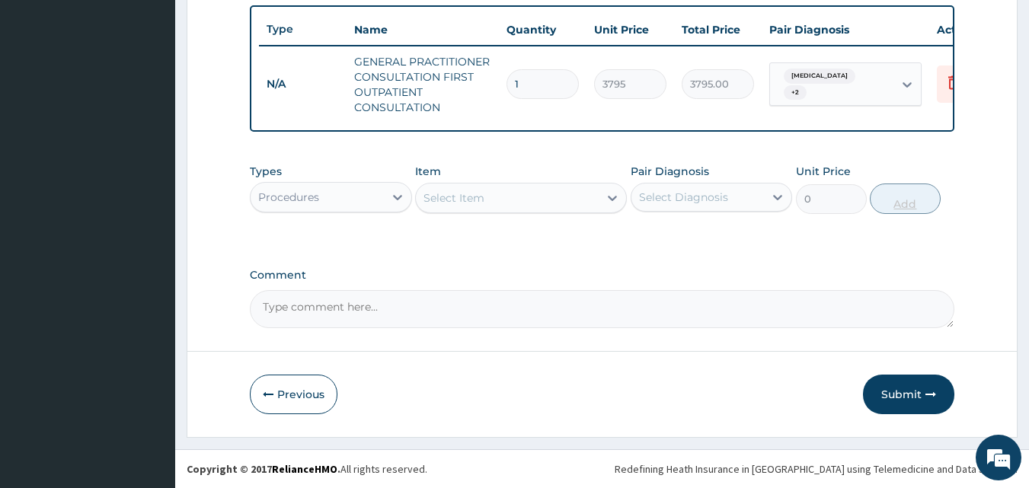
scroll to position [573, 0]
click at [336, 200] on div "Procedures" at bounding box center [316, 197] width 133 height 24
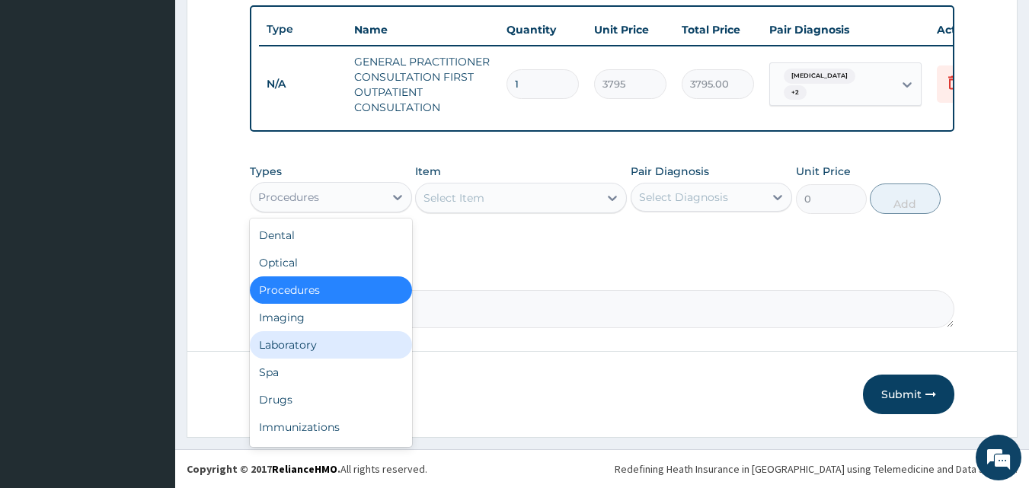
click at [311, 343] on div "Laboratory" at bounding box center [331, 344] width 162 height 27
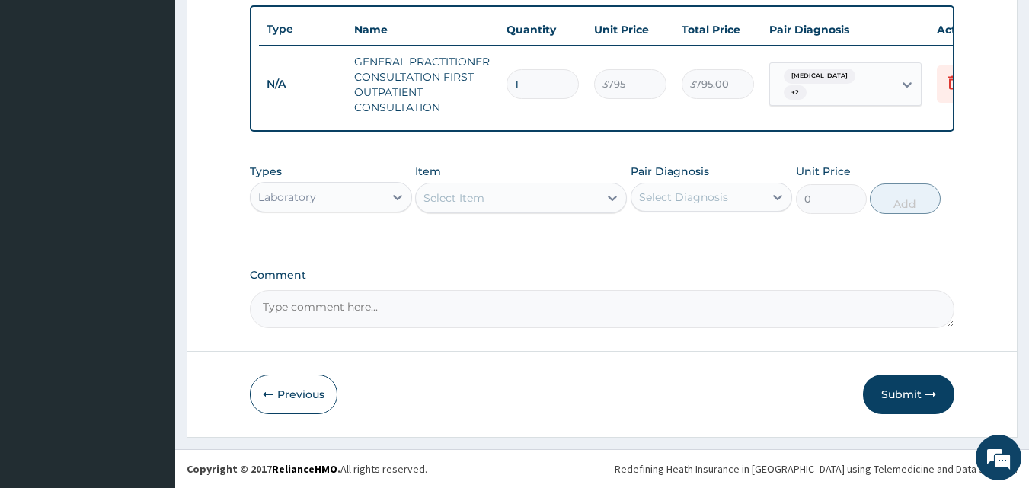
click at [536, 200] on div "Select Item" at bounding box center [507, 198] width 183 height 24
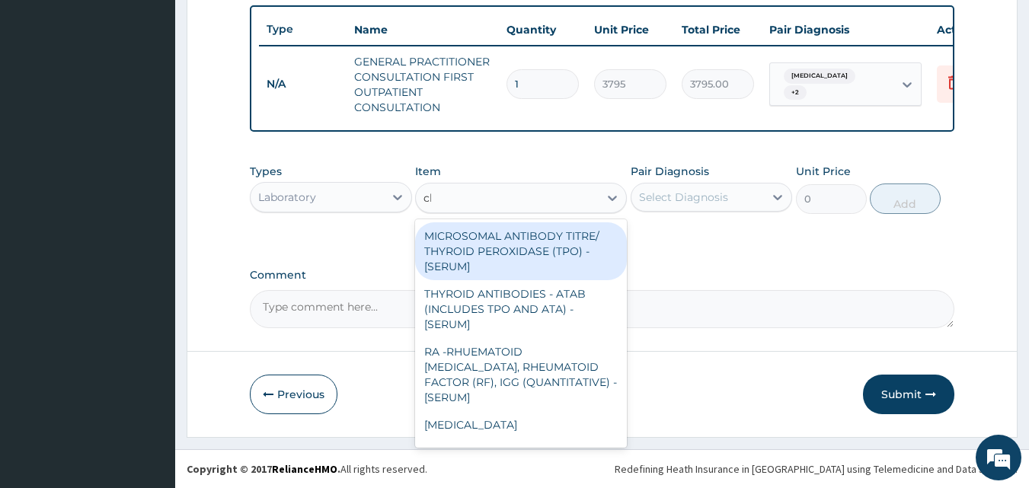
type input "cbc"
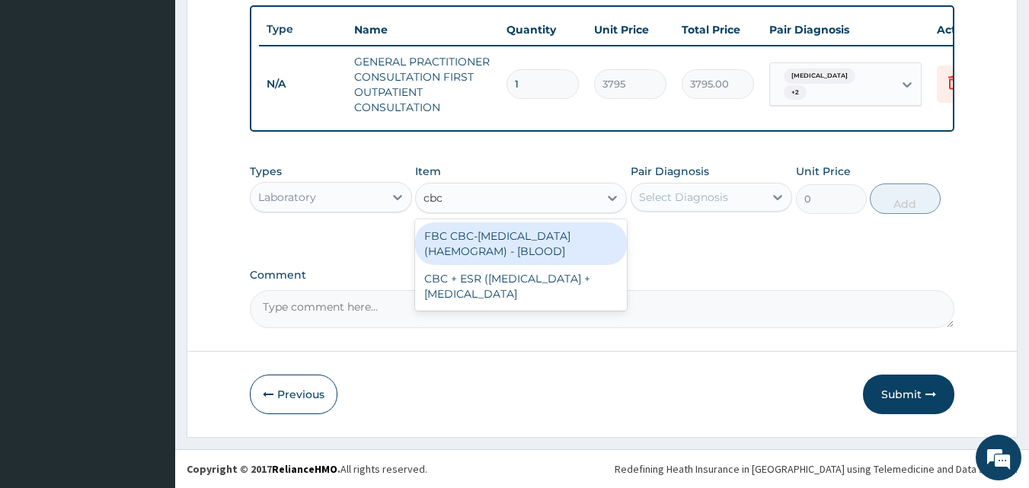
click at [524, 240] on div "FBC CBC-COMPLETE BLOOD COUNT (HAEMOGRAM) - [BLOOD]" at bounding box center [521, 243] width 212 height 43
type input "4600"
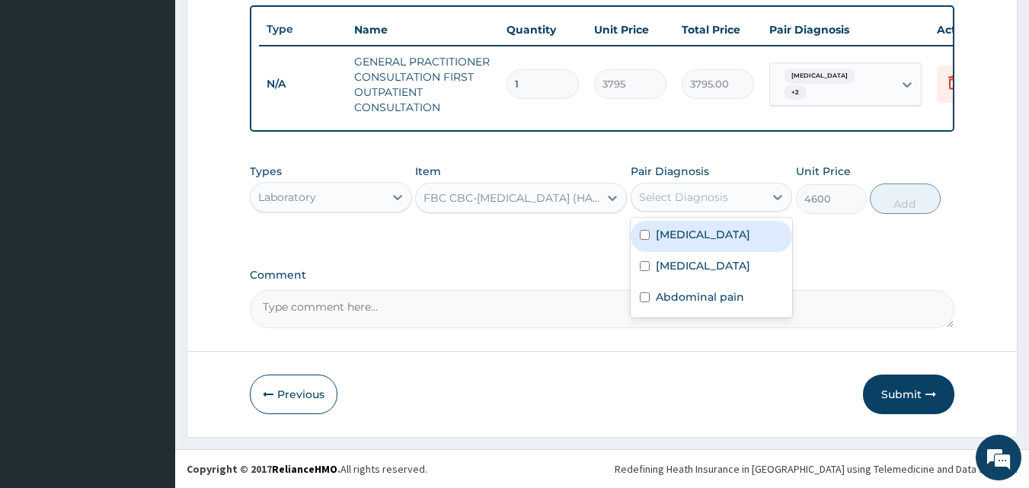
click at [690, 209] on div "Select Diagnosis" at bounding box center [711, 197] width 162 height 29
click at [667, 234] on label "Malaria" at bounding box center [703, 234] width 94 height 15
checkbox input "true"
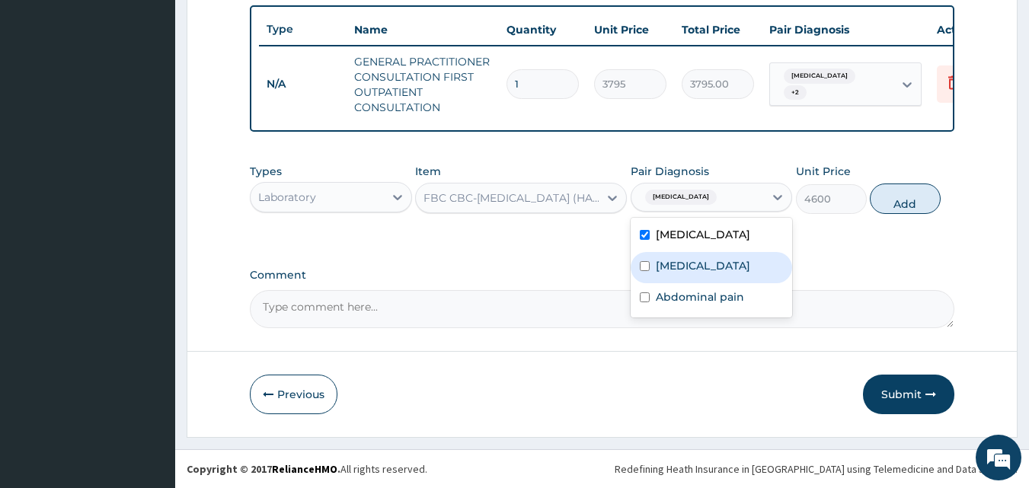
click at [678, 273] on label "Upper respiratory infection" at bounding box center [703, 265] width 94 height 15
checkbox input "true"
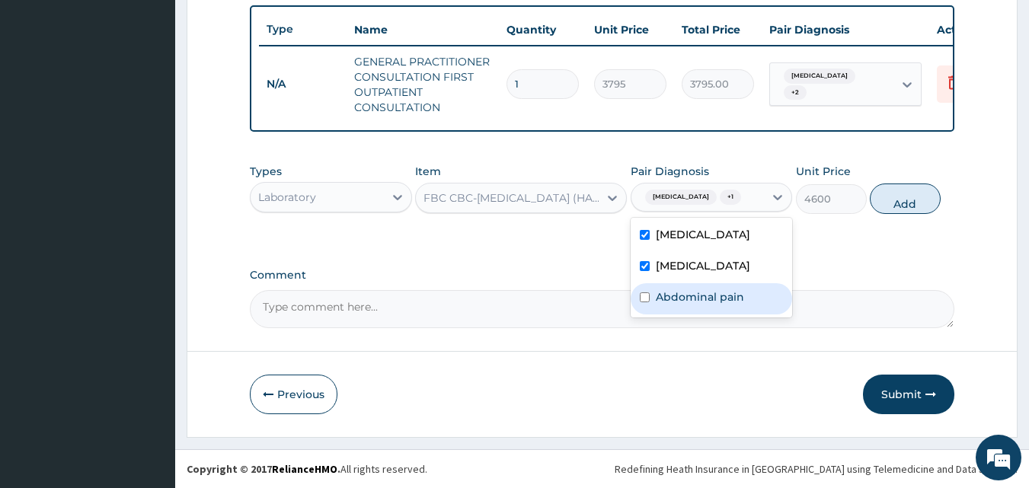
click at [693, 305] on label "Abdominal pain" at bounding box center [700, 296] width 88 height 15
checkbox input "true"
click at [908, 196] on button "Add" at bounding box center [904, 198] width 71 height 30
type input "0"
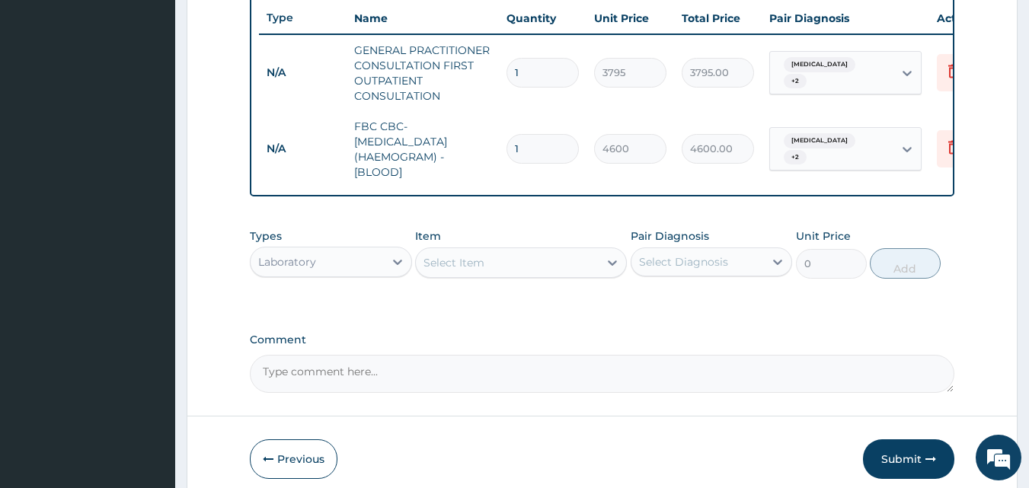
click at [475, 269] on div "Select Item" at bounding box center [453, 262] width 61 height 15
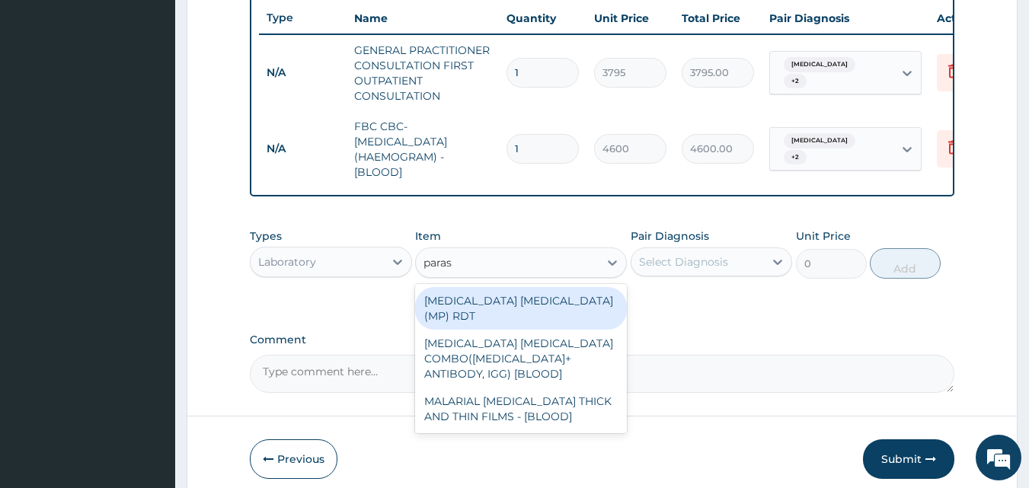
type input "parasi"
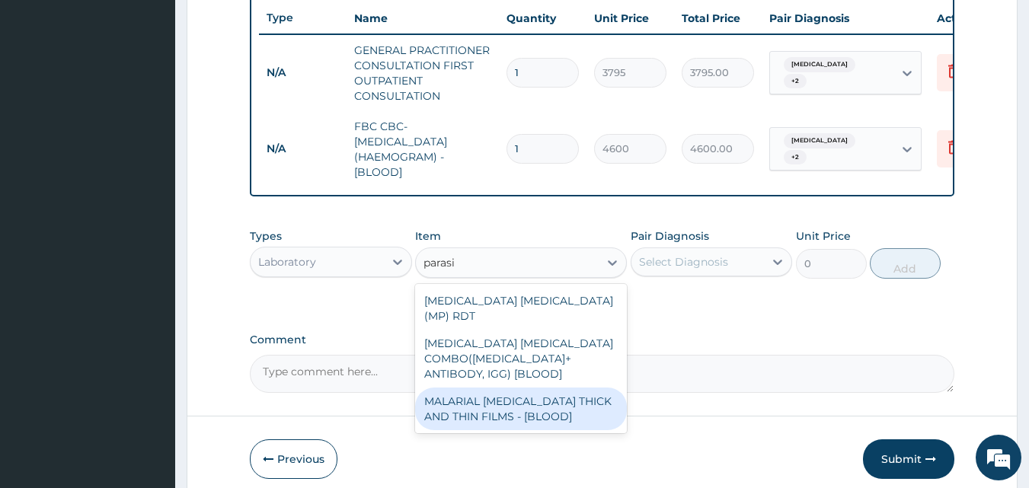
click at [504, 388] on div "MALARIAL PARASITE THICK AND THIN FILMS - [BLOOD]" at bounding box center [521, 409] width 212 height 43
type input "1725"
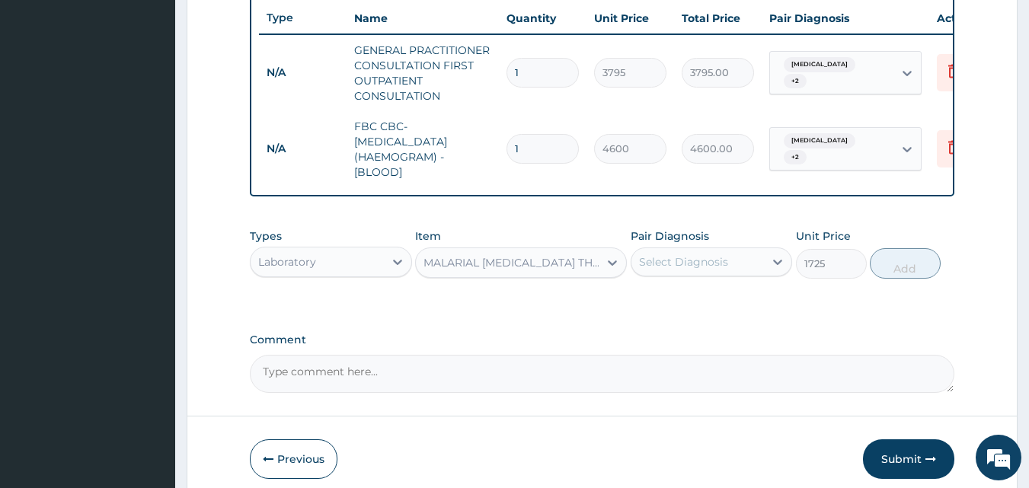
click at [678, 270] on div "Select Diagnosis" at bounding box center [683, 261] width 89 height 15
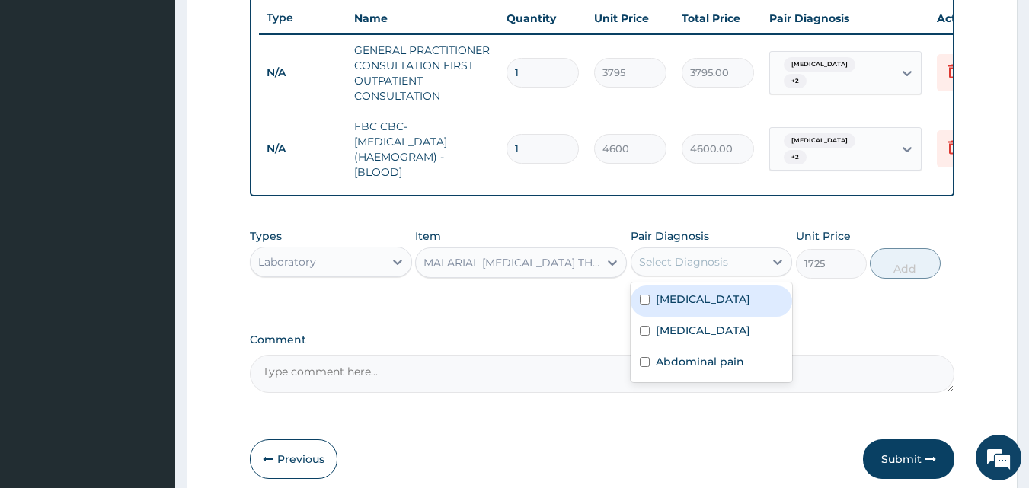
click at [662, 307] on label "Malaria" at bounding box center [703, 299] width 94 height 15
checkbox input "true"
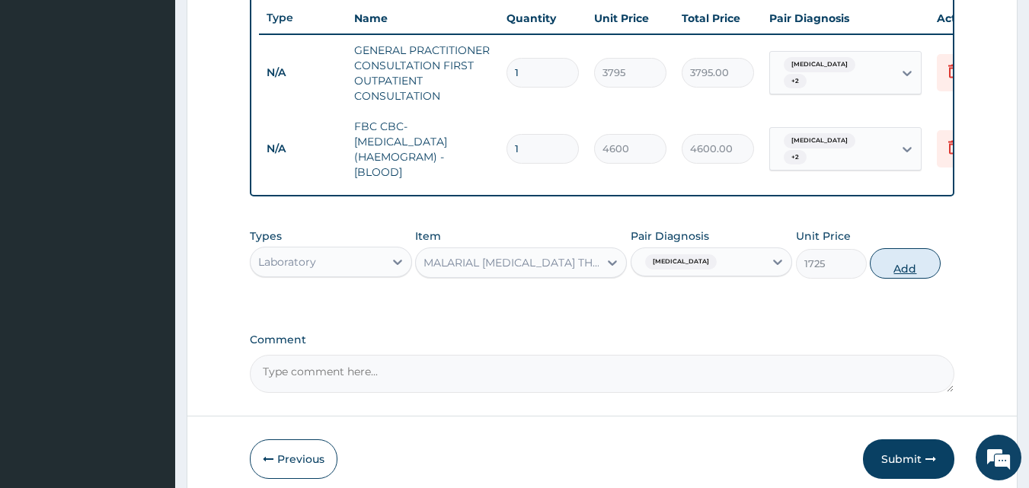
click at [908, 279] on button "Add" at bounding box center [904, 263] width 71 height 30
type input "0"
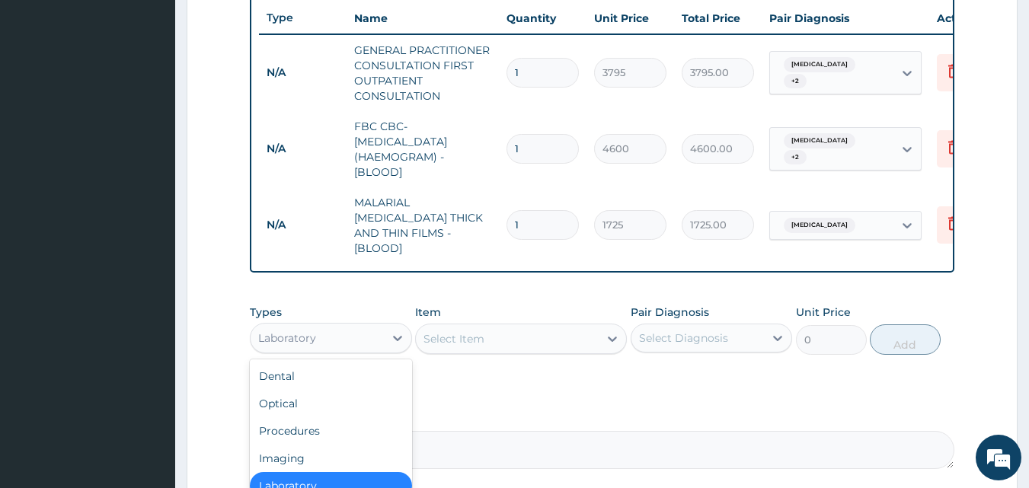
click at [324, 337] on div "Laboratory" at bounding box center [316, 338] width 133 height 24
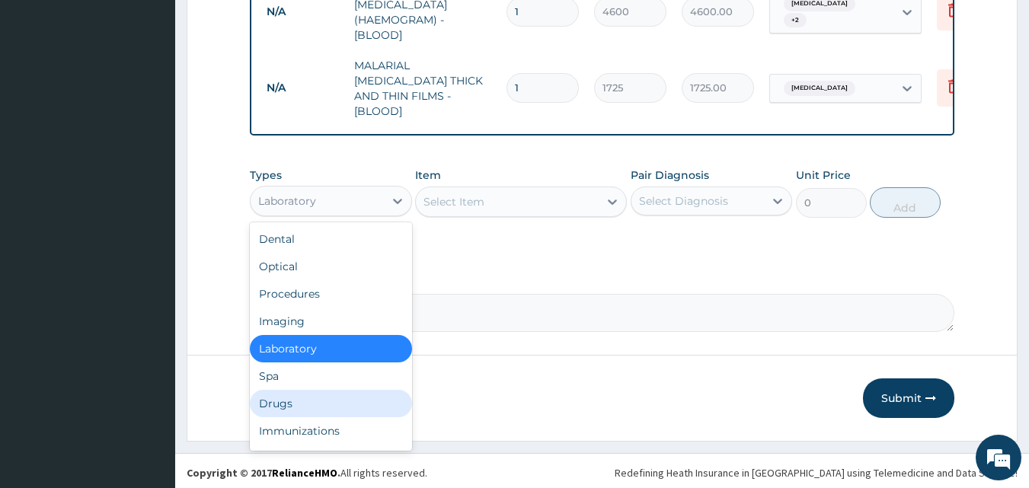
click at [289, 404] on div "Drugs" at bounding box center [331, 403] width 162 height 27
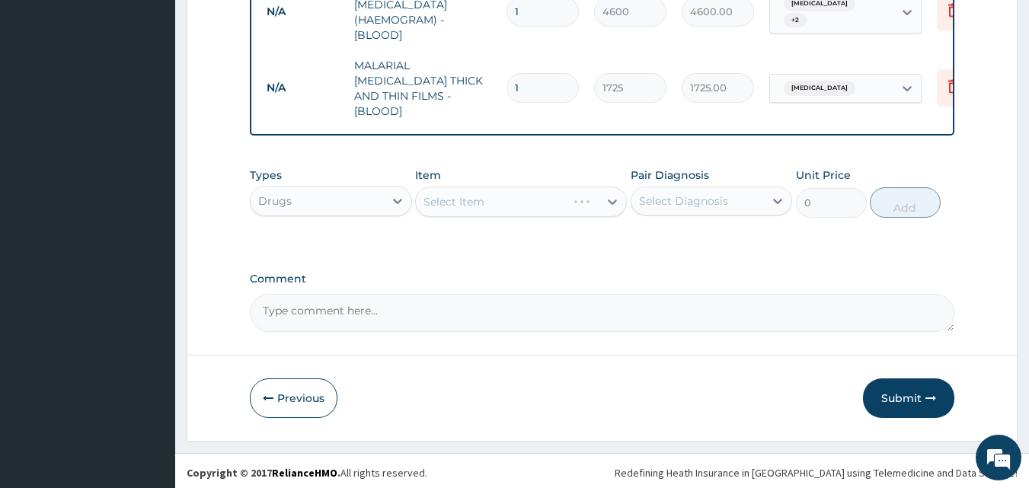
click at [447, 203] on div "Select Item" at bounding box center [521, 202] width 212 height 30
click at [449, 199] on div "Select Item" at bounding box center [453, 201] width 61 height 15
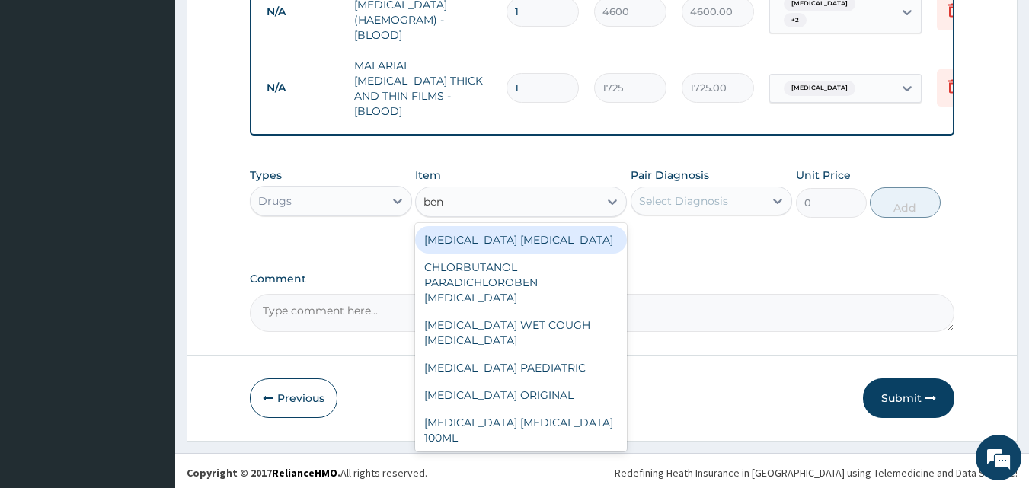
type input "beny"
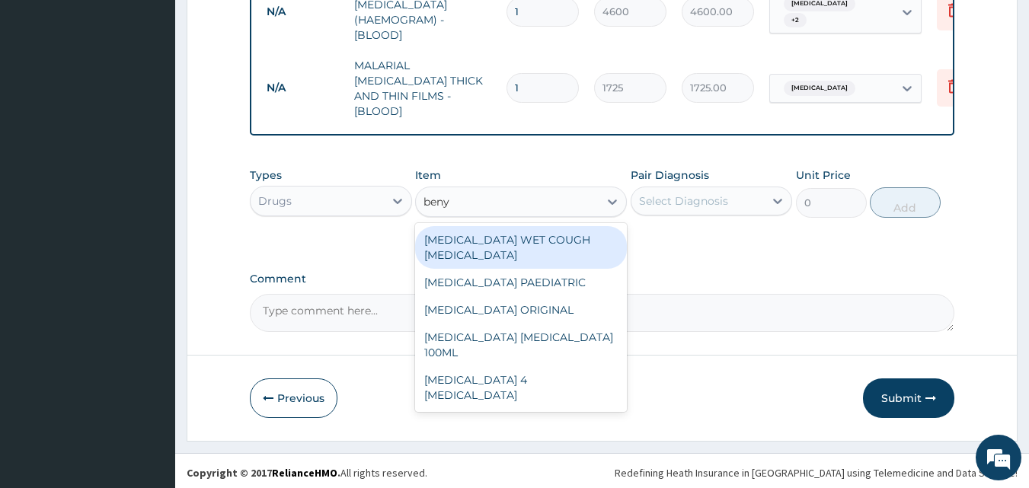
click at [462, 239] on div "BENYLIN WET COUGH MENTHOL" at bounding box center [521, 247] width 212 height 43
type input "1897.5"
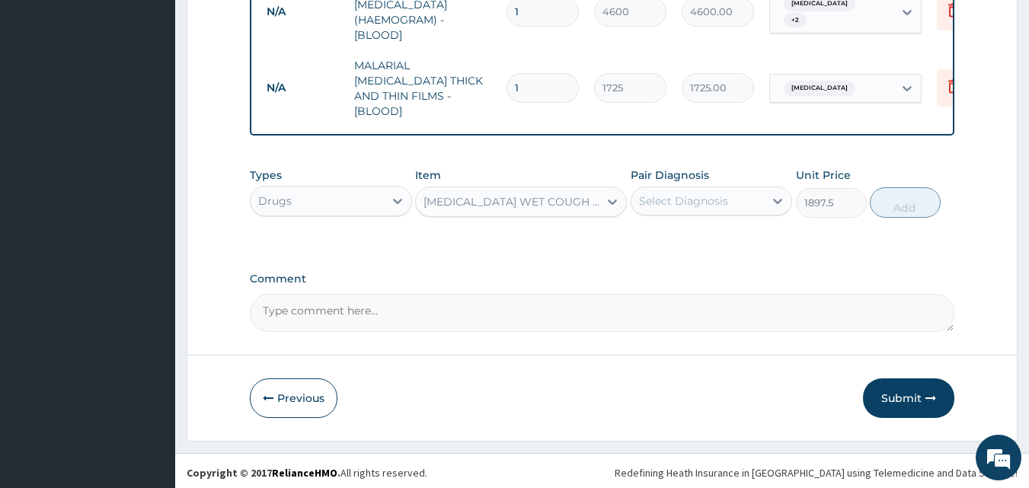
click at [685, 207] on div "Select Diagnosis" at bounding box center [697, 201] width 133 height 24
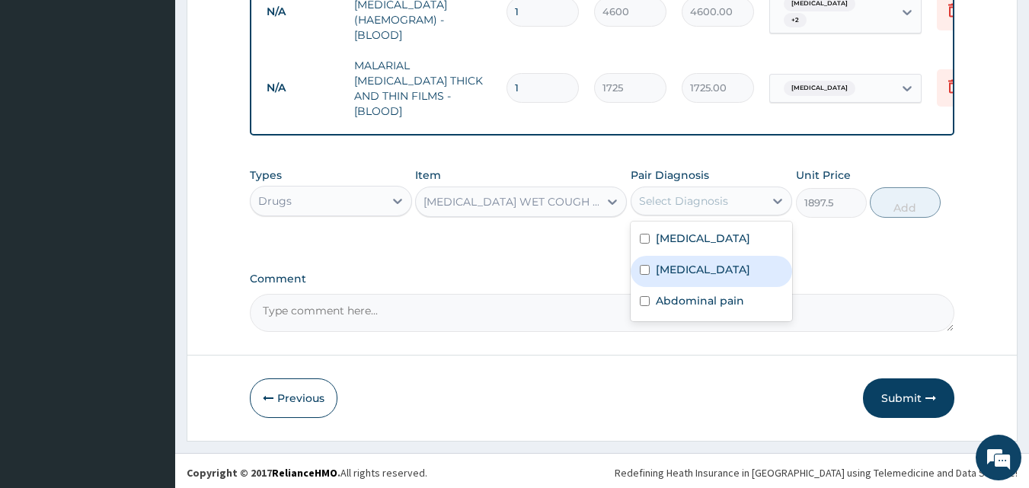
click at [671, 266] on label "Upper respiratory infection" at bounding box center [703, 269] width 94 height 15
checkbox input "true"
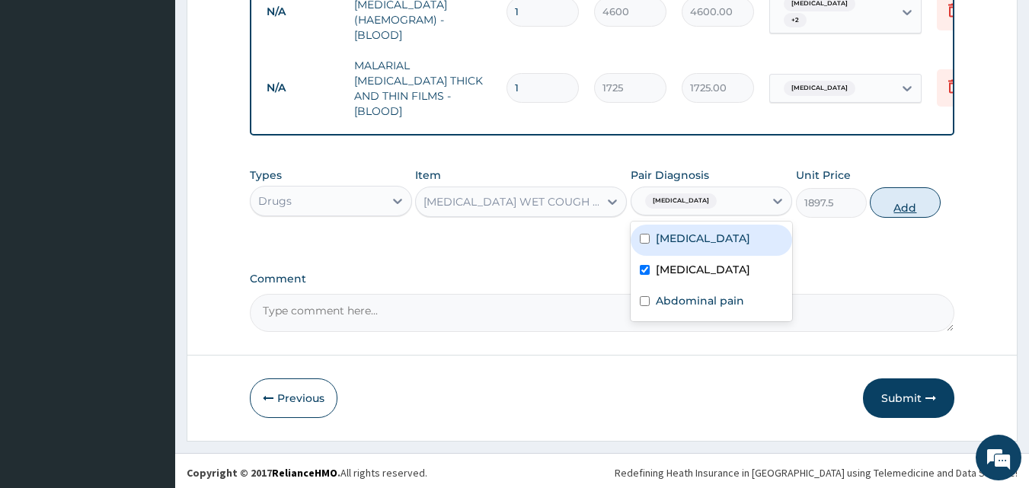
click at [895, 199] on button "Add" at bounding box center [904, 202] width 71 height 30
type input "0"
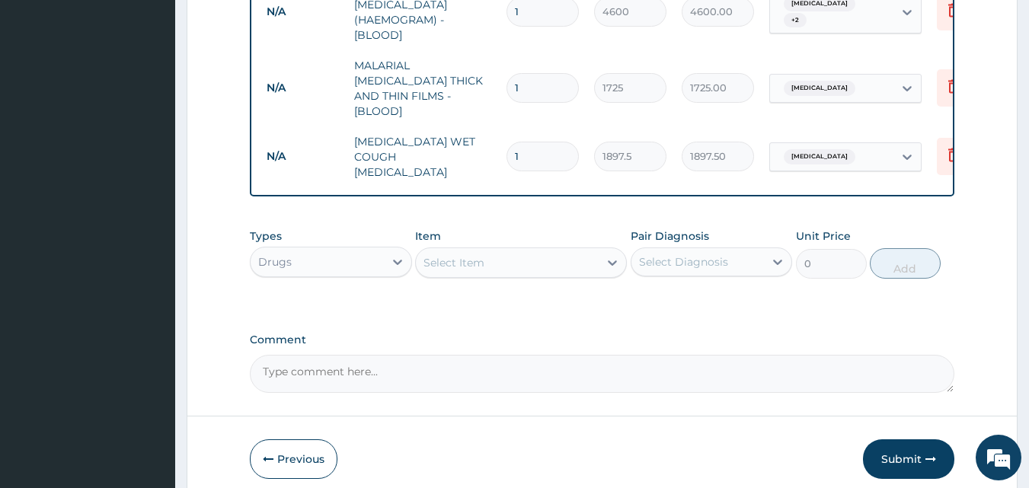
click at [445, 255] on div "Select Item" at bounding box center [453, 262] width 61 height 15
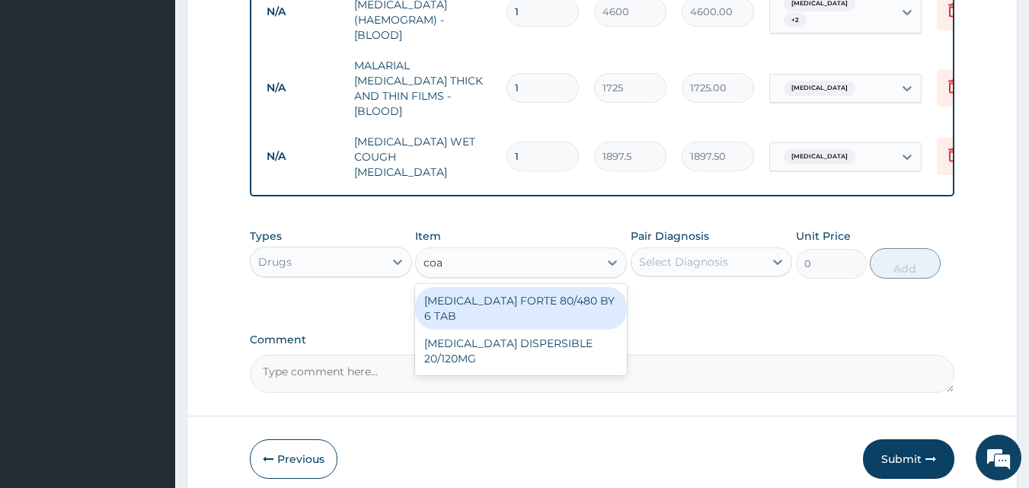
type input "coar"
click at [478, 293] on div "COARTEM FORTE 80/480 BY 6 TAB" at bounding box center [521, 308] width 212 height 43
type input "480.7"
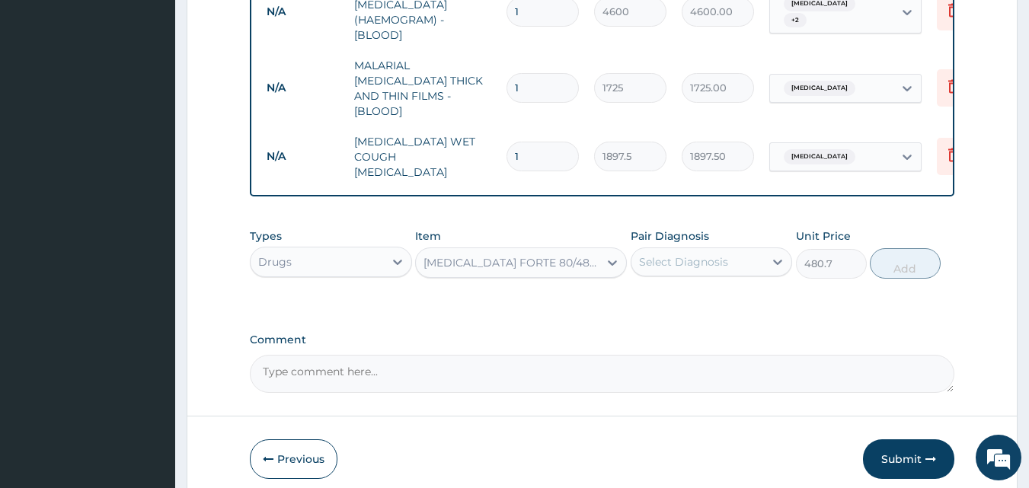
click at [687, 256] on div "Select Diagnosis" at bounding box center [683, 261] width 89 height 15
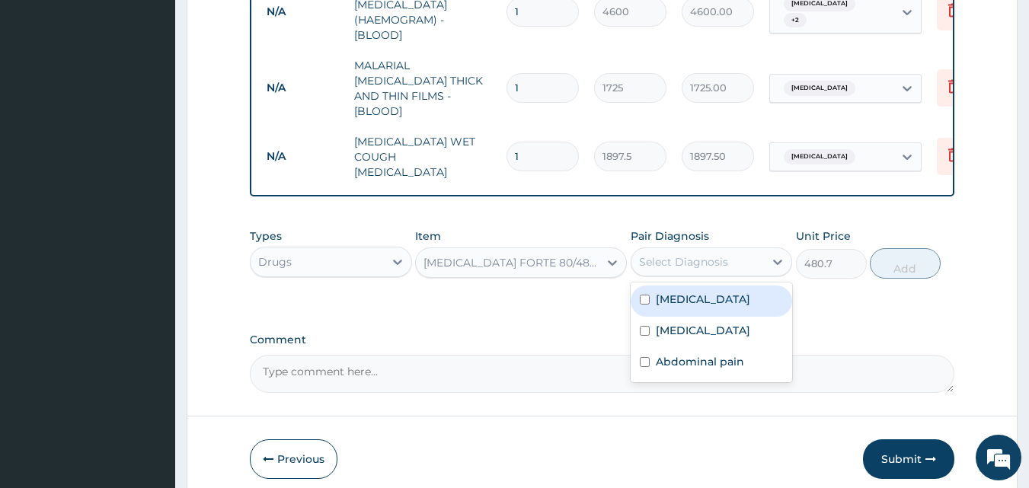
click at [670, 292] on label "Malaria" at bounding box center [703, 299] width 94 height 15
checkbox input "true"
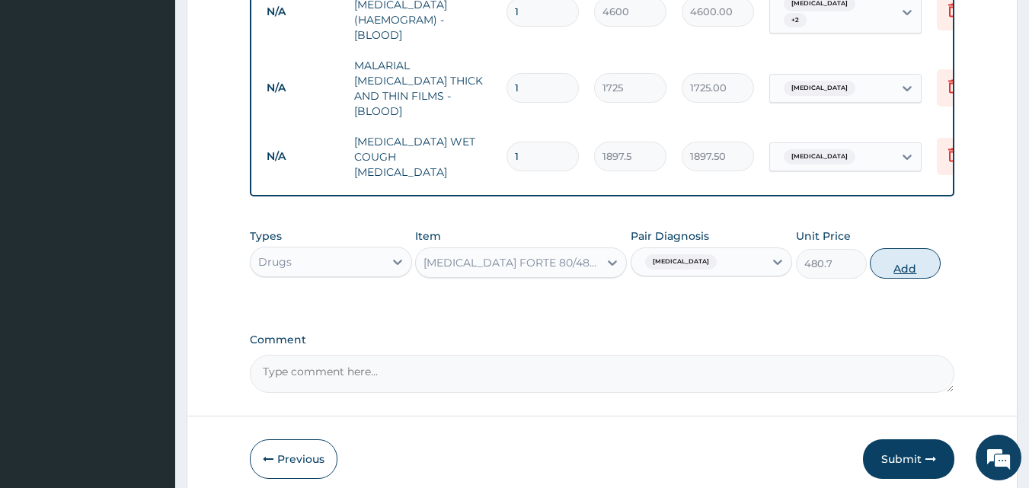
click at [895, 255] on button "Add" at bounding box center [904, 263] width 71 height 30
type input "0"
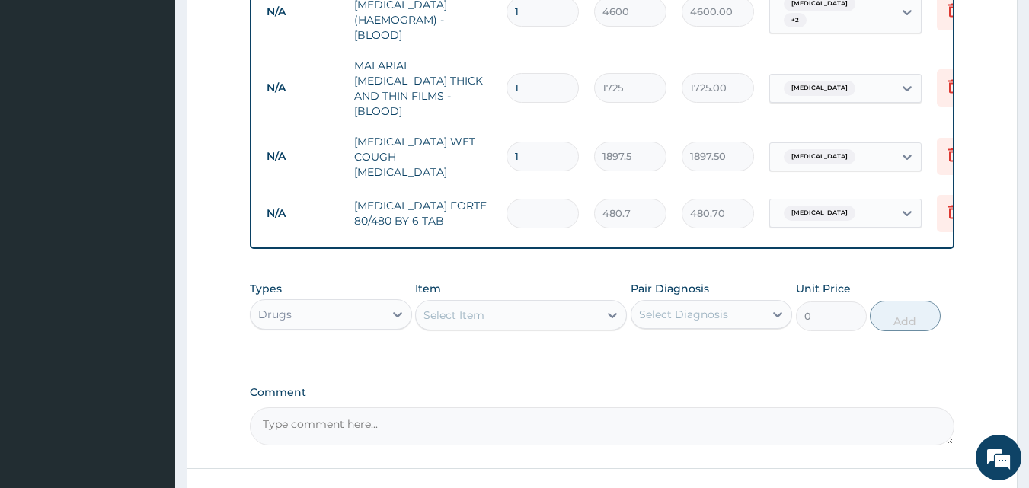
type input "0.00"
type input "6"
type input "2884.20"
type input "6"
click at [453, 308] on div "Select Item" at bounding box center [453, 315] width 61 height 15
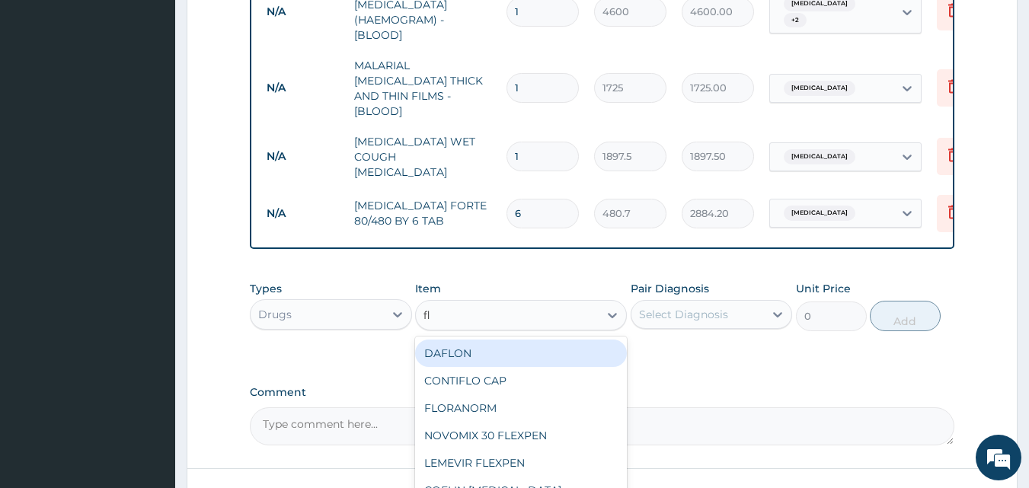
type input "fla"
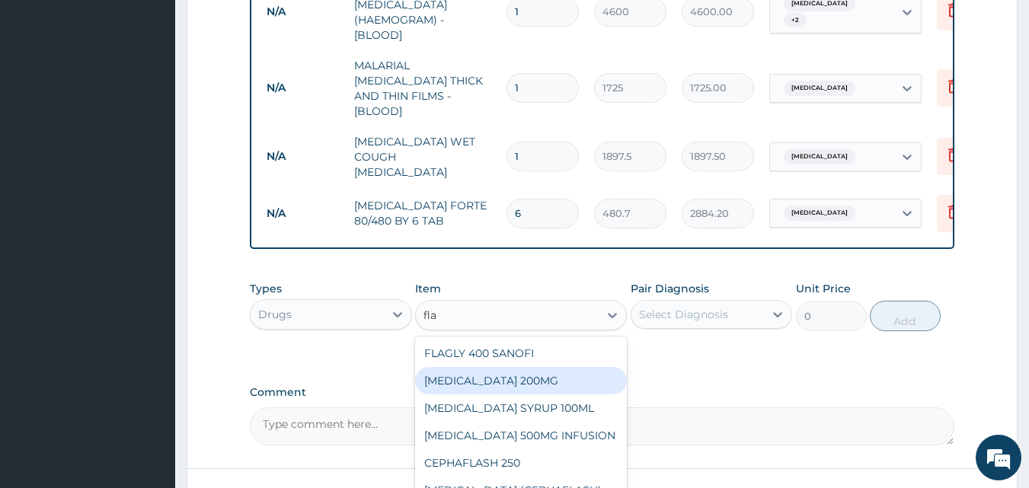
click at [445, 373] on div "FLAGYL 200MG" at bounding box center [521, 380] width 212 height 27
type input "50.6"
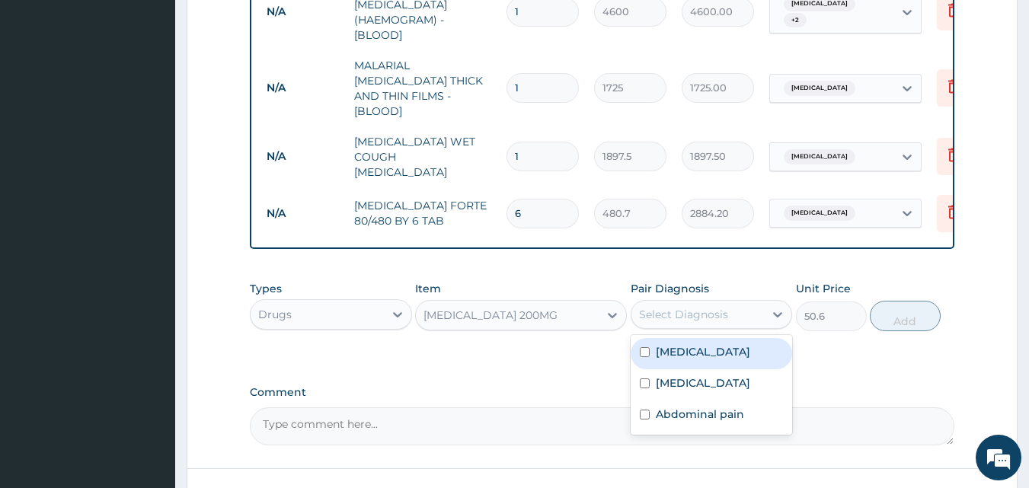
click at [645, 307] on div "Select Diagnosis" at bounding box center [683, 314] width 89 height 15
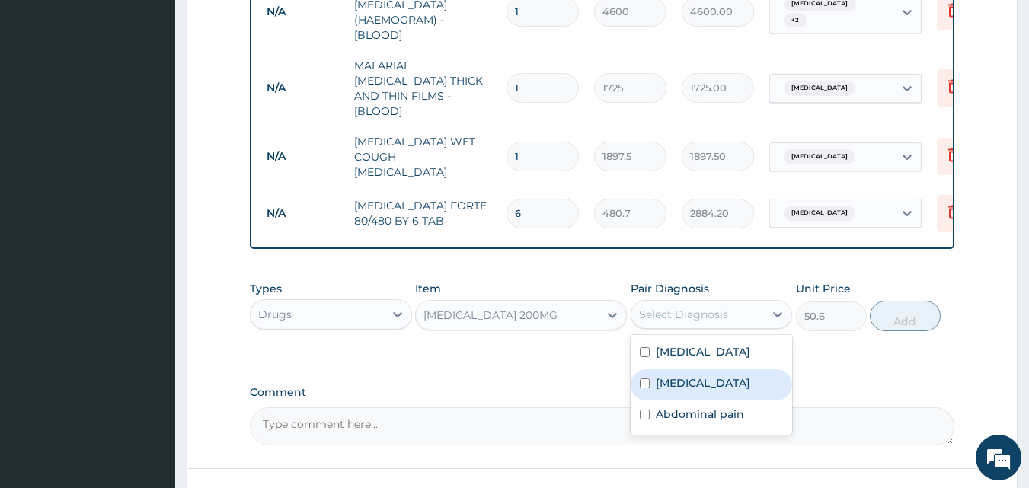
click at [664, 375] on label "Upper respiratory infection" at bounding box center [703, 382] width 94 height 15
checkbox input "true"
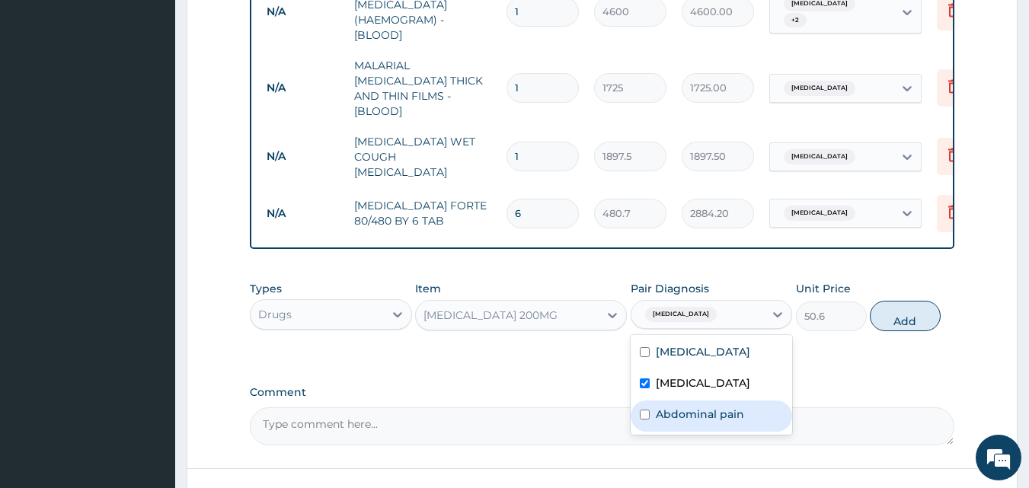
click at [665, 415] on label "Abdominal pain" at bounding box center [700, 414] width 88 height 15
checkbox input "true"
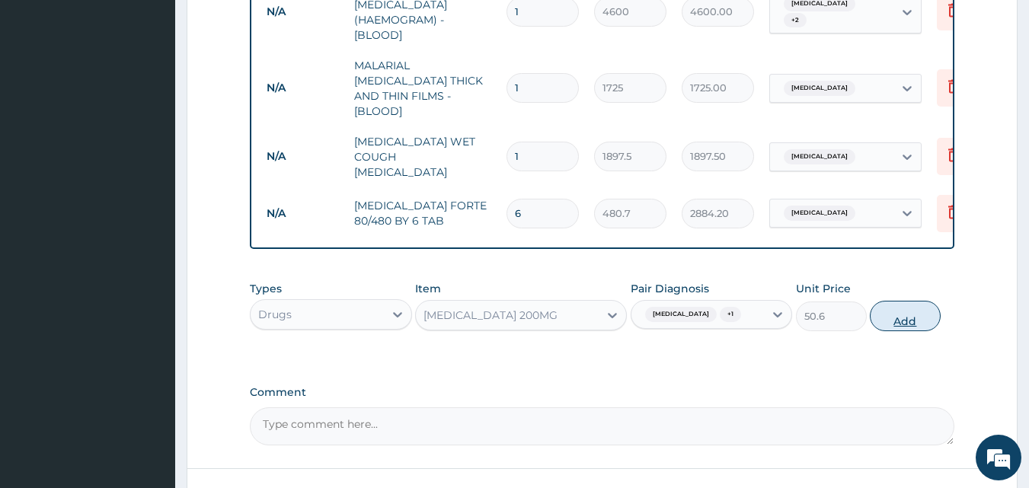
click at [895, 311] on button "Add" at bounding box center [904, 316] width 71 height 30
type input "0"
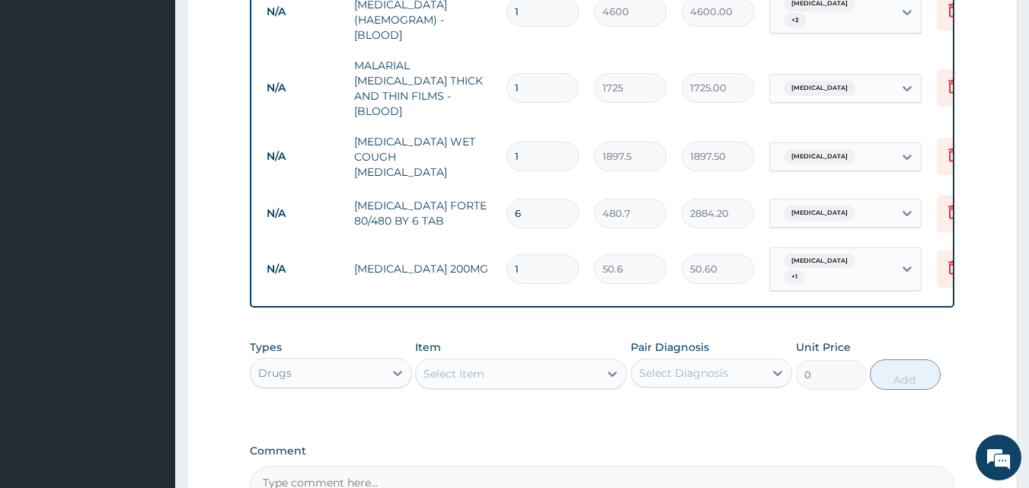
type input "0.00"
type input "3"
type input "151.80"
type input "30"
type input "1518.00"
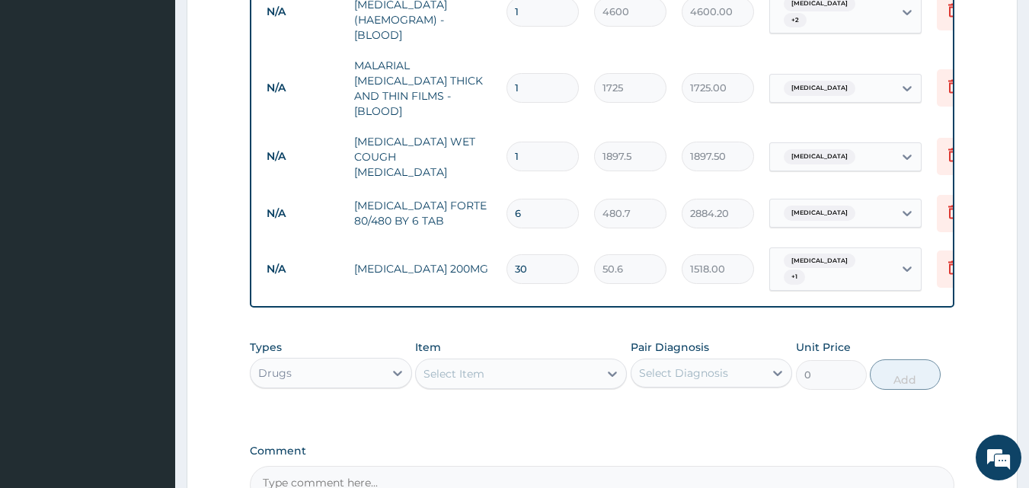
type input "30"
click at [483, 366] on div "Select Item" at bounding box center [453, 373] width 61 height 15
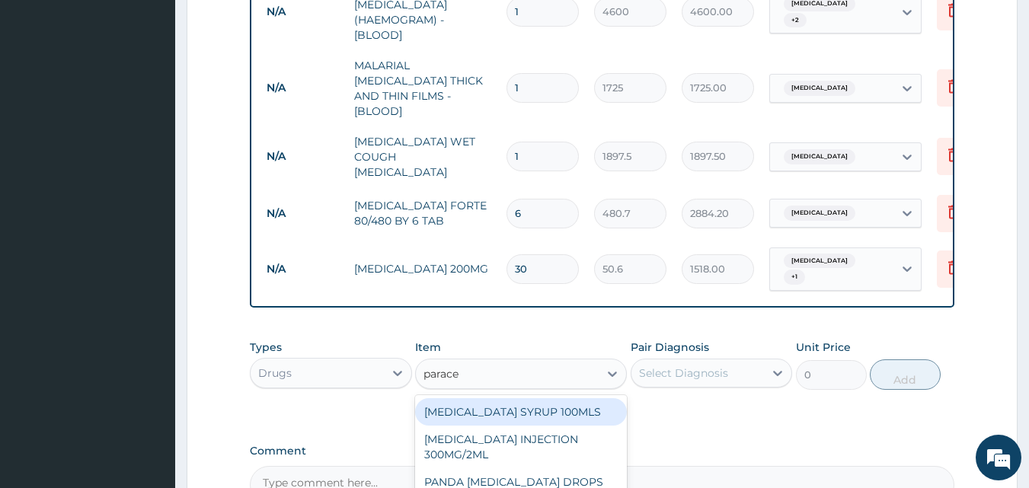
type input "paracet"
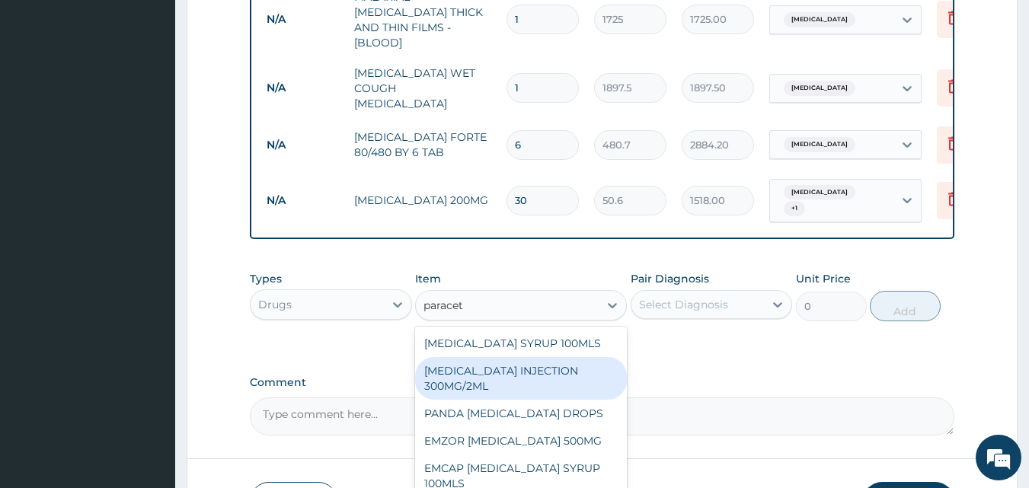
scroll to position [801, 0]
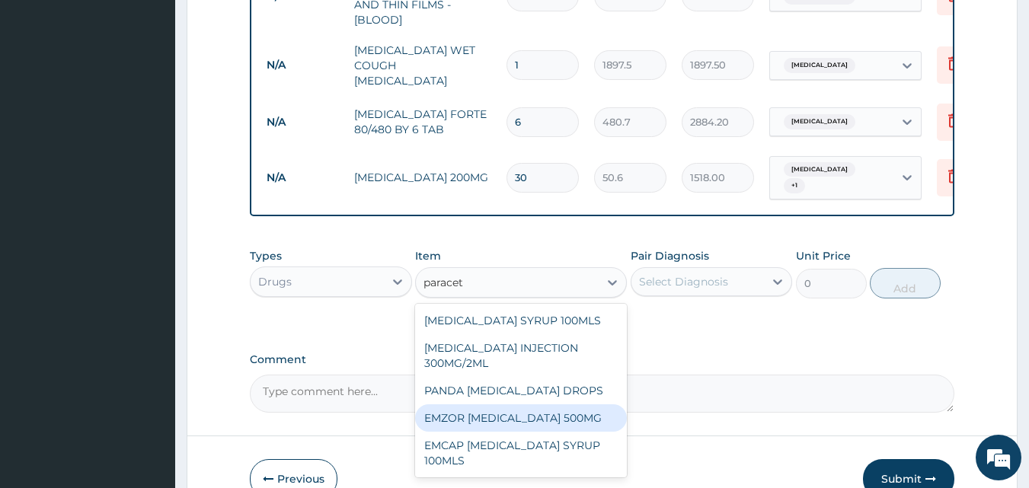
click at [543, 410] on div "EMZOR PARACETAMOL 500MG" at bounding box center [521, 417] width 212 height 27
type input "25.3"
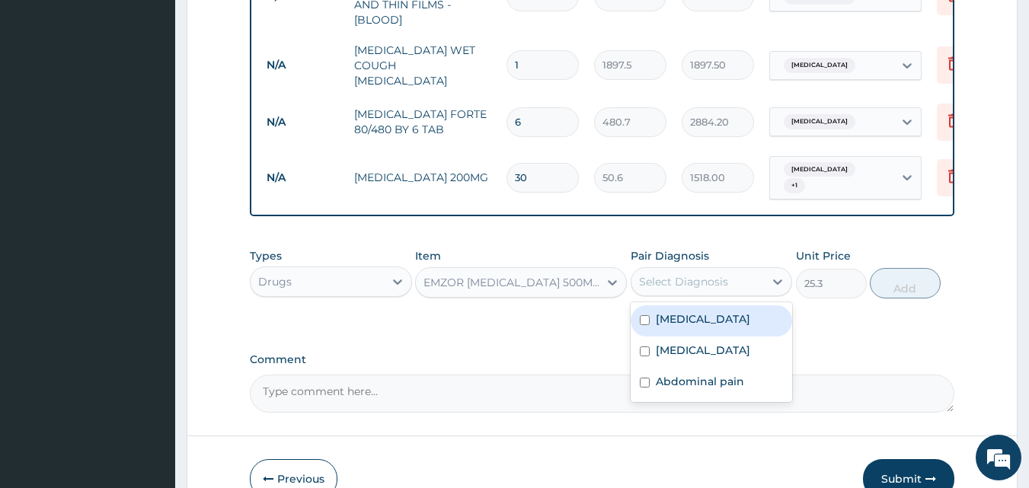
click at [672, 274] on div "Select Diagnosis" at bounding box center [683, 281] width 89 height 15
click at [678, 311] on label "Malaria" at bounding box center [703, 318] width 94 height 15
checkbox input "true"
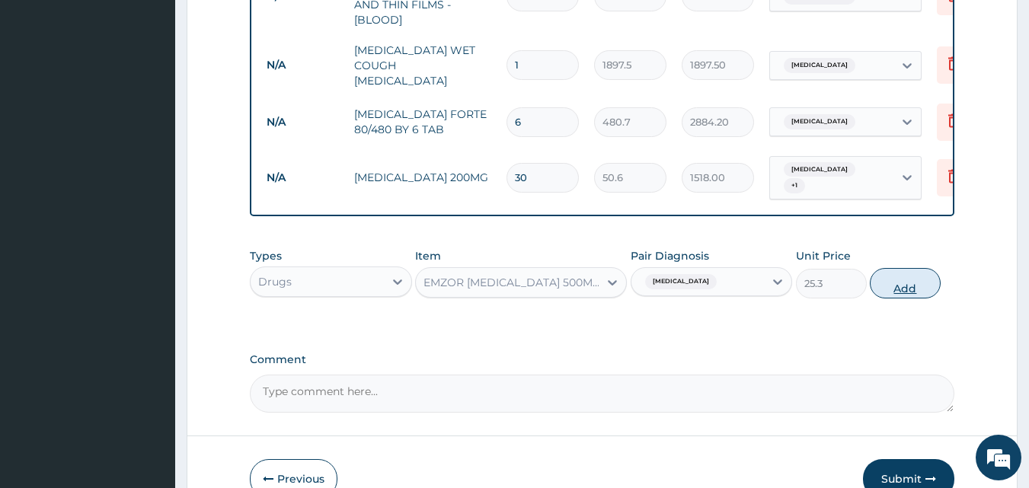
click at [898, 275] on button "Add" at bounding box center [904, 283] width 71 height 30
type input "0"
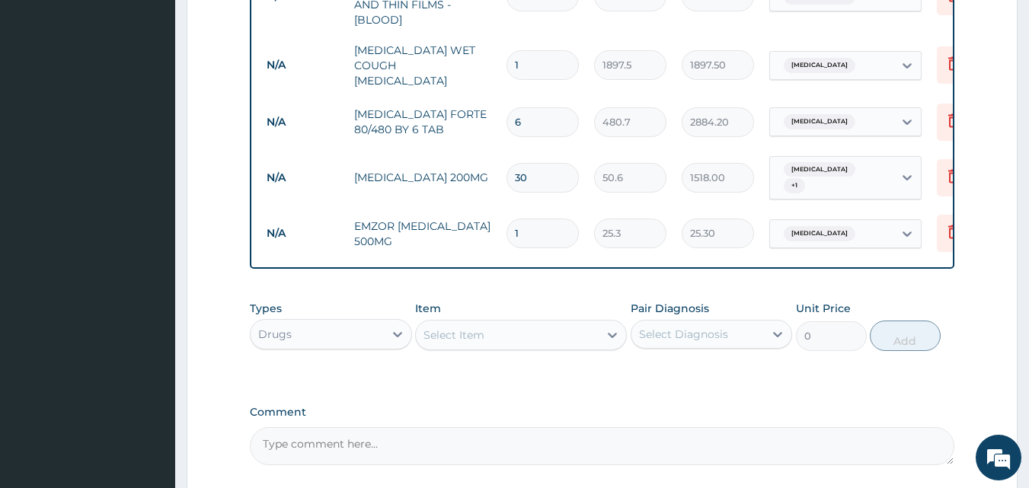
type input "0.00"
type input "3"
type input "75.90"
type input "30"
type input "759.00"
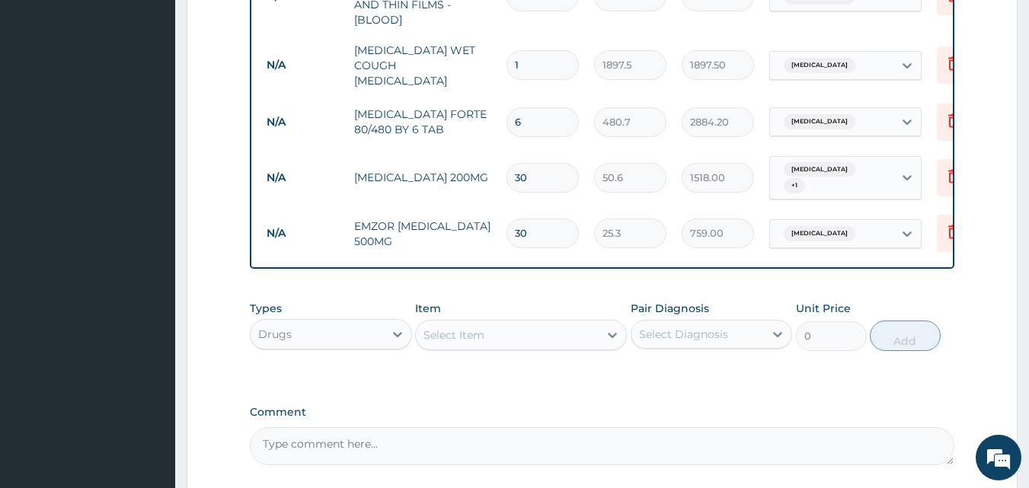
type input "30"
click at [437, 327] on div "Select Item" at bounding box center [453, 334] width 61 height 15
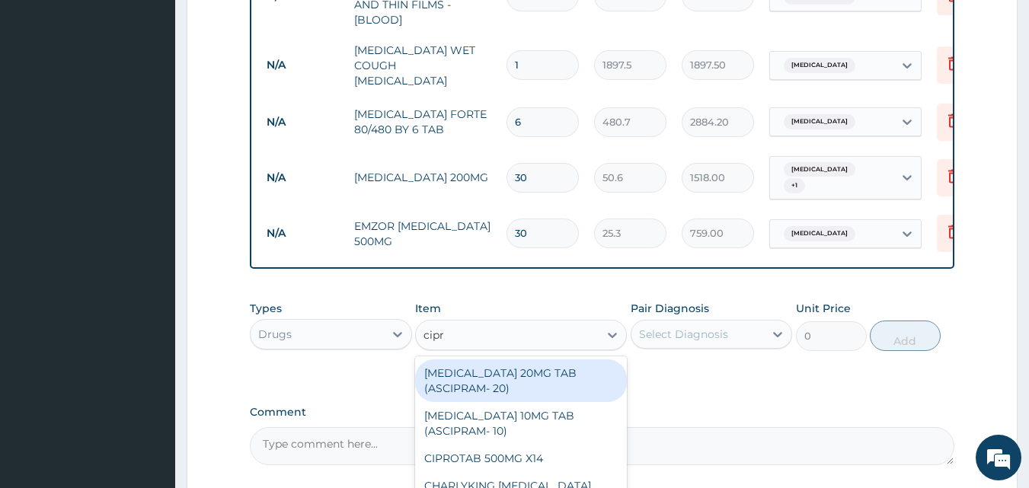
type input "cipro"
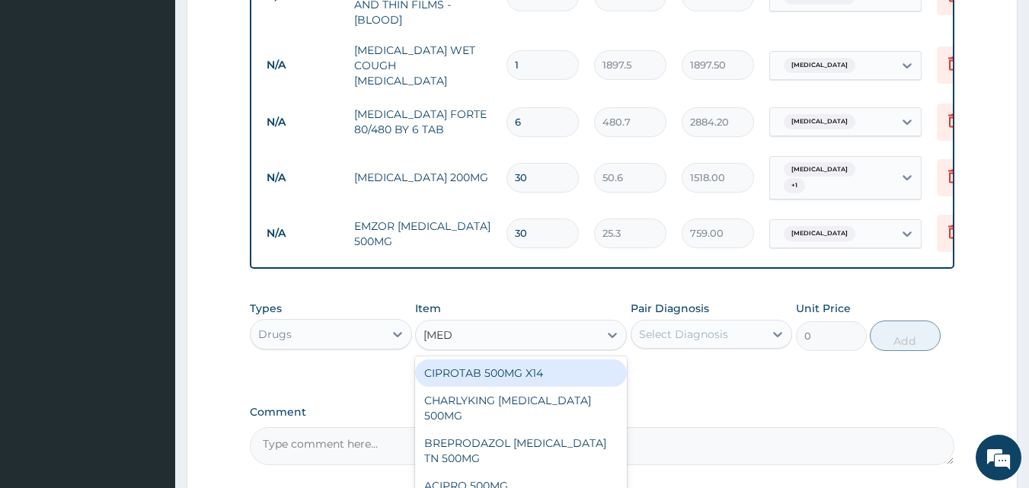
click at [455, 360] on div "CIPROTAB 500MG X14" at bounding box center [521, 372] width 212 height 27
type input "341.55"
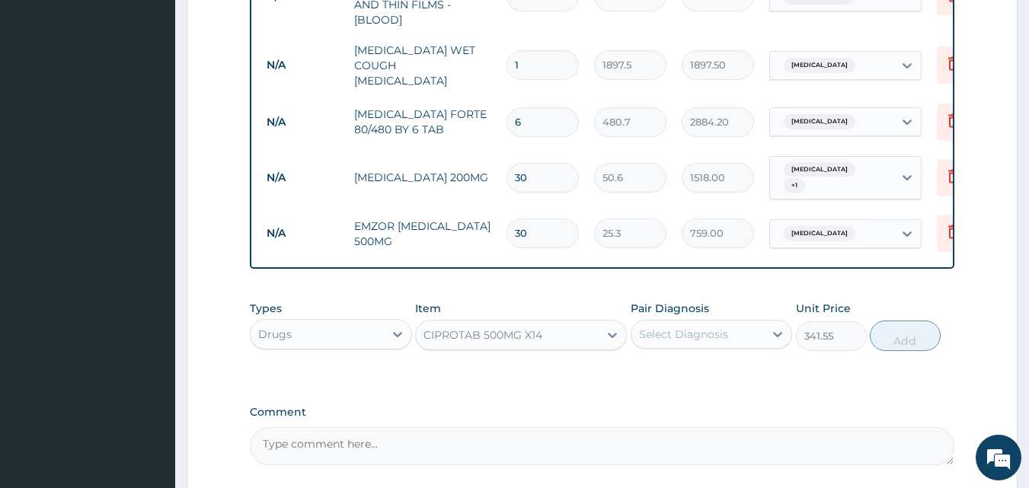
click at [680, 327] on div "Select Diagnosis" at bounding box center [683, 334] width 89 height 15
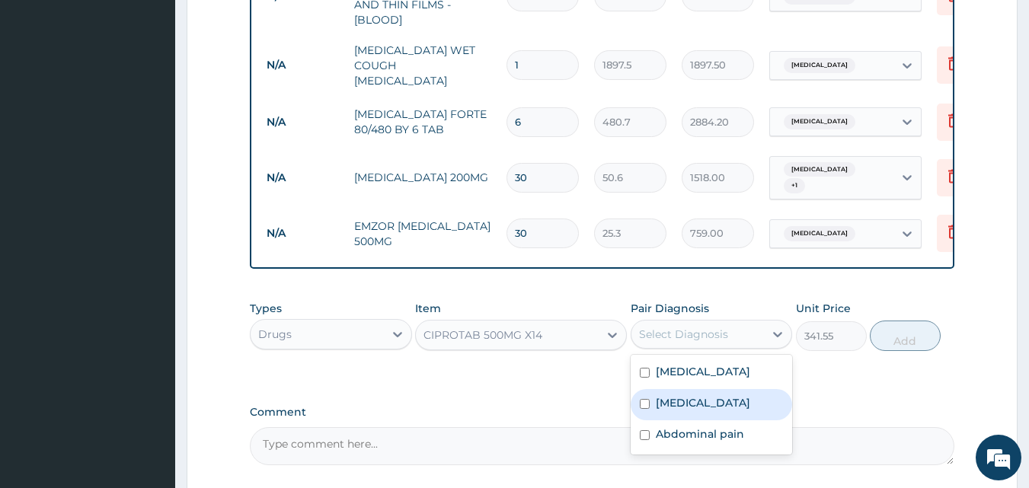
click at [691, 407] on label "Upper respiratory infection" at bounding box center [703, 402] width 94 height 15
checkbox input "true"
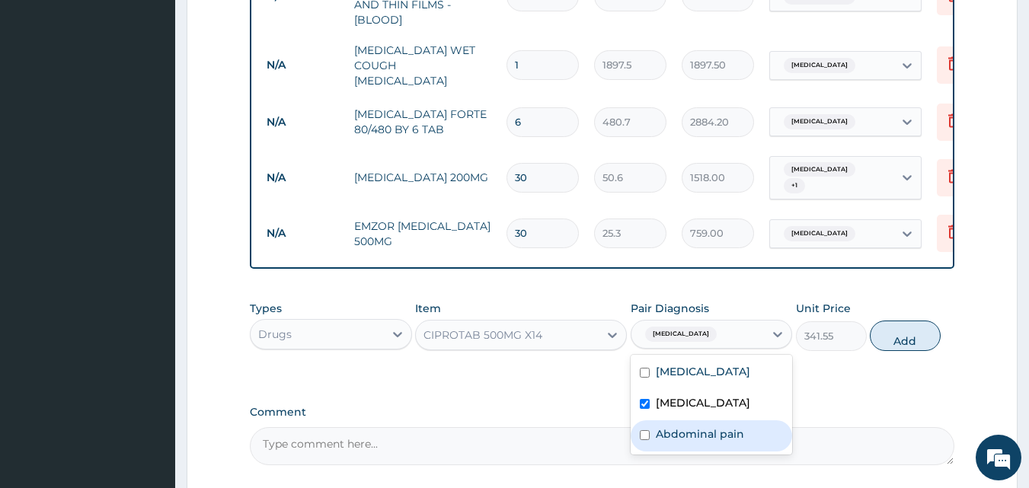
click at [707, 438] on label "Abdominal pain" at bounding box center [700, 433] width 88 height 15
checkbox input "true"
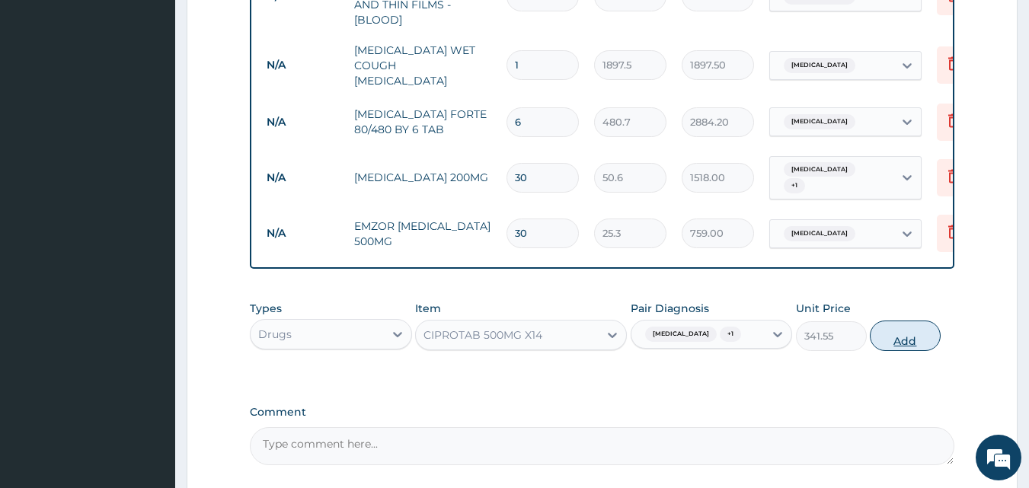
click at [903, 335] on button "Add" at bounding box center [904, 336] width 71 height 30
type input "0"
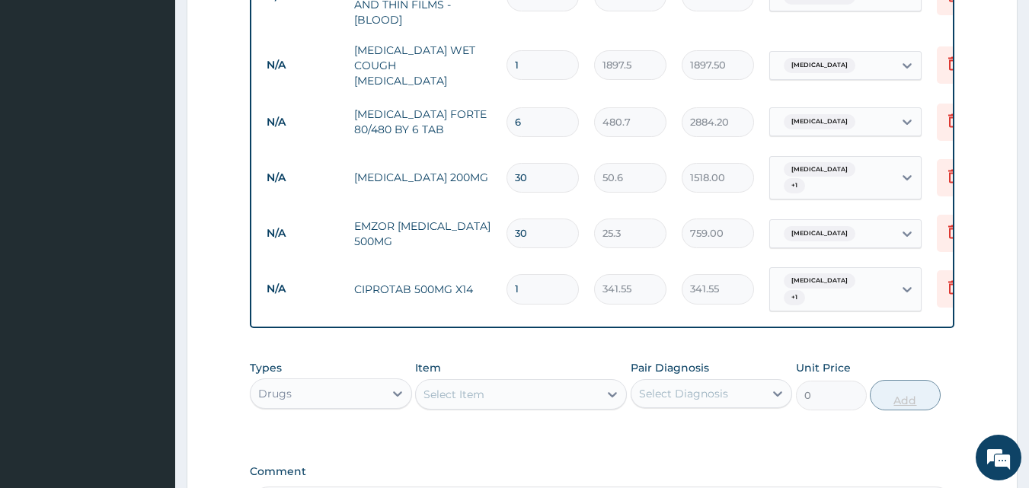
type input "10"
type input "3415.50"
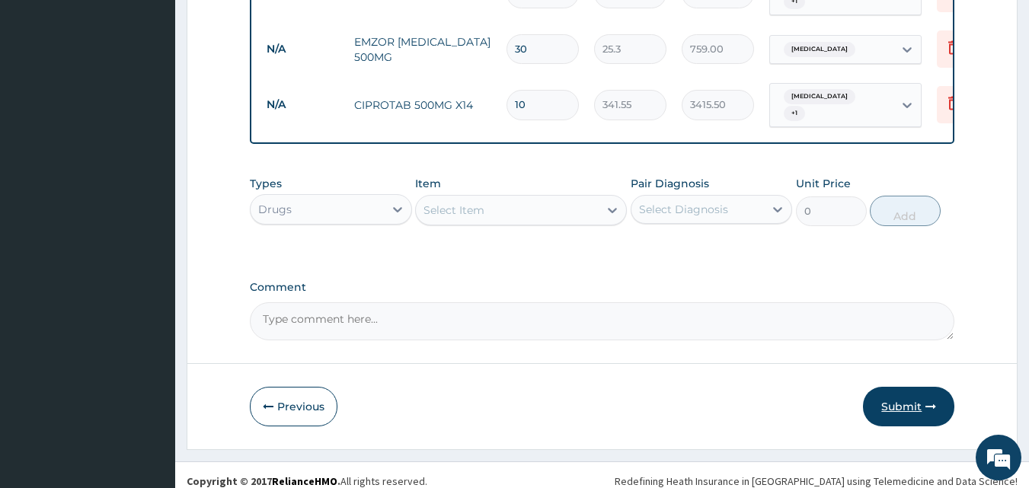
type input "10"
click at [901, 397] on button "Submit" at bounding box center [908, 407] width 91 height 40
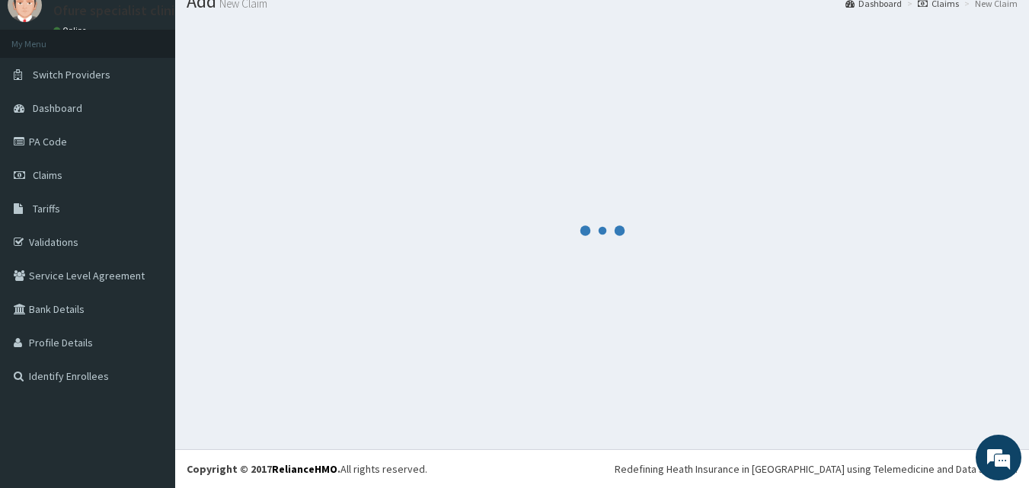
scroll to position [58, 0]
click at [46, 175] on span "Claims" at bounding box center [48, 175] width 30 height 14
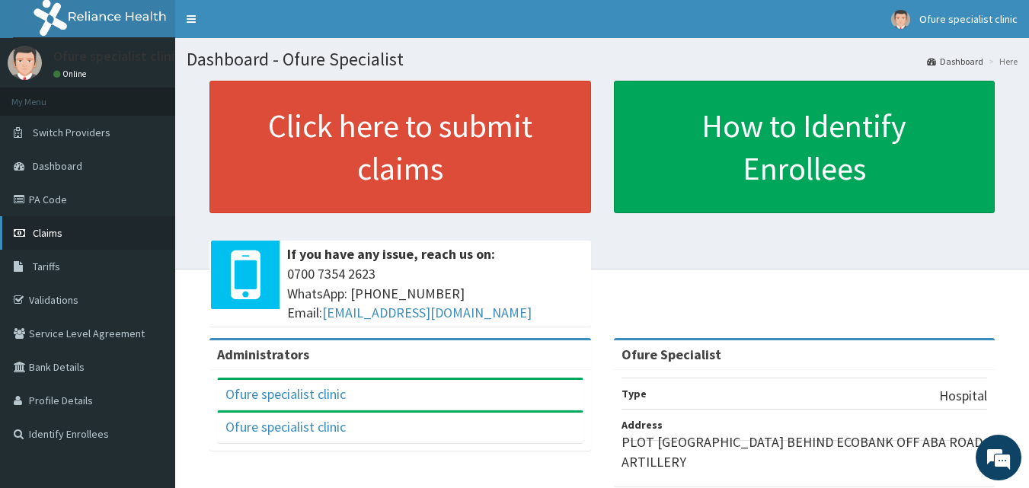
click at [49, 234] on span "Claims" at bounding box center [48, 233] width 30 height 14
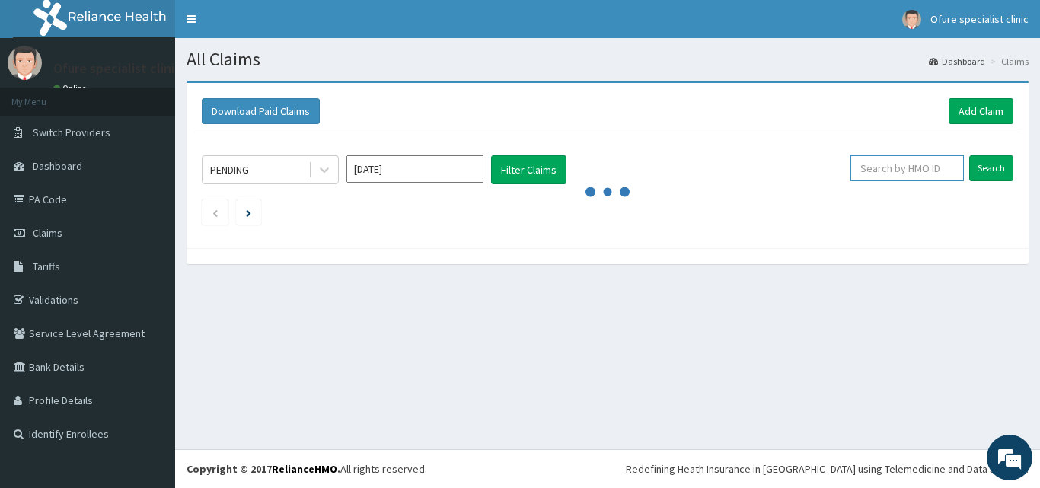
click at [898, 168] on input "text" at bounding box center [906, 168] width 113 height 26
type input "ACB/10231/E"
click at [994, 166] on input "Search" at bounding box center [991, 168] width 44 height 26
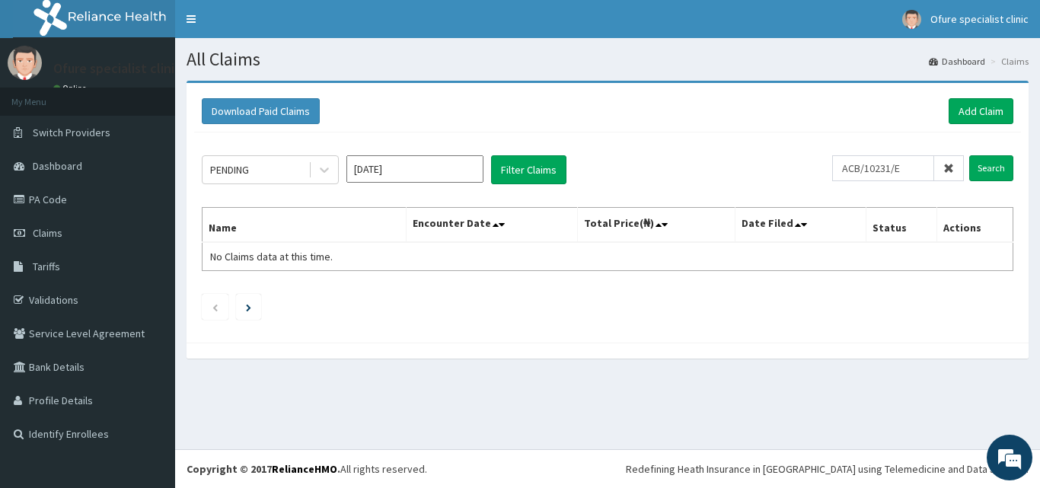
click at [403, 167] on input "[DATE]" at bounding box center [414, 168] width 137 height 27
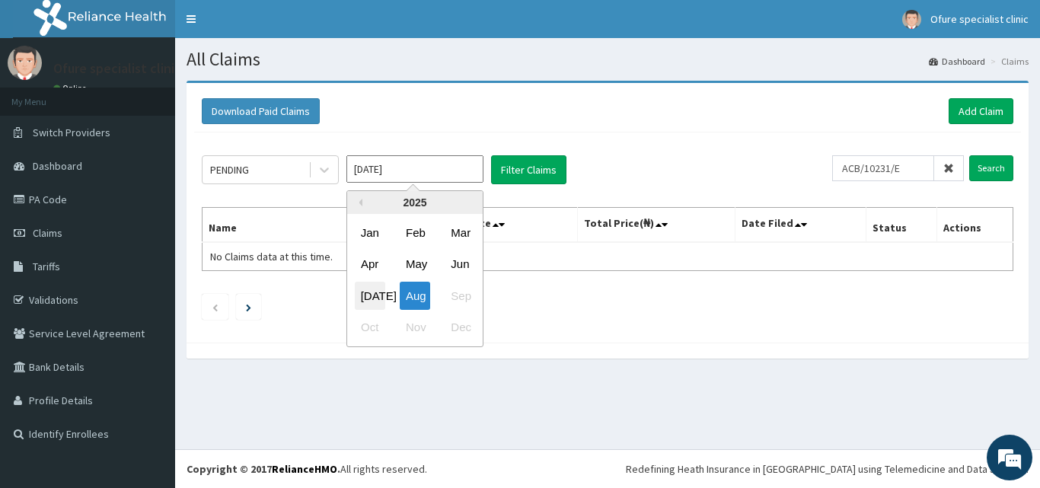
click at [374, 298] on div "[DATE]" at bounding box center [370, 296] width 30 height 28
type input "[DATE]"
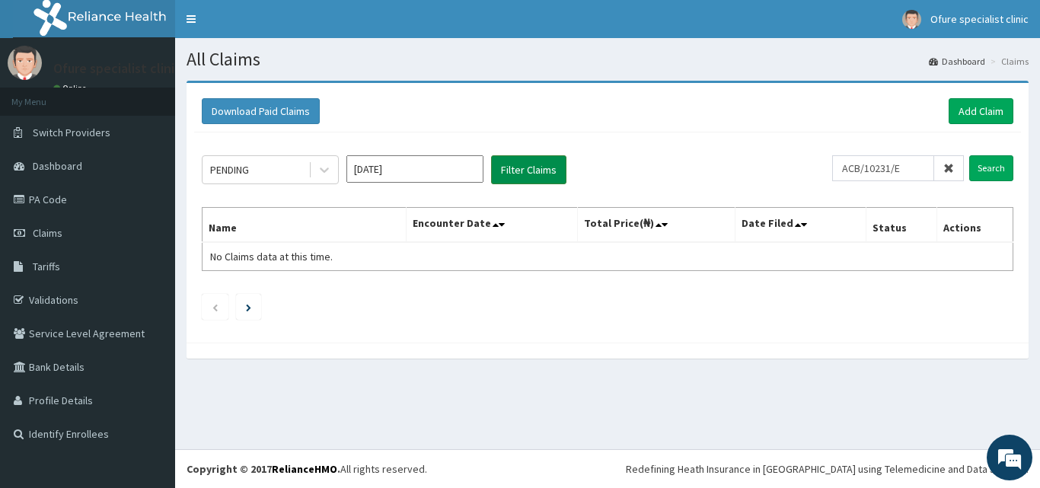
click at [527, 166] on button "Filter Claims" at bounding box center [528, 169] width 75 height 29
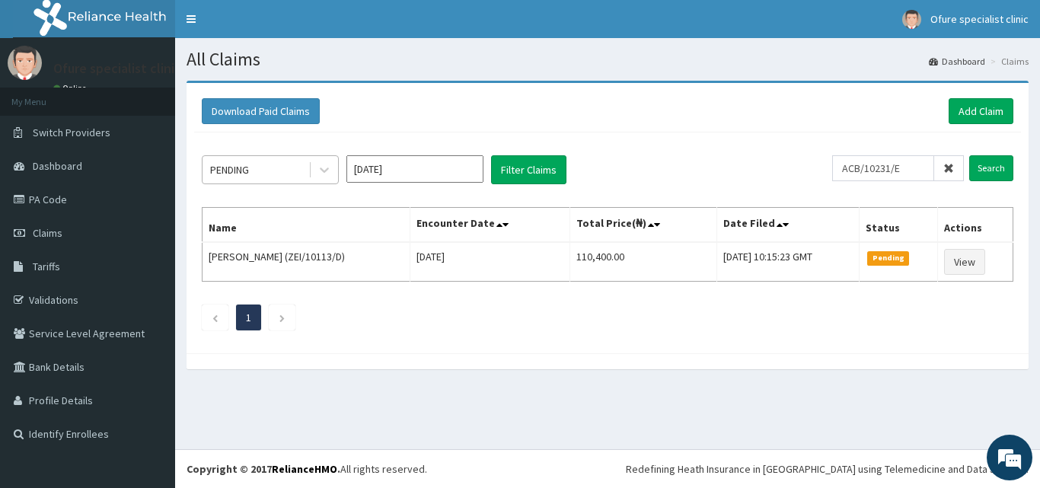
click at [248, 172] on div "PENDING" at bounding box center [229, 169] width 39 height 15
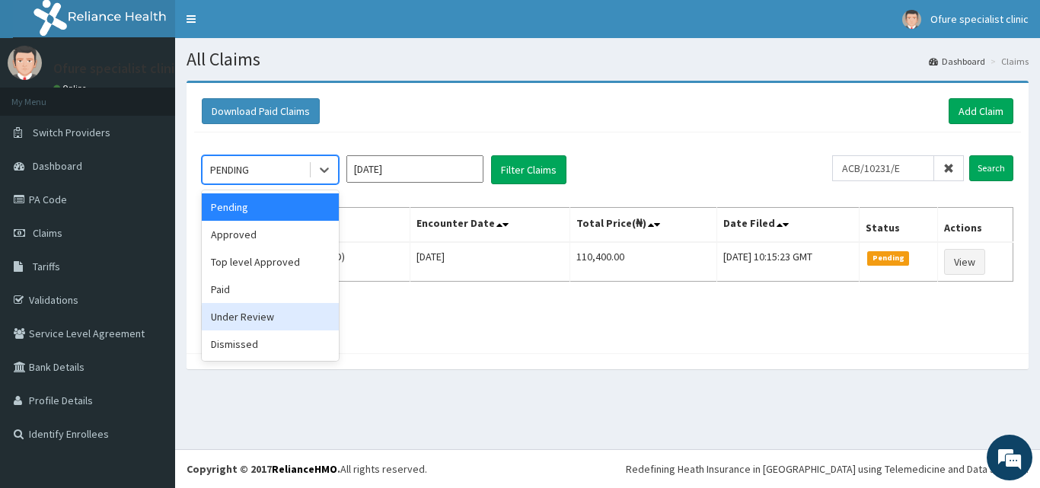
click at [275, 320] on div "Under Review" at bounding box center [270, 316] width 137 height 27
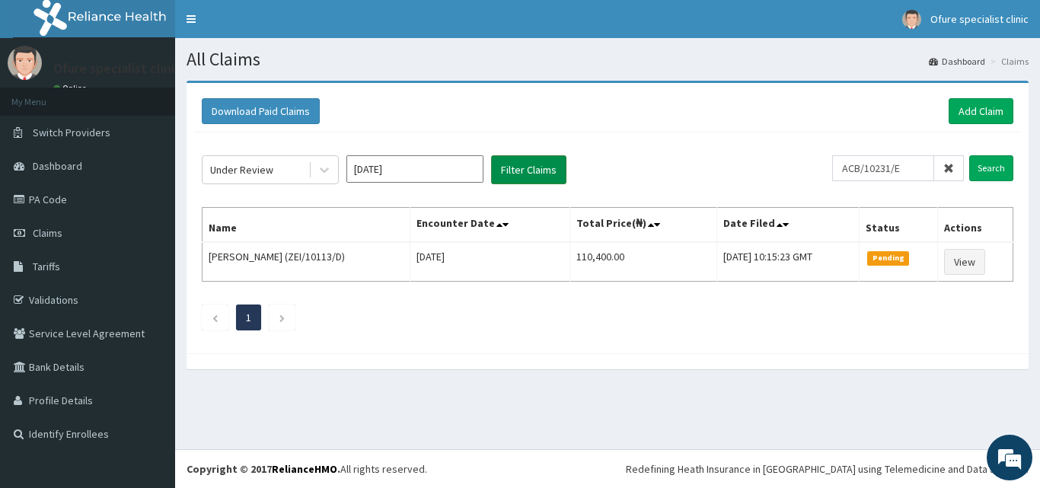
click at [518, 167] on button "Filter Claims" at bounding box center [528, 169] width 75 height 29
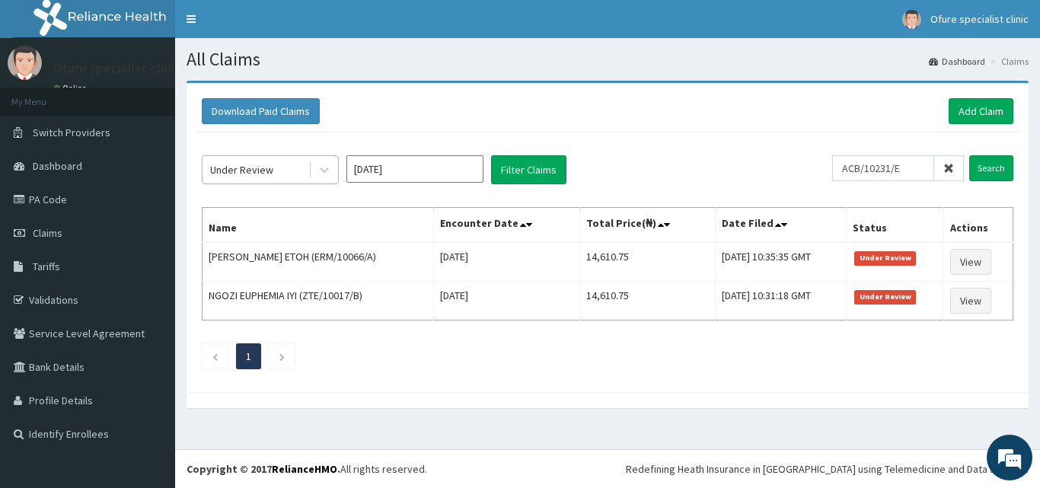
click at [273, 169] on div "Under Review" at bounding box center [256, 170] width 106 height 24
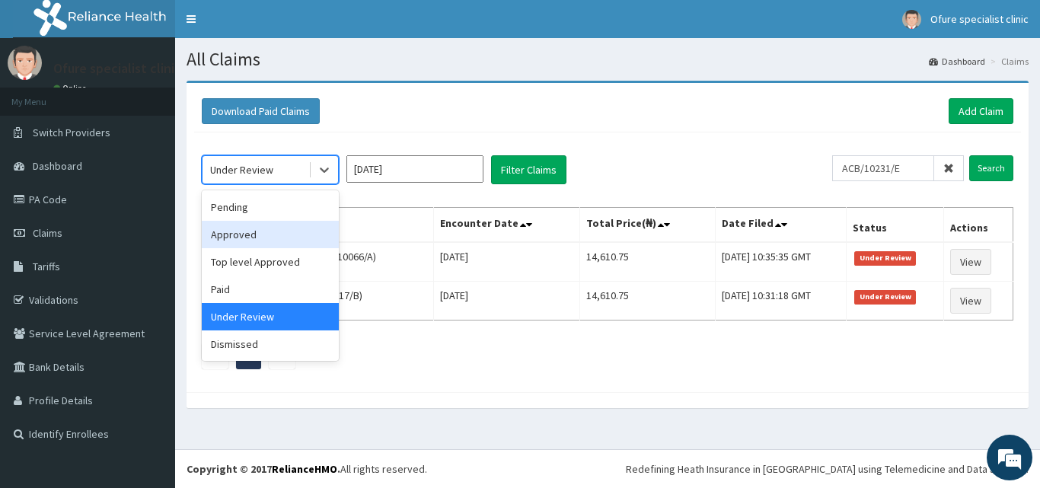
click at [241, 236] on div "Approved" at bounding box center [270, 234] width 137 height 27
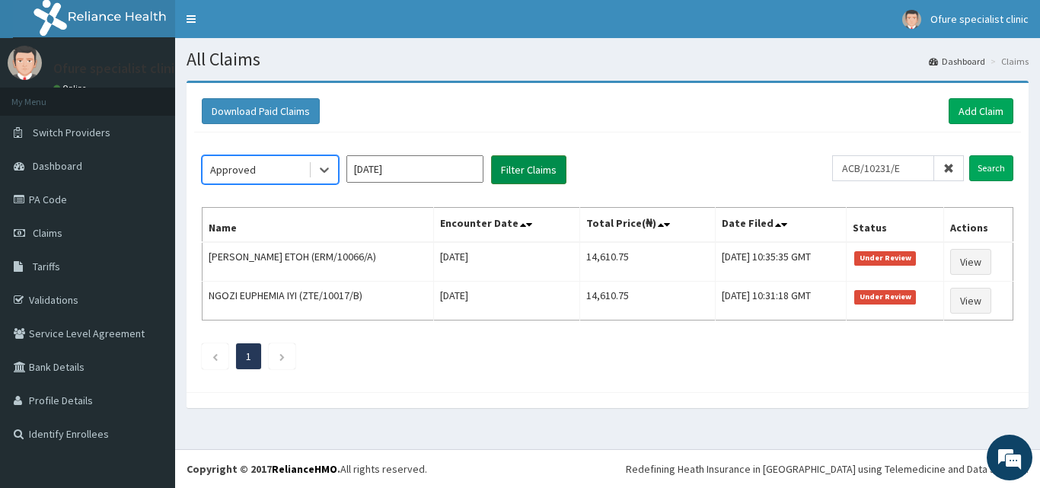
click at [524, 162] on button "Filter Claims" at bounding box center [528, 169] width 75 height 29
